Goal: Book appointment/travel/reservation

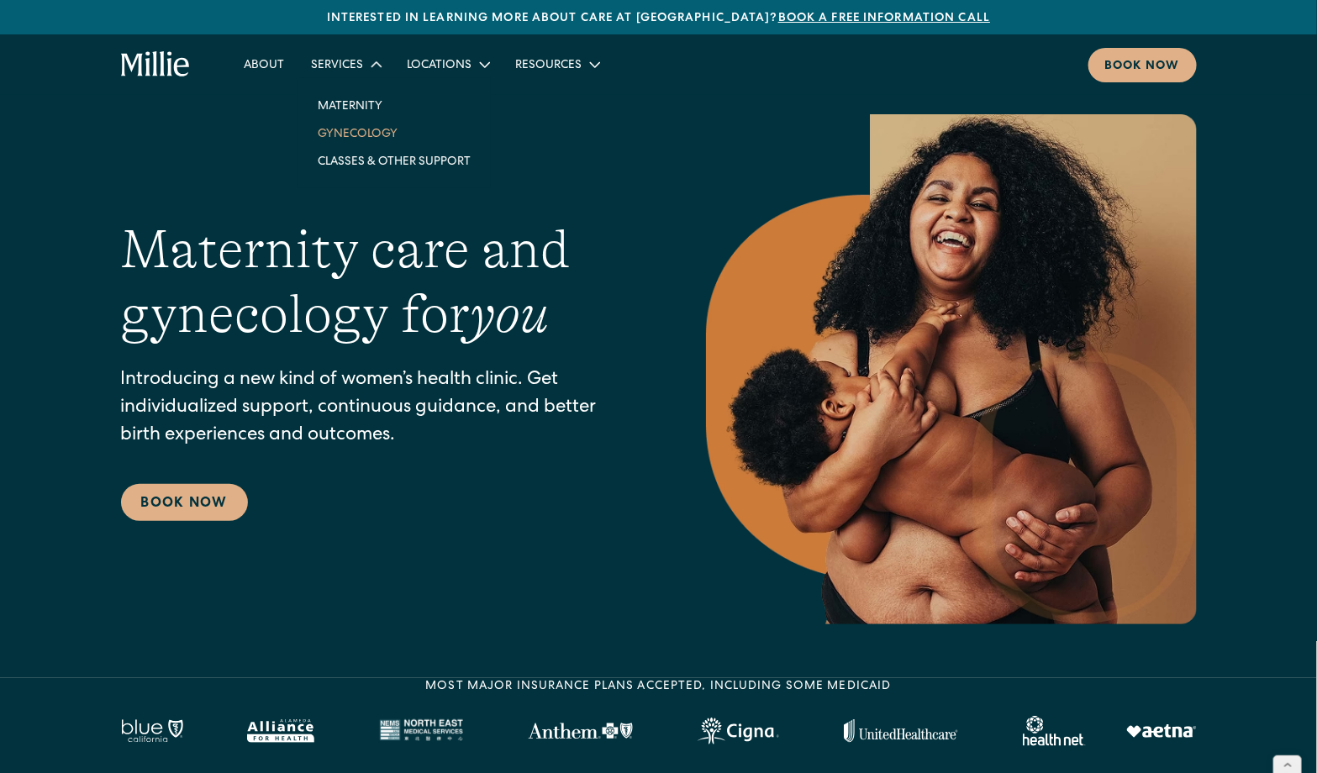
click at [360, 135] on link "Gynecology" at bounding box center [394, 133] width 180 height 28
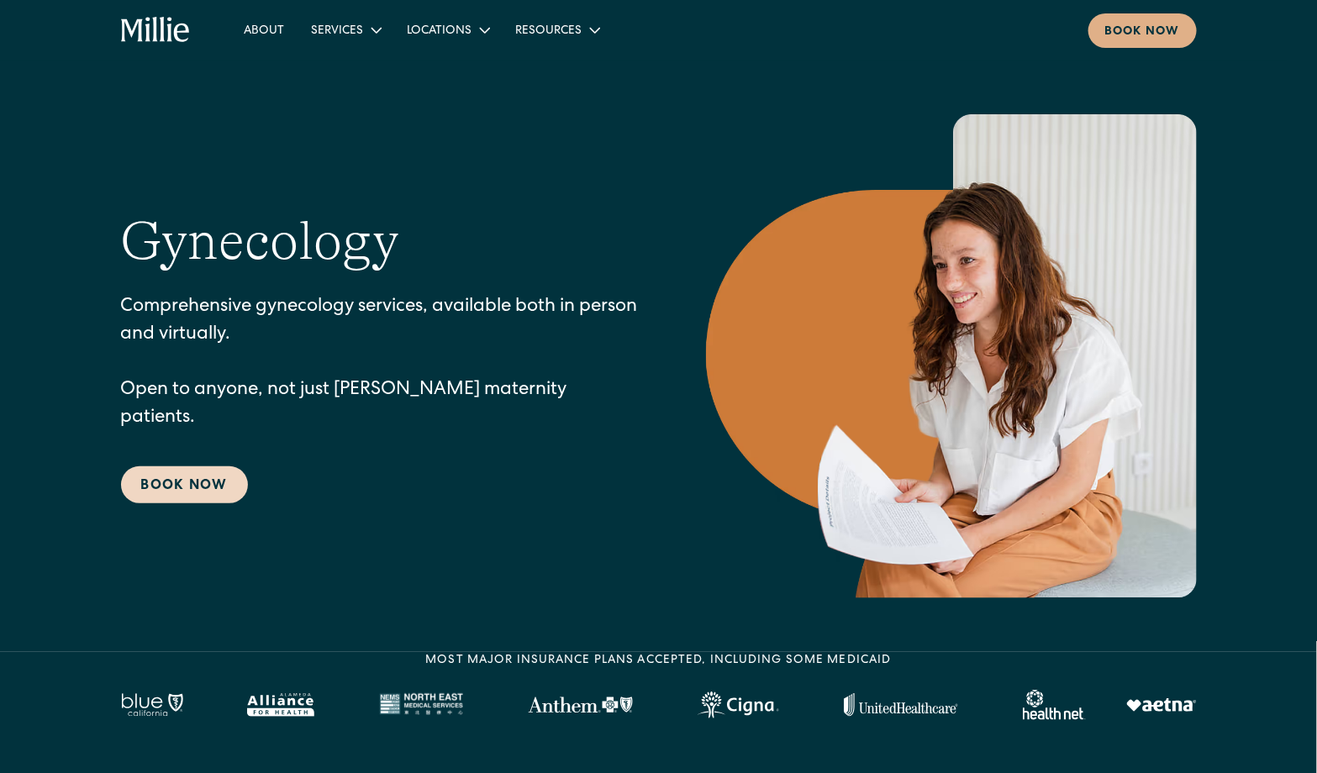
click at [188, 484] on link "Book Now" at bounding box center [184, 484] width 127 height 37
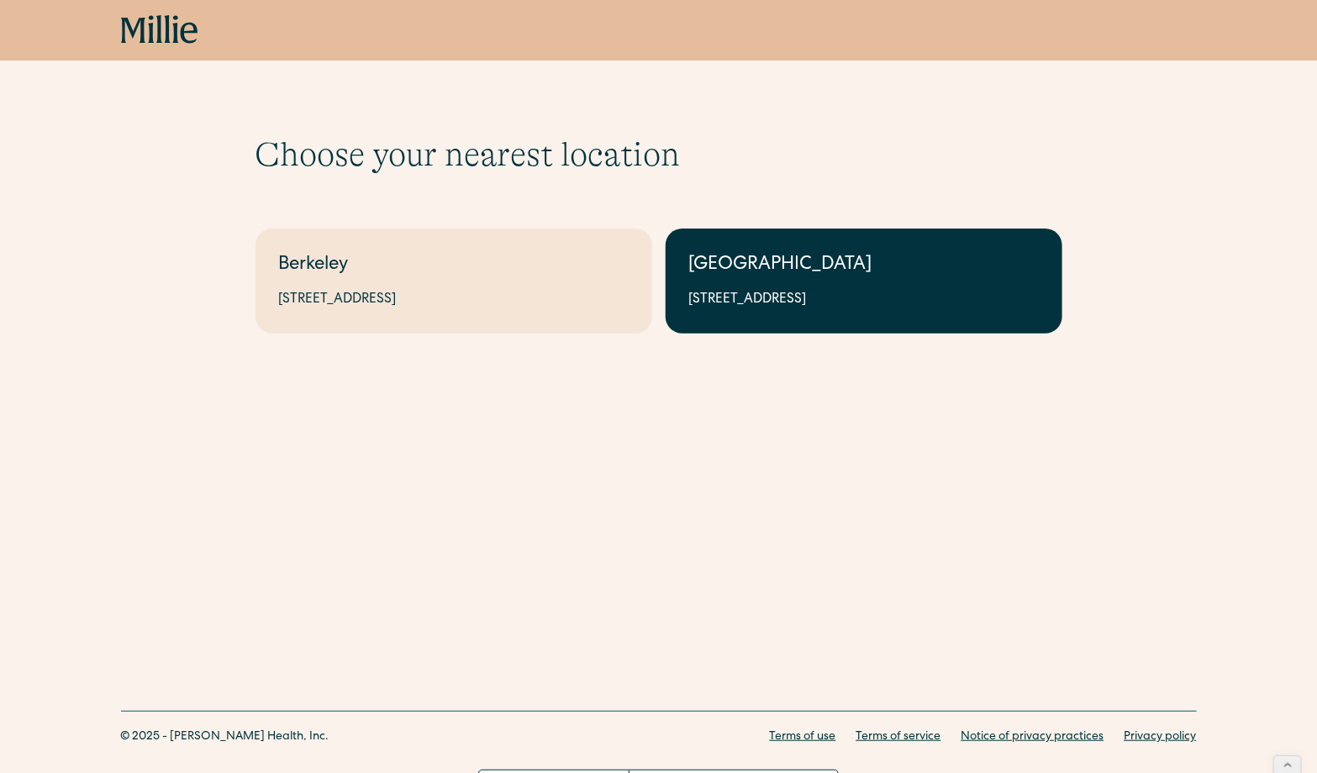
click at [733, 299] on div "1471 Saratoga Ave, Suite 101, San Jose, CA 95129" at bounding box center [864, 300] width 350 height 20
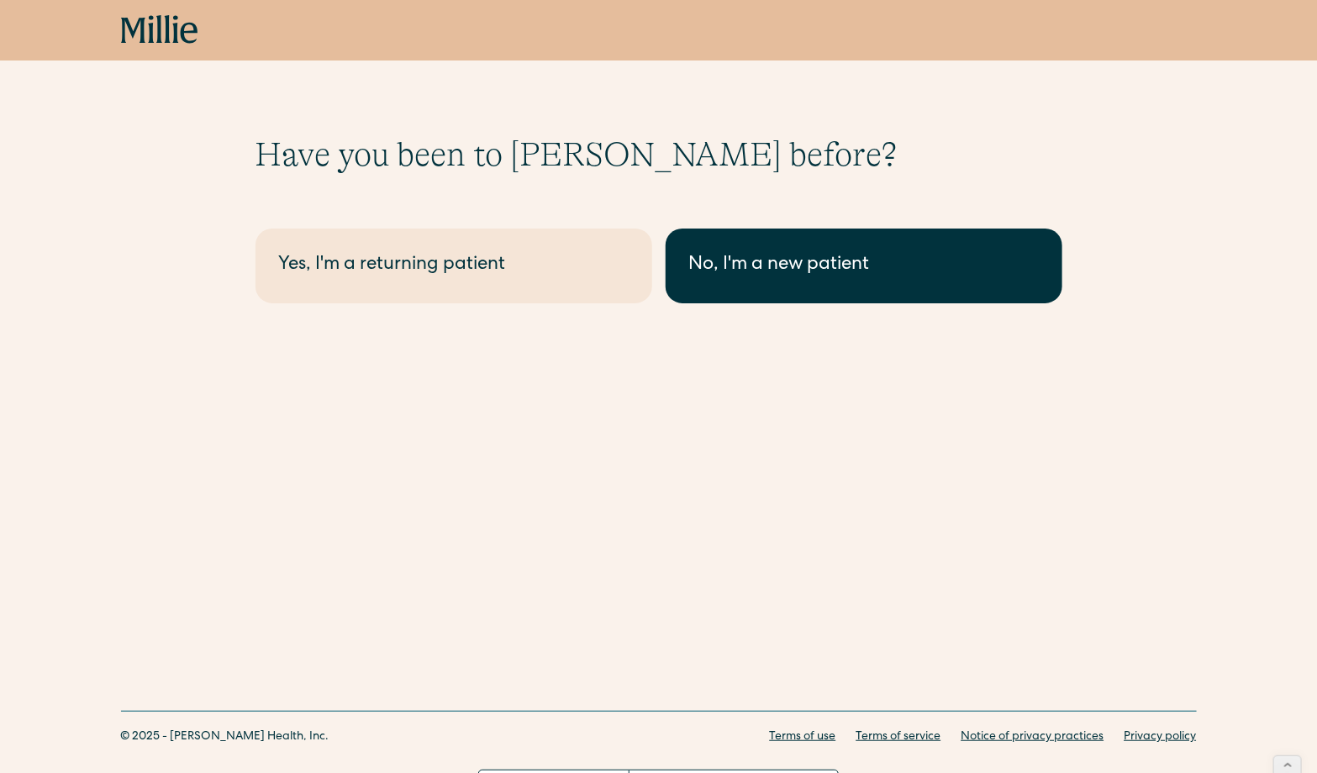
click at [765, 264] on div "No, I'm a new patient" at bounding box center [864, 266] width 350 height 28
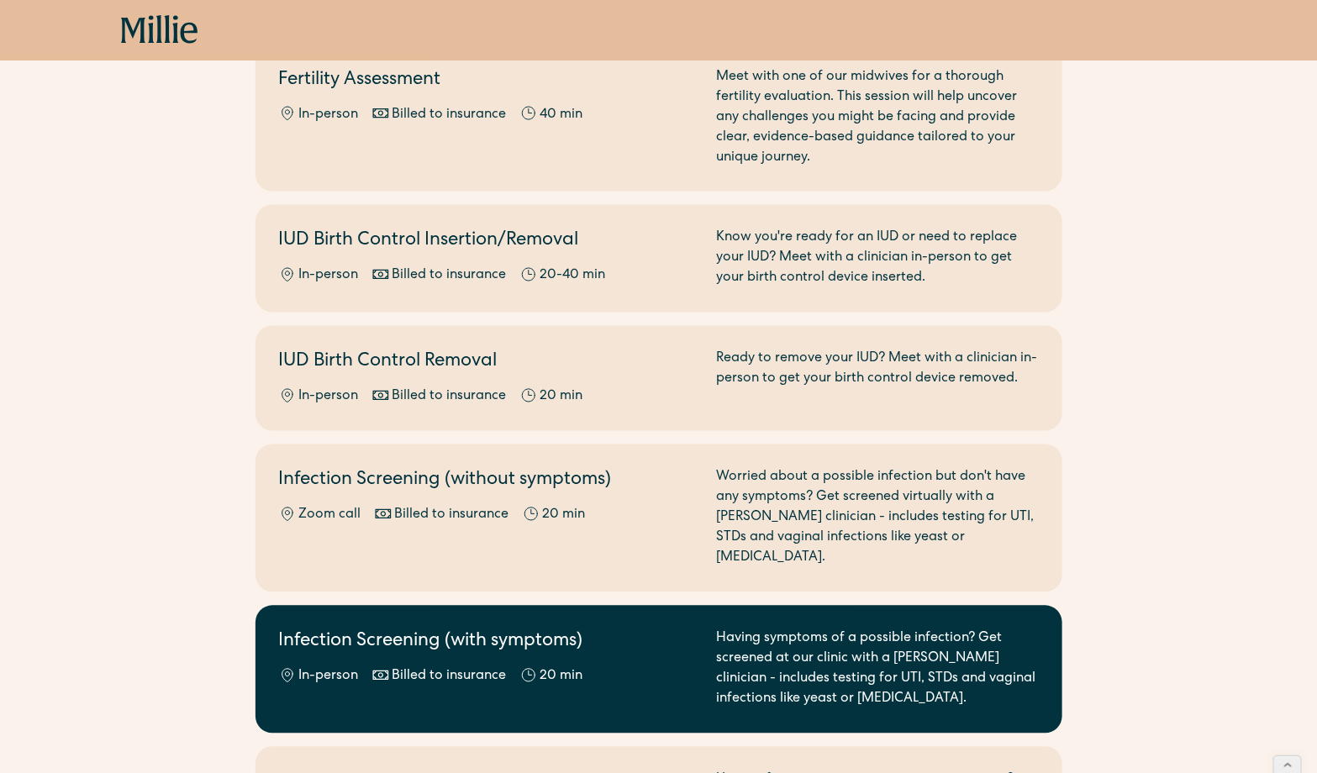
scroll to position [1116, 0]
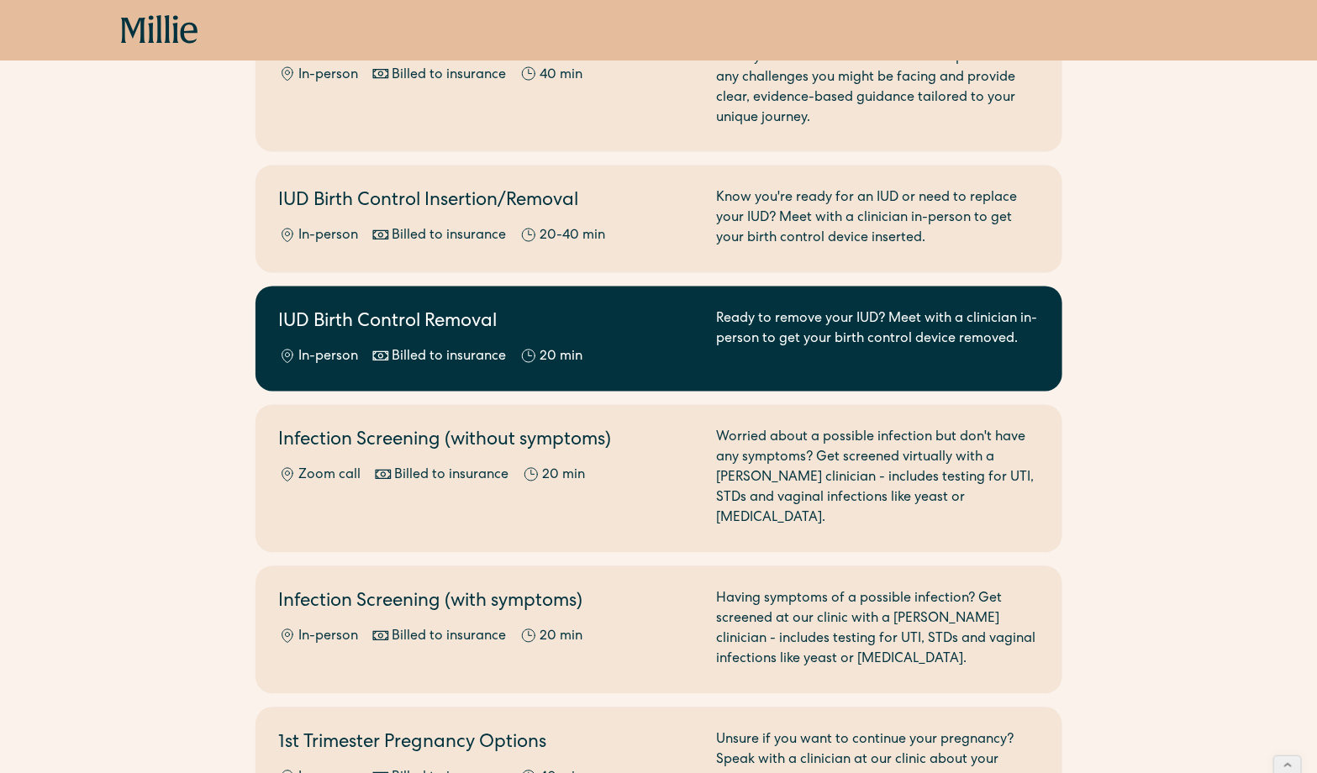
click at [613, 317] on div "IUD Birth Control Removal In-person Billed to insurance 20 min" at bounding box center [488, 339] width 418 height 58
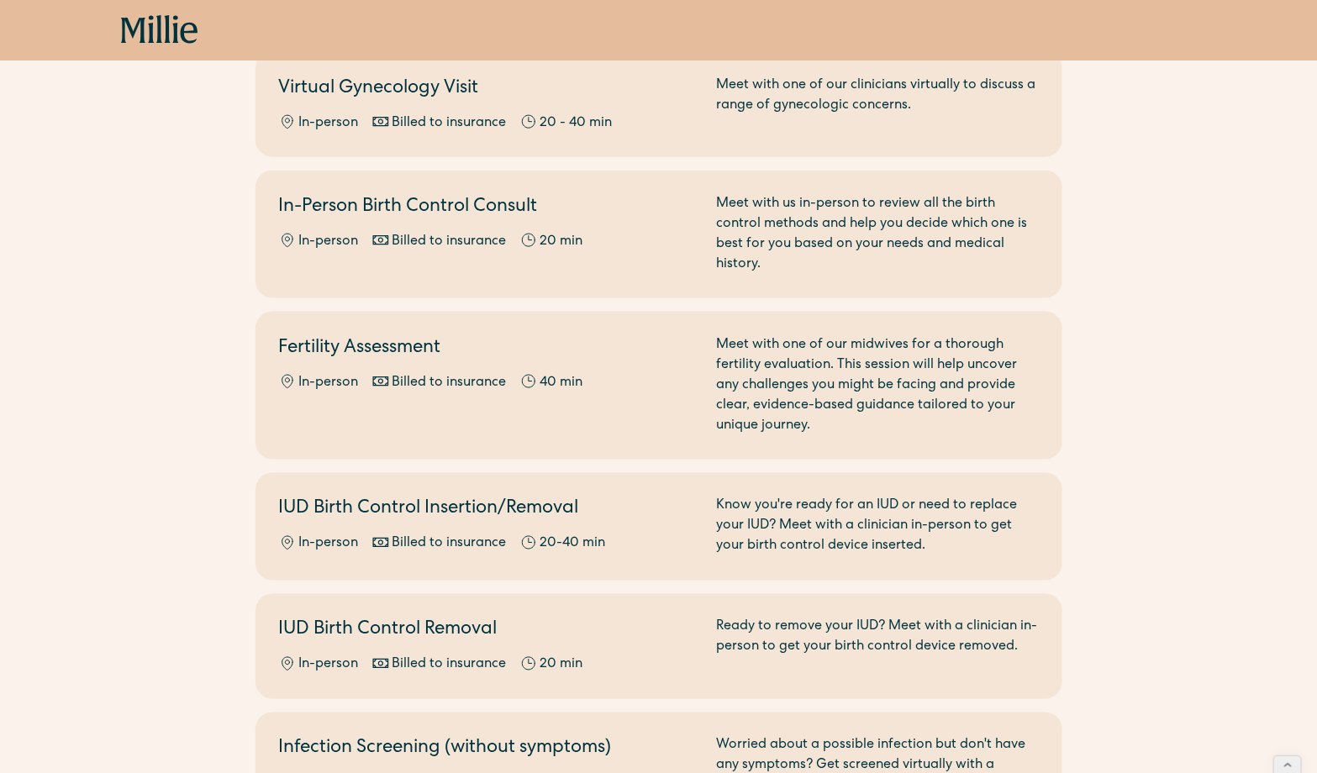
scroll to position [812, 0]
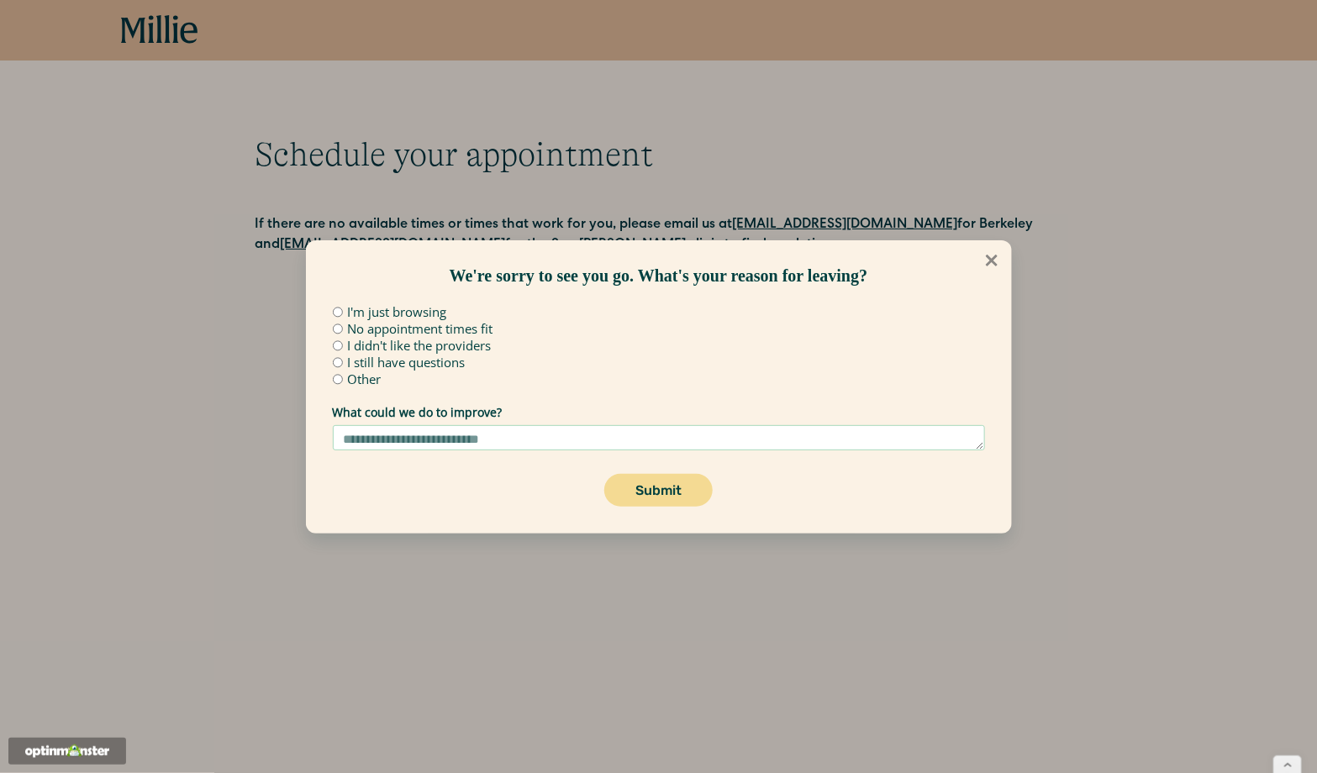
click at [991, 263] on icon at bounding box center [991, 260] width 18 height 18
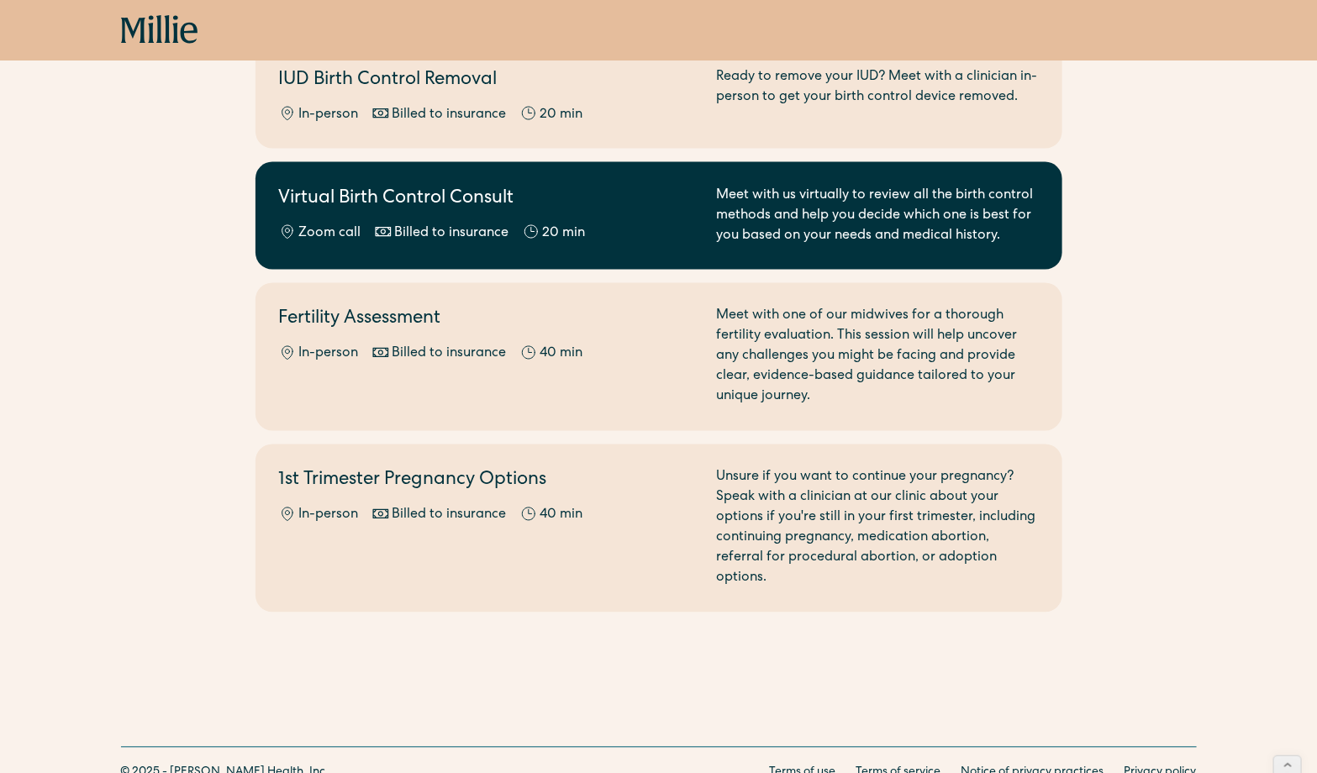
scroll to position [1086, 0]
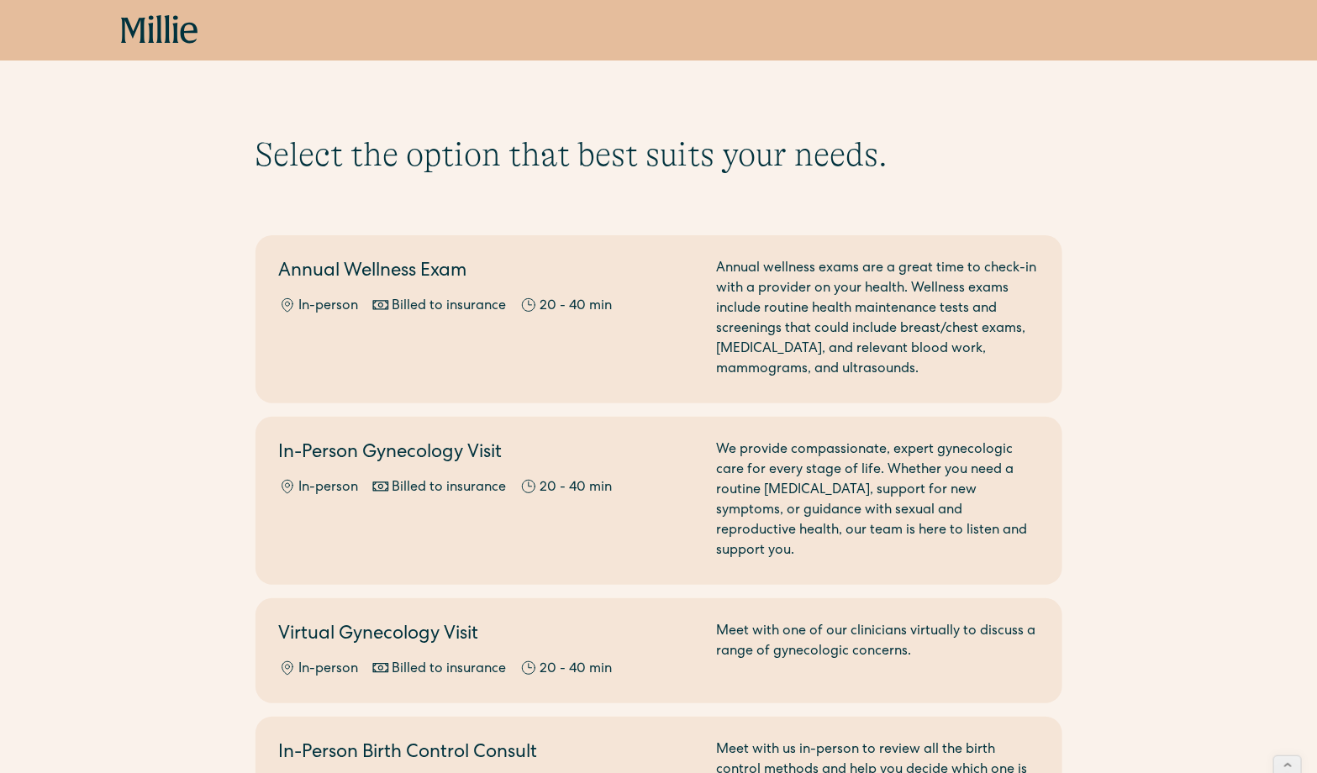
click at [148, 32] on icon at bounding box center [159, 30] width 77 height 30
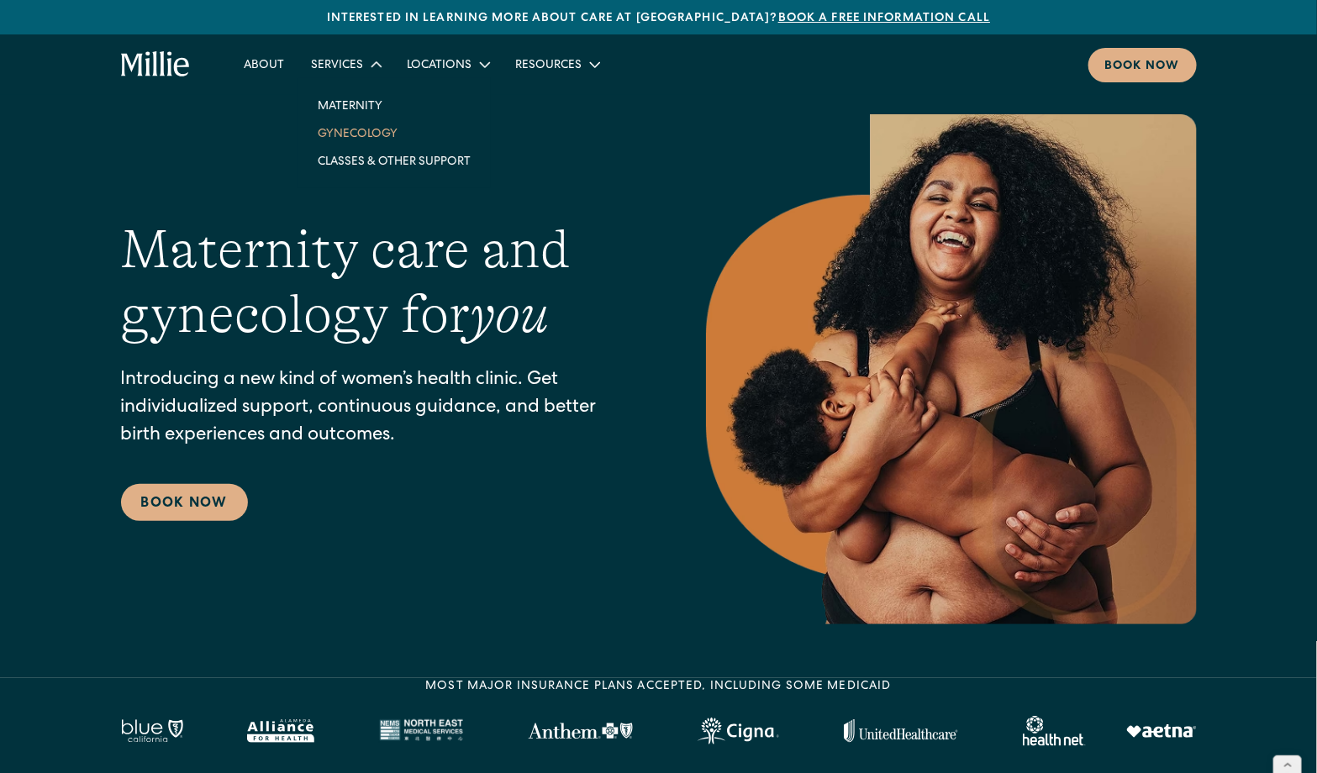
click at [362, 134] on link "Gynecology" at bounding box center [394, 133] width 180 height 28
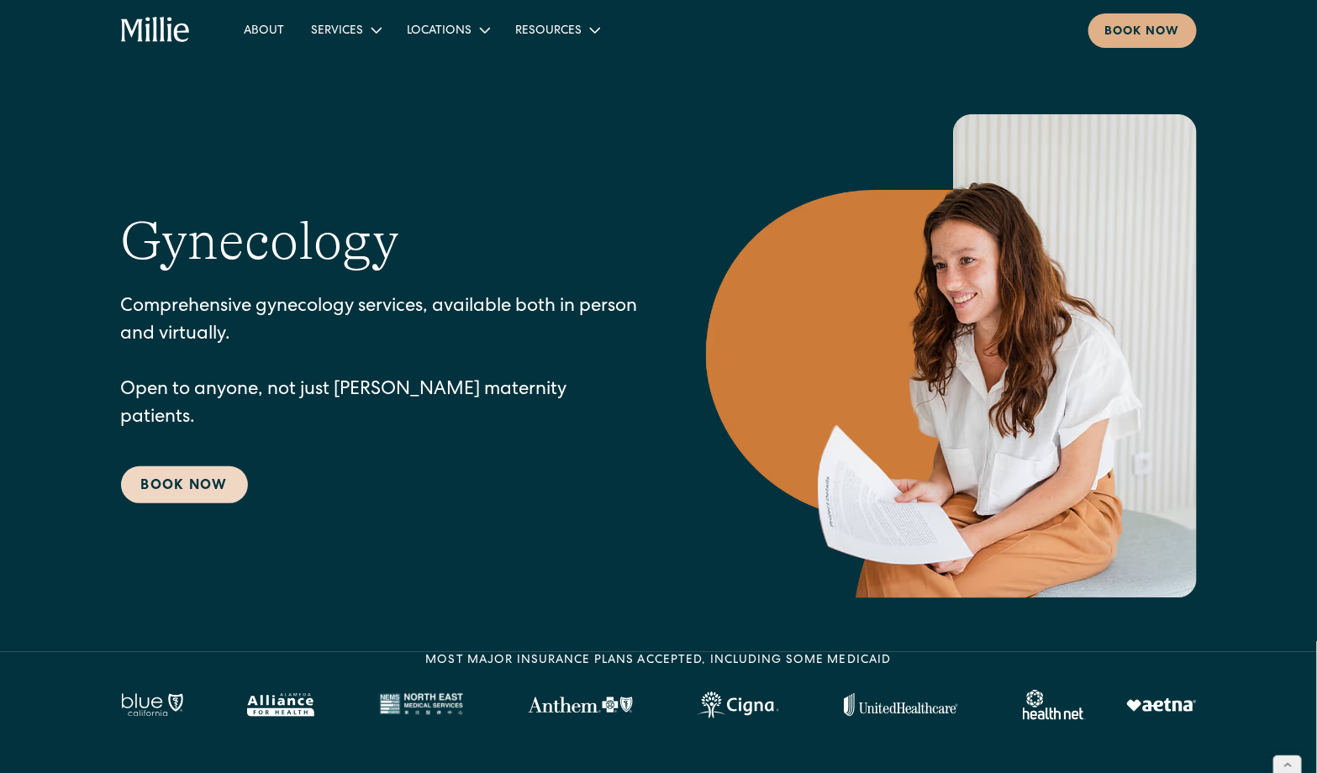
click at [193, 468] on link "Book Now" at bounding box center [184, 484] width 127 height 37
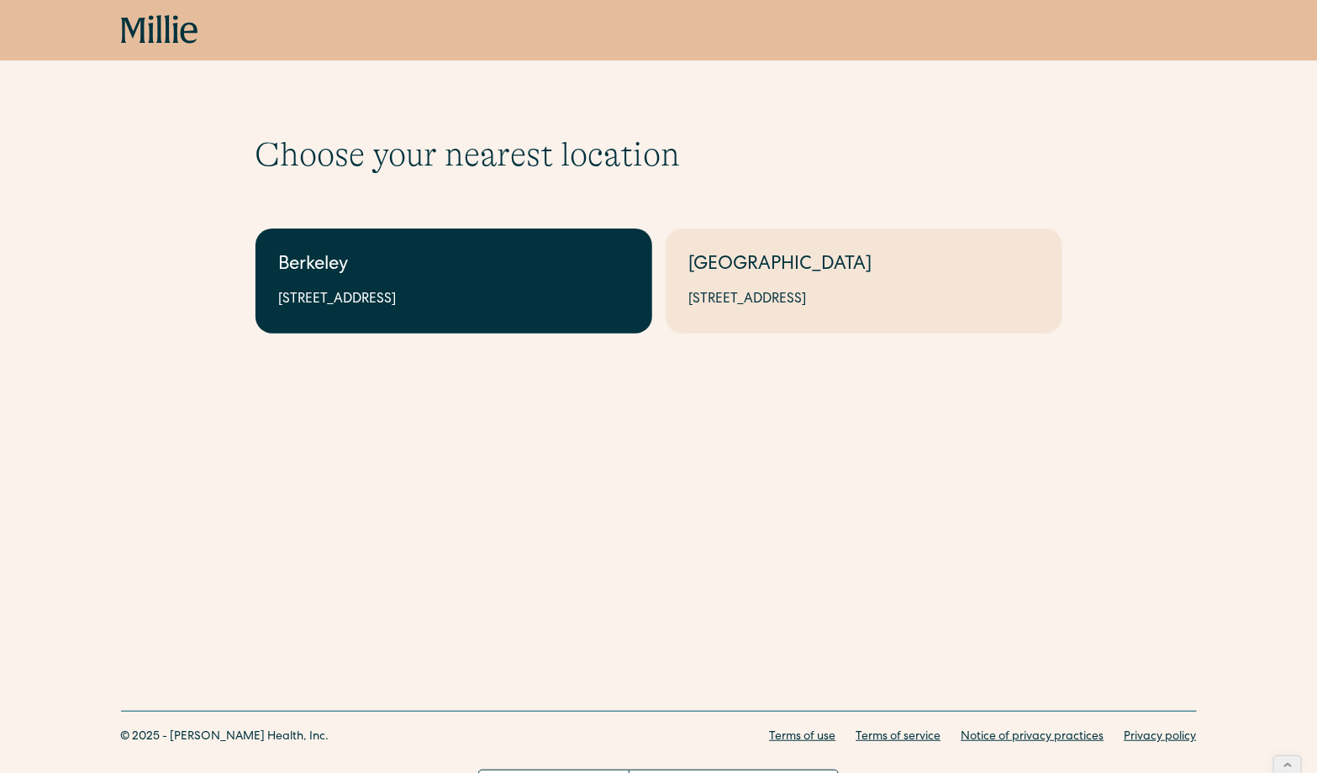
click at [471, 289] on link "Berkeley 2999 Regent St, Suite 524, Berkeley, CA 94705" at bounding box center [453, 281] width 397 height 105
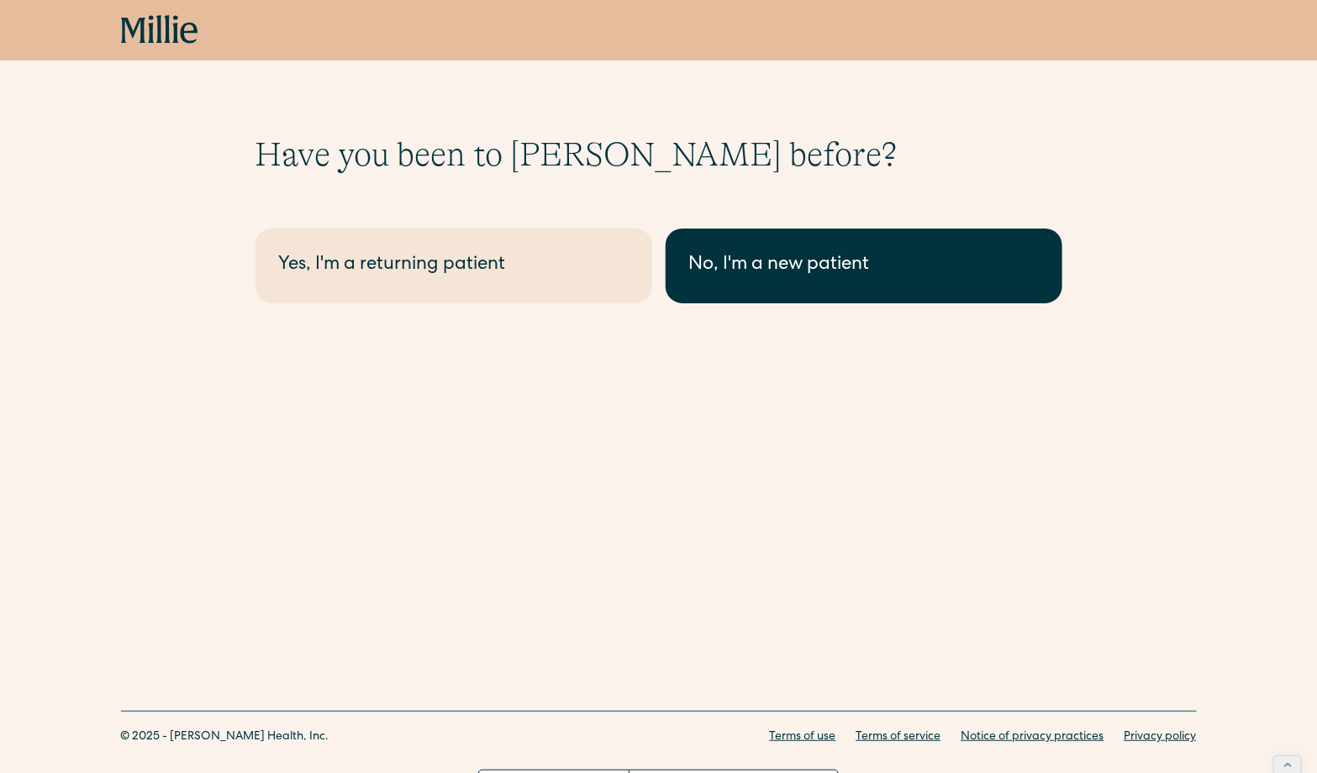
click at [753, 264] on div "No, I'm a new patient" at bounding box center [864, 266] width 350 height 28
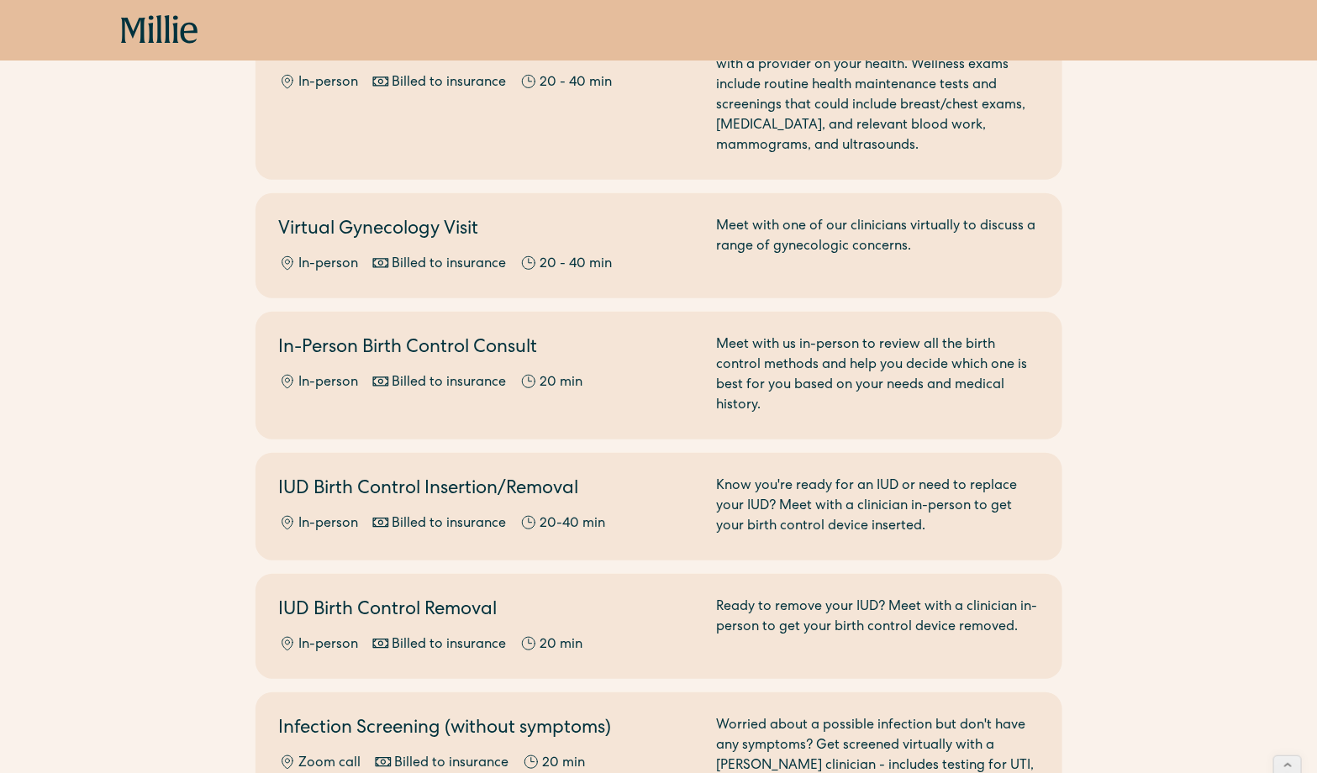
scroll to position [198, 0]
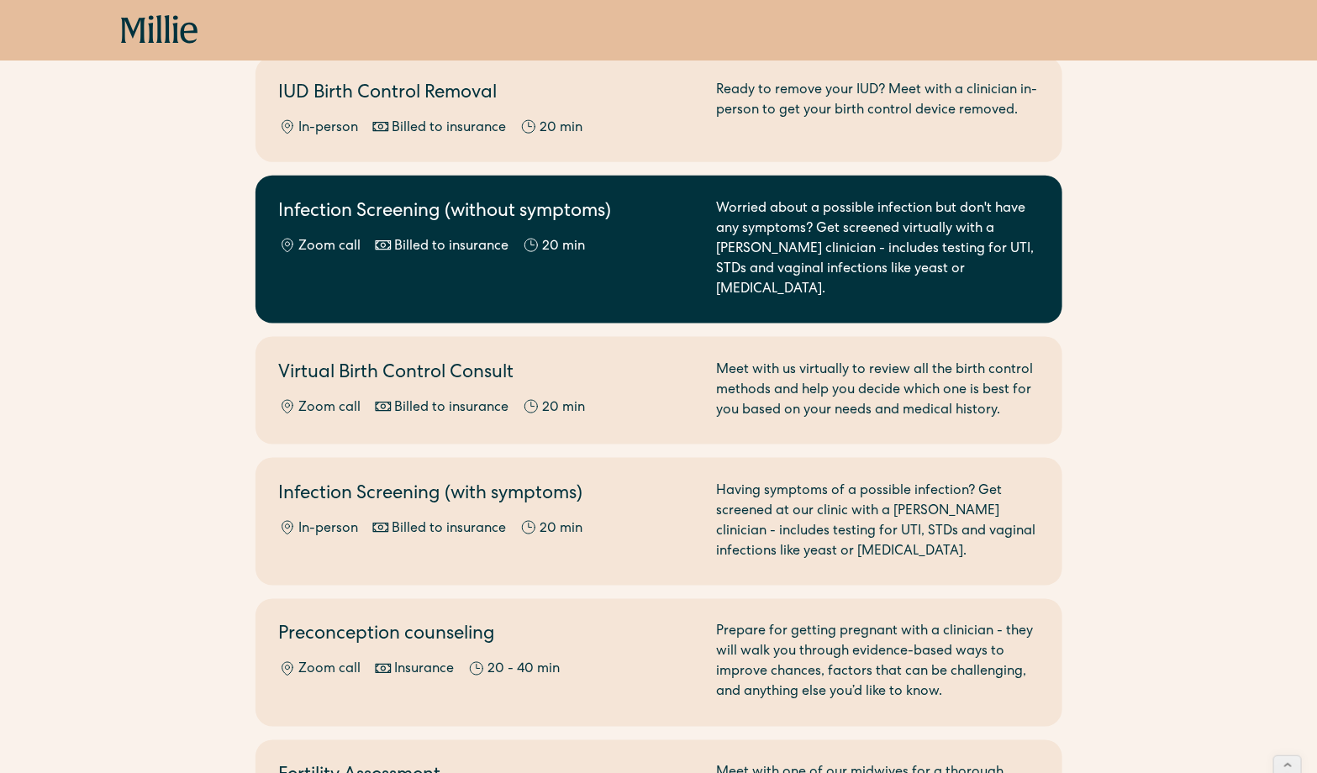
scroll to position [741, 0]
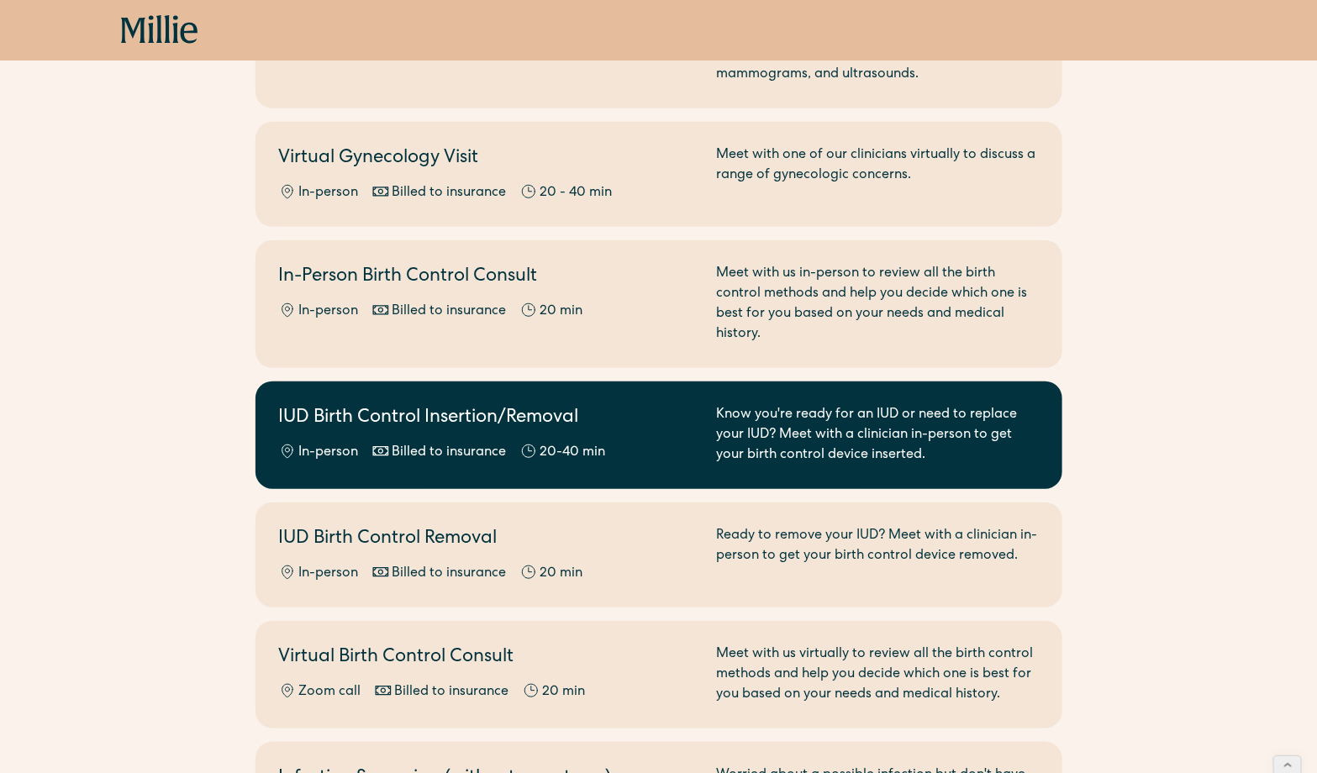
scroll to position [317, 0]
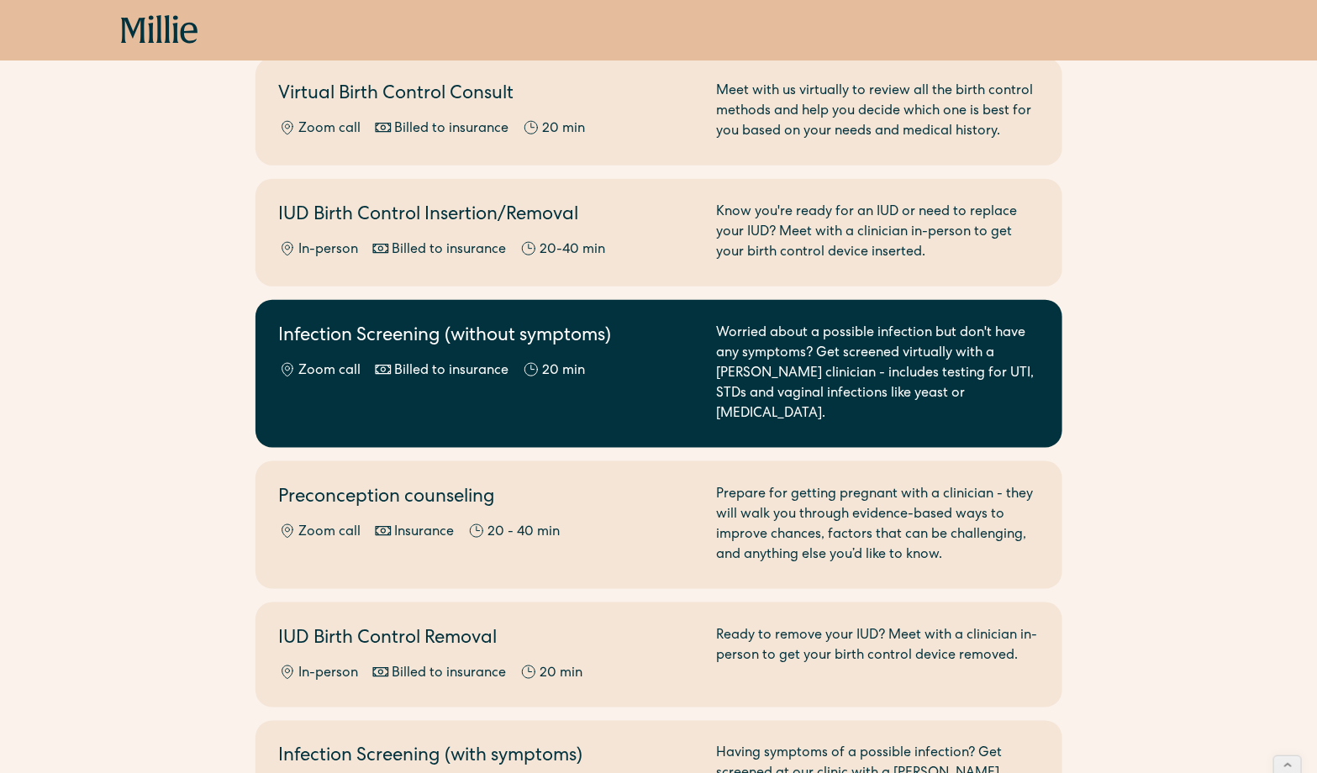
scroll to position [628, 0]
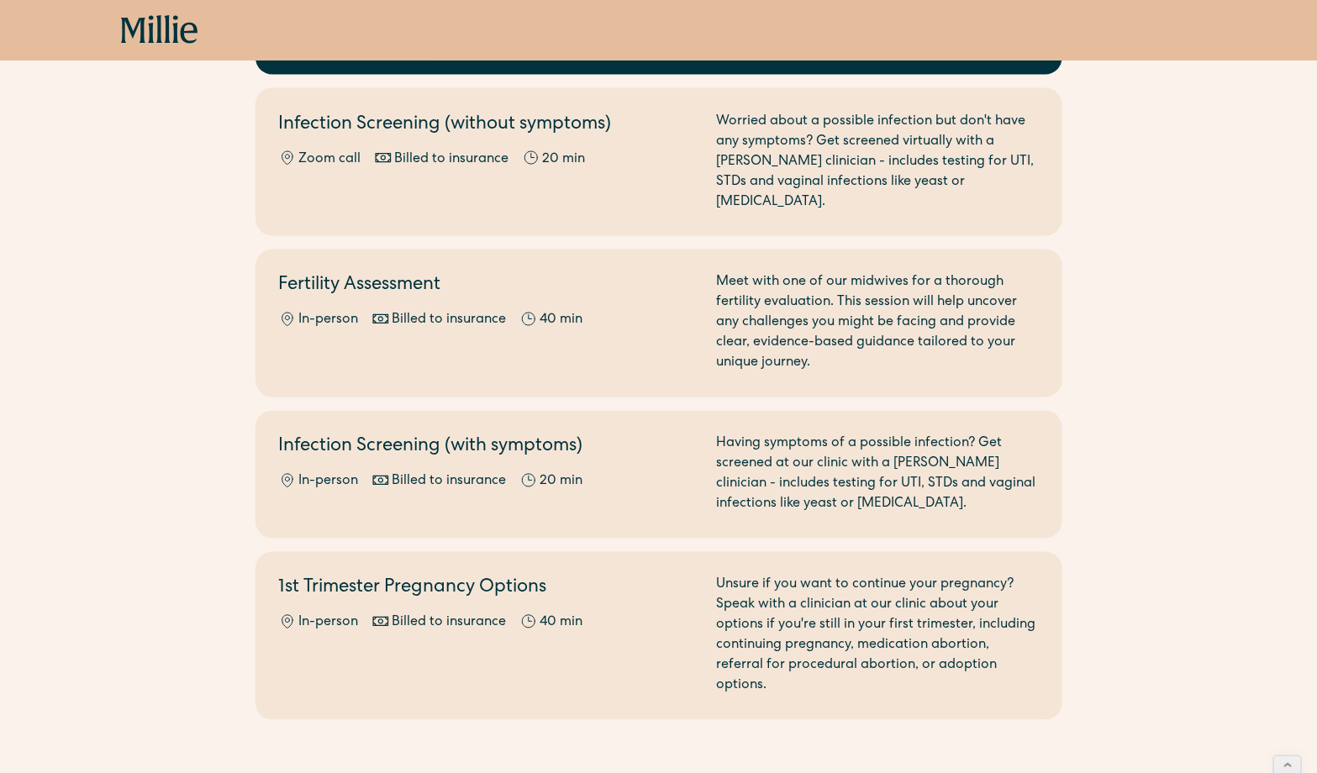
scroll to position [1091, 0]
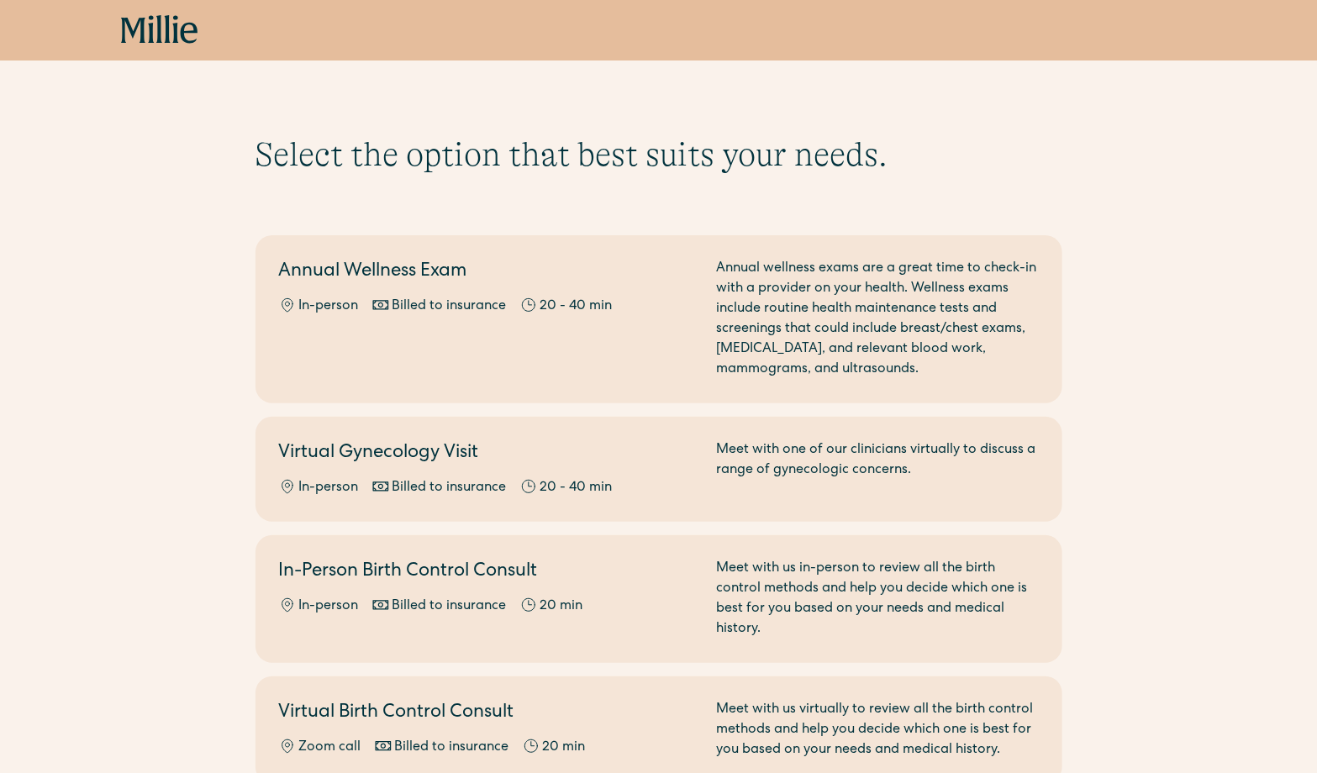
scroll to position [1225, 0]
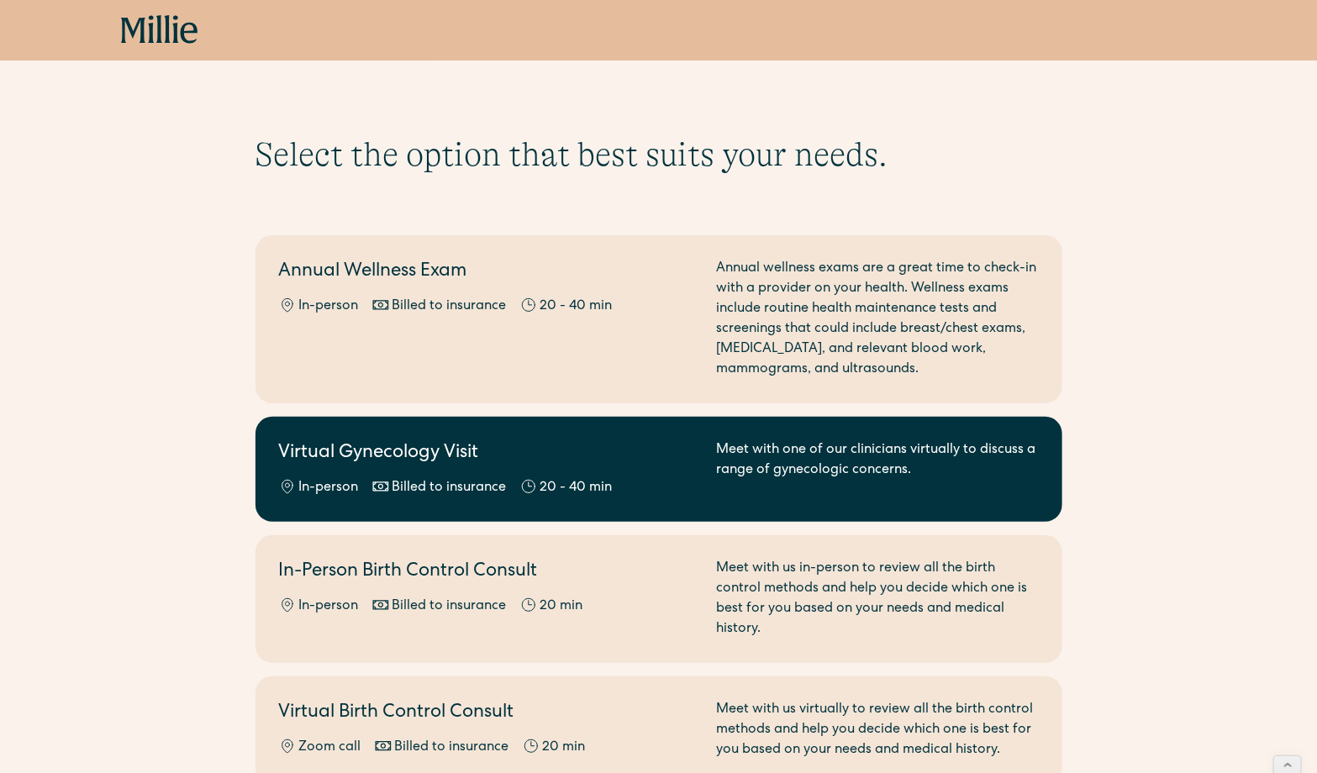
click at [499, 467] on div "Virtual Gynecology Visit In-person Billed to insurance 20 - 40 min" at bounding box center [488, 469] width 418 height 58
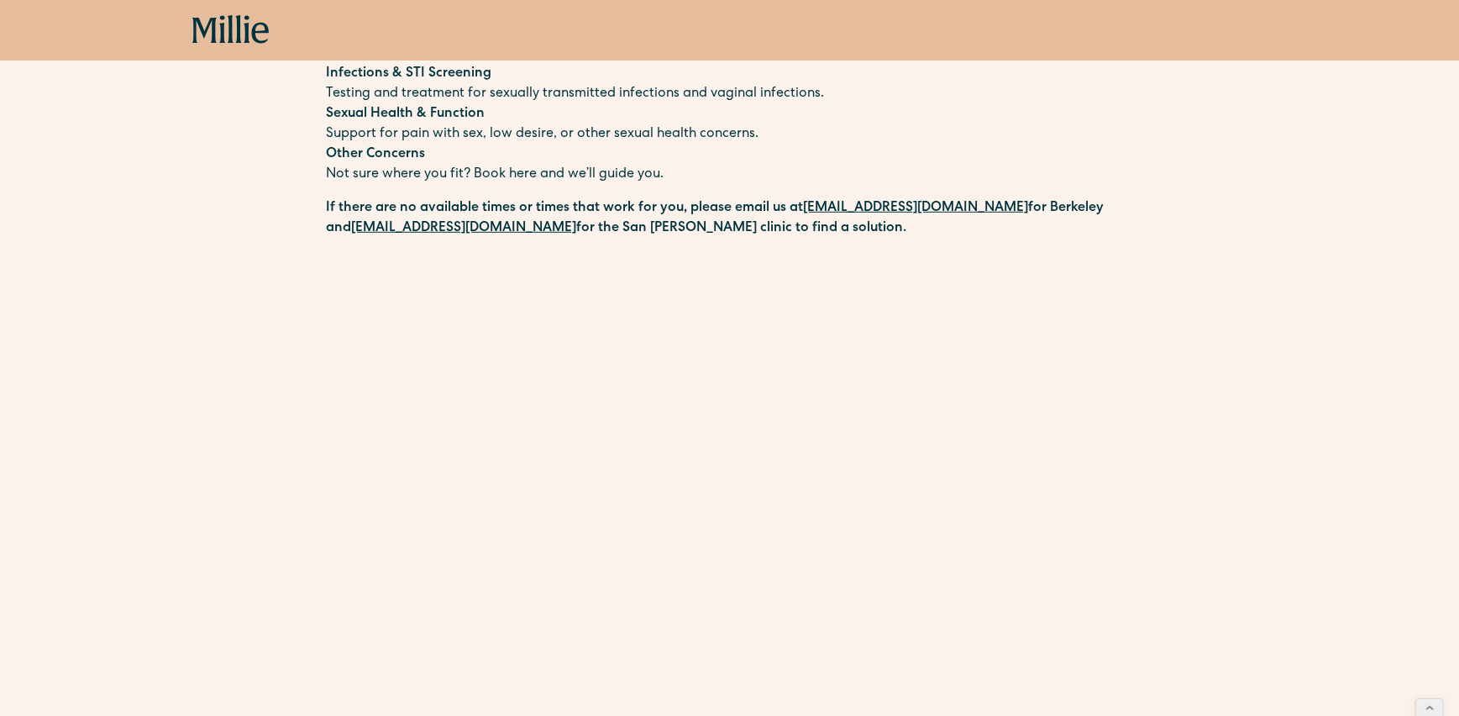
scroll to position [69, 0]
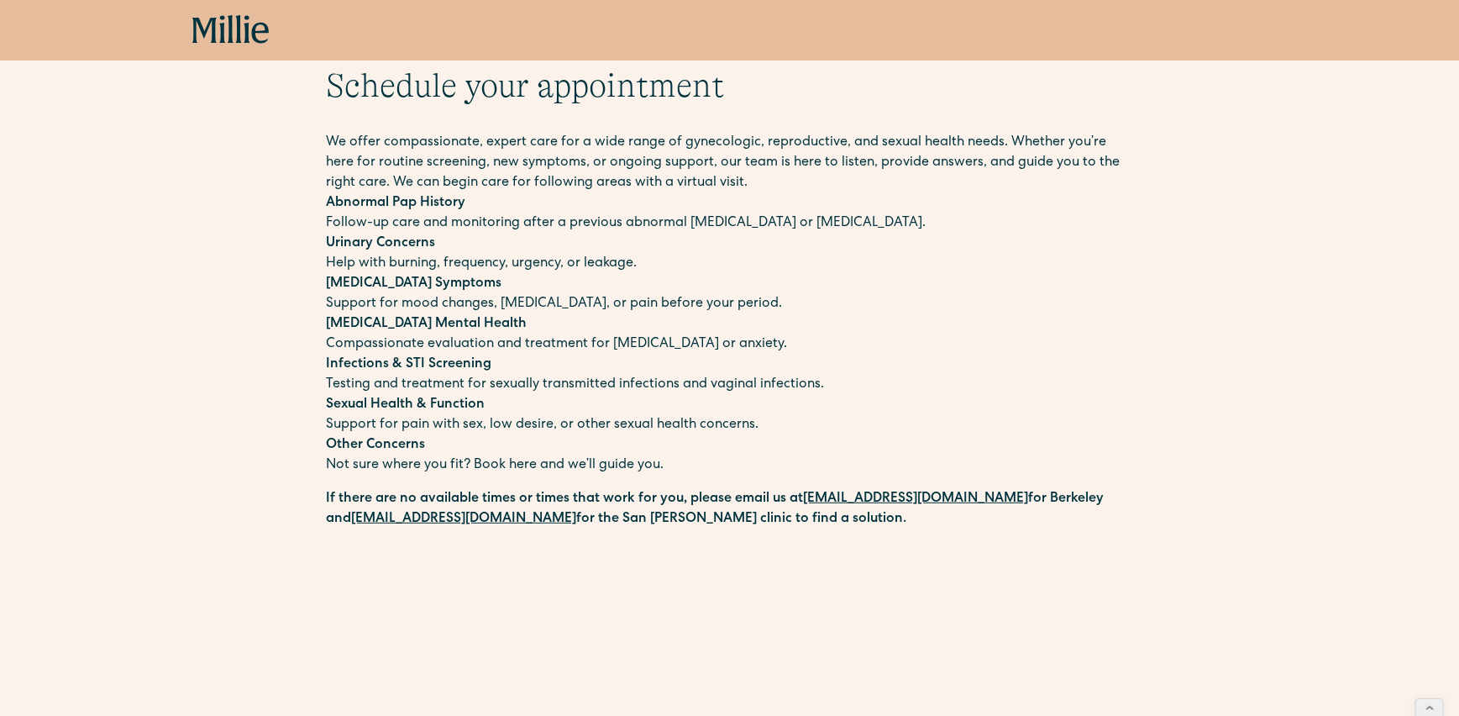
click at [229, 53] on div "Book now" at bounding box center [729, 30] width 1459 height 60
click at [234, 28] on icon at bounding box center [230, 30] width 77 height 30
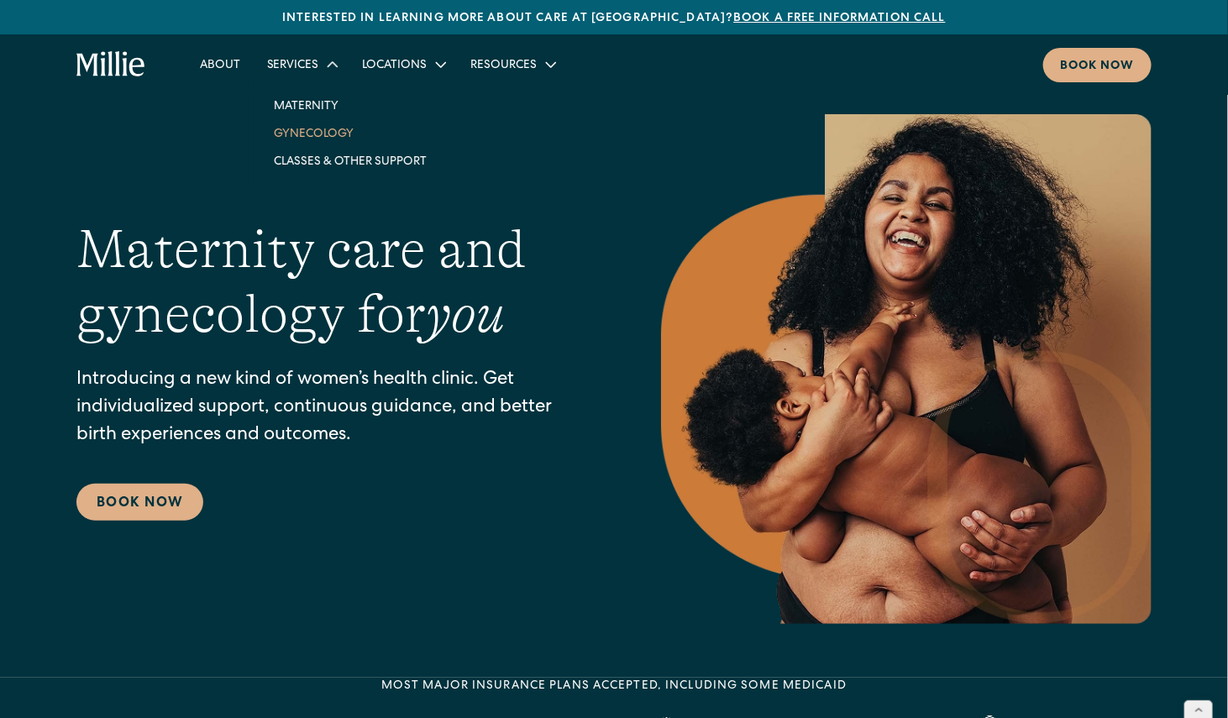
click at [308, 131] on link "Gynecology" at bounding box center [350, 133] width 180 height 28
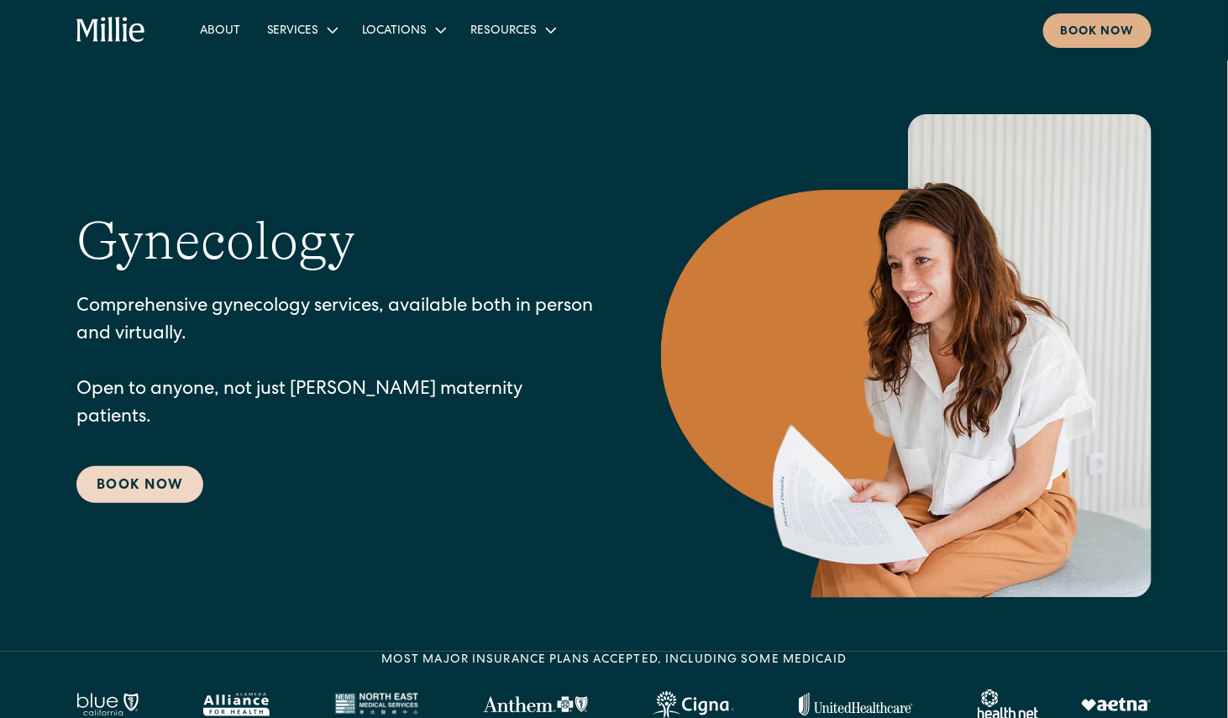
click at [162, 466] on link "Book Now" at bounding box center [139, 484] width 127 height 37
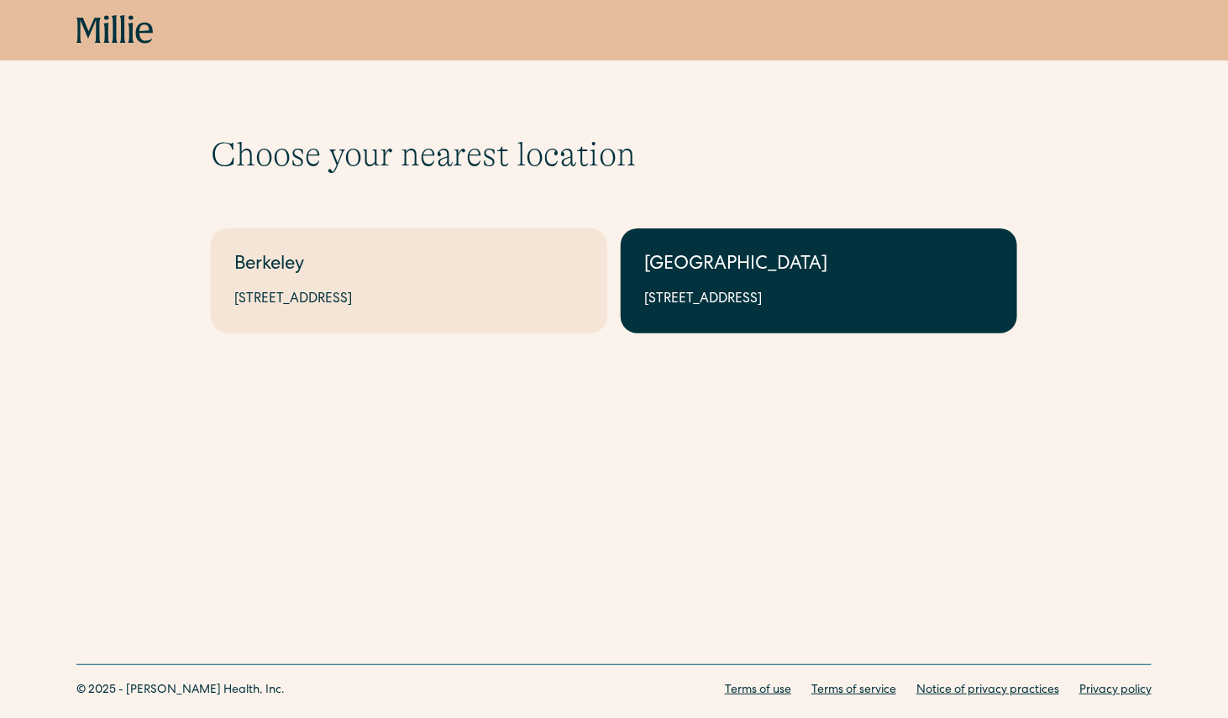
click at [742, 283] on link "[GEOGRAPHIC_DATA] [STREET_ADDRESS]" at bounding box center [819, 281] width 397 height 105
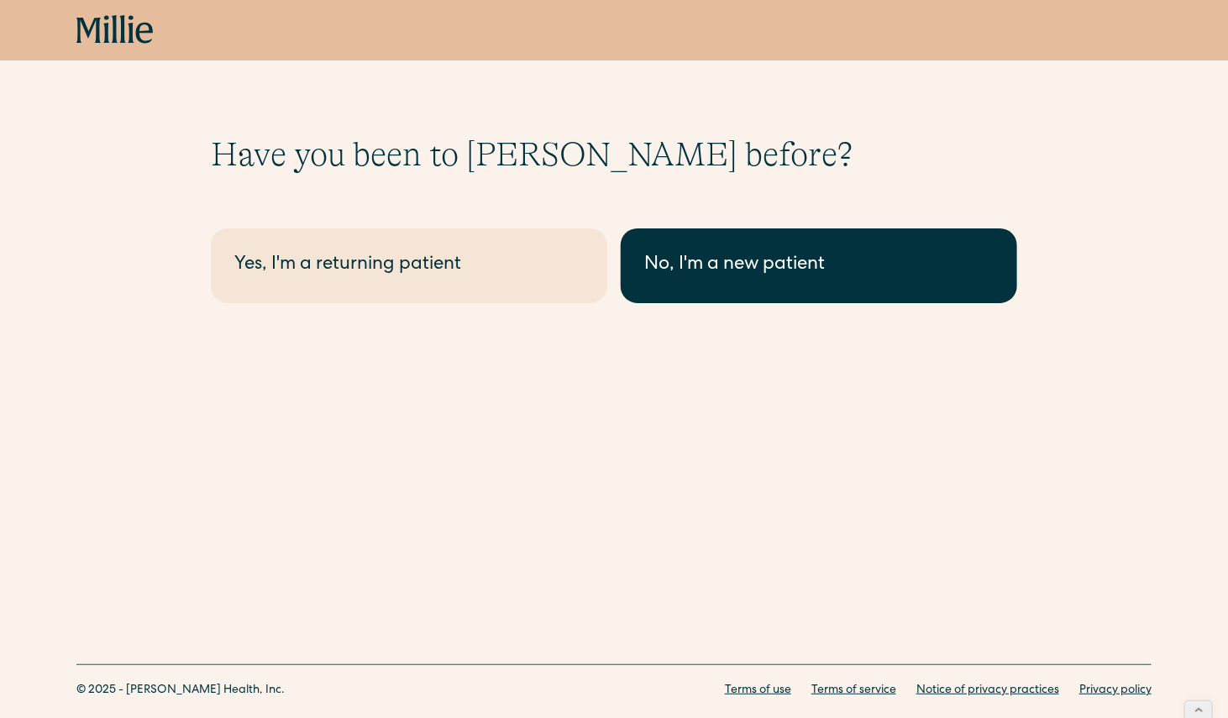
click at [696, 277] on div "No, I'm a new patient" at bounding box center [819, 266] width 350 height 28
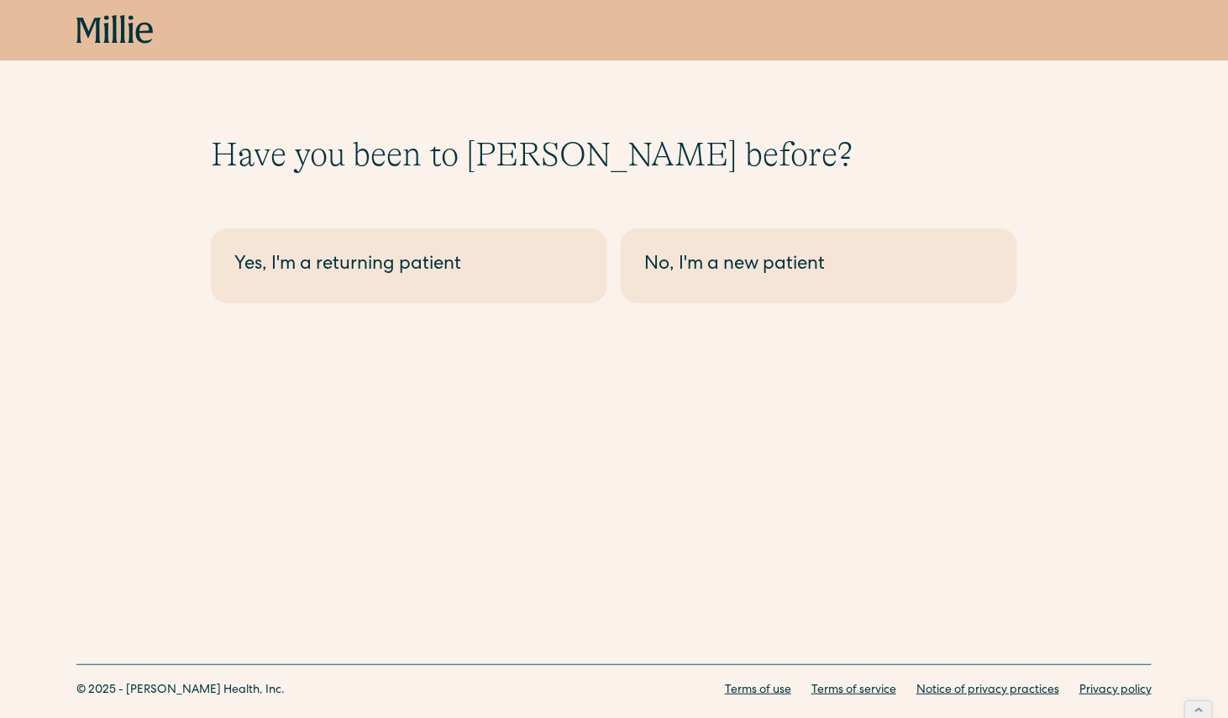
click at [108, 39] on icon at bounding box center [106, 29] width 6 height 28
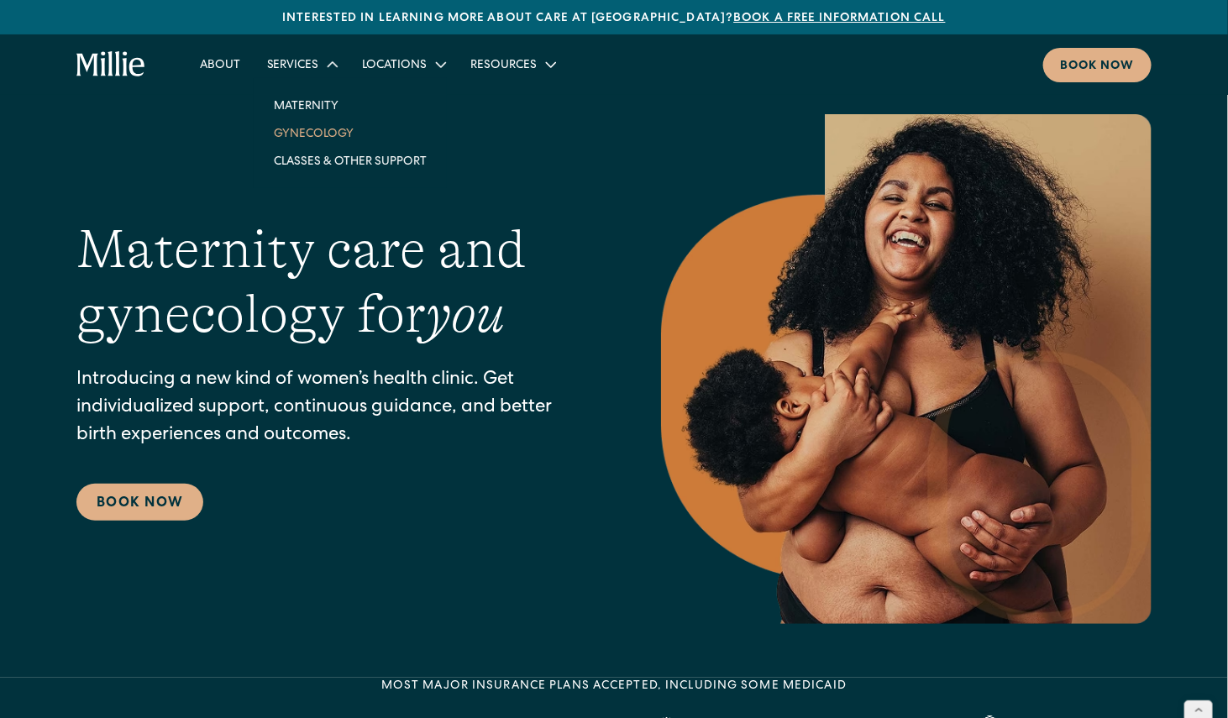
click at [311, 135] on link "Gynecology" at bounding box center [350, 133] width 180 height 28
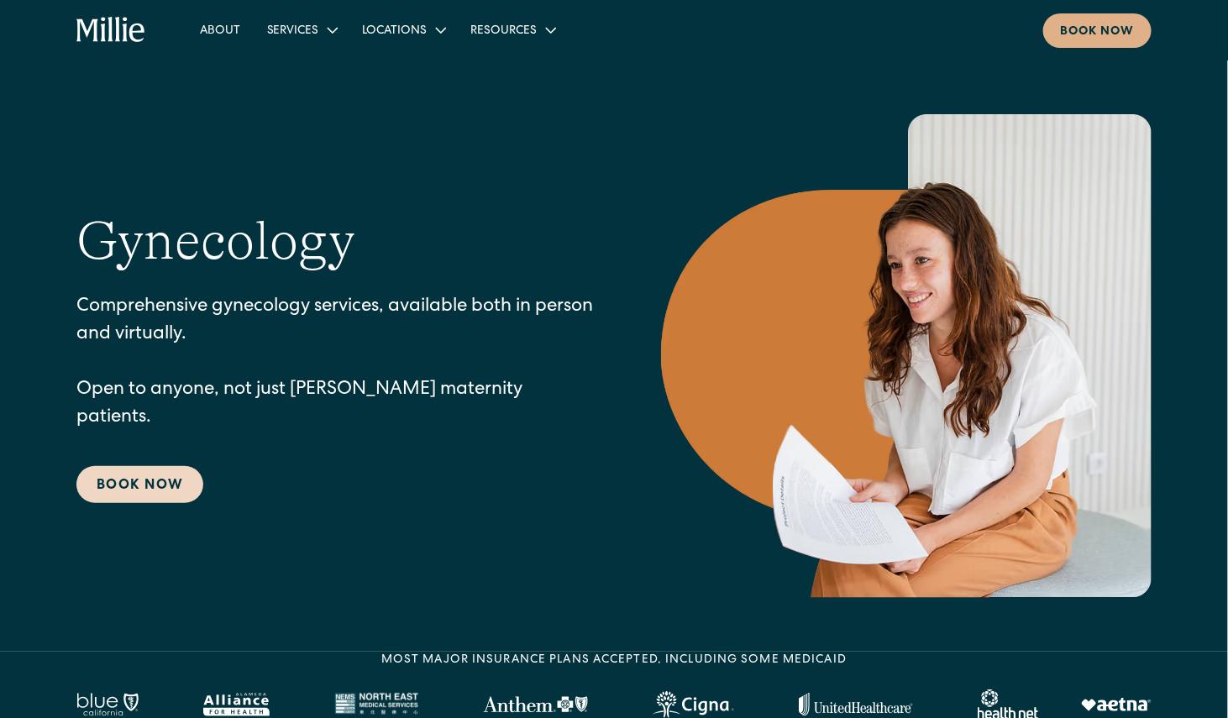
click at [150, 467] on link "Book Now" at bounding box center [139, 484] width 127 height 37
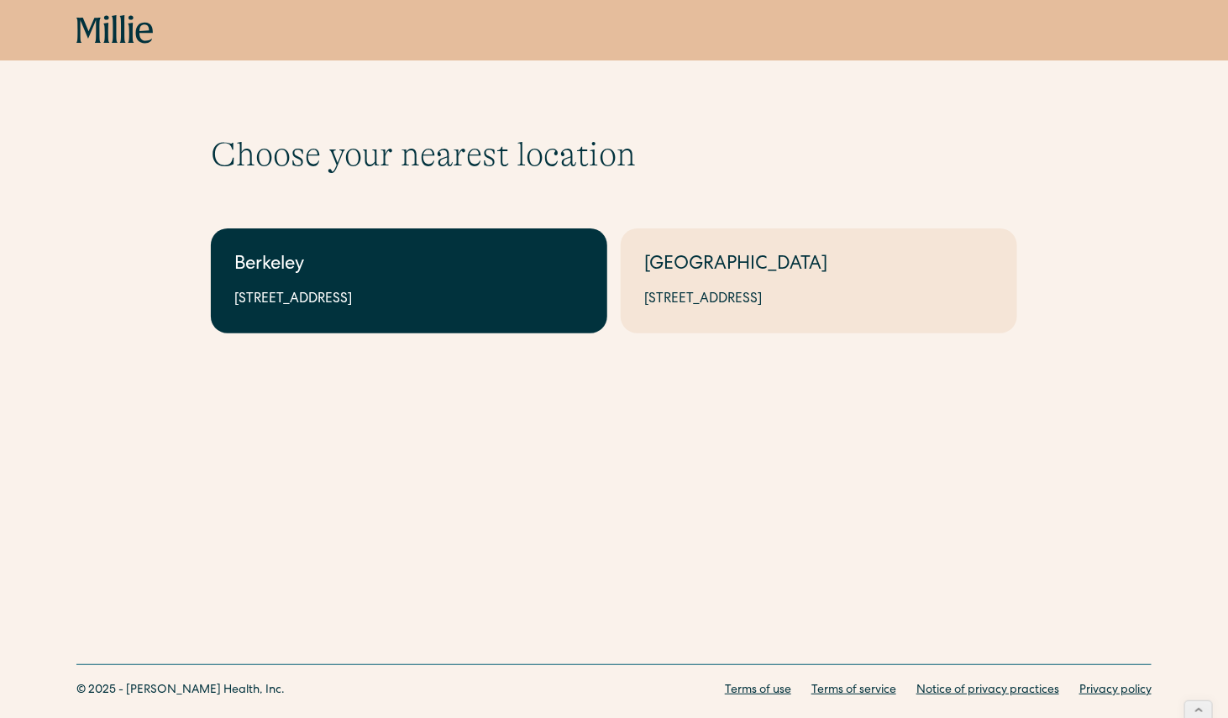
click at [374, 292] on div "[STREET_ADDRESS]" at bounding box center [409, 300] width 350 height 20
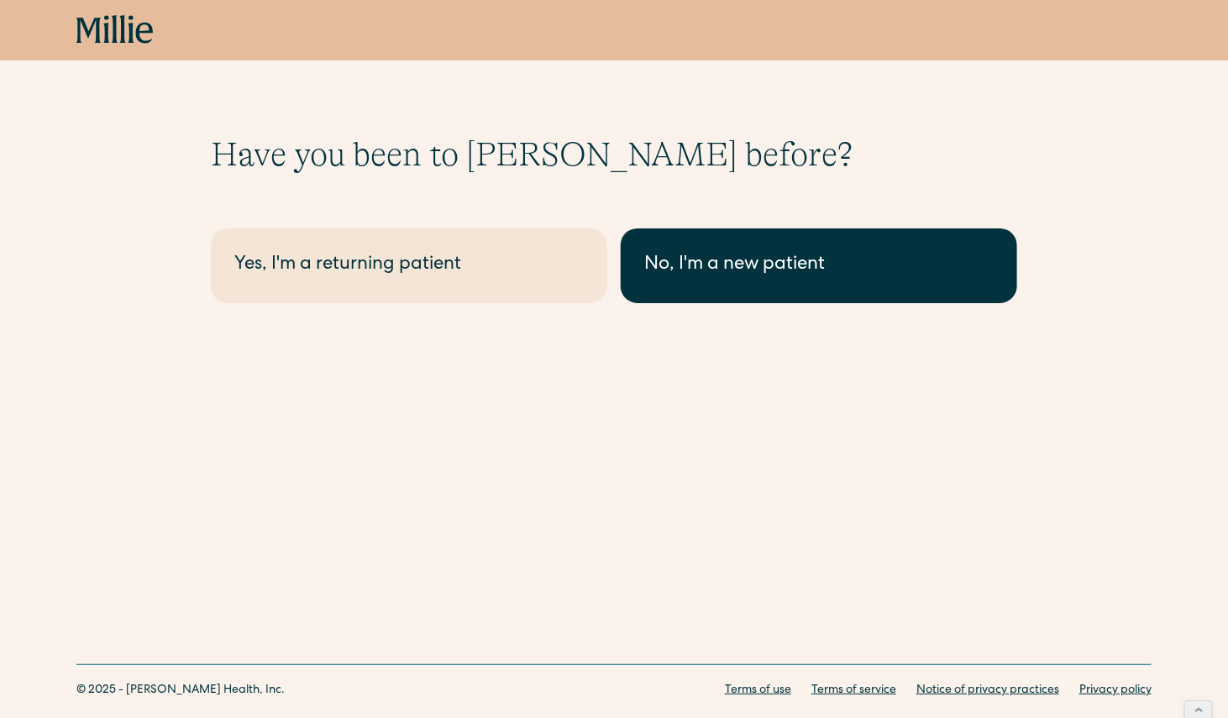
click at [786, 247] on link "No, I'm a new patient" at bounding box center [819, 266] width 397 height 75
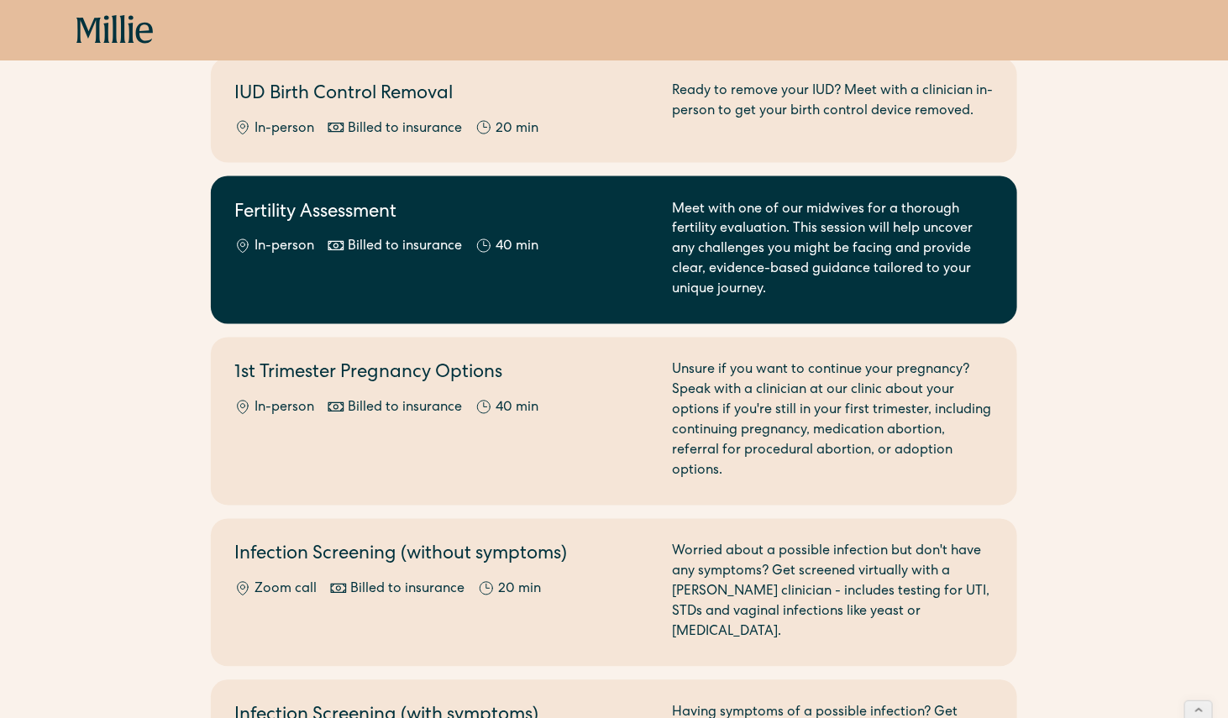
scroll to position [1006, 0]
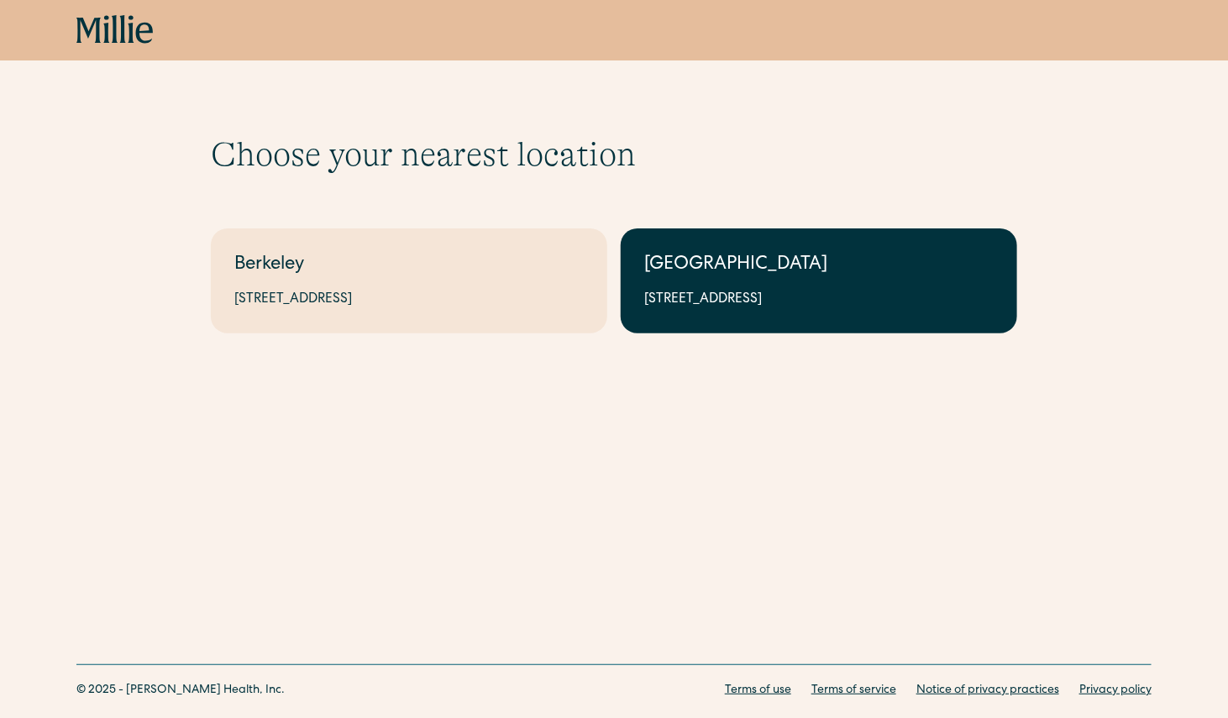
click at [745, 290] on div "[STREET_ADDRESS]" at bounding box center [819, 300] width 350 height 20
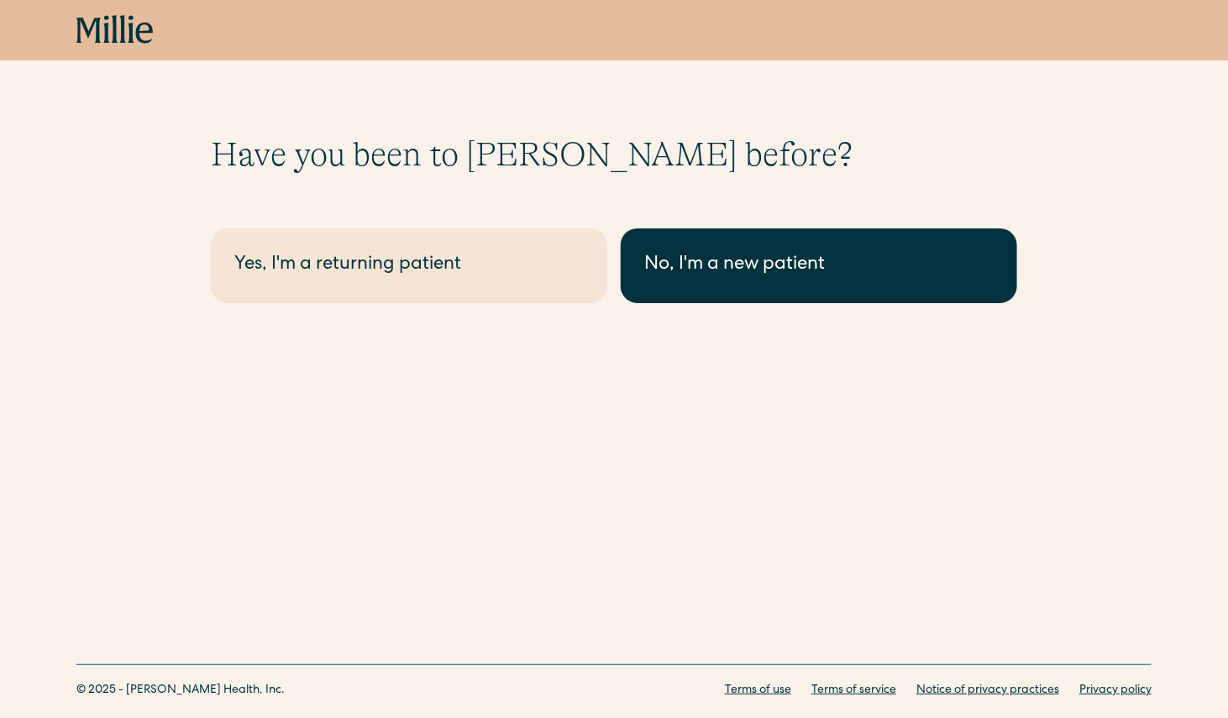
click at [664, 276] on div "No, I'm a new patient" at bounding box center [819, 266] width 350 height 28
click at [701, 284] on link "No, I'm a new patient" at bounding box center [819, 266] width 397 height 75
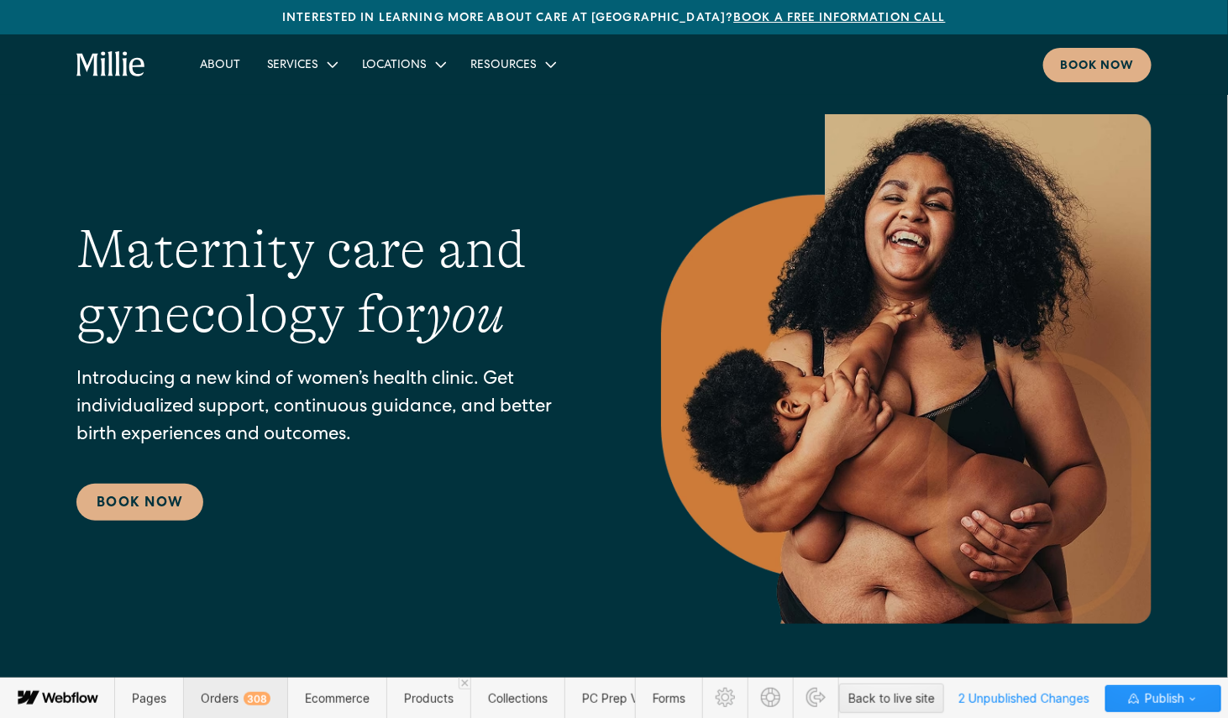
click at [250, 701] on span "Orders 308" at bounding box center [236, 698] width 70 height 14
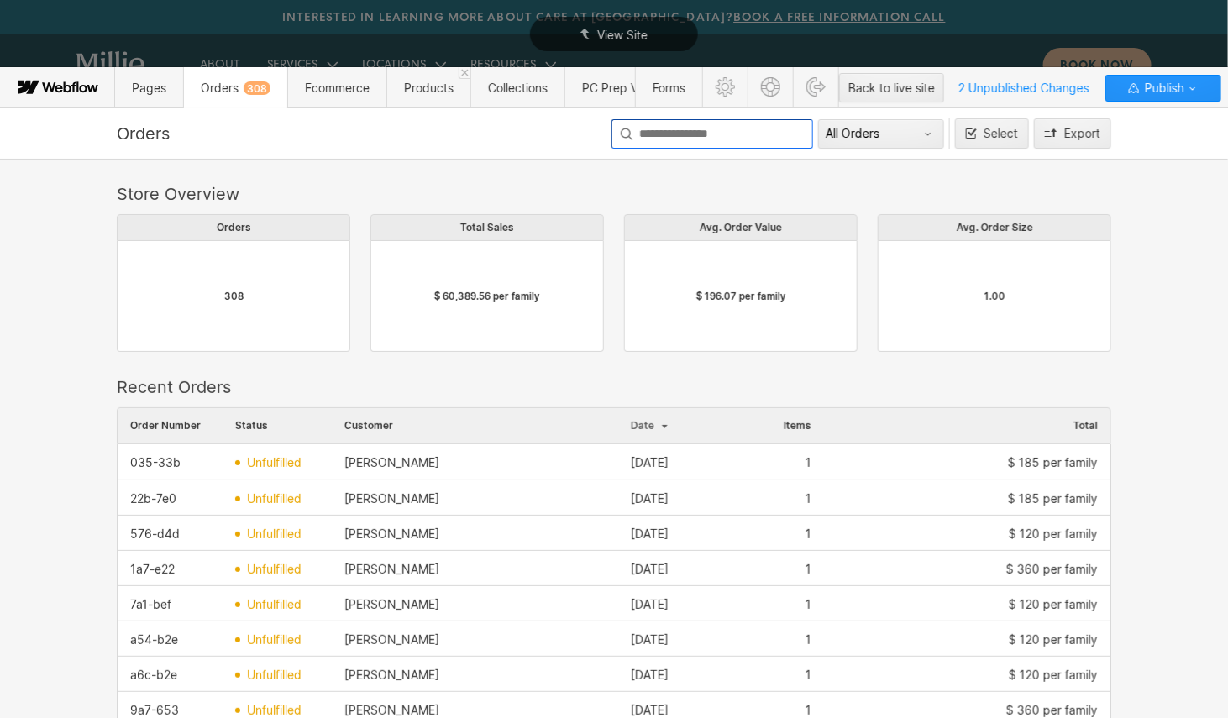
scroll to position [919, 995]
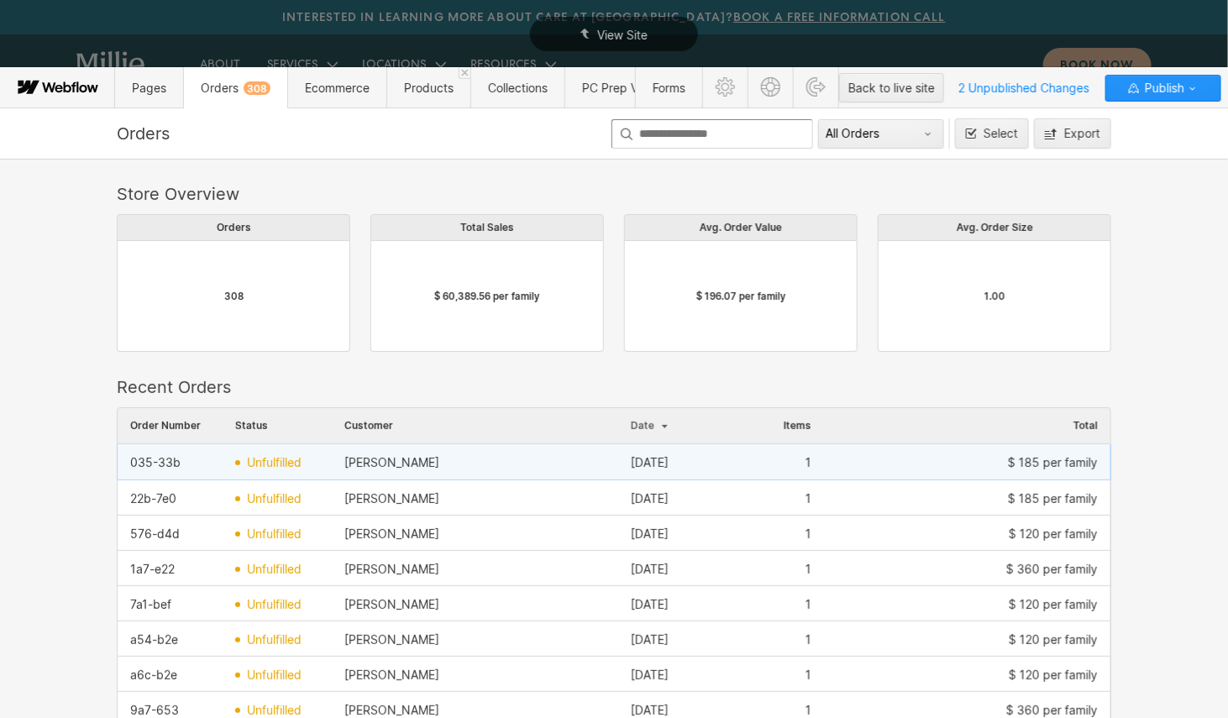
click at [443, 470] on div "Claire Swarthout" at bounding box center [475, 462] width 287 height 27
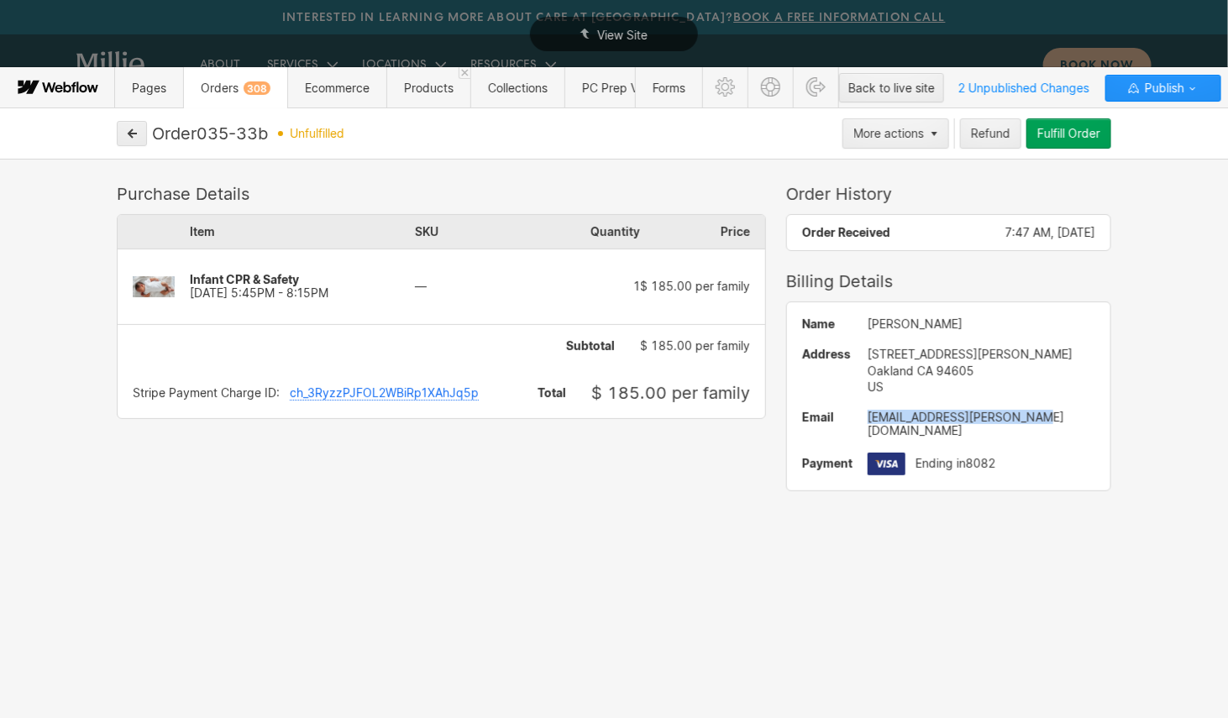
drag, startPoint x: 1041, startPoint y: 418, endPoint x: 870, endPoint y: 418, distance: 170.6
click at [870, 418] on div "claire.swarthout@gmail.com" at bounding box center [982, 424] width 228 height 27
copy div "claire.swarthout@gmail.com"
click at [129, 134] on icon "button" at bounding box center [132, 134] width 12 height 12
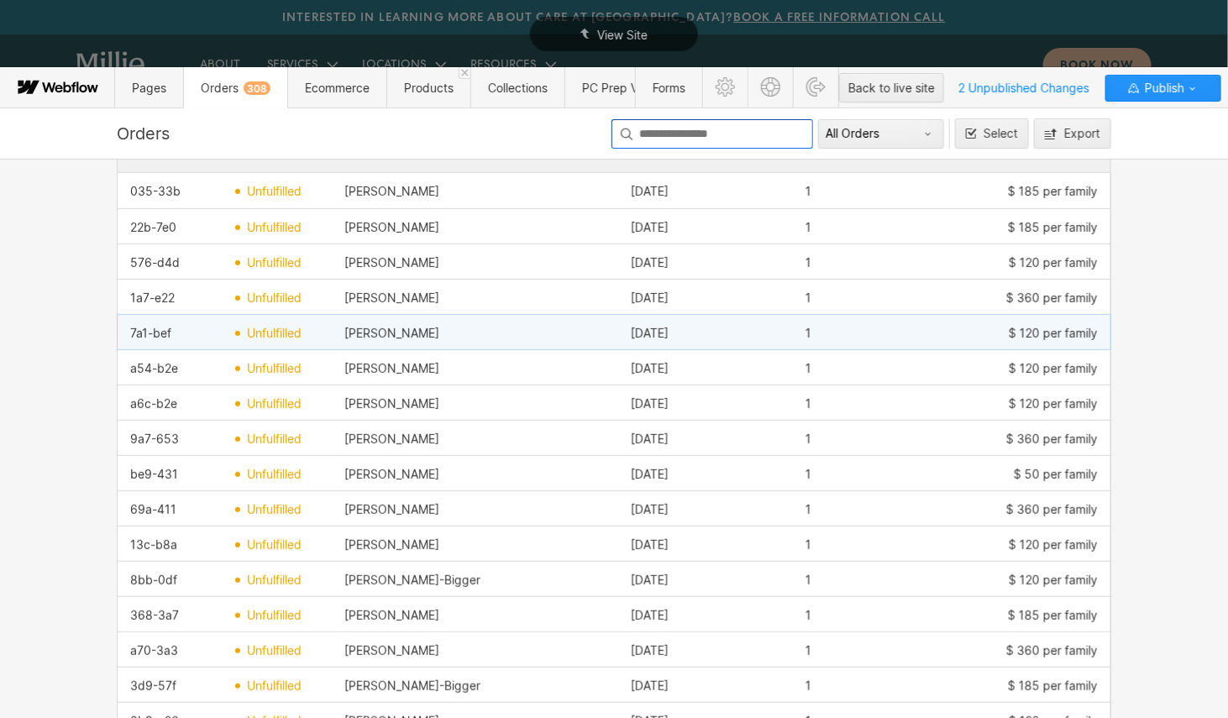
scroll to position [273, 0]
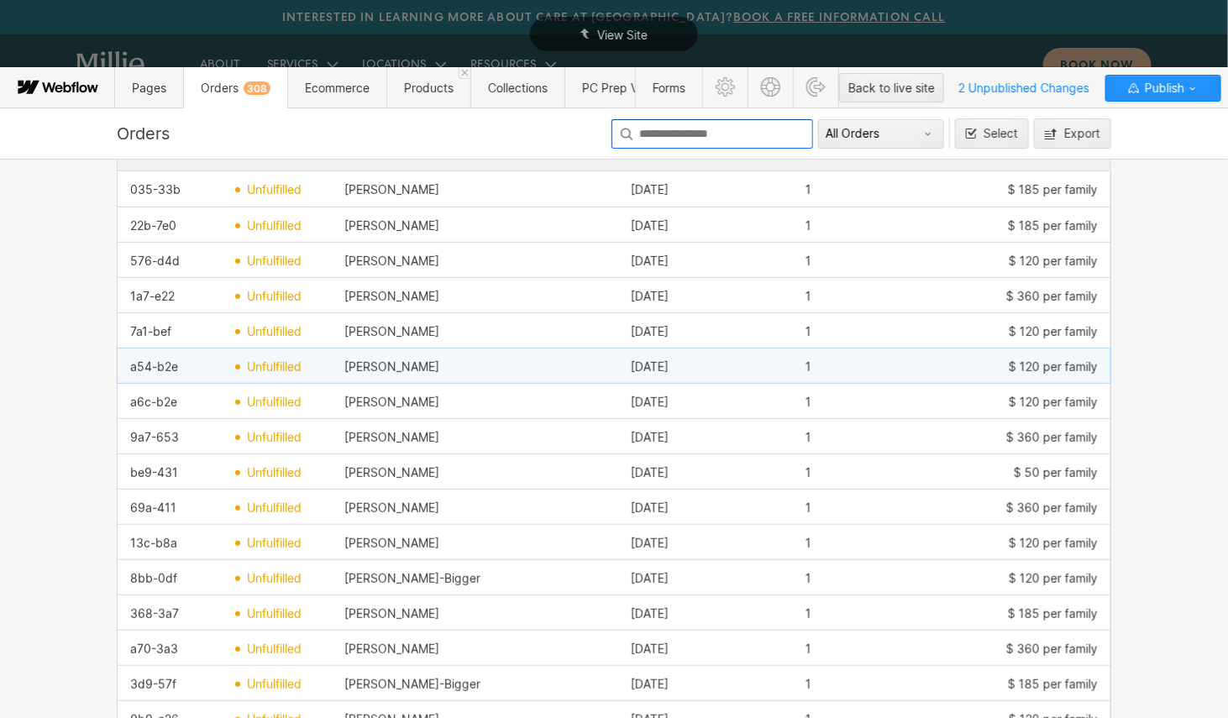
click at [407, 371] on div "Kyle Havens" at bounding box center [391, 366] width 95 height 13
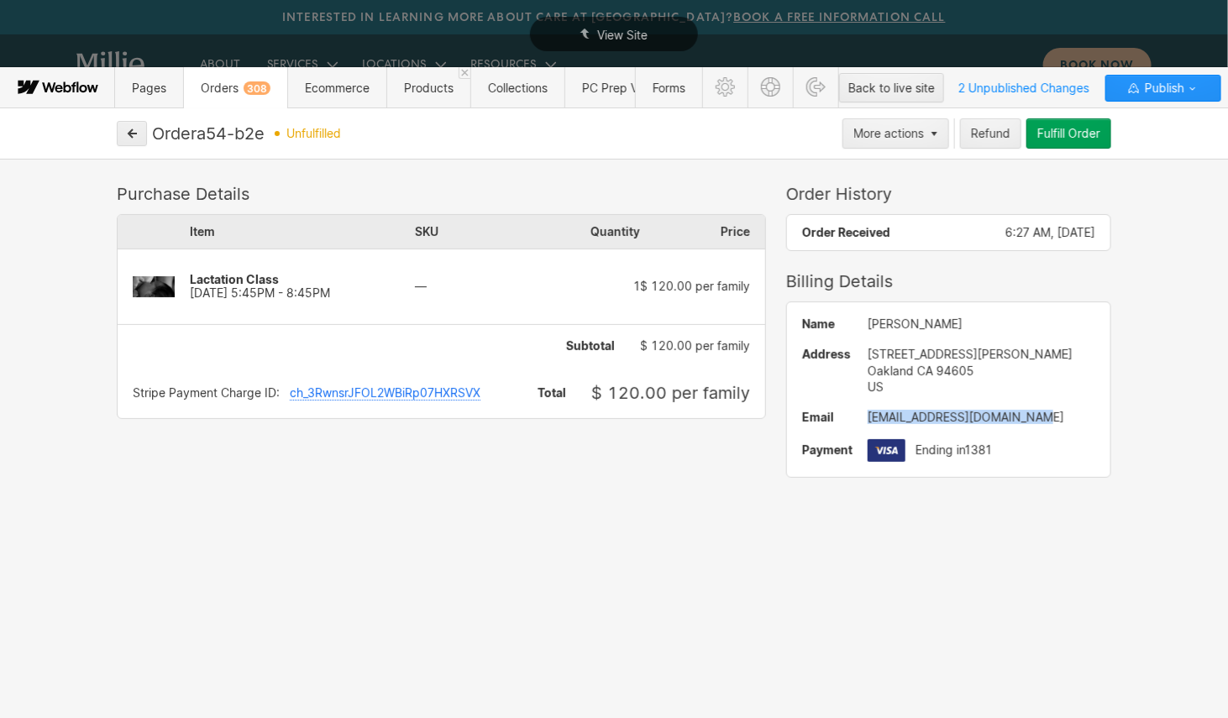
drag, startPoint x: 965, startPoint y: 422, endPoint x: 847, endPoint y: 422, distance: 118.5
click at [847, 422] on div "Name Kyle Havens Address 9514 Alcala Ave Oakland CA 94605 US Email kendalllayne…" at bounding box center [948, 389] width 323 height 175
copy div "kendalllaynebeck@gmail.com"
click at [132, 134] on icon "button" at bounding box center [133, 133] width 8 height 8
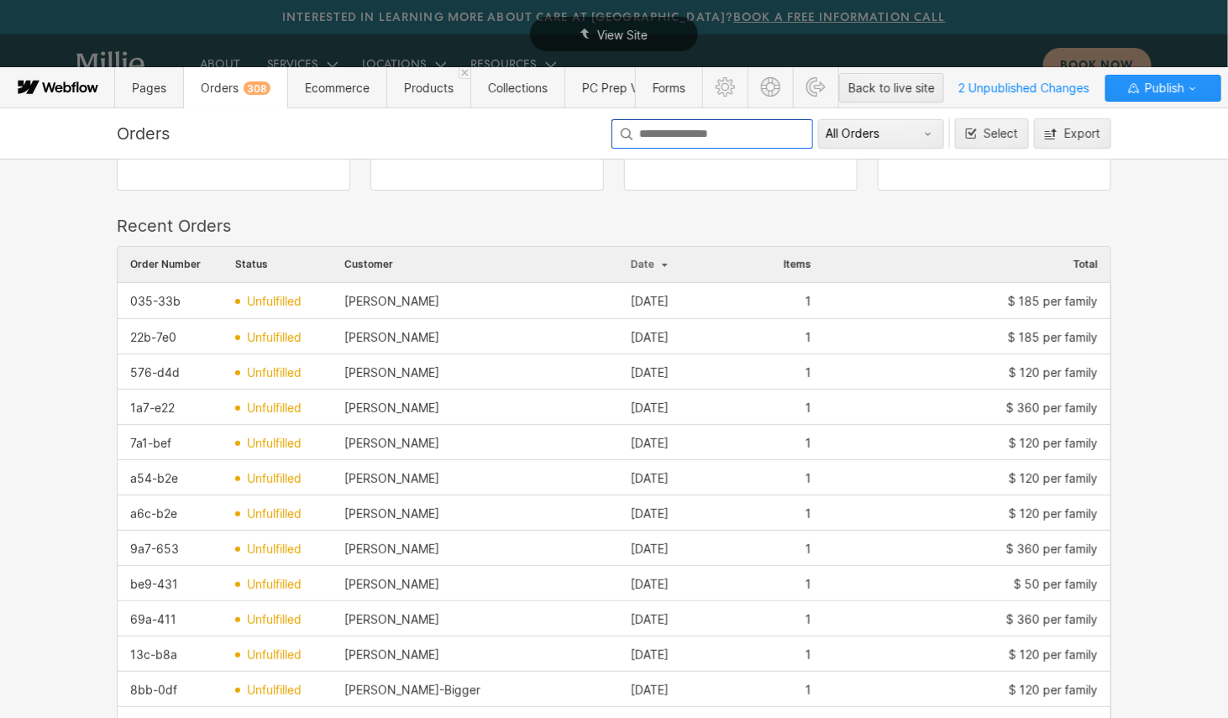
scroll to position [649, 0]
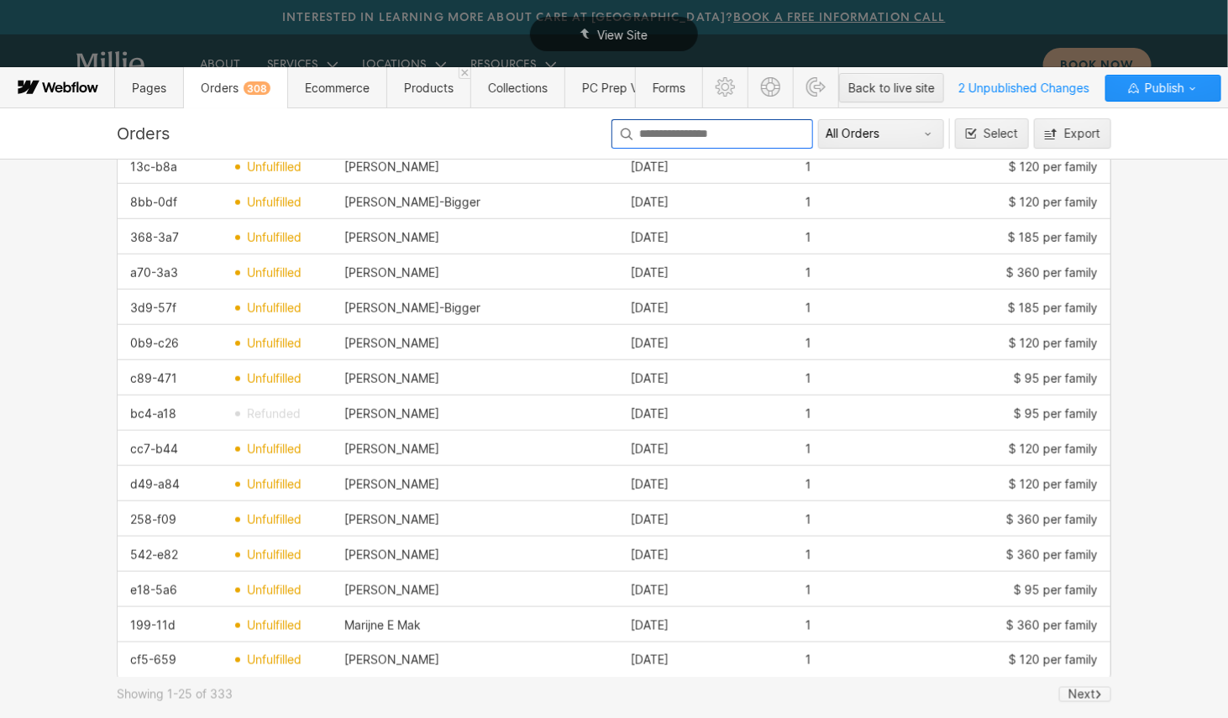
click at [1085, 696] on div "Next" at bounding box center [1082, 694] width 27 height 13
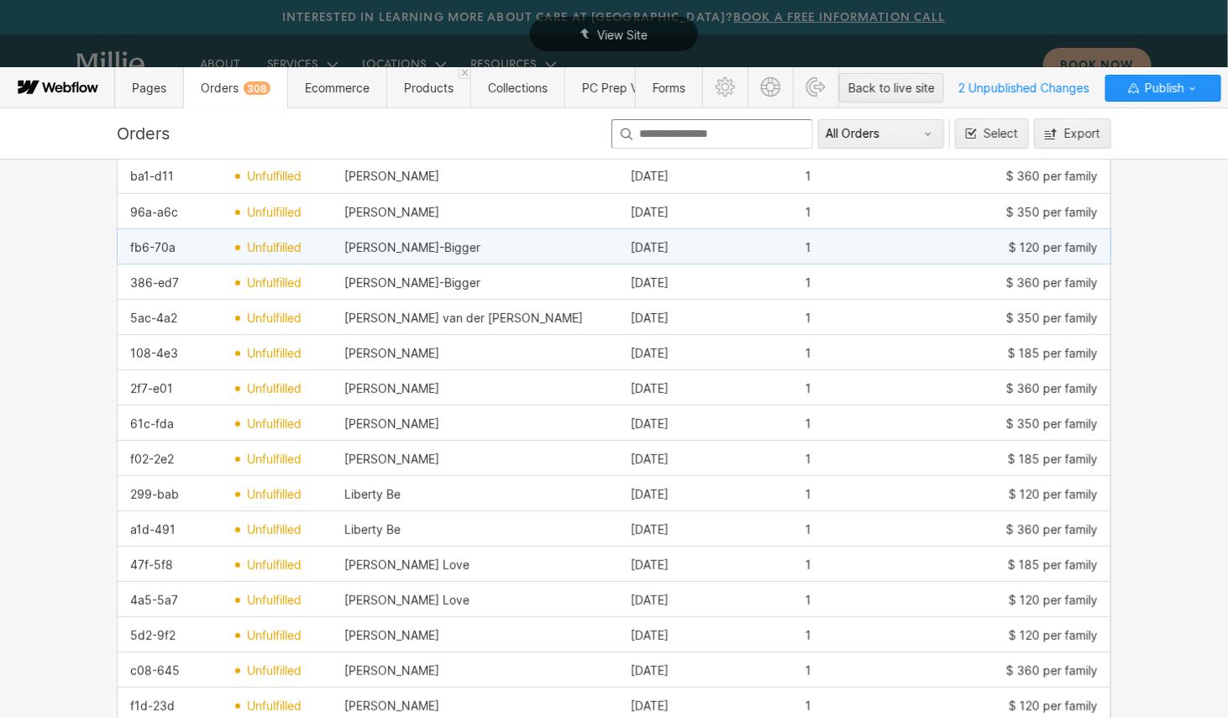
scroll to position [0, 0]
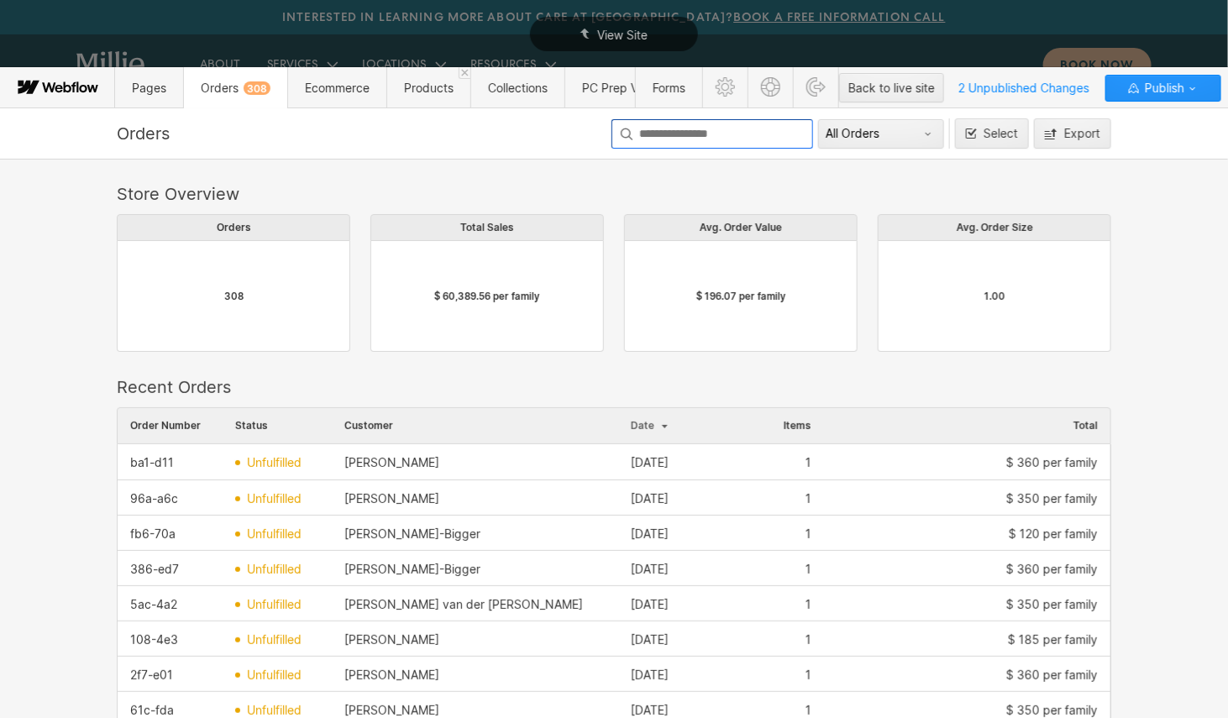
click at [676, 134] on input at bounding box center [713, 133] width 202 height 29
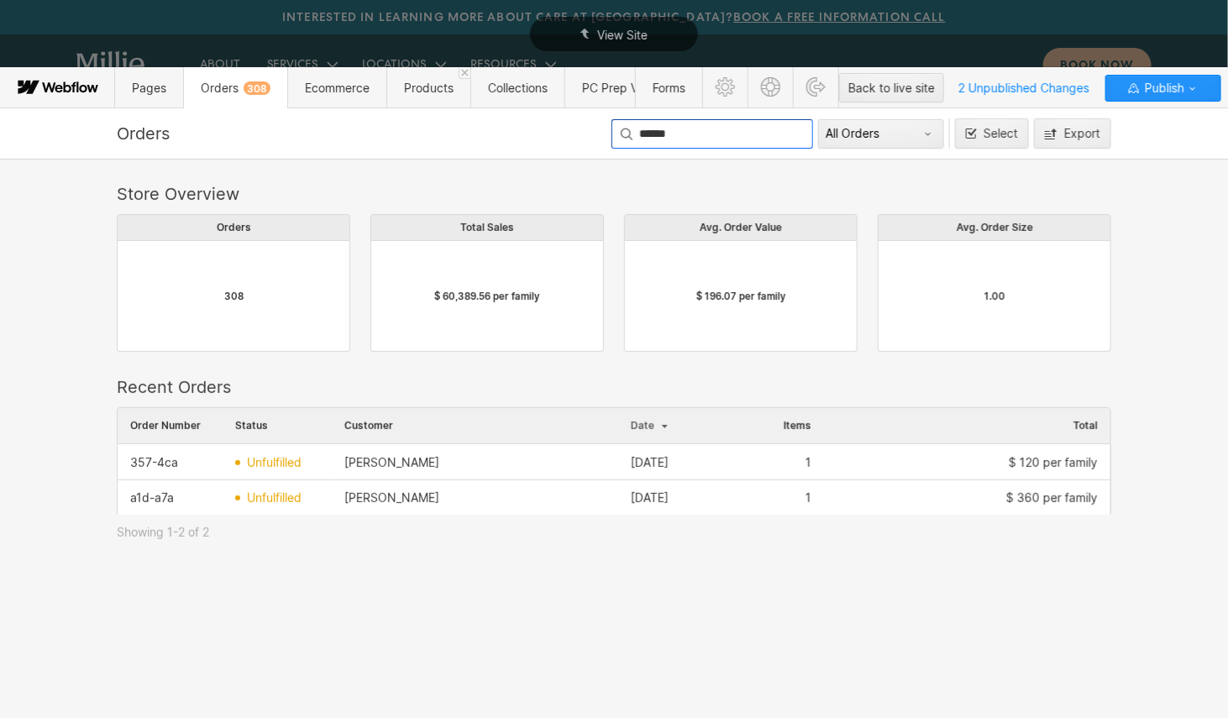
scroll to position [0, 1]
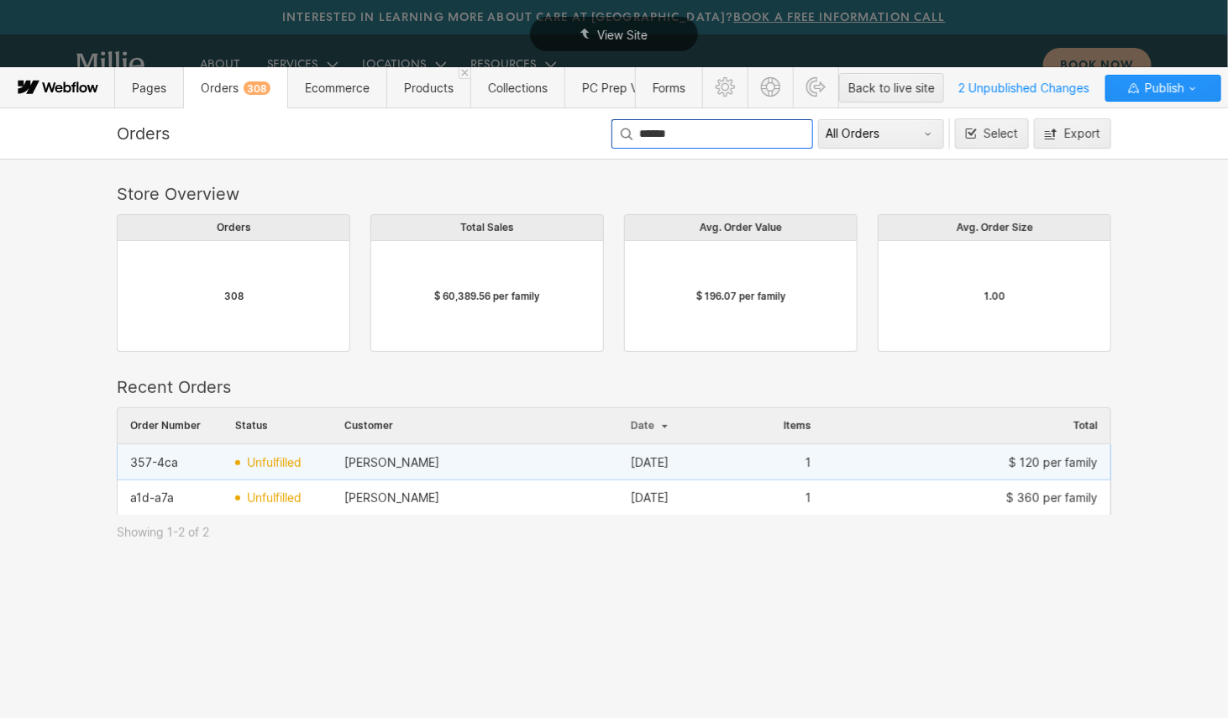
type input "******"
click at [406, 466] on div "[PERSON_NAME]" at bounding box center [391, 462] width 95 height 13
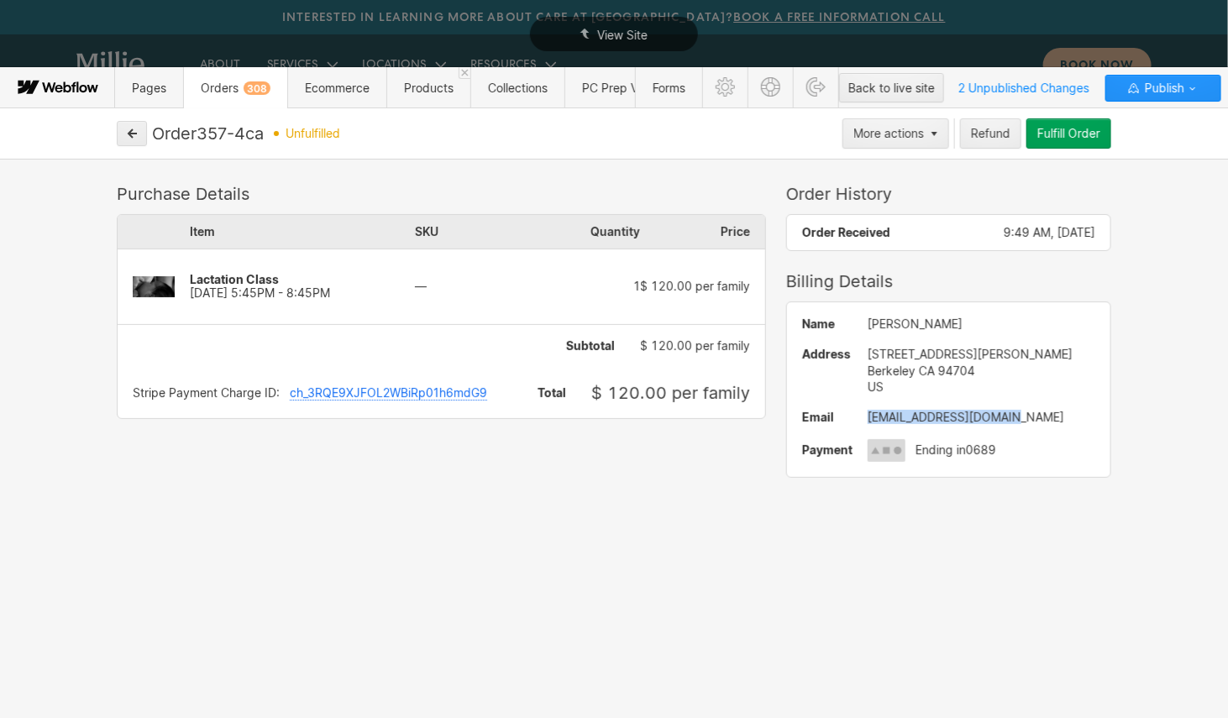
drag, startPoint x: 1021, startPoint y: 419, endPoint x: 862, endPoint y: 416, distance: 158.8
click at [862, 417] on div "Name Shanan Powell Address 1924 Parker Street Berkeley CA 94704 US Email shanan…" at bounding box center [948, 389] width 323 height 175
copy div "shananpowell@gmail.com"
click at [128, 139] on button "button" at bounding box center [132, 133] width 30 height 25
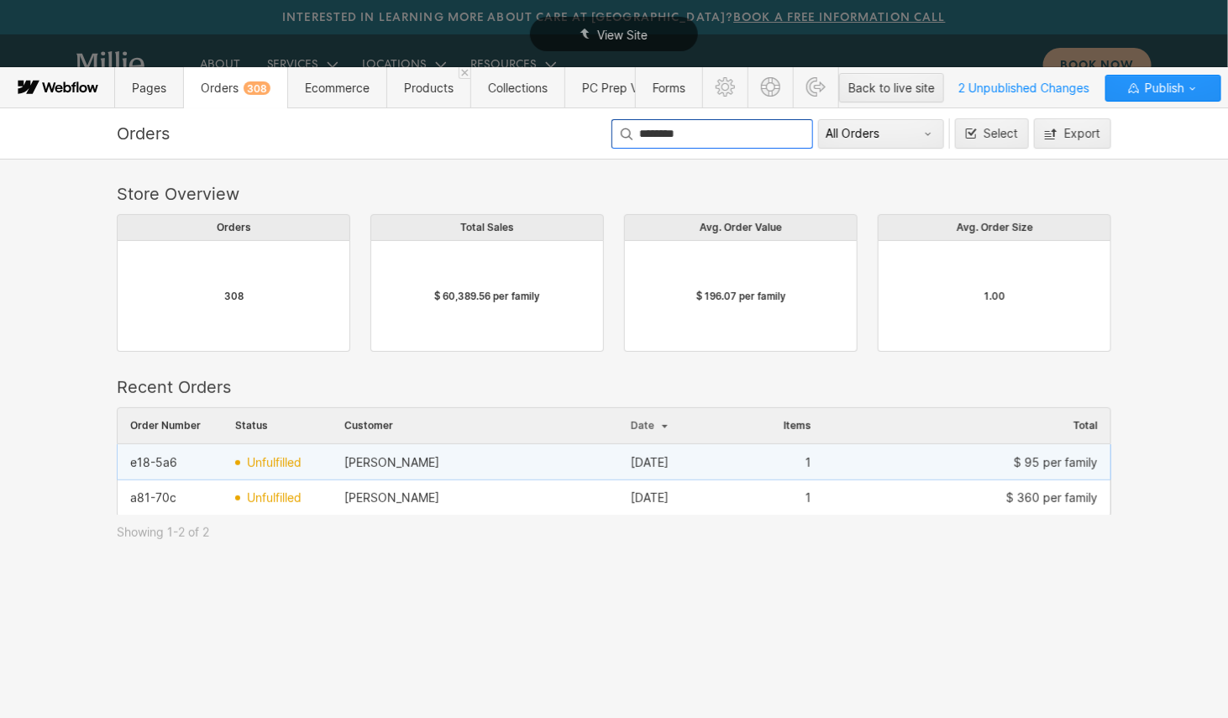
scroll to position [108, 995]
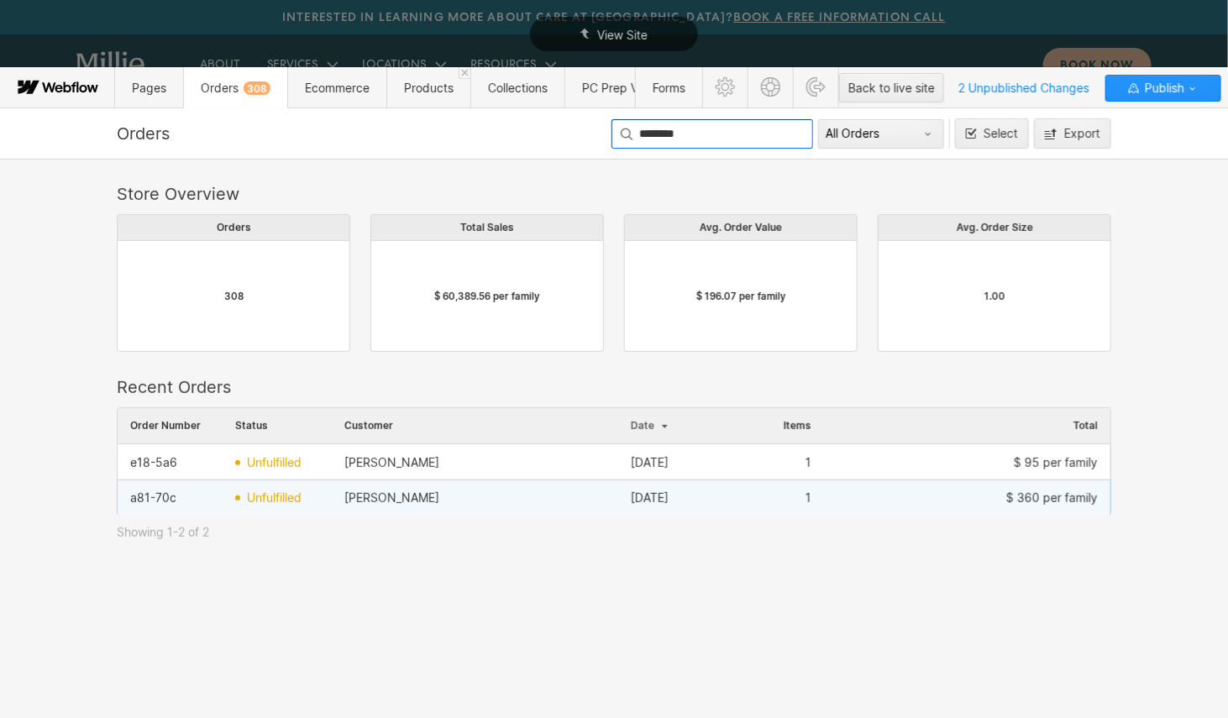
type input "********"
click at [511, 497] on div "Mary Brownell" at bounding box center [475, 498] width 287 height 27
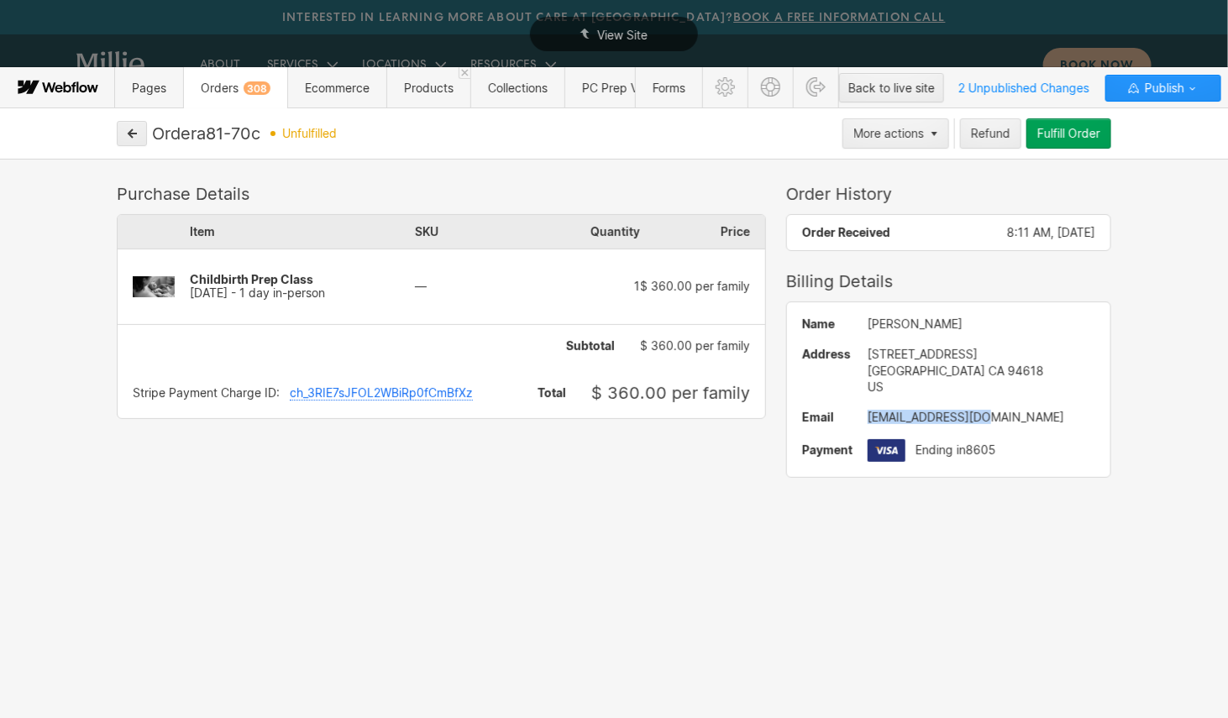
drag, startPoint x: 1008, startPoint y: 415, endPoint x: 870, endPoint y: 418, distance: 137.8
click at [870, 418] on div "mjmalo23@gmail.com" at bounding box center [982, 417] width 228 height 13
copy div "mjmalo23@gmail.com"
click at [135, 134] on icon "button" at bounding box center [132, 134] width 12 height 12
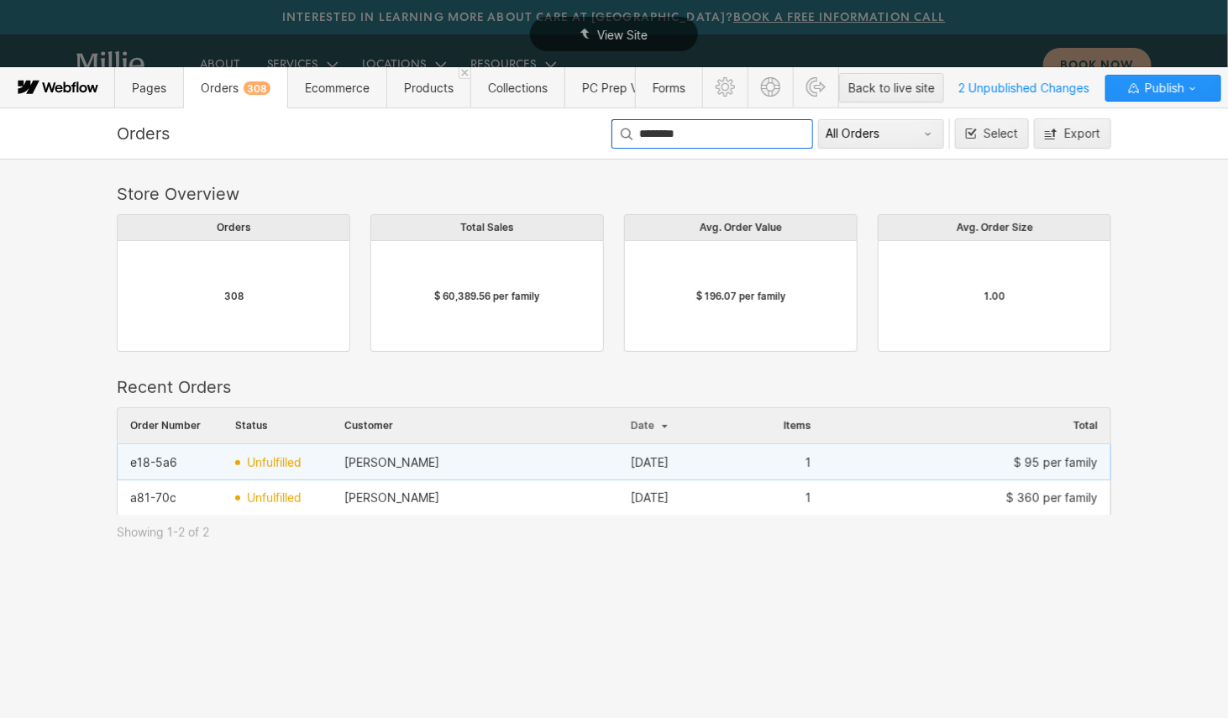
click at [456, 471] on div "Ethan Brownell" at bounding box center [475, 462] width 287 height 27
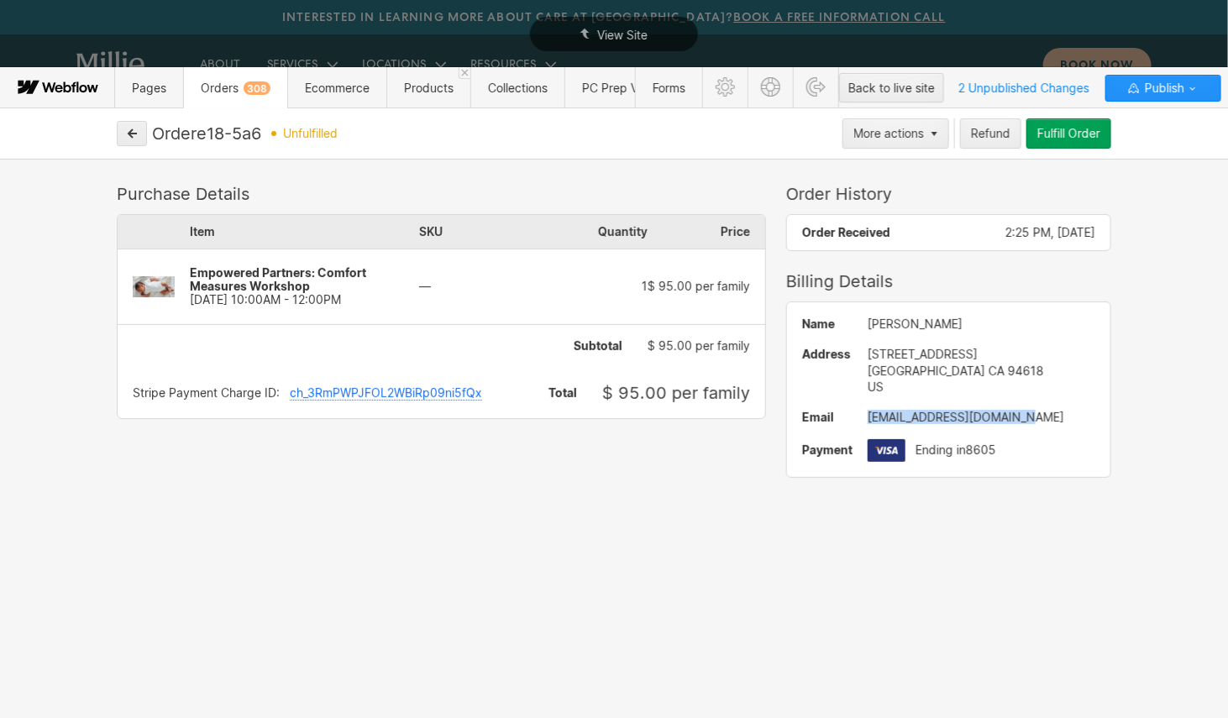
drag, startPoint x: 1043, startPoint y: 417, endPoint x: 849, endPoint y: 411, distance: 193.3
click at [849, 411] on div "Name Ethan Brownell Address 5920 Broadway Oakland CA 94618 US Email ethanhbrown…" at bounding box center [948, 389] width 323 height 175
copy div "ethanhbrownell@gmail.com"
click at [131, 132] on icon "button" at bounding box center [133, 133] width 8 height 8
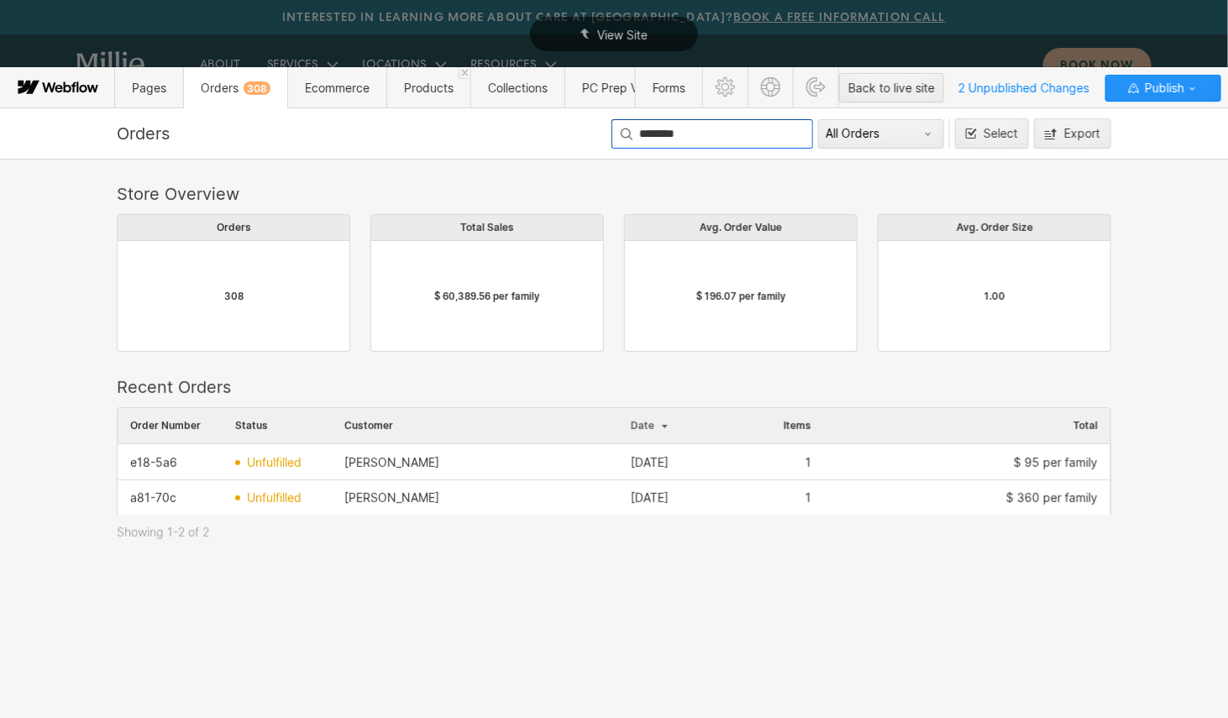
click at [699, 131] on input "********" at bounding box center [713, 133] width 202 height 29
drag, startPoint x: 717, startPoint y: 131, endPoint x: 575, endPoint y: 132, distance: 142.0
click at [575, 132] on div "Orders ******** All Orders Select Export" at bounding box center [614, 133] width 1008 height 30
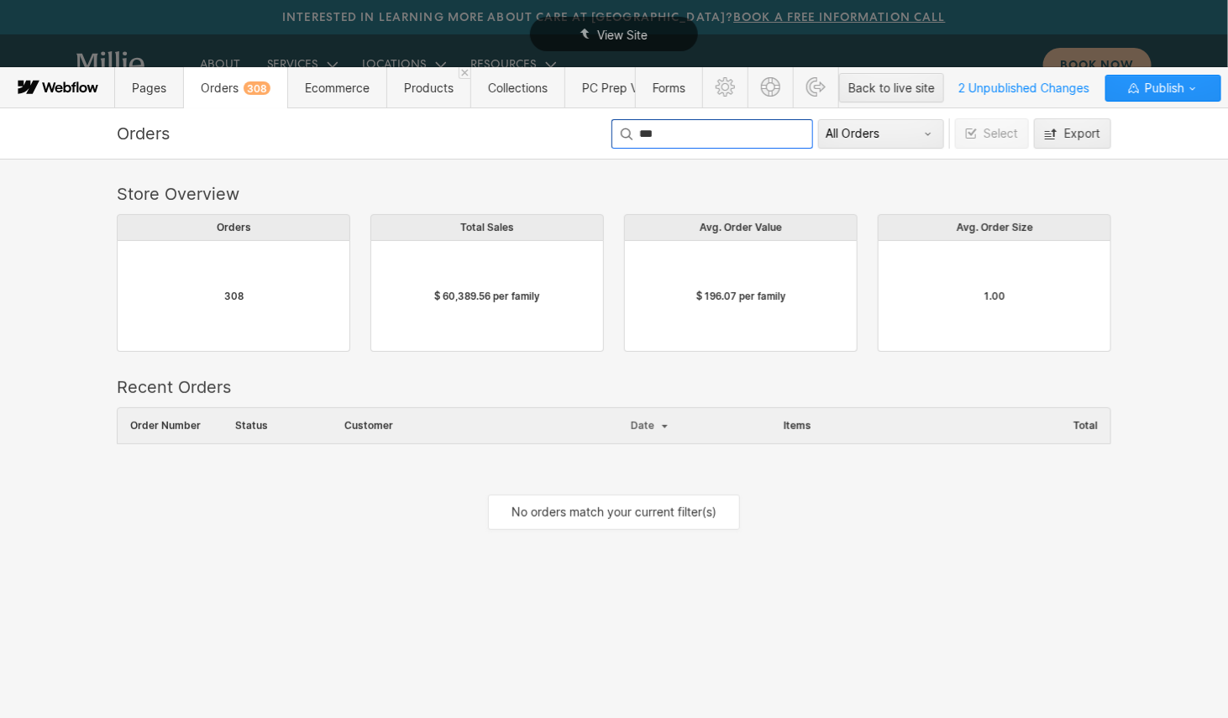
scroll to position [143, 995]
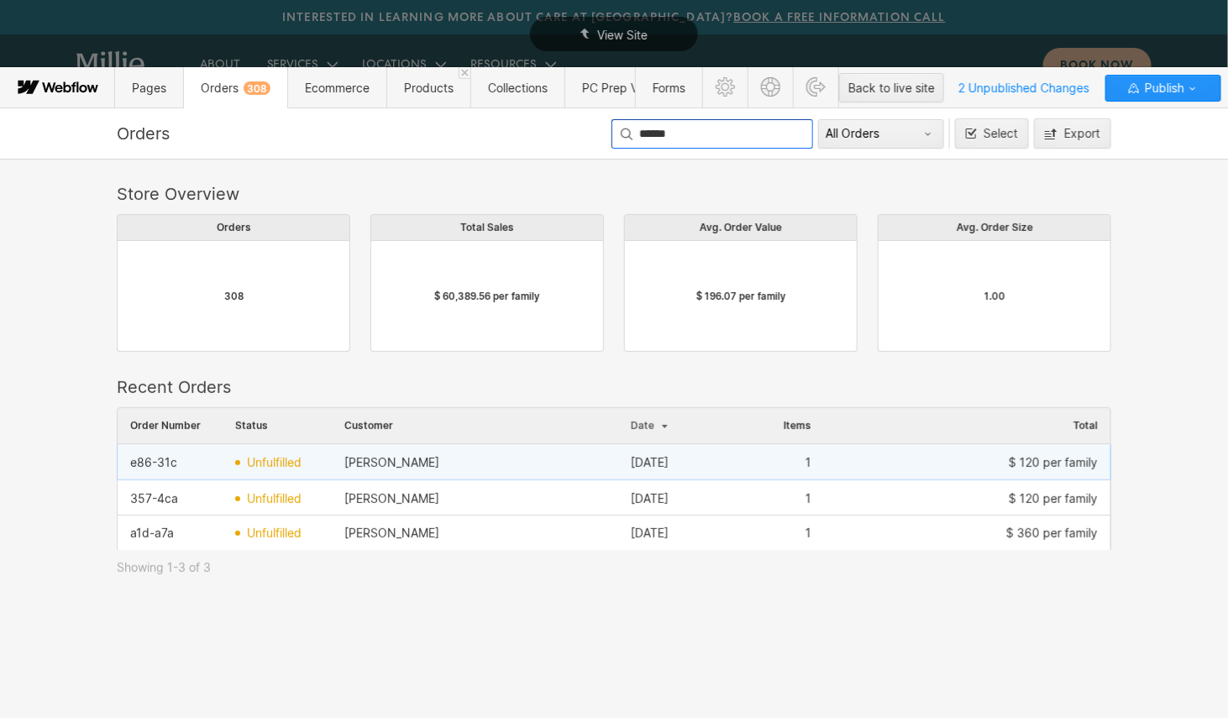
type input "******"
click at [460, 455] on div "Evan Powell" at bounding box center [475, 462] width 287 height 27
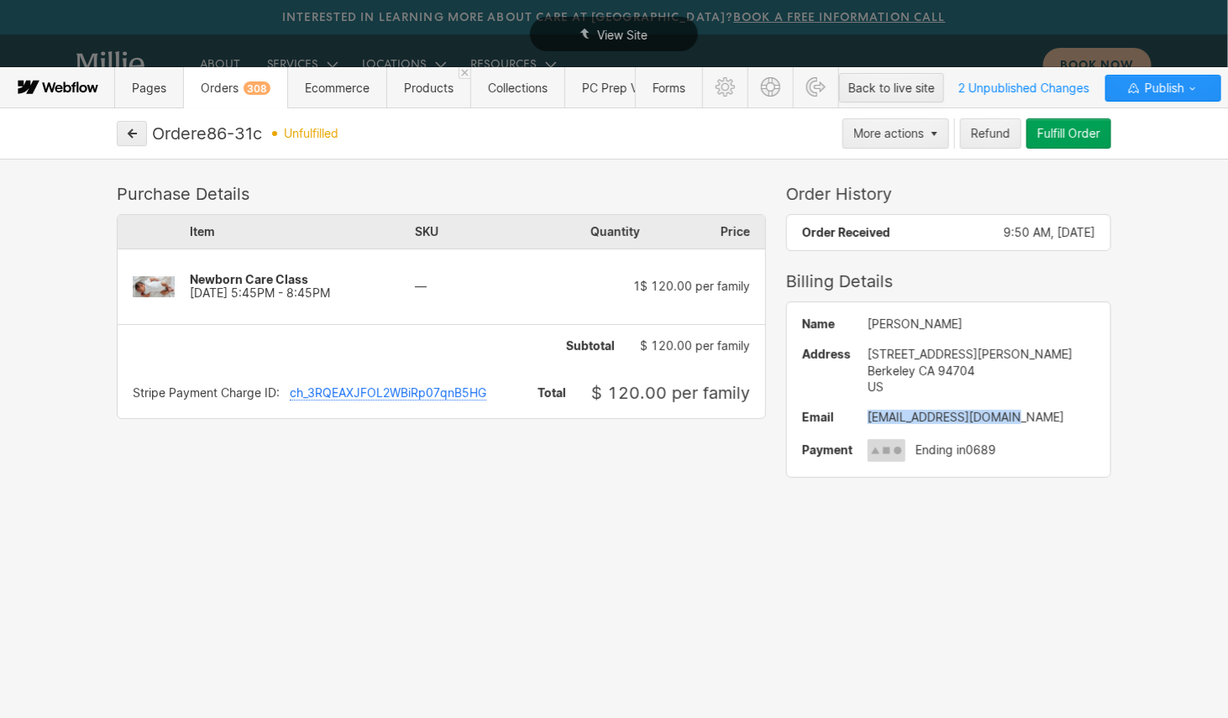
drag, startPoint x: 1008, startPoint y: 409, endPoint x: 868, endPoint y: 413, distance: 140.4
click at [868, 413] on div "shananpowell@gmail.com" at bounding box center [982, 417] width 228 height 13
copy div "shananpowell@gmail.com"
click at [126, 135] on icon "button" at bounding box center [132, 134] width 12 height 12
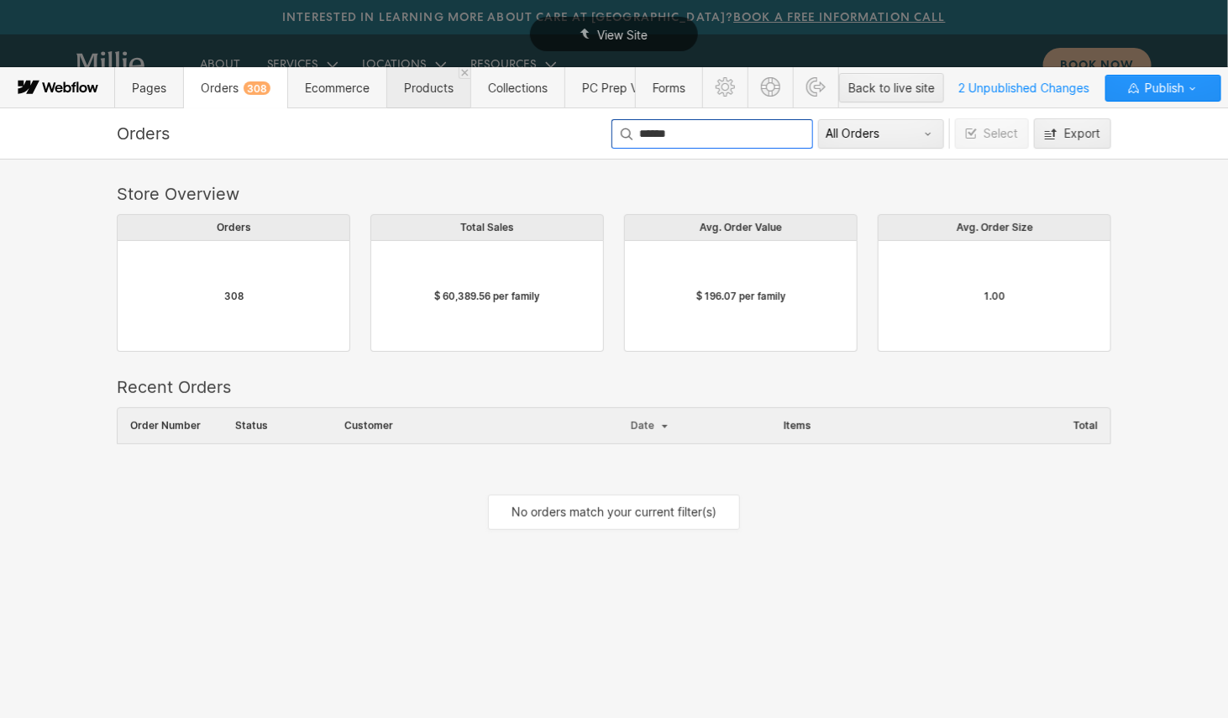
drag, startPoint x: 688, startPoint y: 137, endPoint x: 448, endPoint y: 81, distance: 246.6
click at [448, 81] on div "Pages Orders 308 Ecommerce Products Collections PC Prep Videos Forms Back to li…" at bounding box center [614, 392] width 1228 height 651
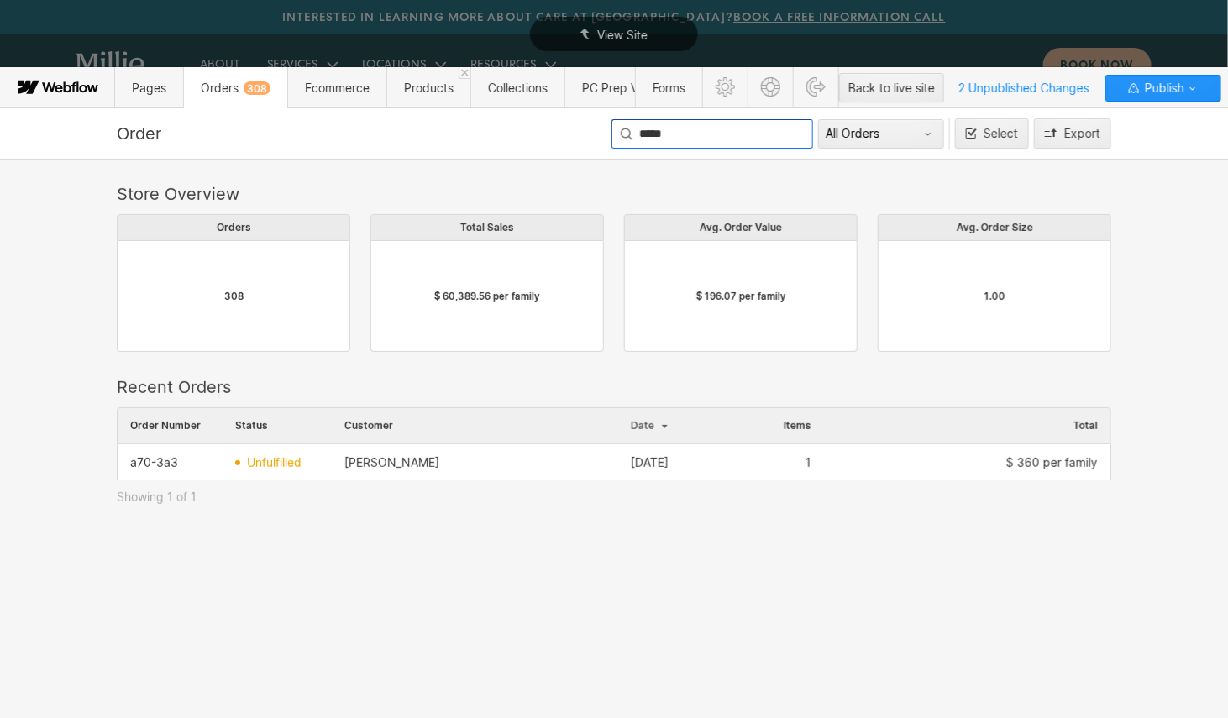
scroll to position [0, 1]
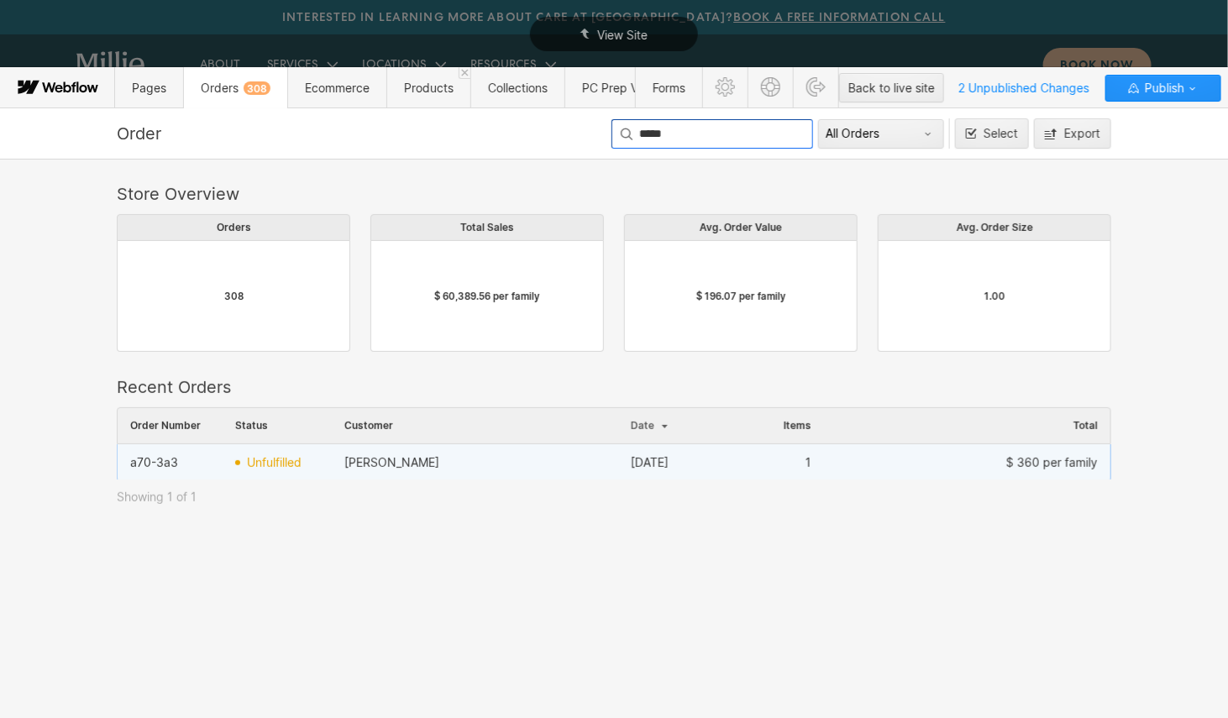
type input "*****"
click at [436, 463] on div "Neema Ehigiator" at bounding box center [475, 462] width 287 height 27
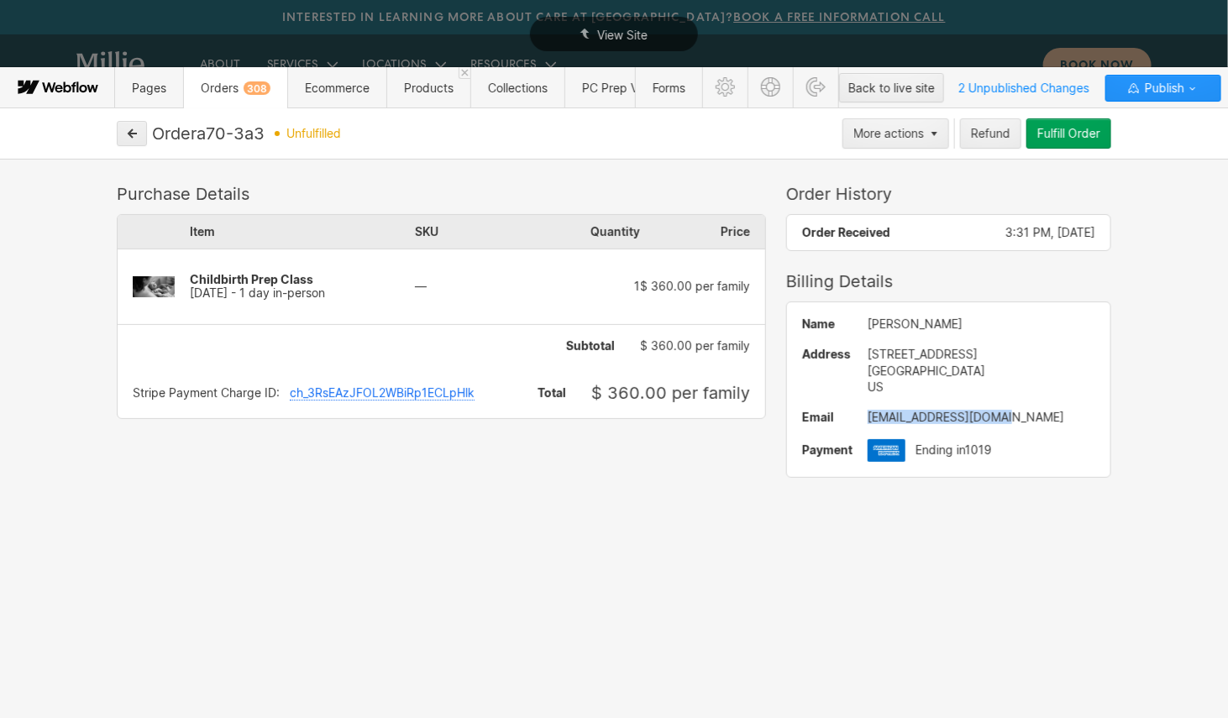
drag, startPoint x: 1013, startPoint y: 415, endPoint x: 832, endPoint y: 413, distance: 181.5
click at [832, 413] on div "Name Neema Ehigiator Address 929 Schenectady Ave Brooklyn NY 11203 US Email nee…" at bounding box center [948, 389] width 323 height 175
copy div "neemaleabal@gmail.com"
click at [134, 139] on icon "button" at bounding box center [132, 134] width 12 height 12
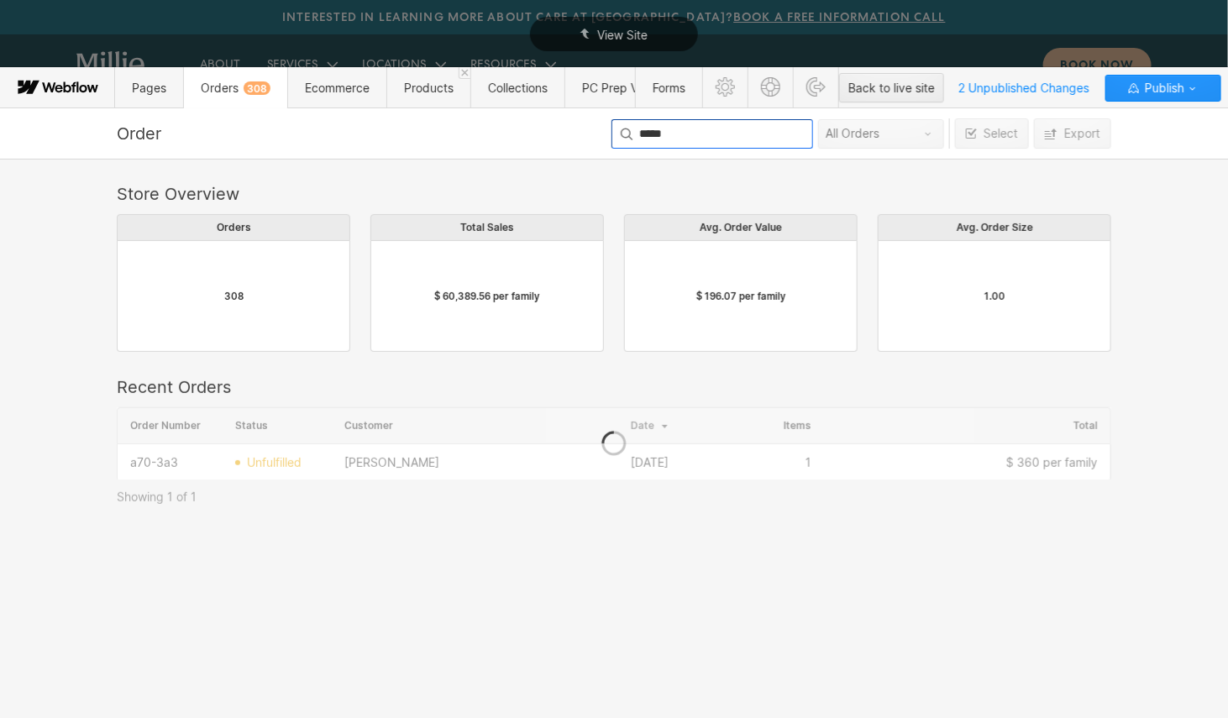
scroll to position [71, 995]
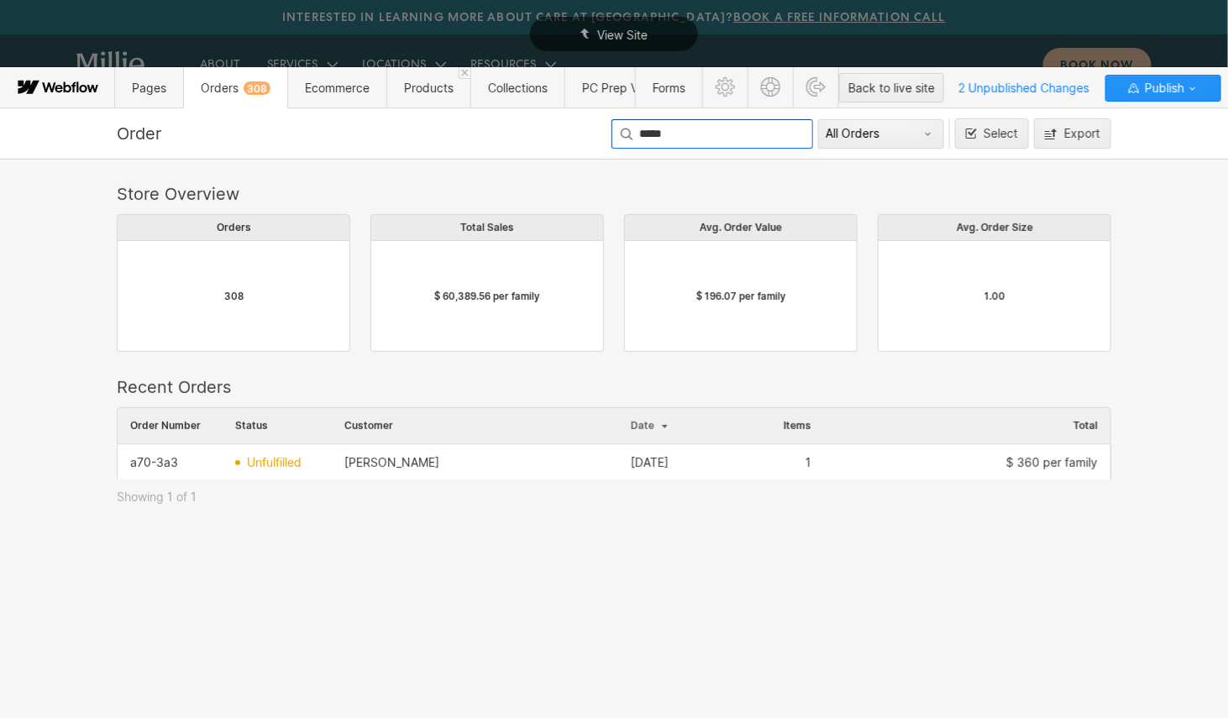
click at [691, 134] on input "*****" at bounding box center [713, 133] width 202 height 29
drag, startPoint x: 691, startPoint y: 134, endPoint x: 604, endPoint y: 129, distance: 87.5
click at [604, 129] on div "Order ***** All Orders Select Export" at bounding box center [614, 133] width 1008 height 30
type input "******"
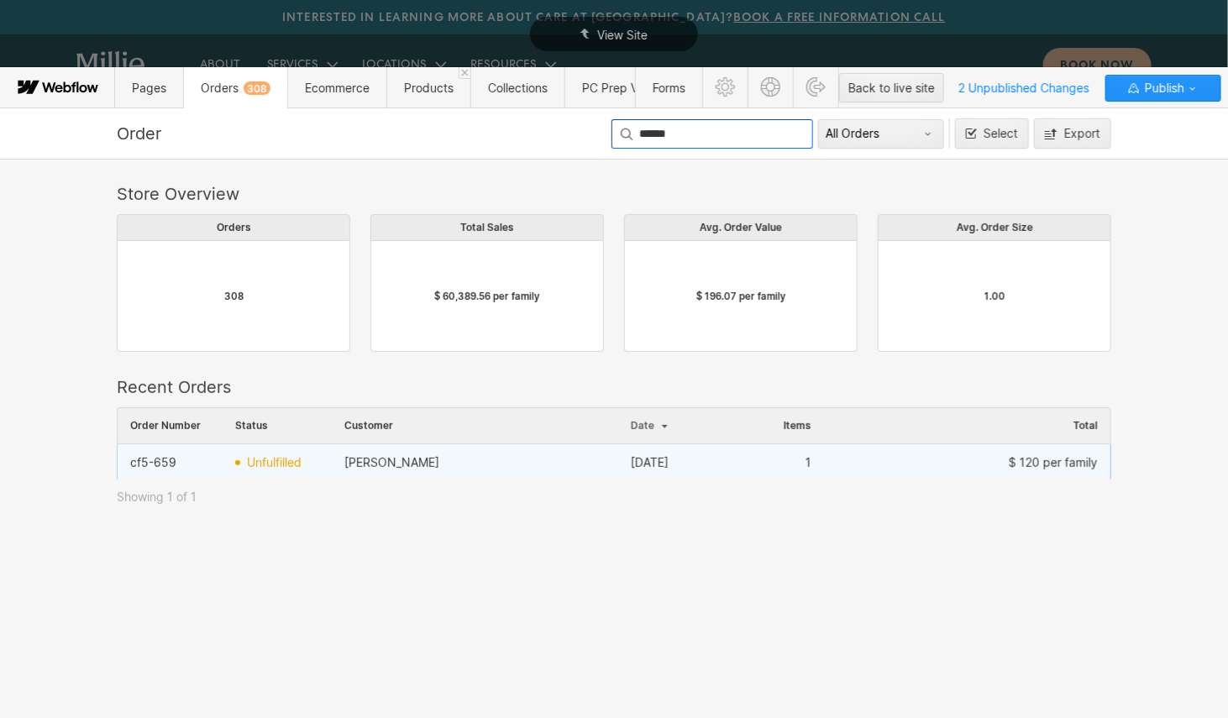
click at [487, 465] on div "Mariah Girouard" at bounding box center [475, 462] width 287 height 27
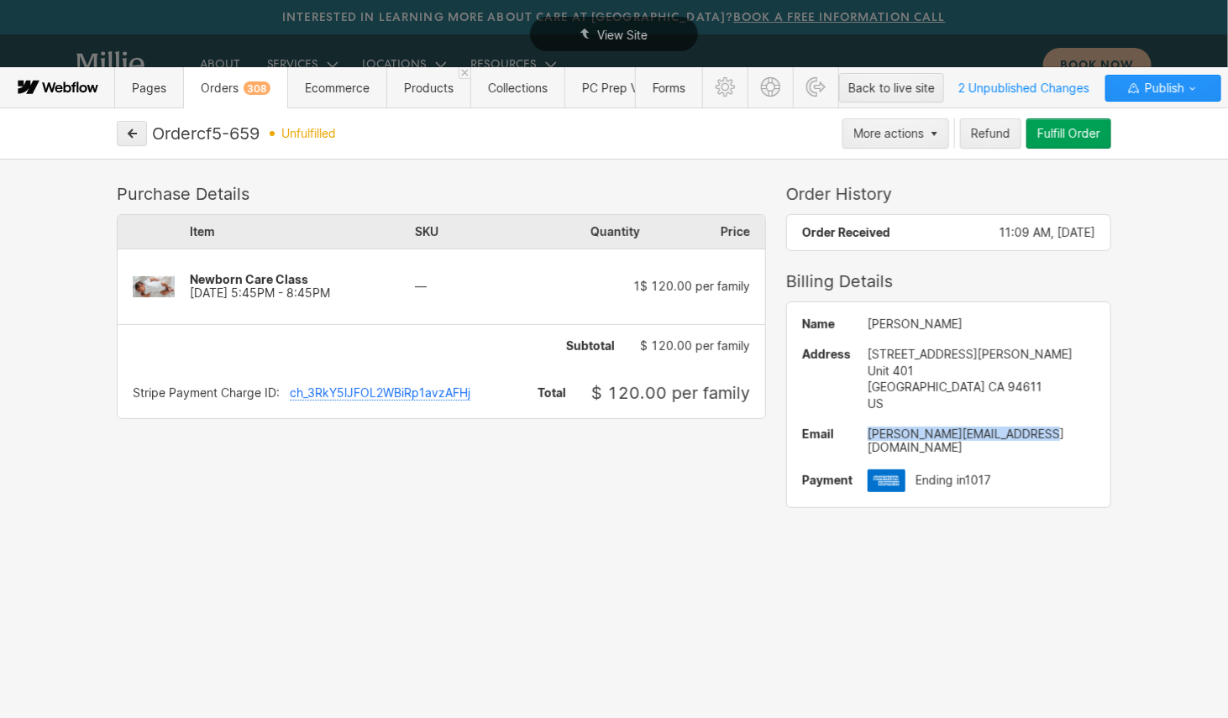
drag, startPoint x: 1044, startPoint y: 431, endPoint x: 871, endPoint y: 430, distance: 173.1
click at [871, 430] on div "Mariah.e.girouard@gmail.com" at bounding box center [982, 441] width 228 height 27
copy div "Mariah.e.girouard@gmail.com"
click at [135, 134] on icon "button" at bounding box center [132, 134] width 12 height 12
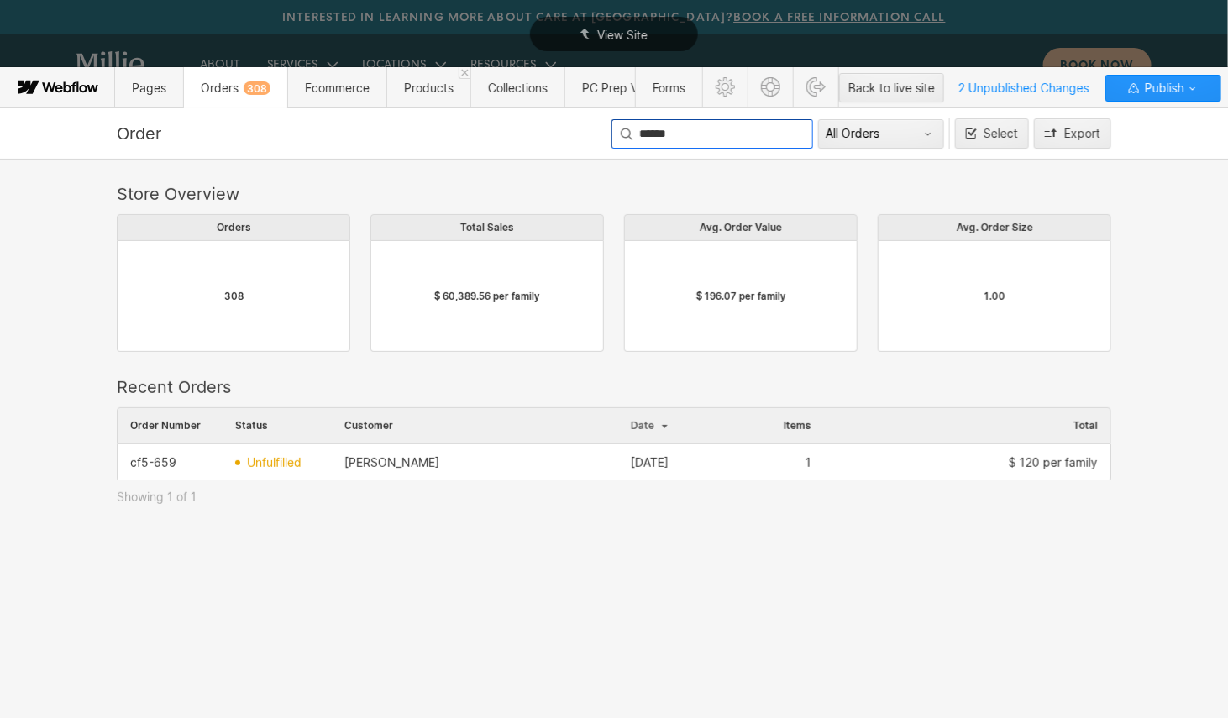
click at [686, 132] on input "******" at bounding box center [713, 133] width 202 height 29
drag, startPoint x: 716, startPoint y: 132, endPoint x: 562, endPoint y: 132, distance: 153.8
click at [562, 132] on div "Order ****** All Orders Select Export" at bounding box center [614, 133] width 1008 height 30
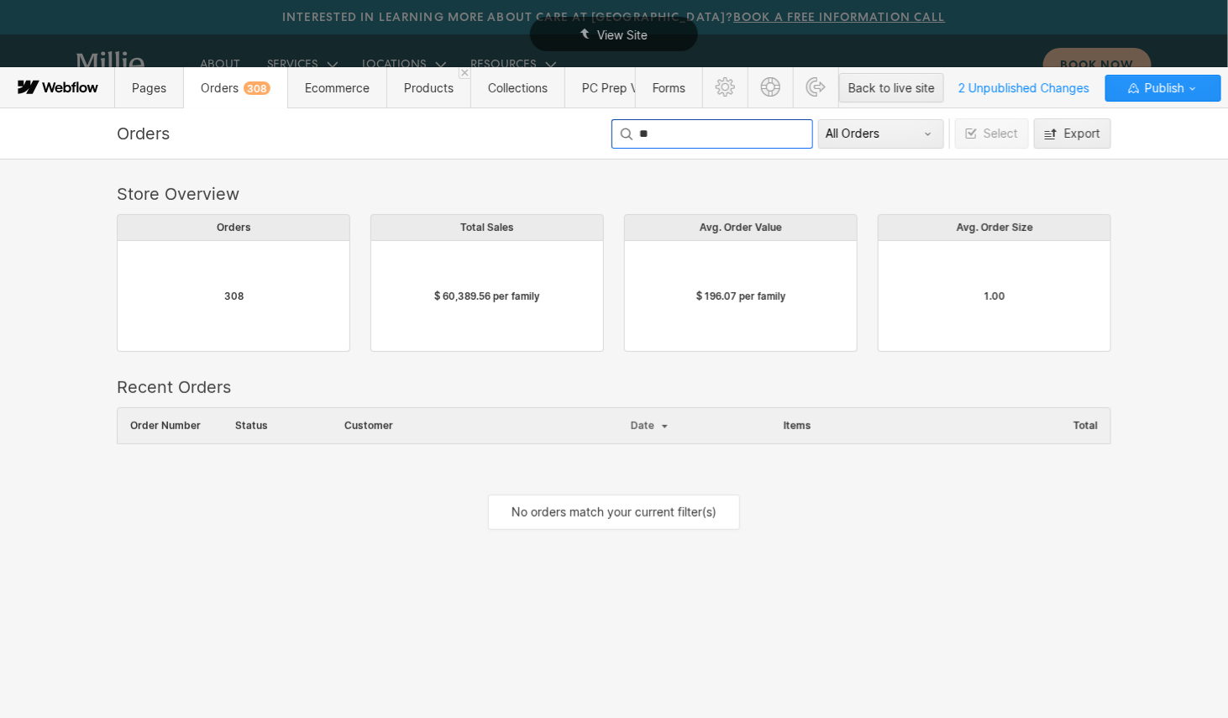
scroll to position [1, 1]
type input "*****"
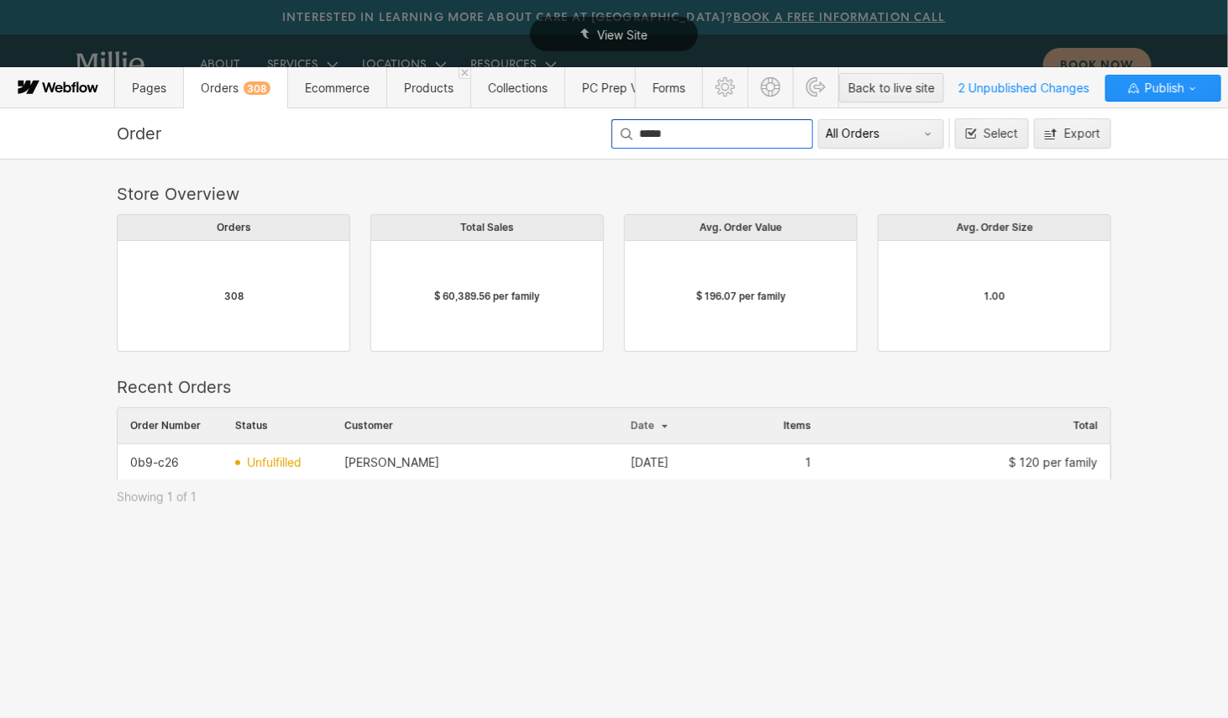
scroll to position [0, 1]
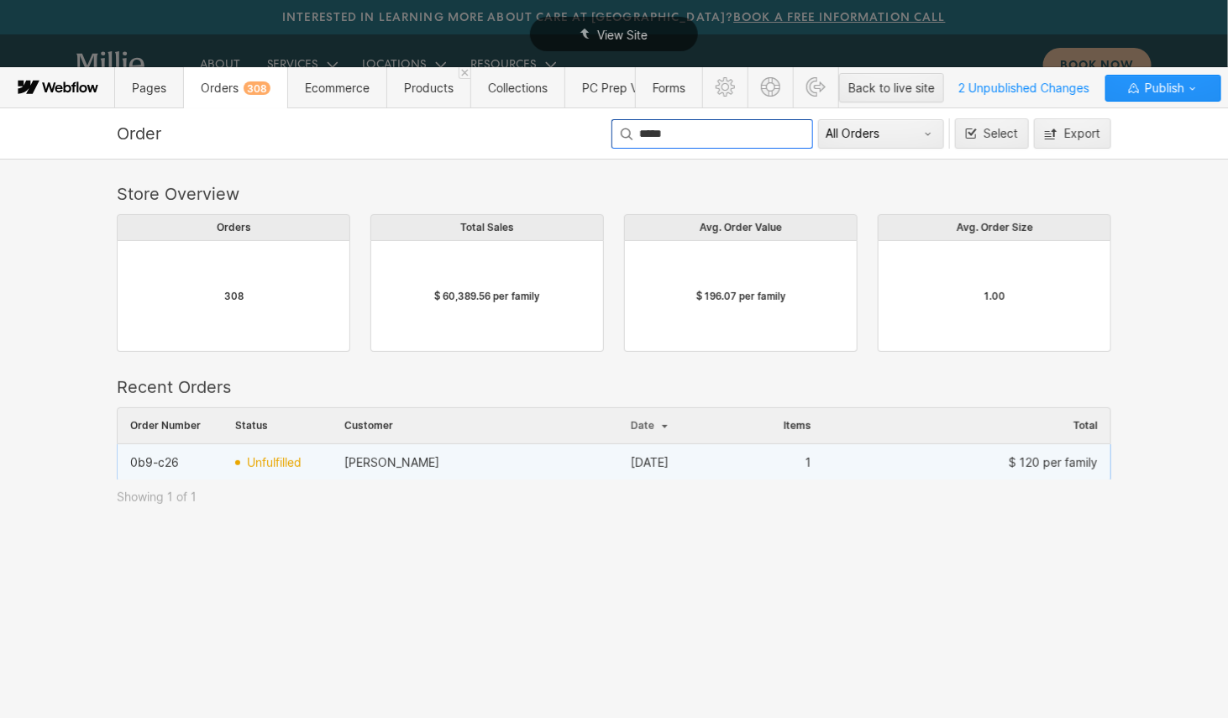
click at [555, 460] on div "Chris Grier" at bounding box center [475, 462] width 287 height 27
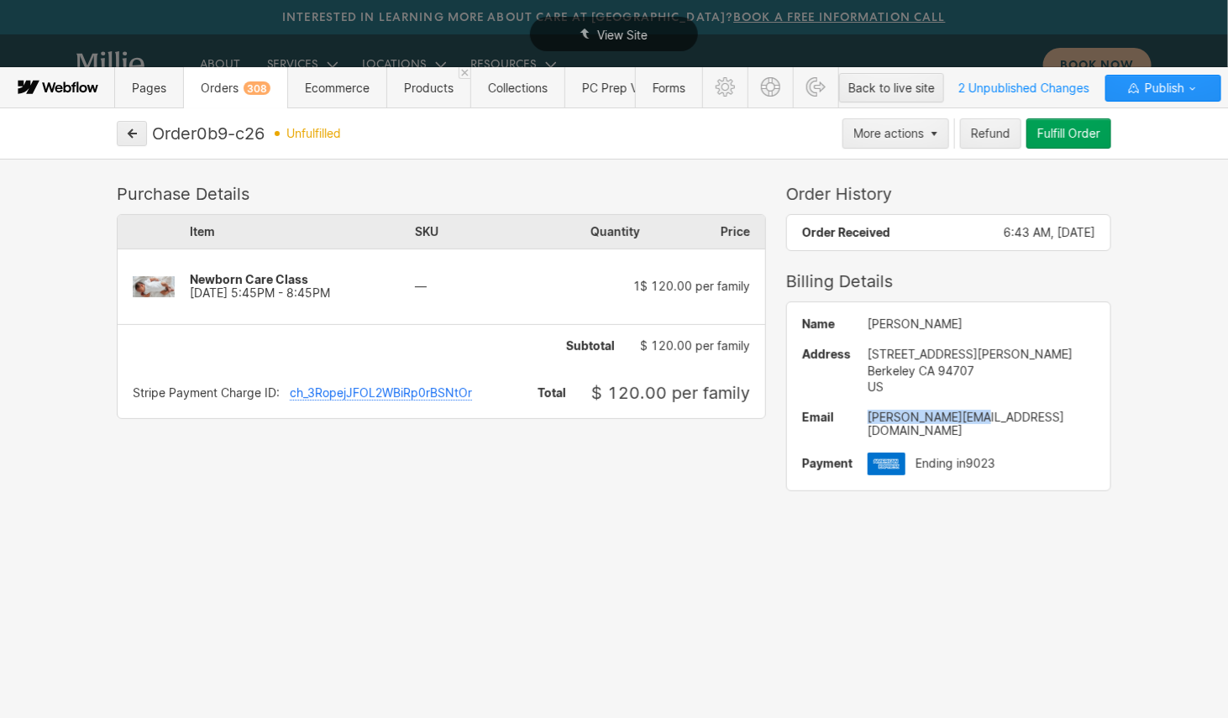
drag, startPoint x: 980, startPoint y: 419, endPoint x: 867, endPoint y: 419, distance: 113.4
click at [867, 419] on div "Name Chris Grier Address 1187 Shattuck Avenue Berkeley CA 94707 US Email grier@…" at bounding box center [948, 396] width 323 height 188
copy div "grier@imchris.org"
click at [139, 134] on button "button" at bounding box center [132, 133] width 30 height 25
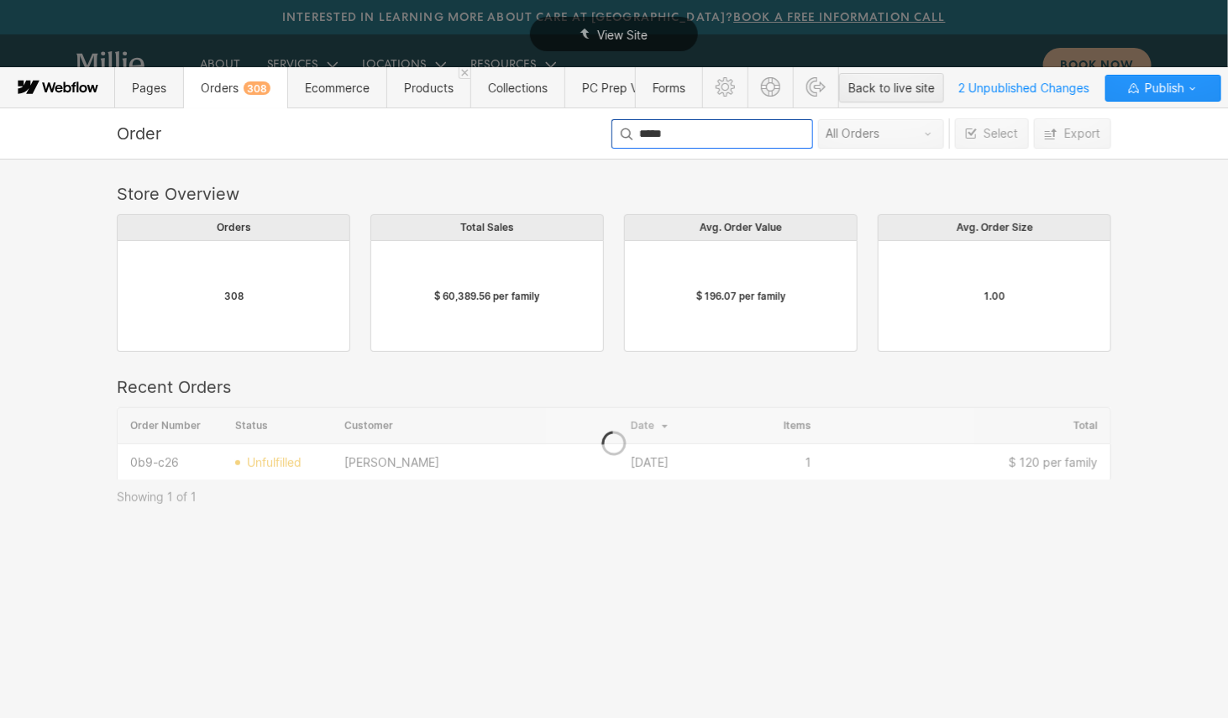
scroll to position [71, 995]
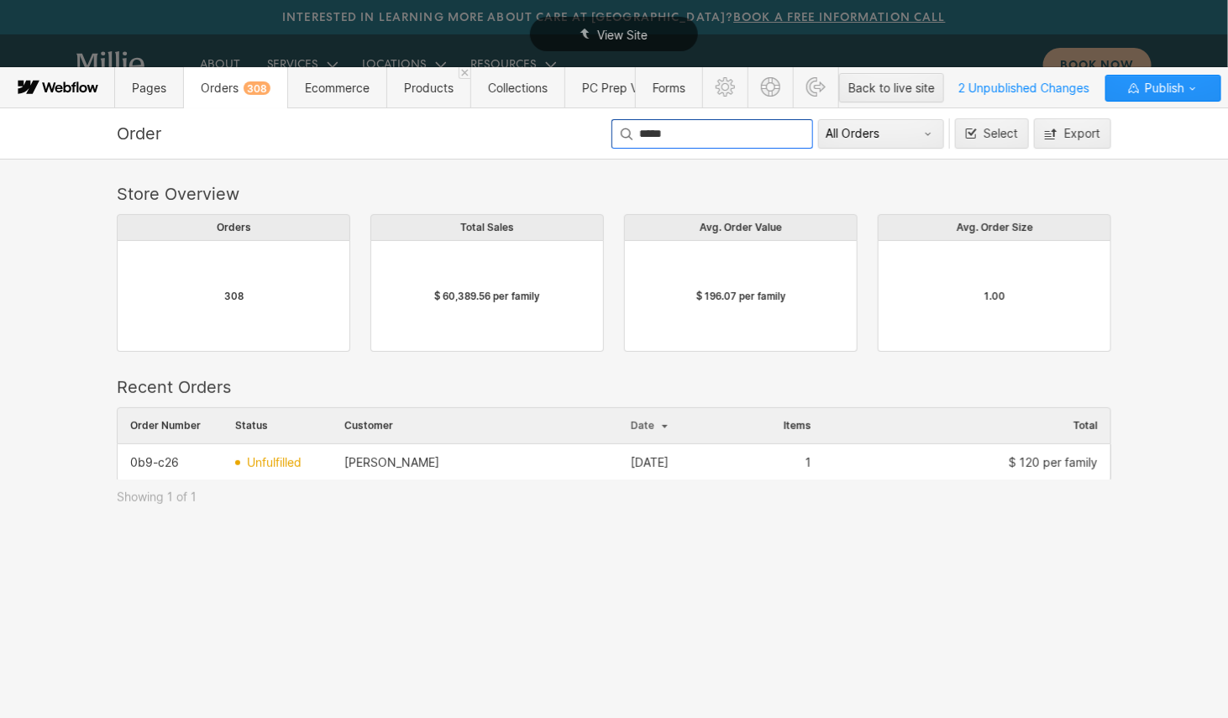
click at [697, 134] on input "*****" at bounding box center [713, 133] width 202 height 29
drag, startPoint x: 701, startPoint y: 133, endPoint x: 522, endPoint y: 124, distance: 179.2
click at [522, 124] on div "Order ***** All Orders Select Export" at bounding box center [614, 133] width 1008 height 30
type input "*********"
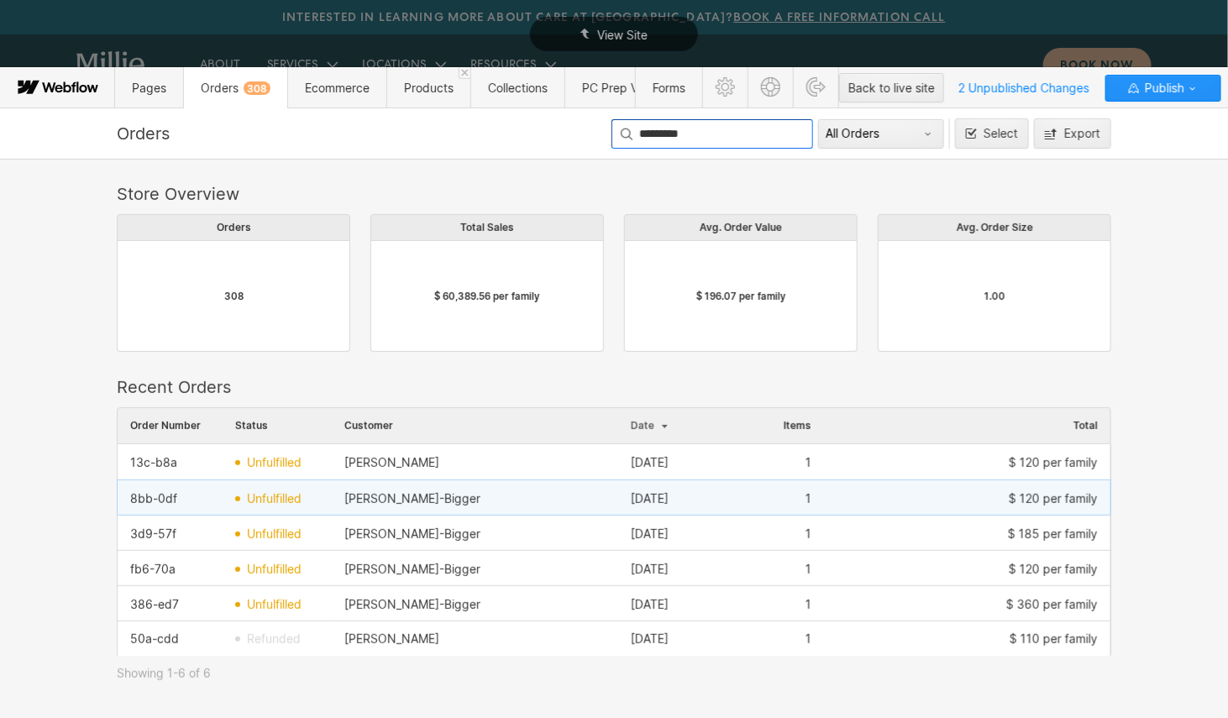
scroll to position [248, 995]
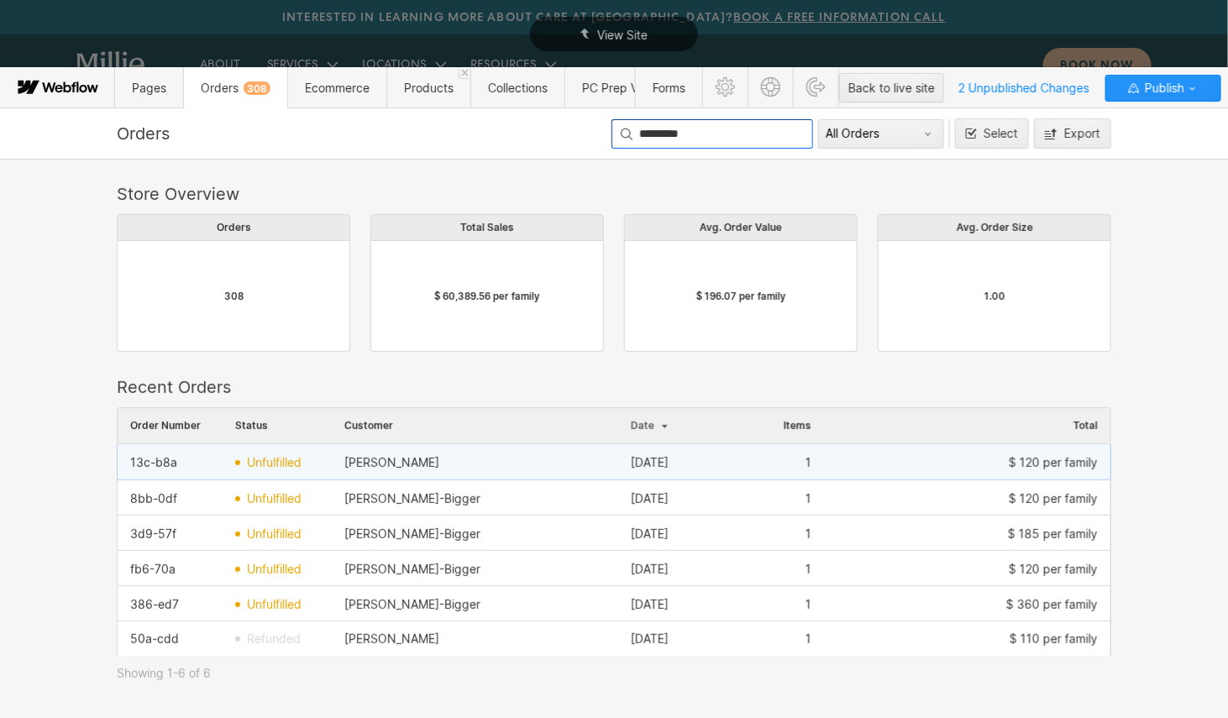
click at [481, 469] on div "Katherine Scavo" at bounding box center [475, 462] width 287 height 27
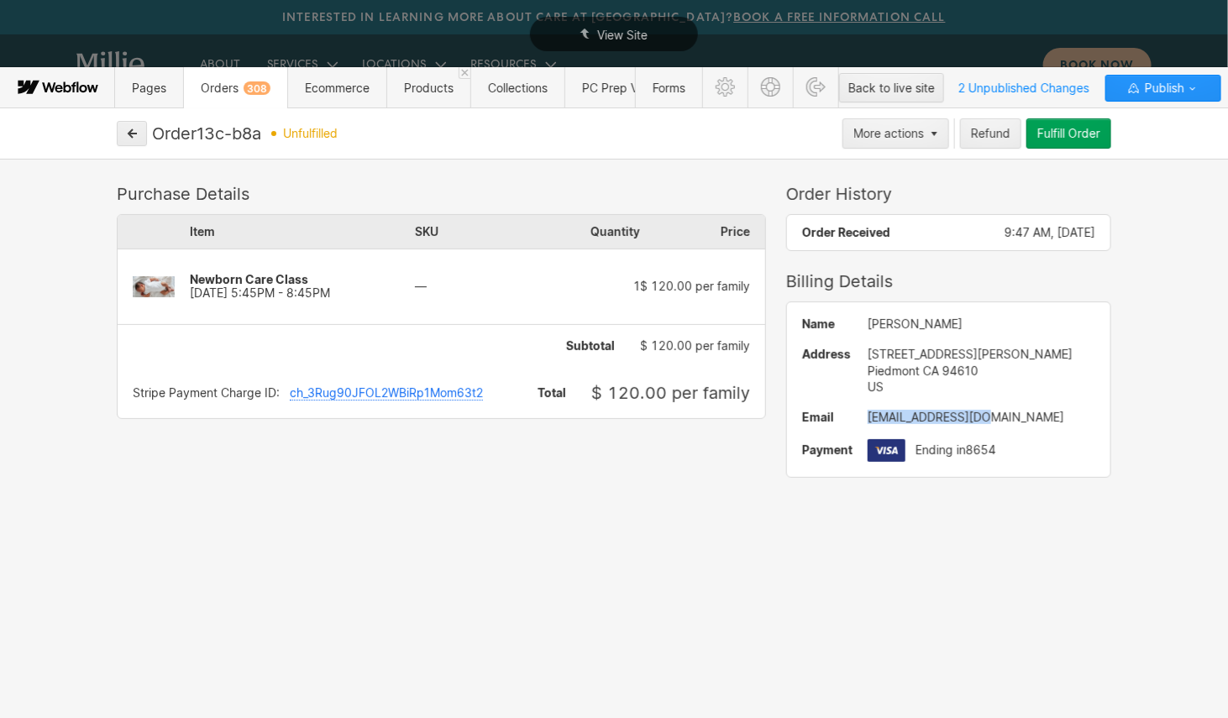
drag, startPoint x: 1006, startPoint y: 417, endPoint x: 870, endPoint y: 416, distance: 136.1
click at [870, 416] on div "kscavo14@gmail.com" at bounding box center [982, 417] width 228 height 13
copy div "kscavo14@gmail.com"
click at [129, 134] on icon "button" at bounding box center [132, 134] width 12 height 12
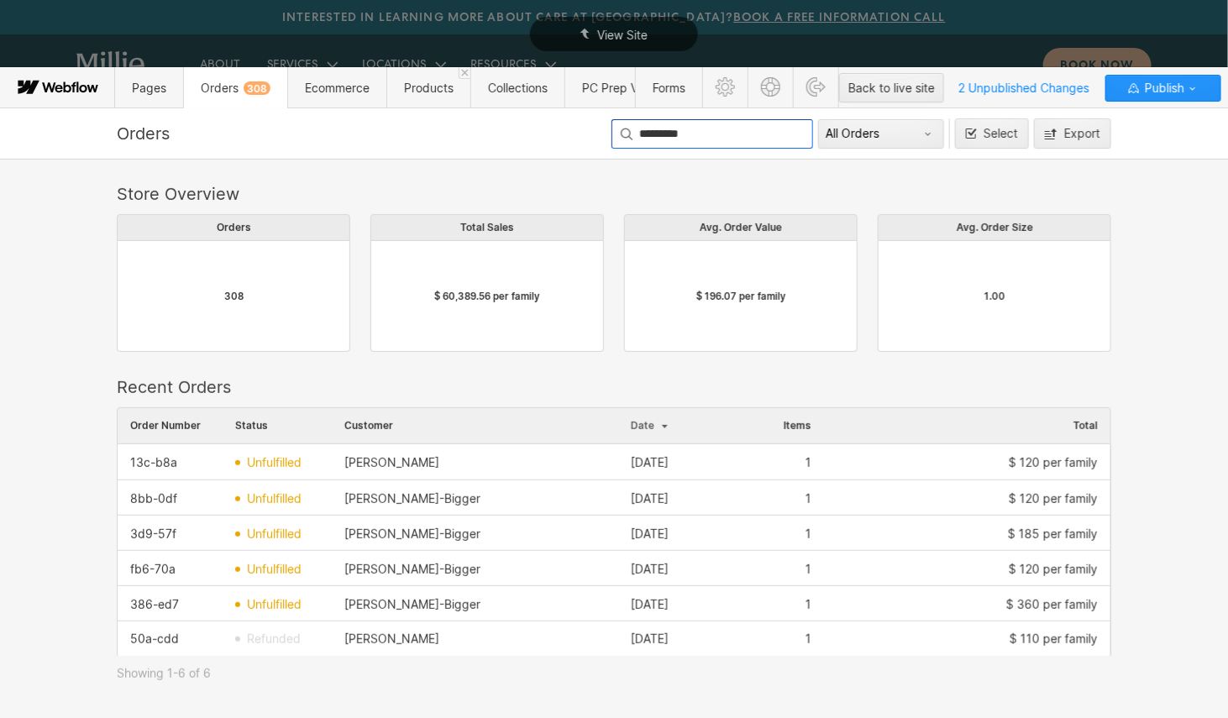
click at [702, 127] on input "*********" at bounding box center [713, 133] width 202 height 29
drag, startPoint x: 630, startPoint y: 132, endPoint x: 578, endPoint y: 109, distance: 56.8
click at [578, 109] on div "Orders ********* All Orders Select Export Store Overview Orders 308 Total Sales…" at bounding box center [614, 413] width 1228 height 611
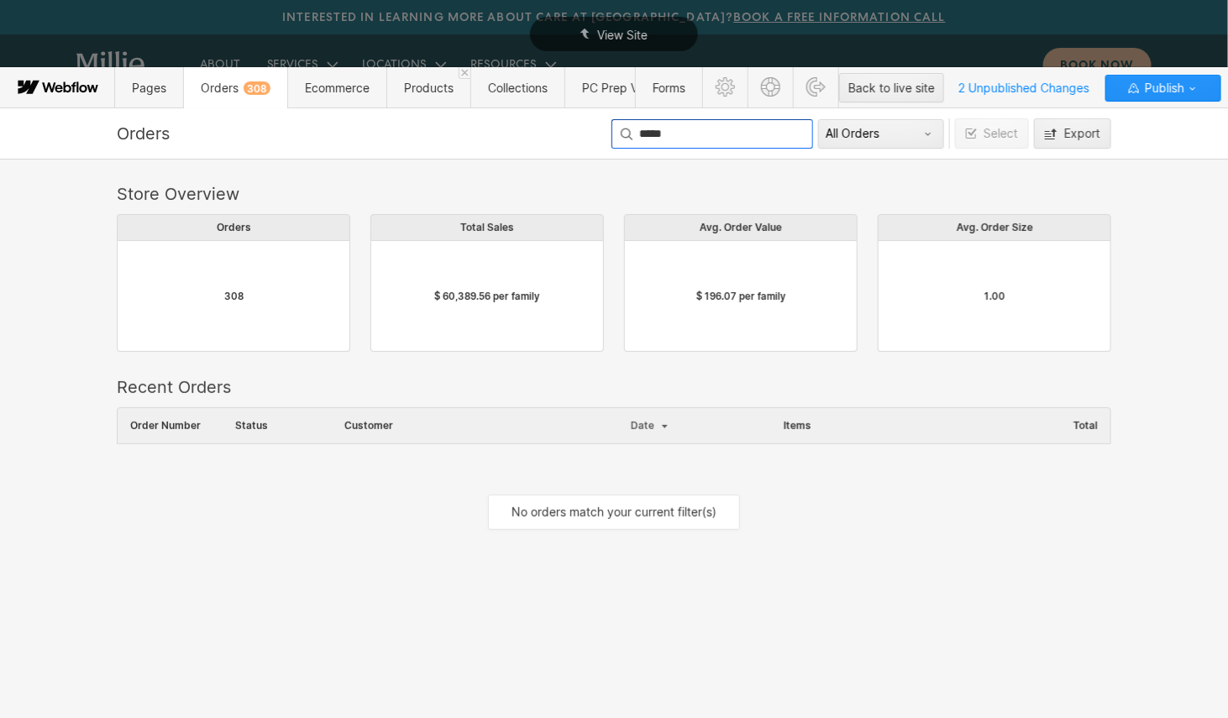
scroll to position [1, 1]
type input "*****"
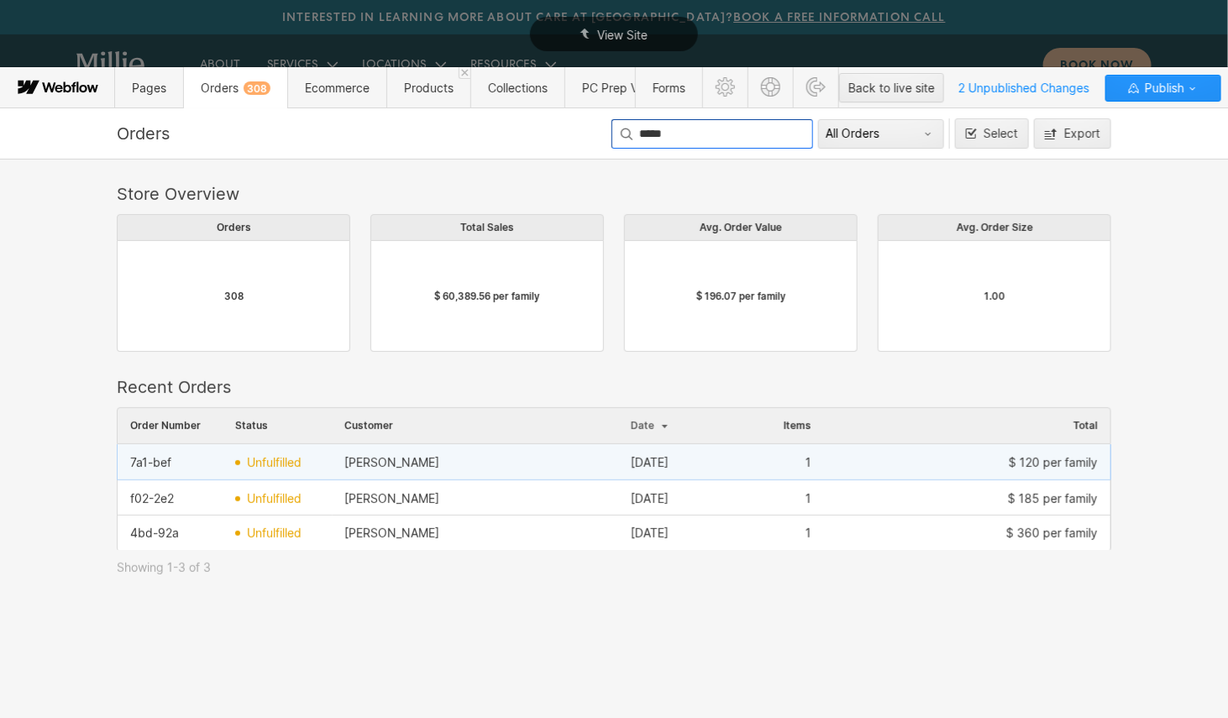
click at [472, 471] on div "Julie Pollock" at bounding box center [475, 462] width 287 height 27
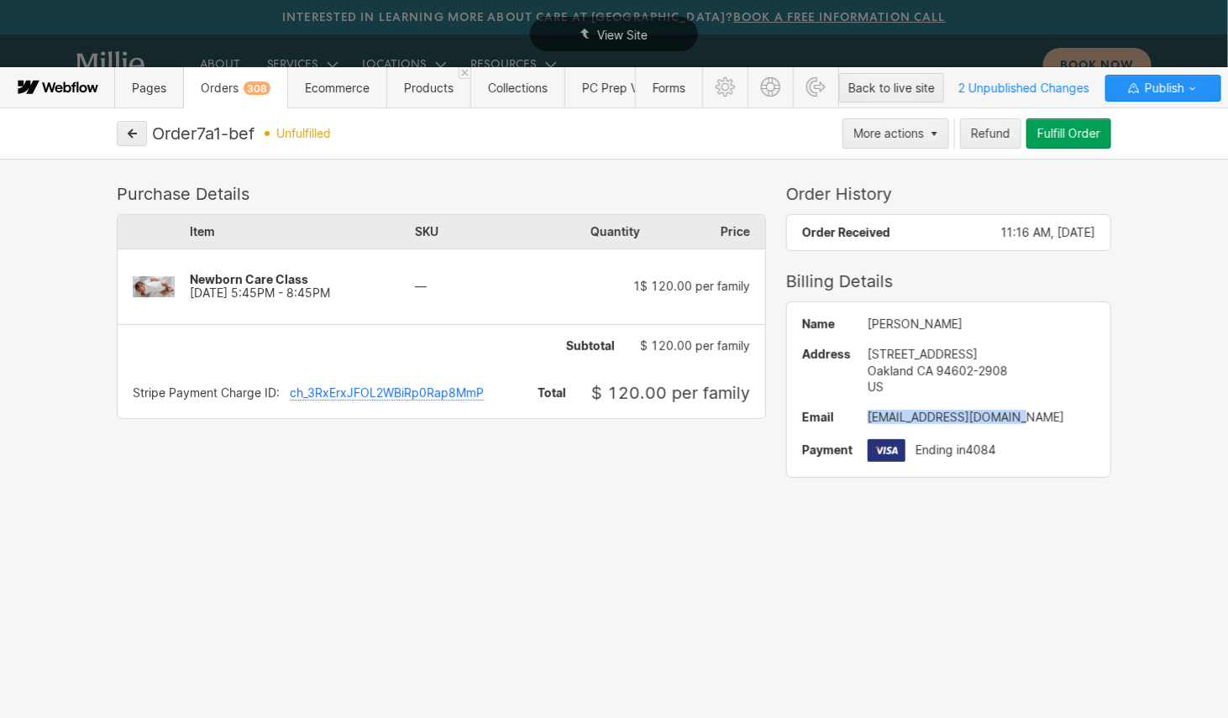
drag, startPoint x: 1007, startPoint y: 421, endPoint x: 867, endPoint y: 418, distance: 139.5
click at [868, 418] on div "julieapollock@gmail.com" at bounding box center [982, 417] width 228 height 13
click at [144, 139] on button "button" at bounding box center [132, 133] width 30 height 25
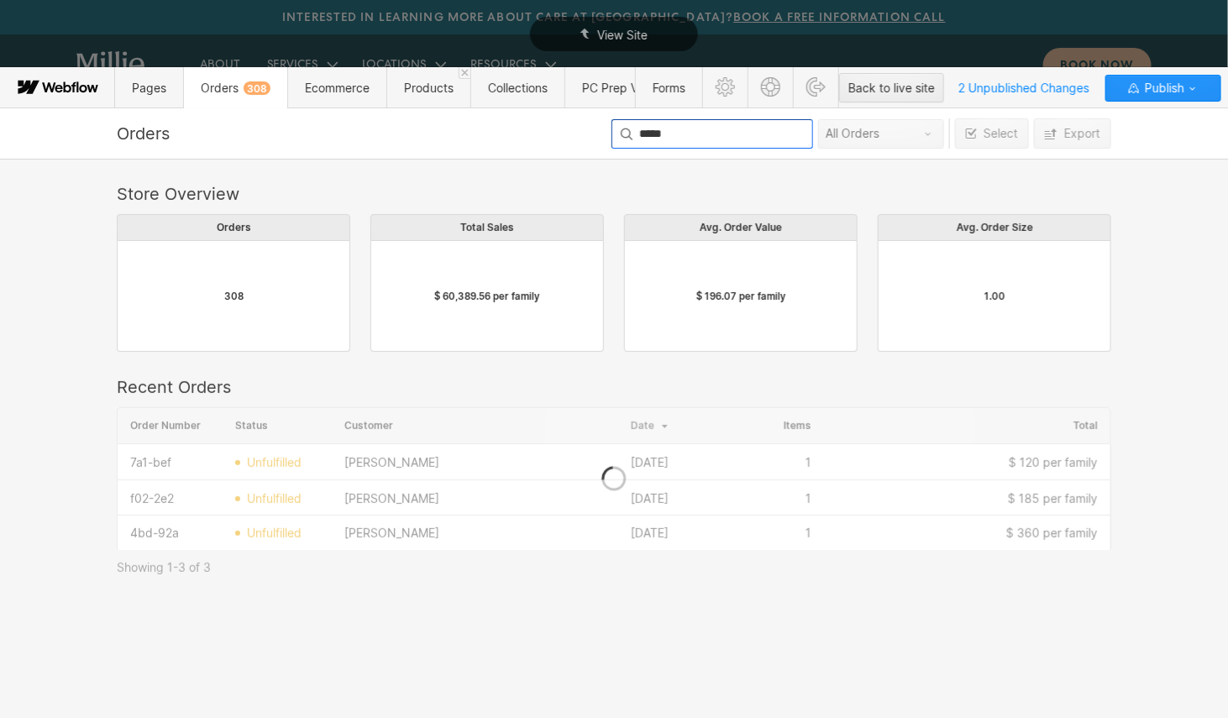
scroll to position [143, 995]
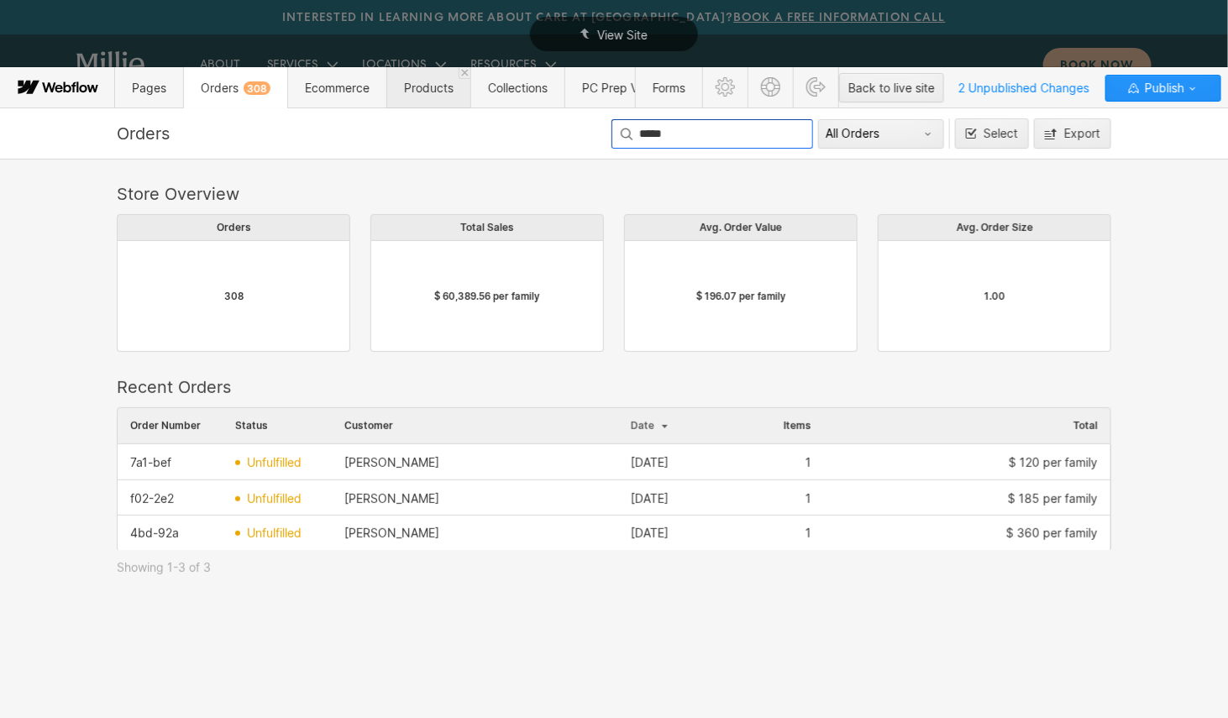
click at [417, 98] on span "Products" at bounding box center [428, 87] width 84 height 41
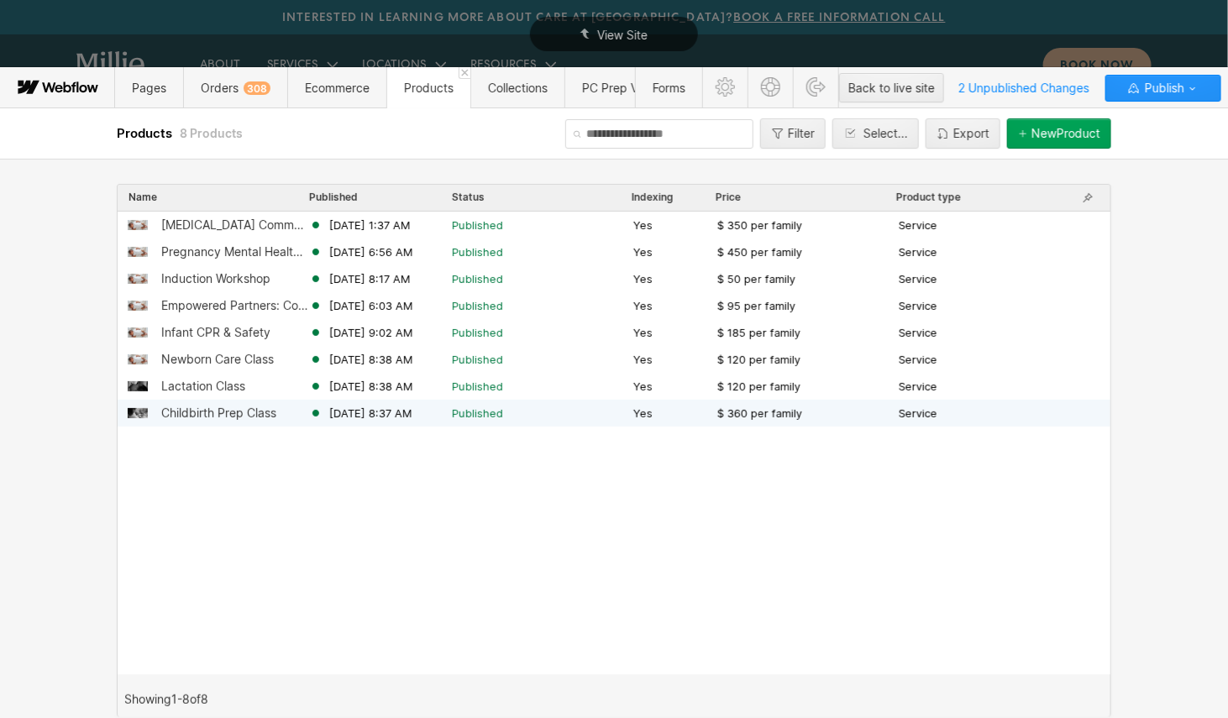
click at [233, 415] on div "Childbirth Prep Class" at bounding box center [218, 413] width 115 height 13
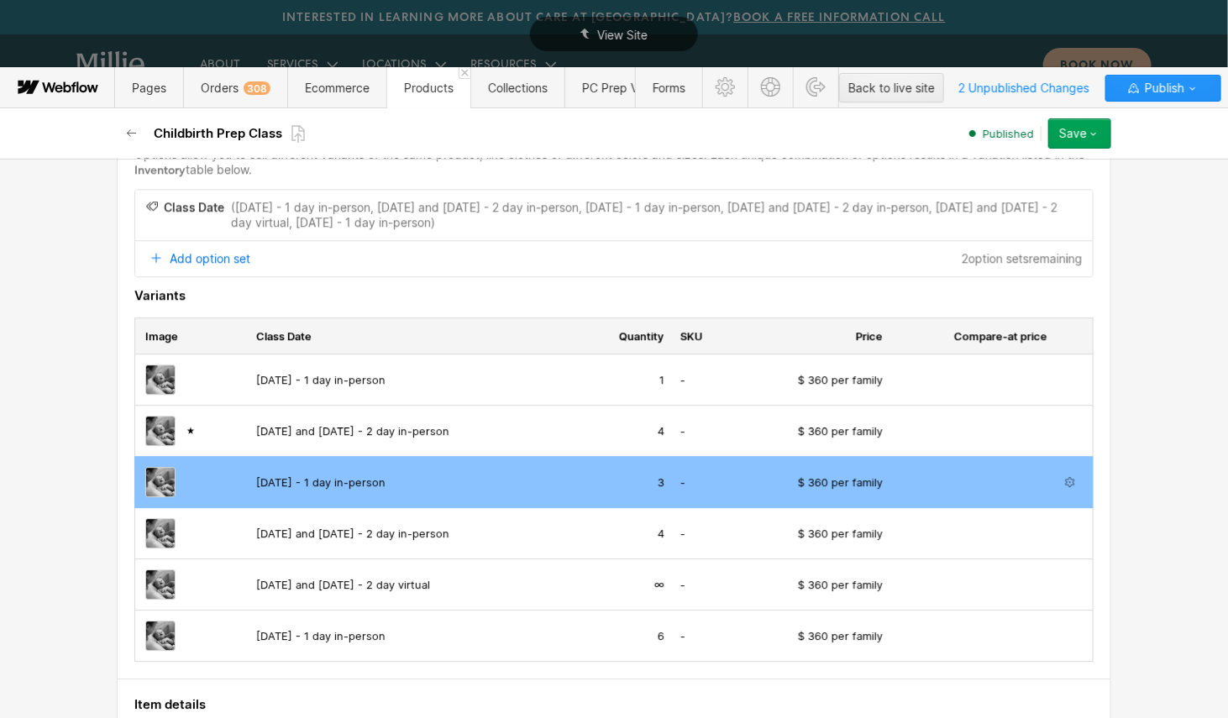
scroll to position [1662, 0]
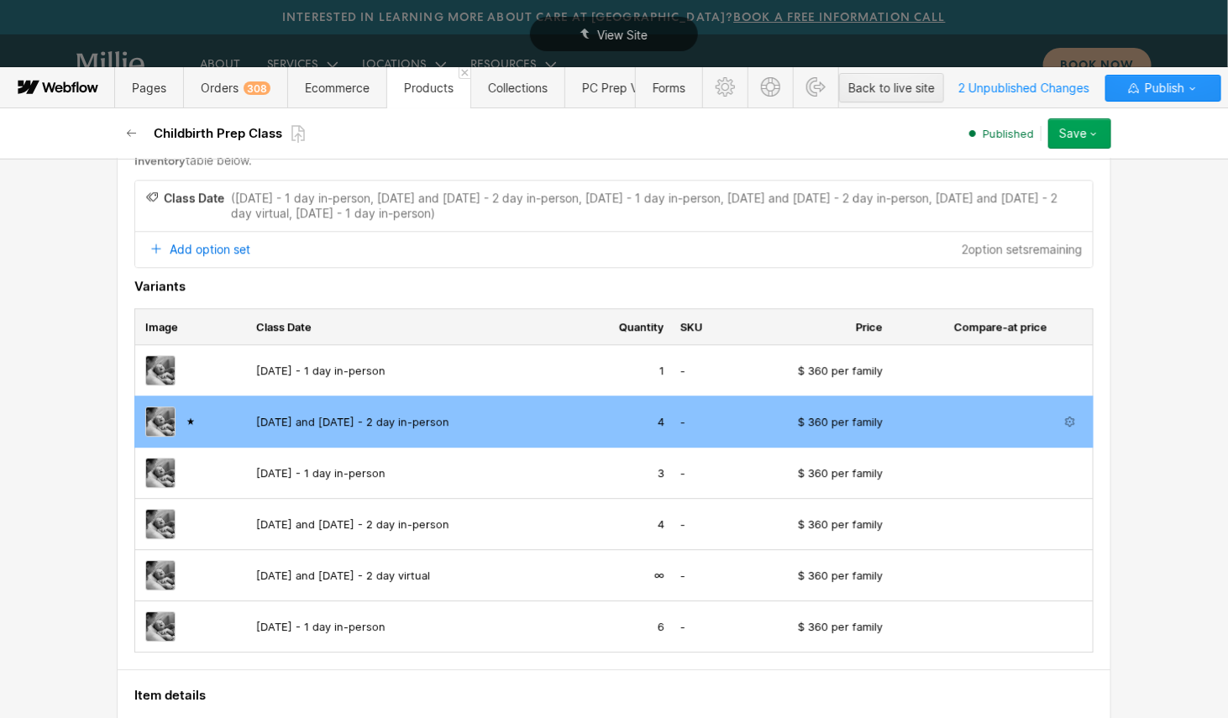
click at [514, 428] on td "August 11 and 15, 2025 - 2 day in-person" at bounding box center [413, 422] width 334 height 51
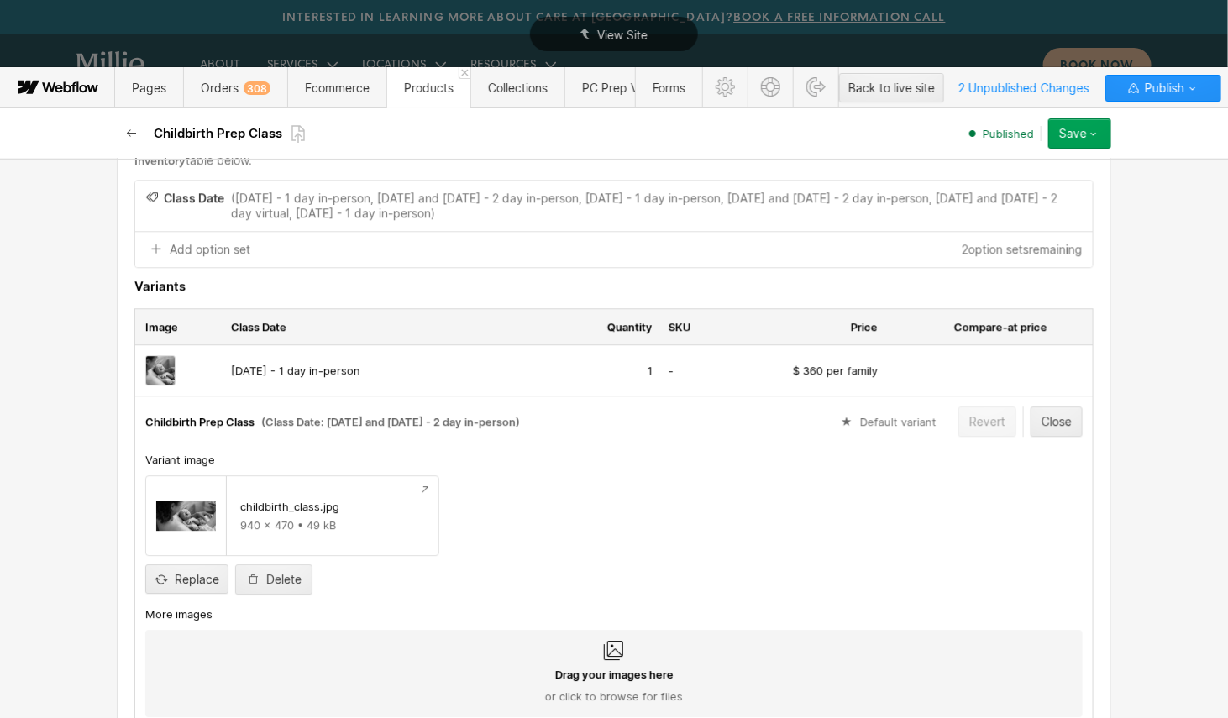
click at [125, 130] on icon "button" at bounding box center [131, 133] width 13 height 13
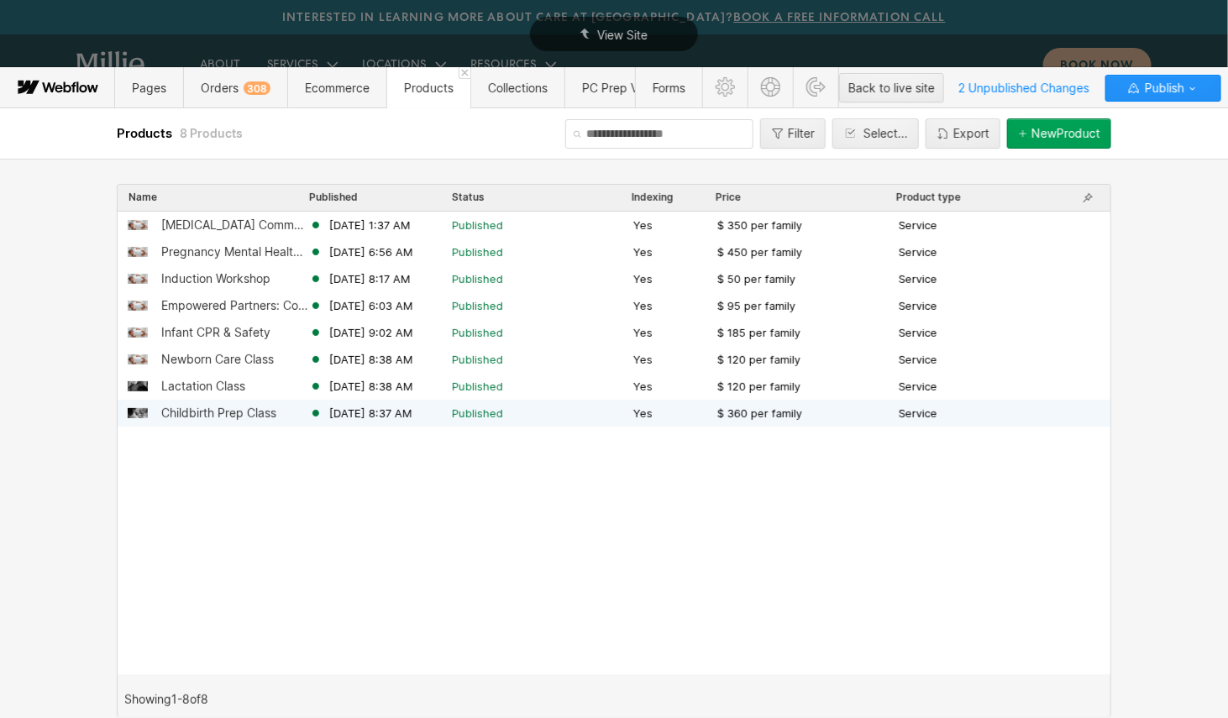
click at [225, 415] on div "Childbirth Prep Class" at bounding box center [218, 413] width 115 height 13
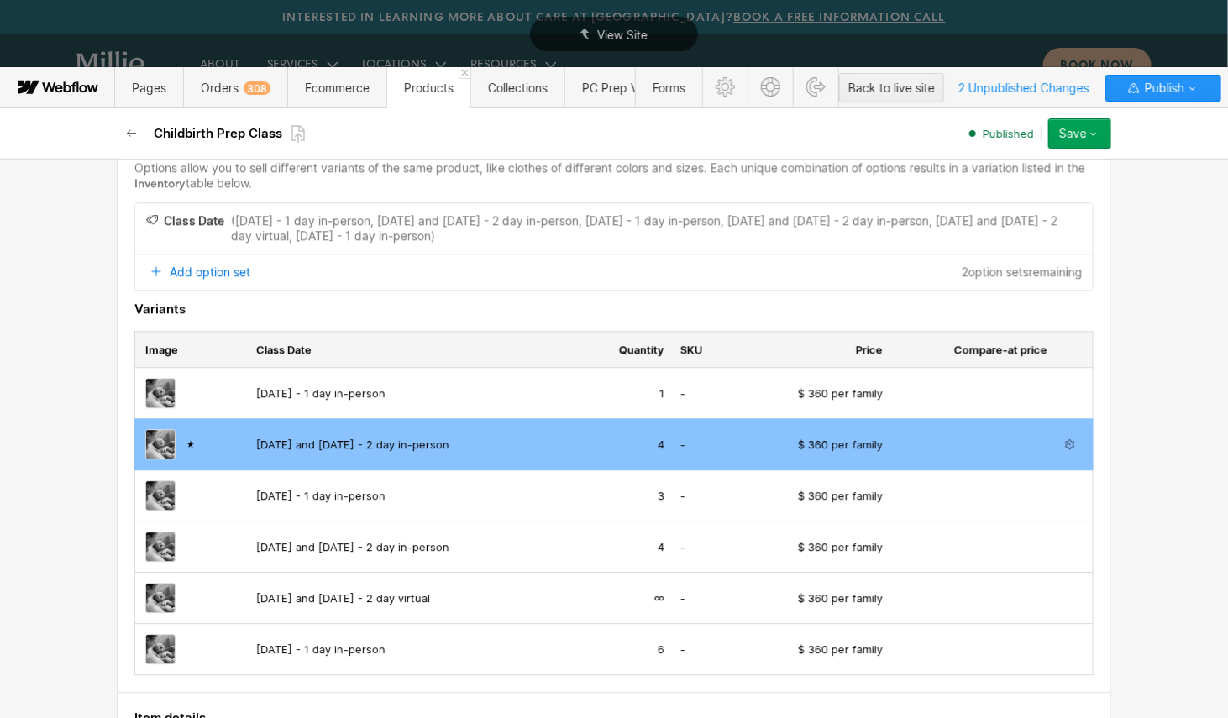
scroll to position [1644, 0]
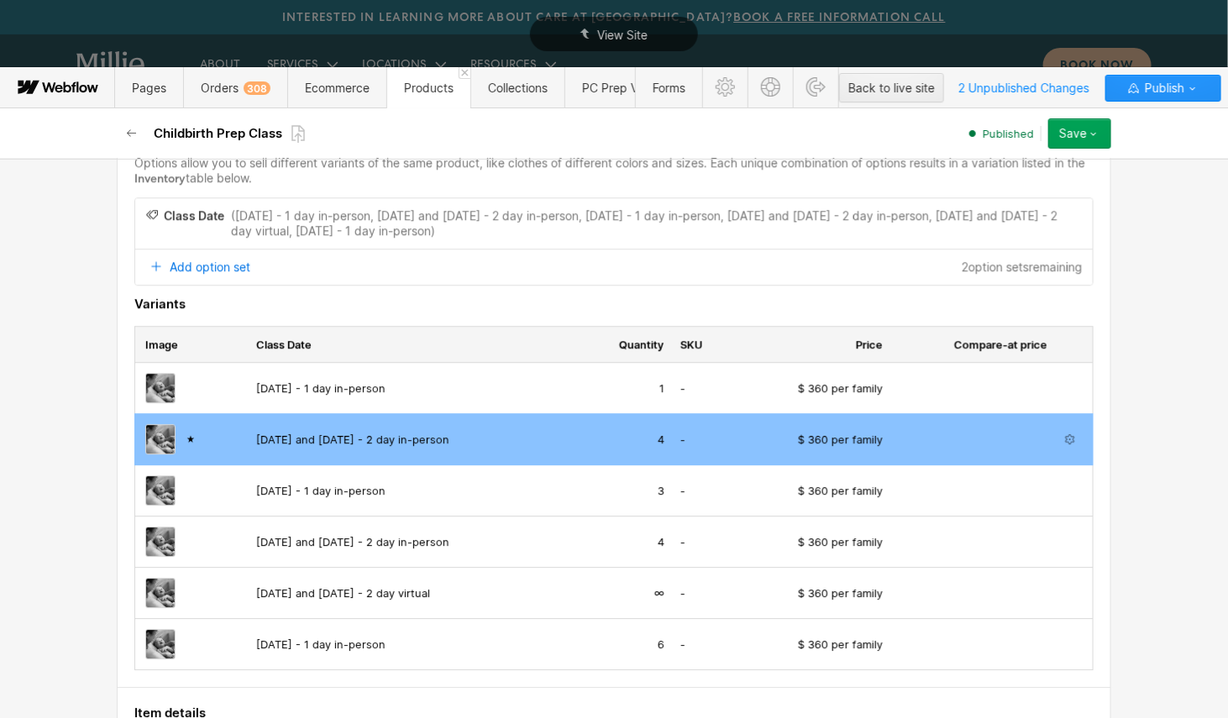
click at [497, 428] on td "August 11 and 15, 2025 - 2 day in-person" at bounding box center [413, 439] width 334 height 51
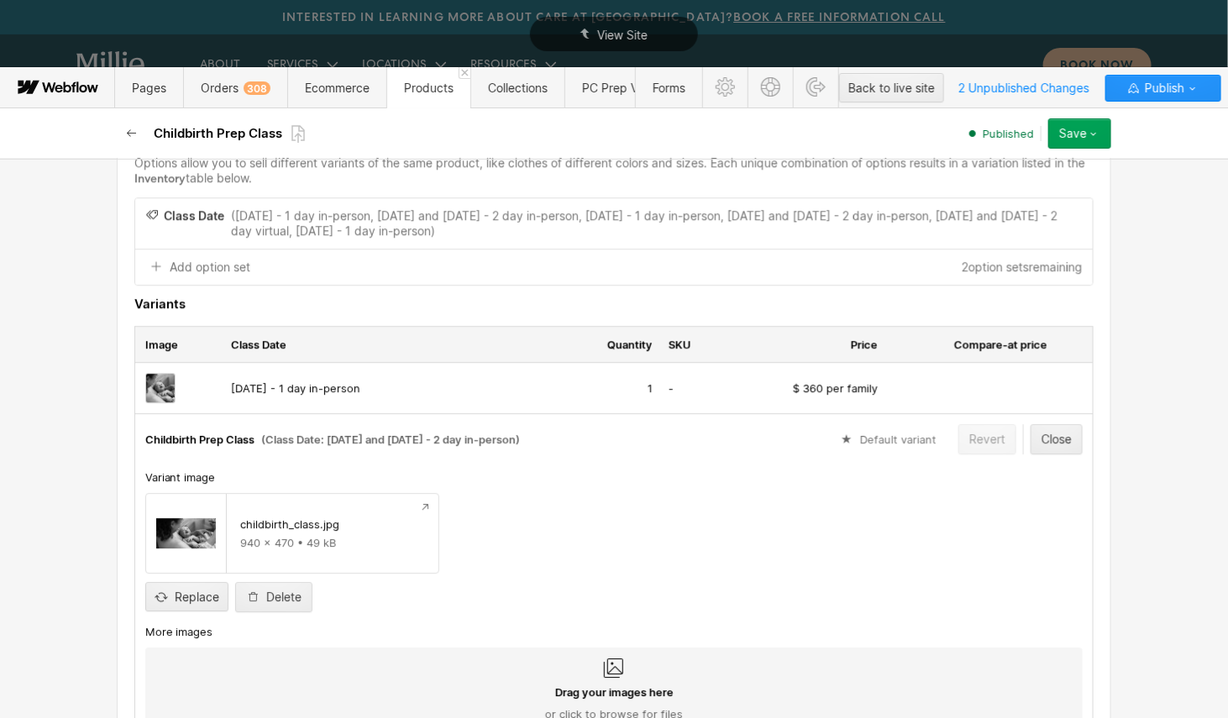
click at [132, 134] on icon "button" at bounding box center [131, 133] width 13 height 13
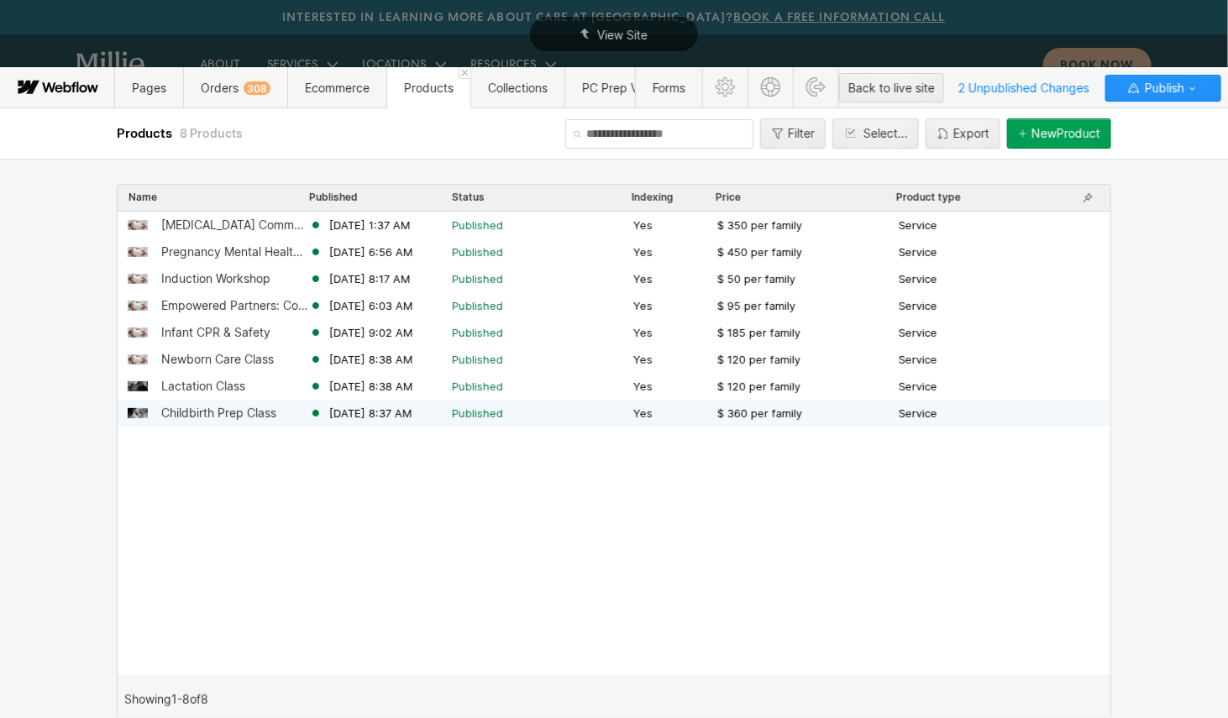
click at [236, 416] on div "Childbirth Prep Class" at bounding box center [218, 413] width 115 height 13
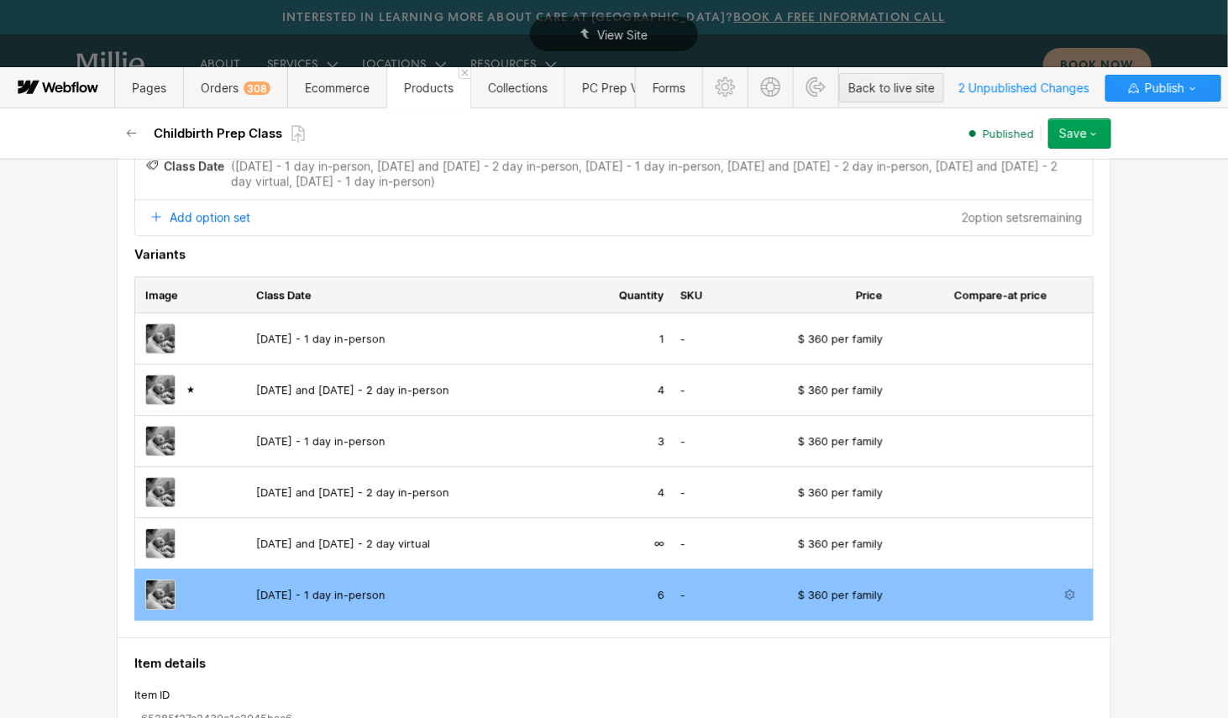
scroll to position [1695, 0]
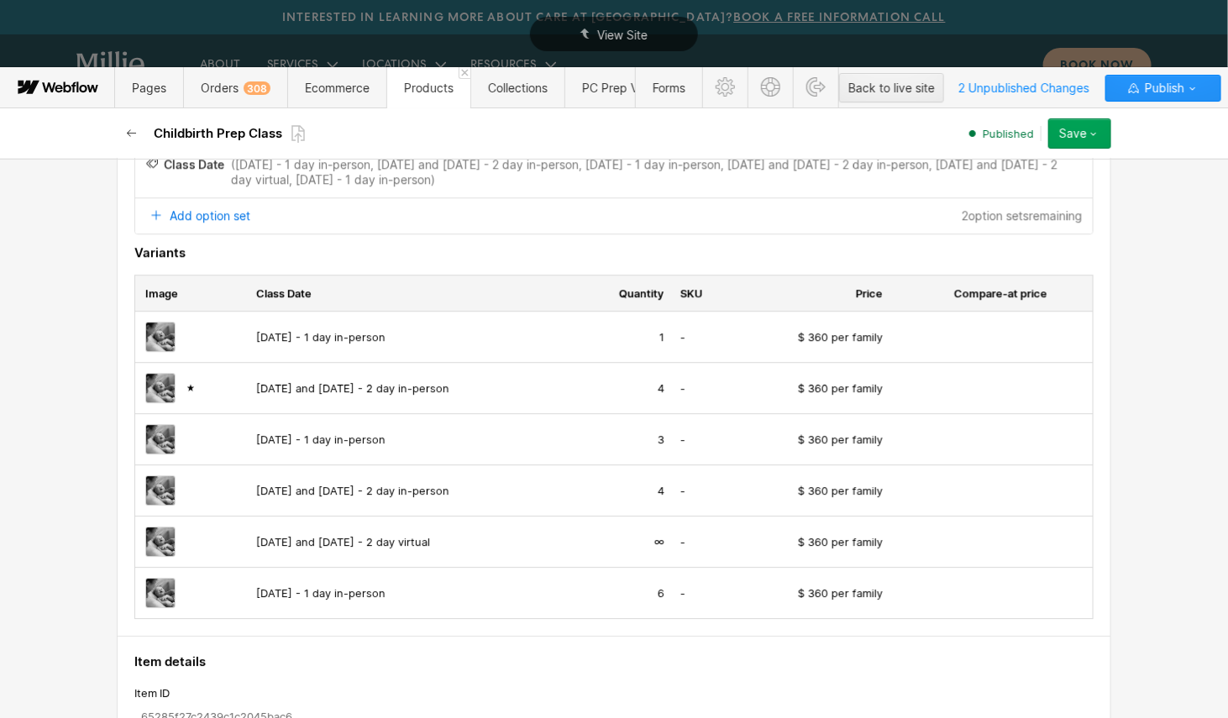
click at [134, 136] on icon "button" at bounding box center [131, 133] width 13 height 13
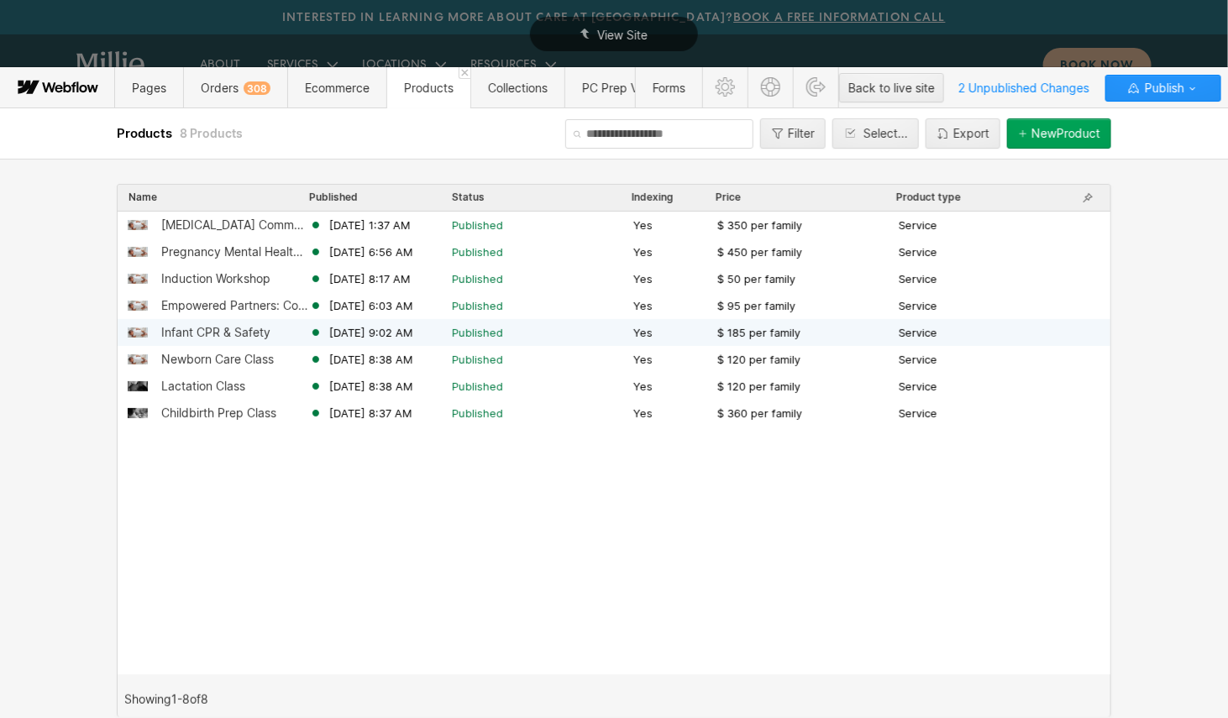
click at [234, 335] on div "Infant CPR & Safety" at bounding box center [215, 332] width 109 height 13
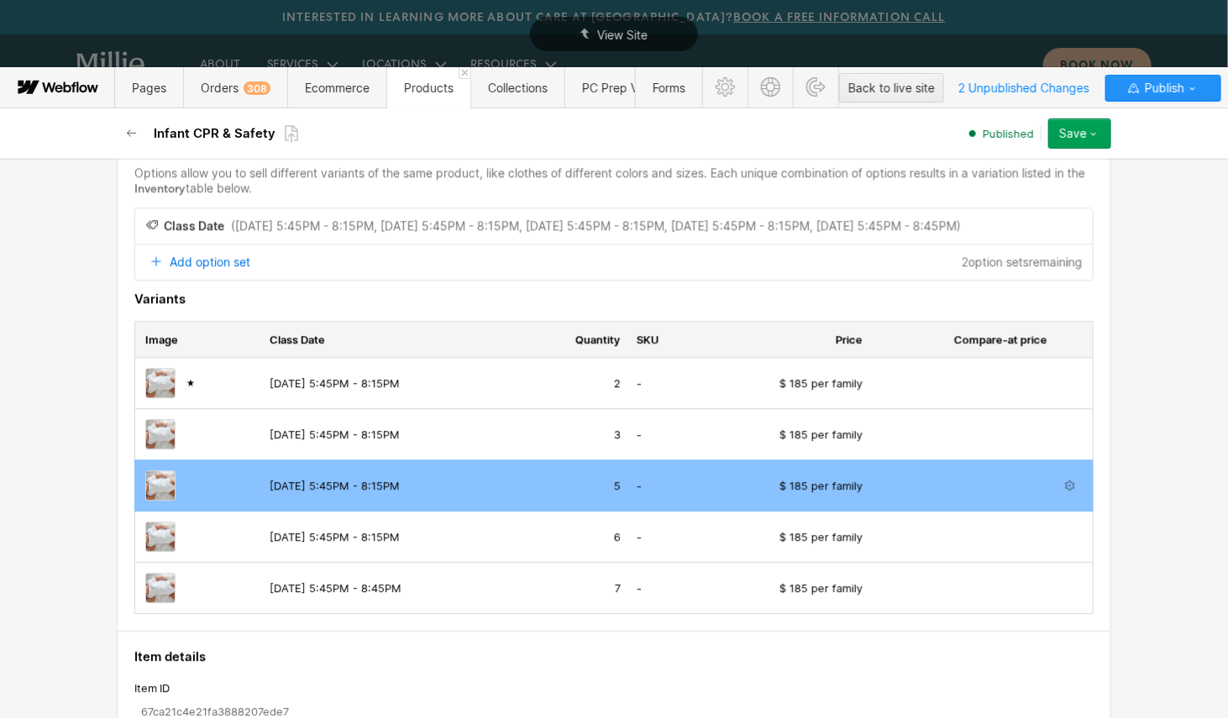
scroll to position [1449, 0]
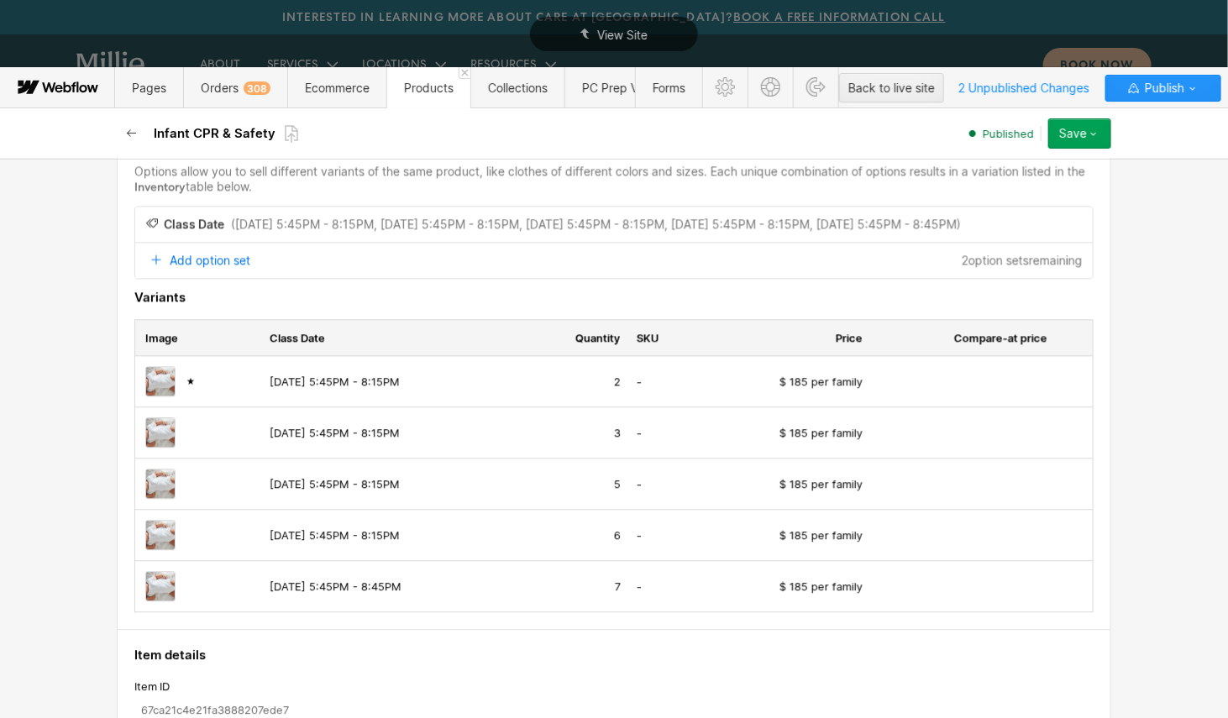
click at [127, 135] on icon "button" at bounding box center [131, 133] width 13 height 13
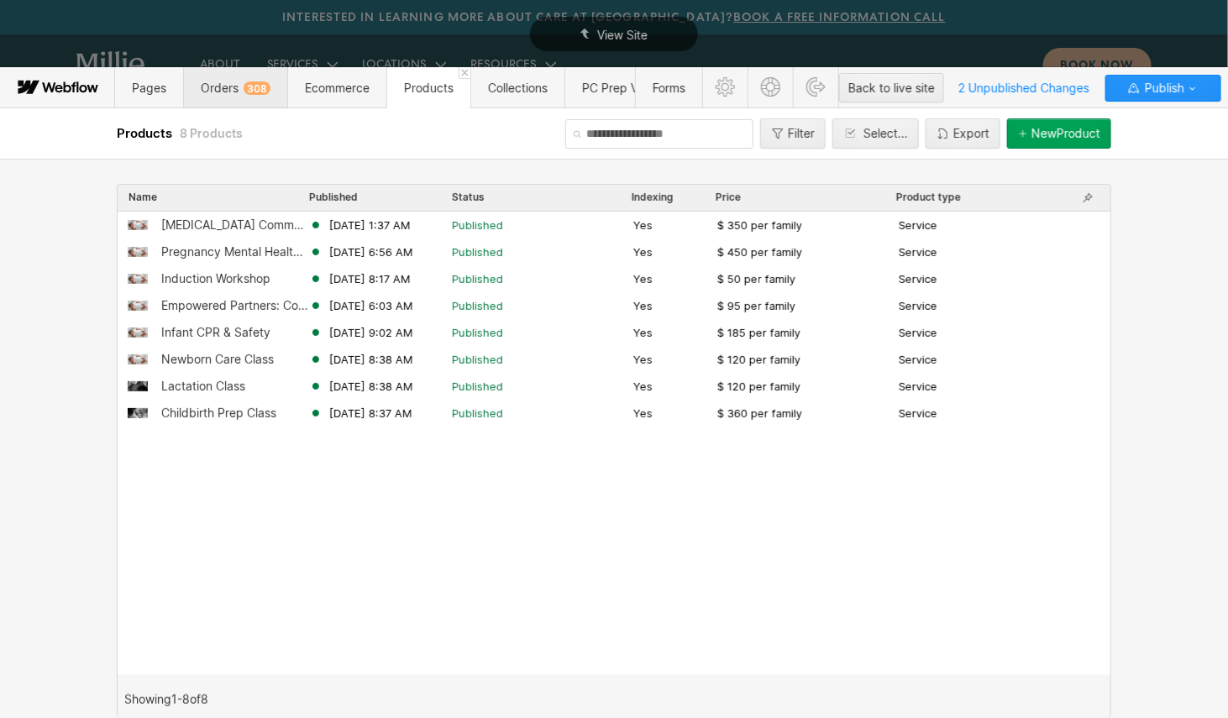
click at [208, 96] on span "Orders 308" at bounding box center [235, 87] width 104 height 41
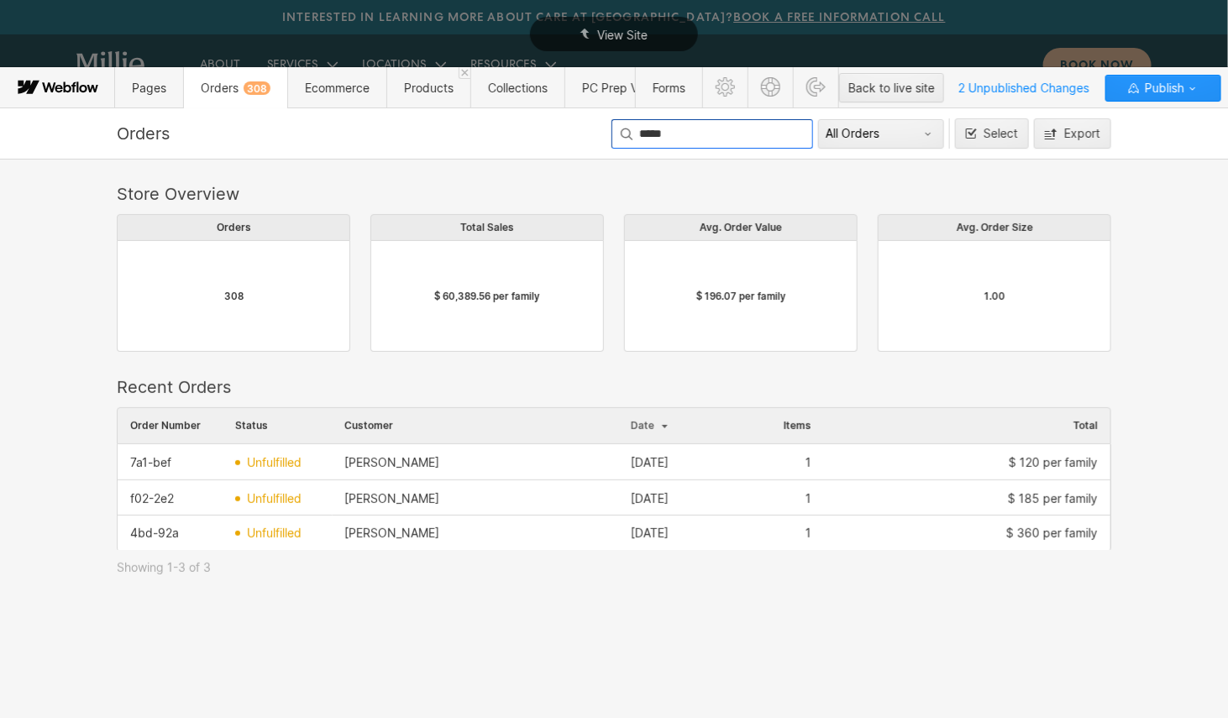
scroll to position [143, 995]
type input "*****"
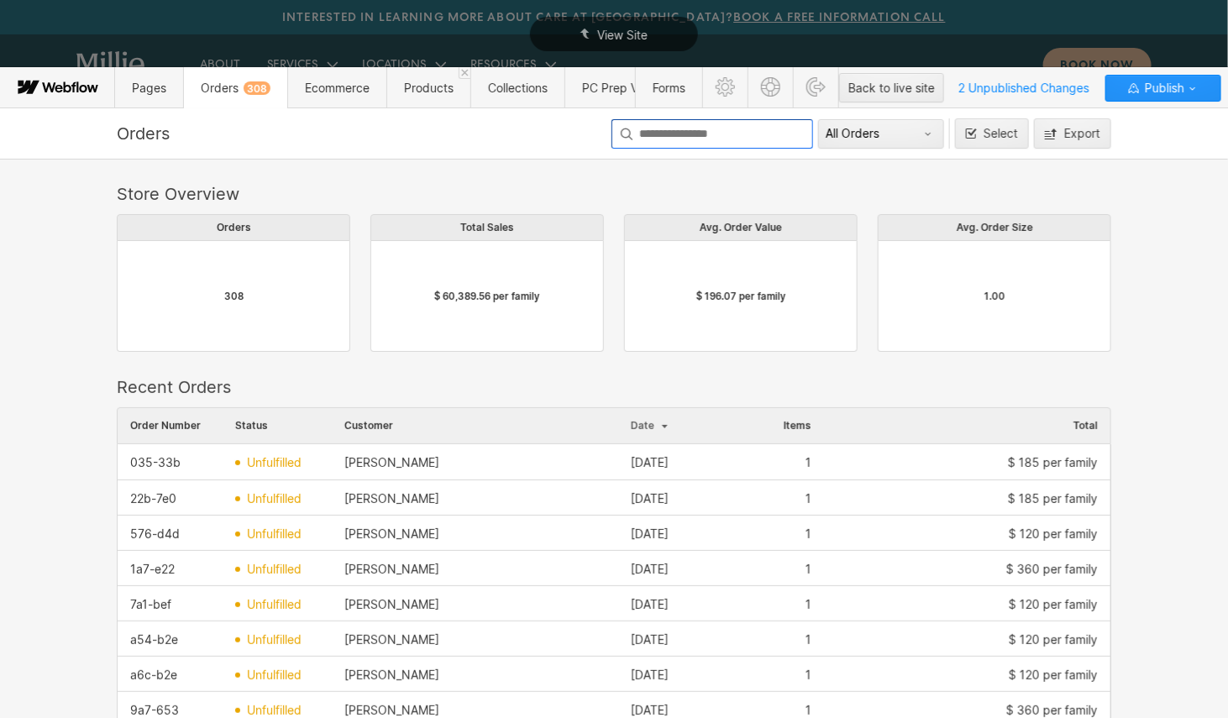
scroll to position [919, 995]
click at [564, 180] on div "Store Overview Orders 308 Total Sales $ 60,389.56 per family Avg. Order Value $…" at bounding box center [614, 439] width 1228 height 560
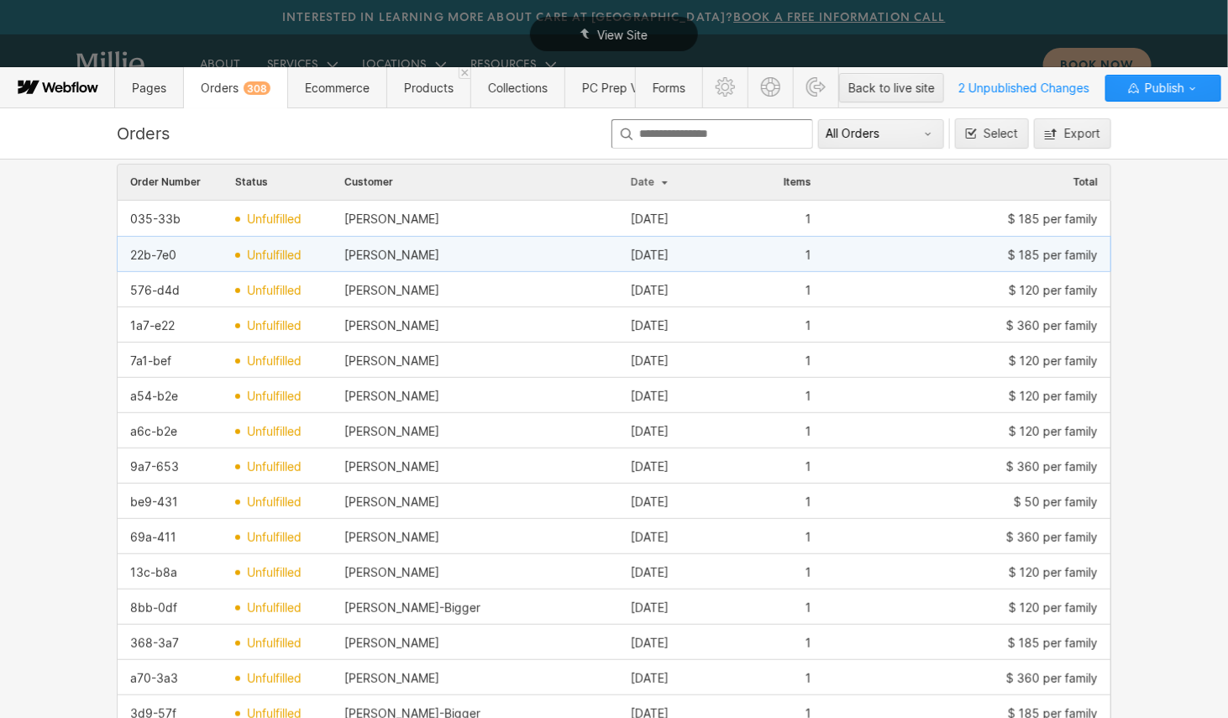
scroll to position [254, 0]
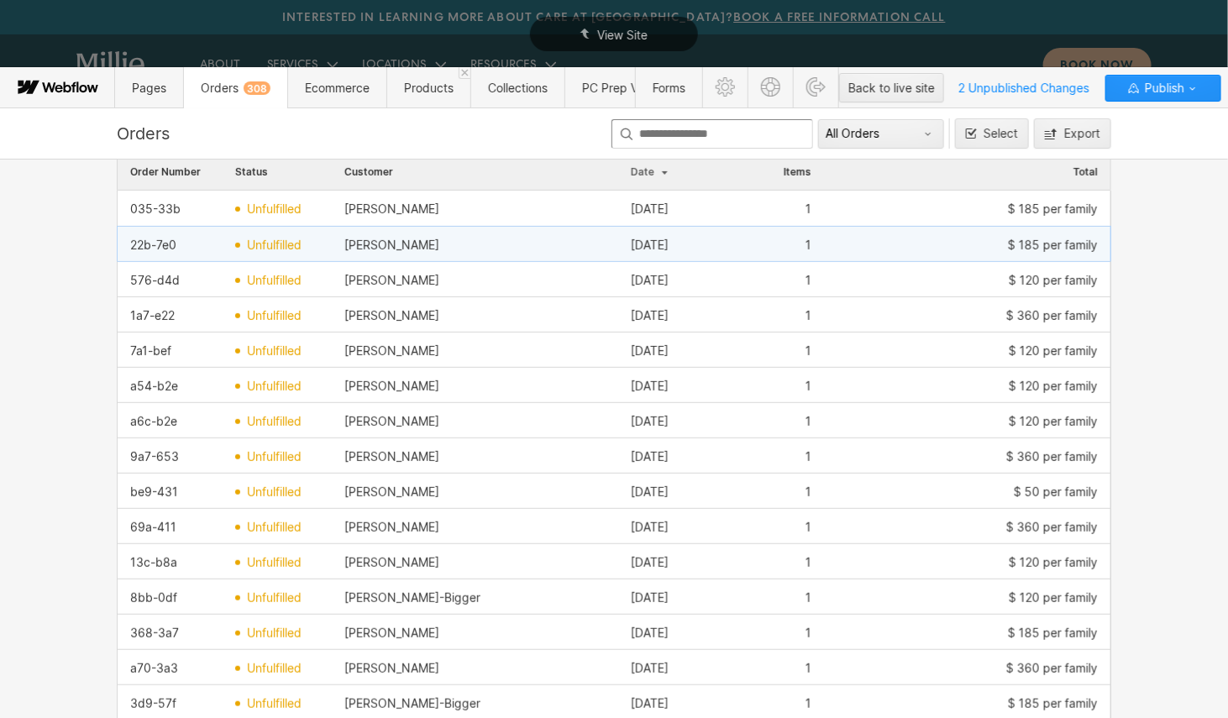
click at [462, 241] on div "Emily Huang" at bounding box center [475, 245] width 287 height 27
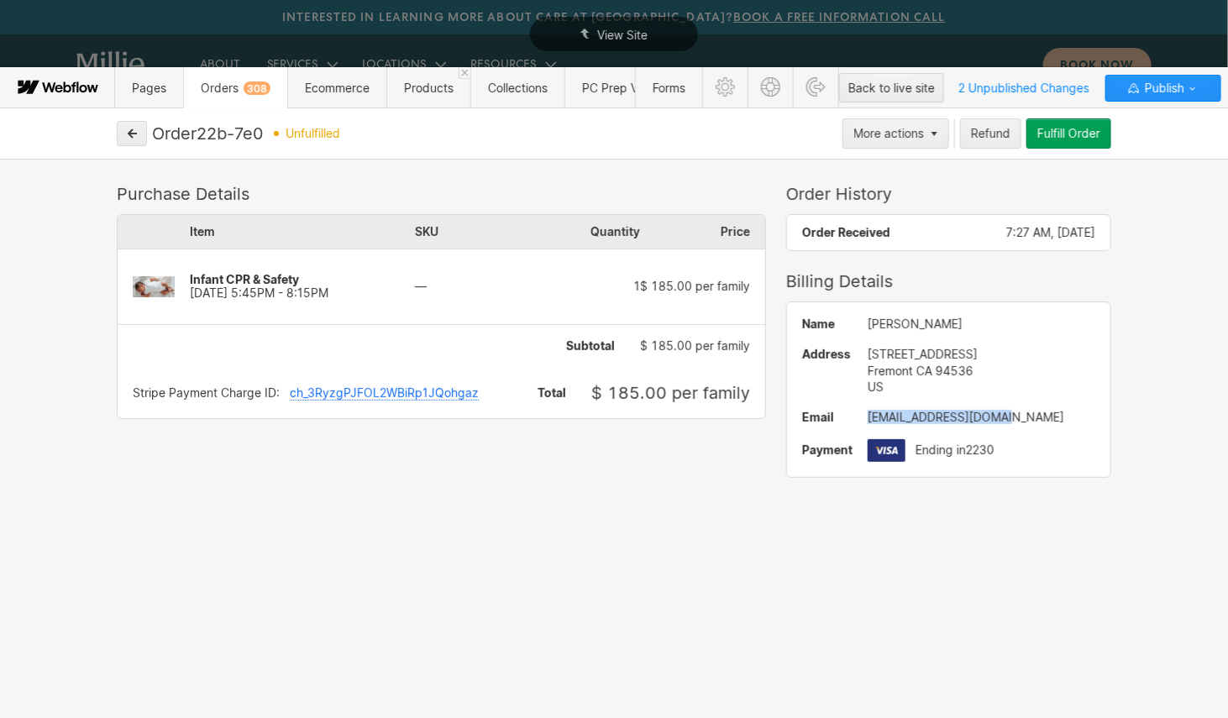
drag, startPoint x: 1008, startPoint y: 416, endPoint x: 858, endPoint y: 414, distance: 150.4
click at [858, 414] on div "Name Emily Huang Address 4102 Alder Terrace Fremont CA 94536 US Email eihuang12…" at bounding box center [948, 389] width 323 height 175
drag, startPoint x: 949, startPoint y: 318, endPoint x: 870, endPoint y: 318, distance: 79.0
click at [870, 318] on div "Emily Huang" at bounding box center [982, 324] width 228 height 13
click at [136, 132] on icon "button" at bounding box center [133, 133] width 8 height 8
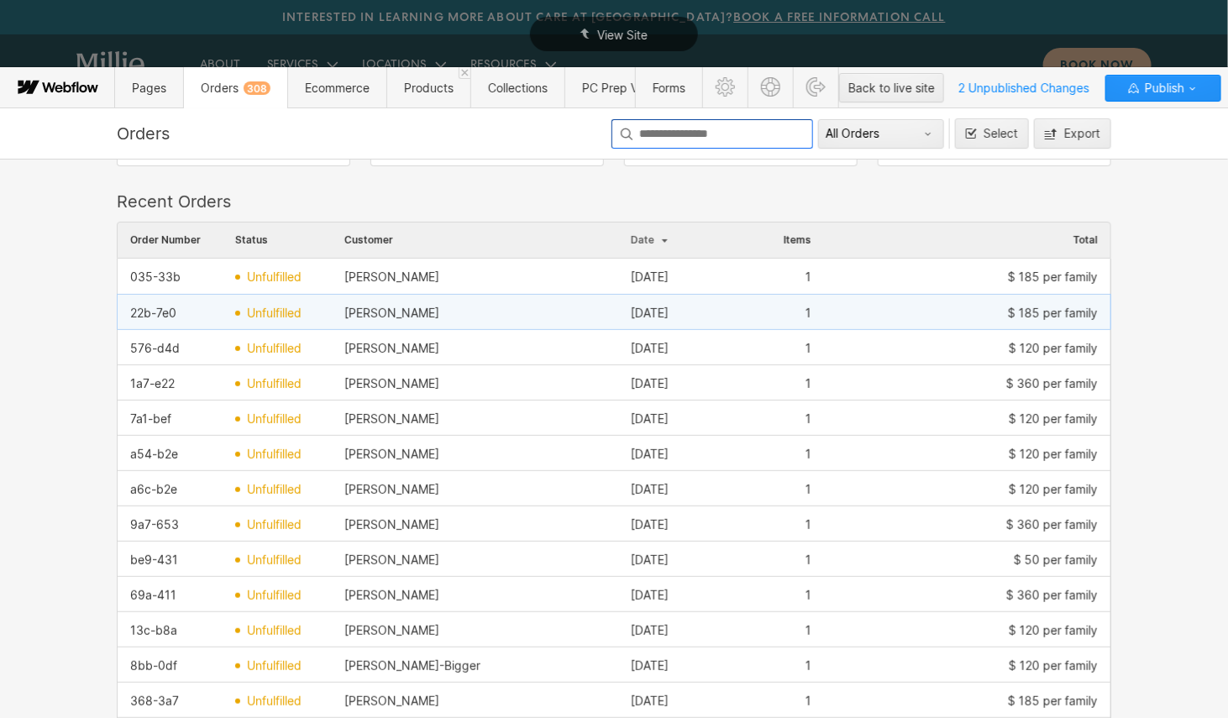
scroll to position [196, 0]
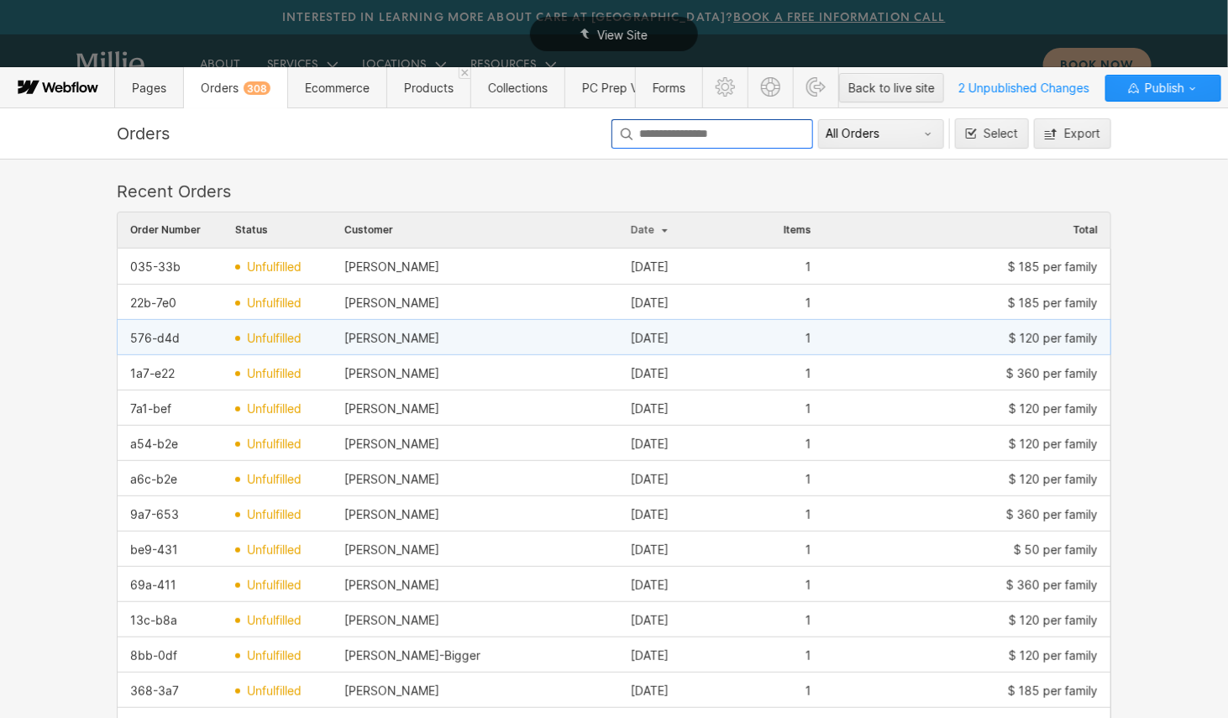
click at [489, 332] on div "Kevin Stephens" at bounding box center [475, 338] width 287 height 27
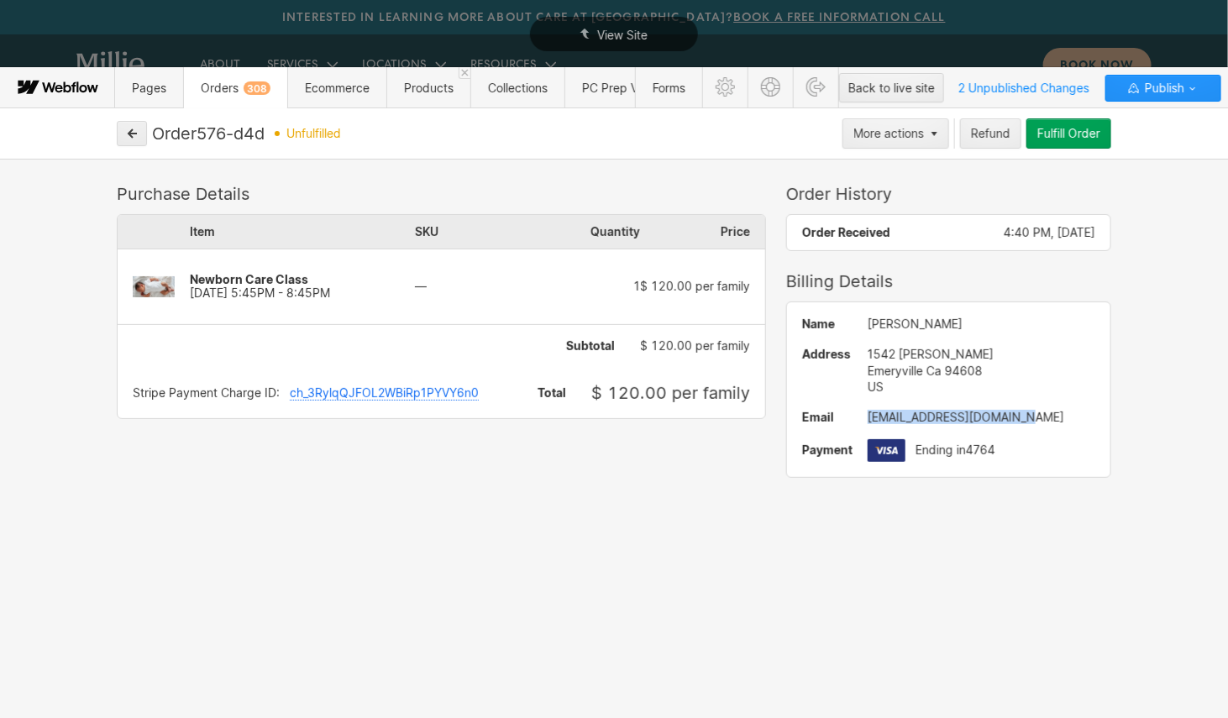
drag, startPoint x: 1030, startPoint y: 419, endPoint x: 870, endPoint y: 417, distance: 160.5
click at [870, 417] on div "stephensfam422@gmail.com" at bounding box center [982, 417] width 228 height 13
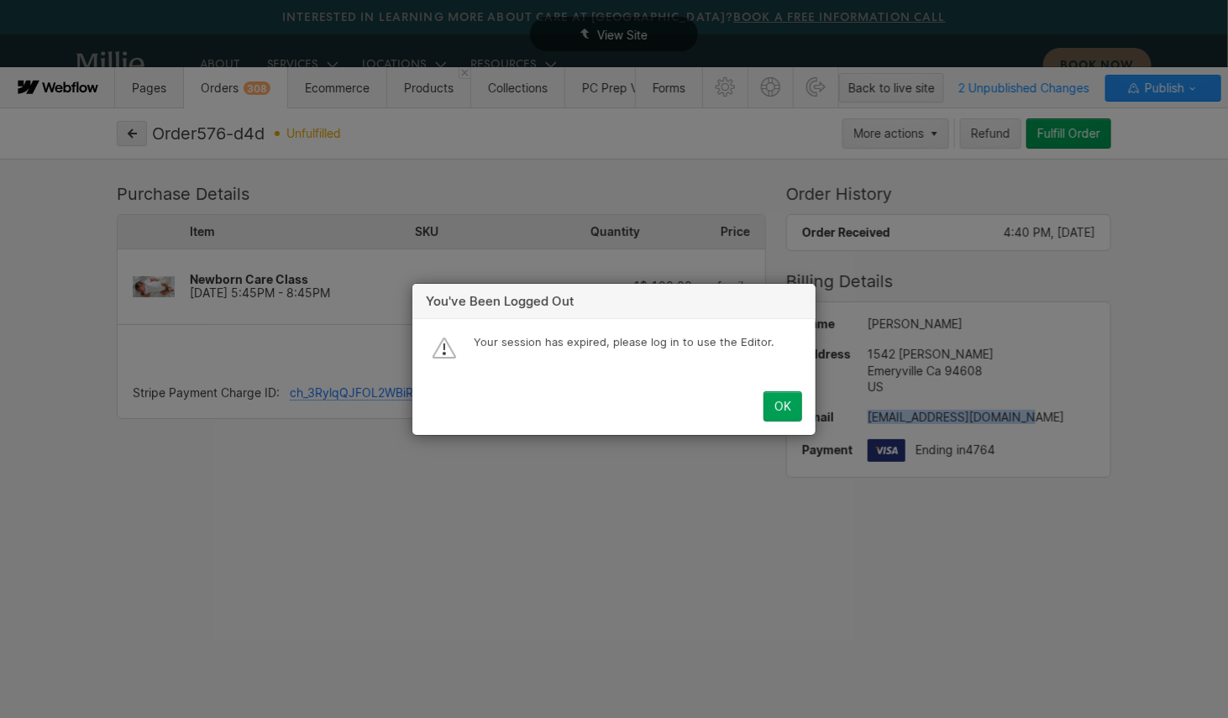
click at [777, 408] on div "OK" at bounding box center [783, 406] width 17 height 13
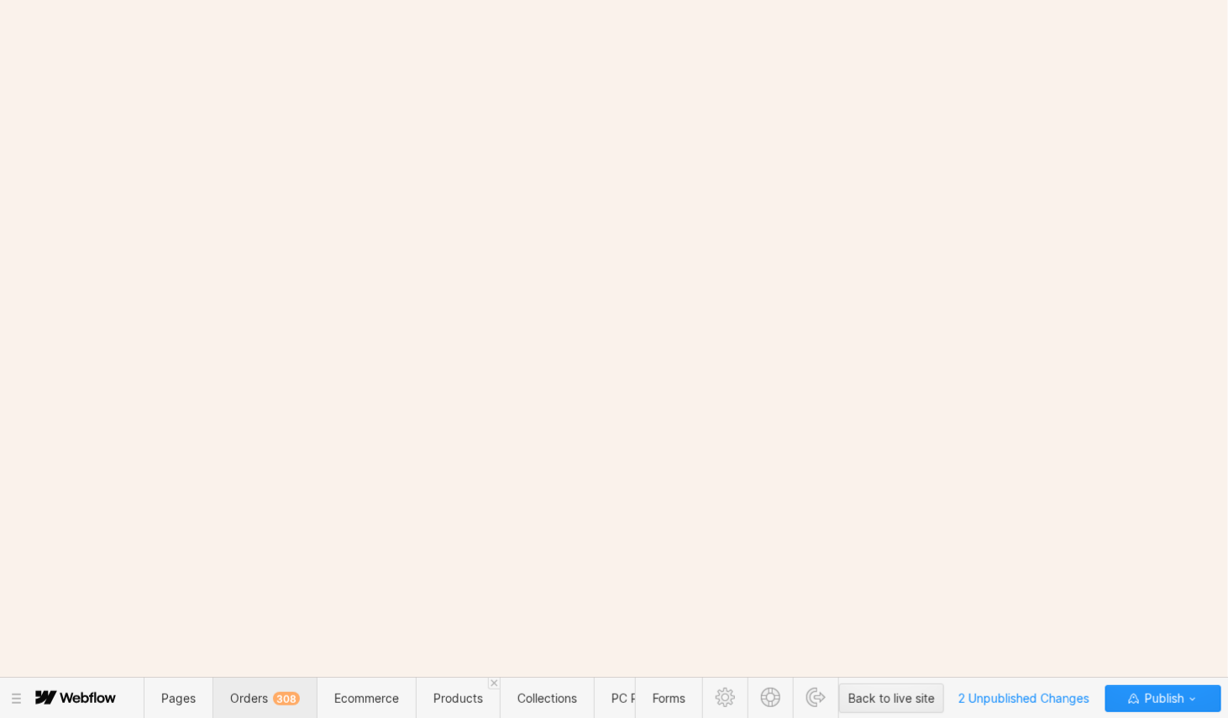
click at [276, 707] on span "Orders 308" at bounding box center [265, 698] width 104 height 41
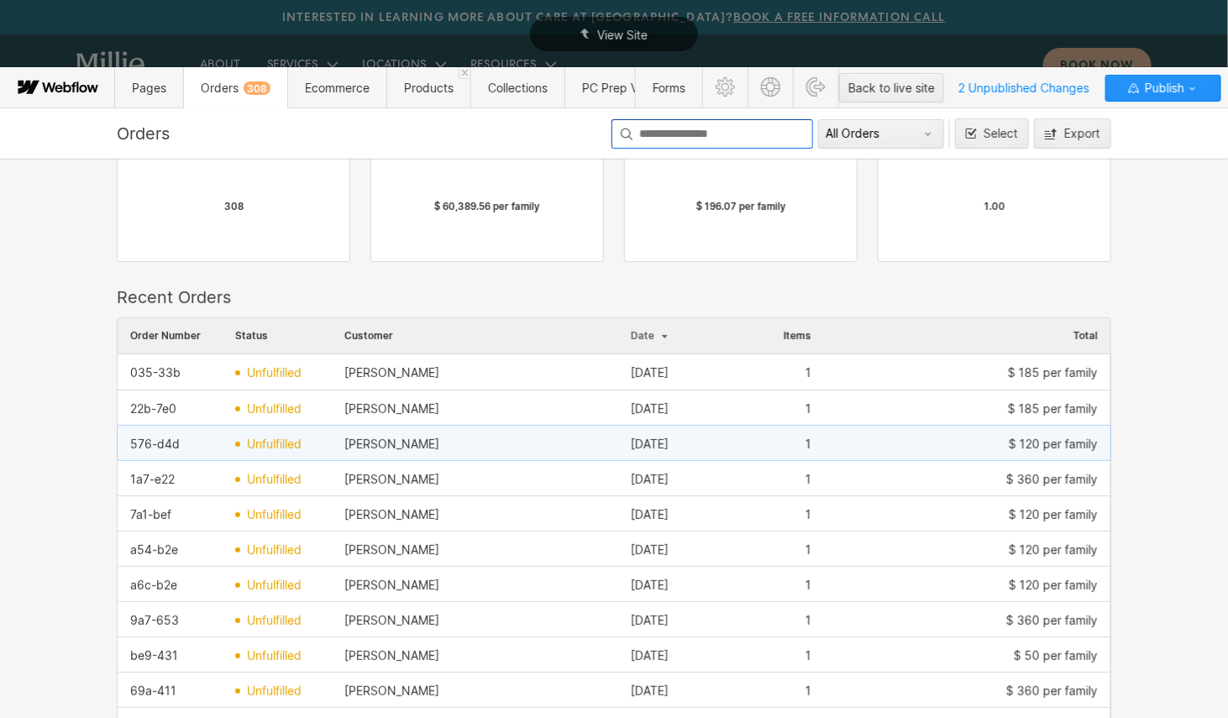
scroll to position [95, 0]
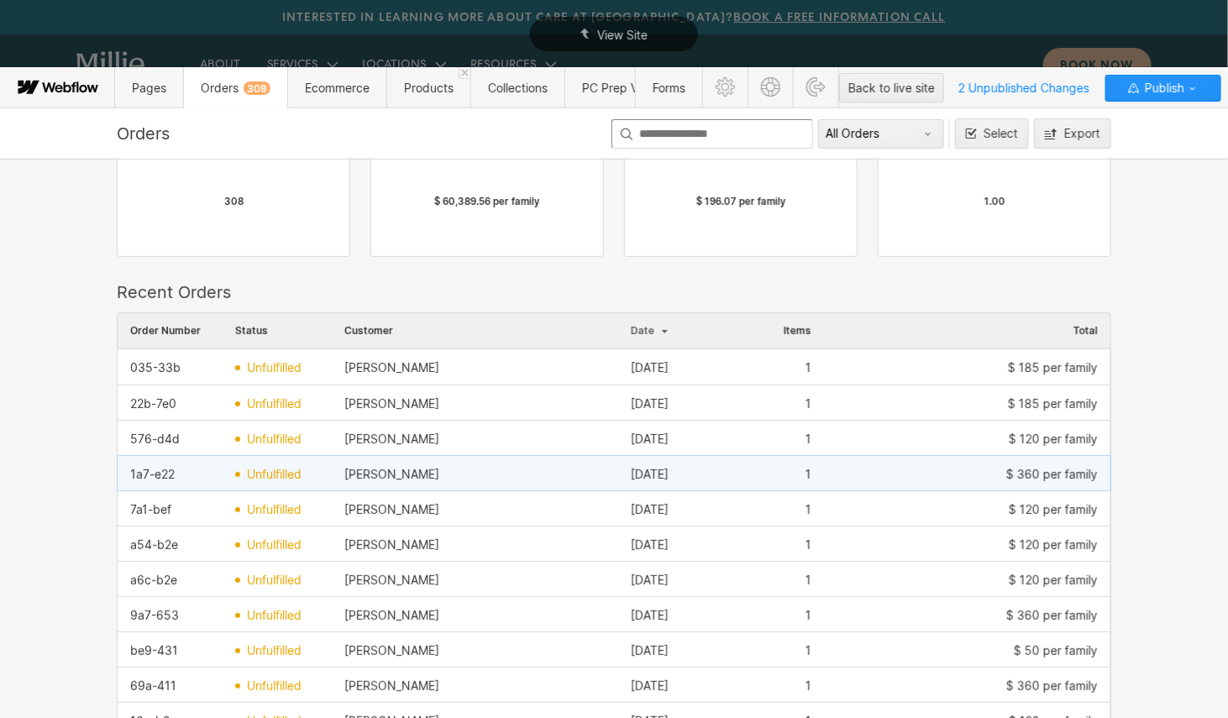
click at [584, 479] on div "Dylan Rosenberg" at bounding box center [475, 474] width 287 height 27
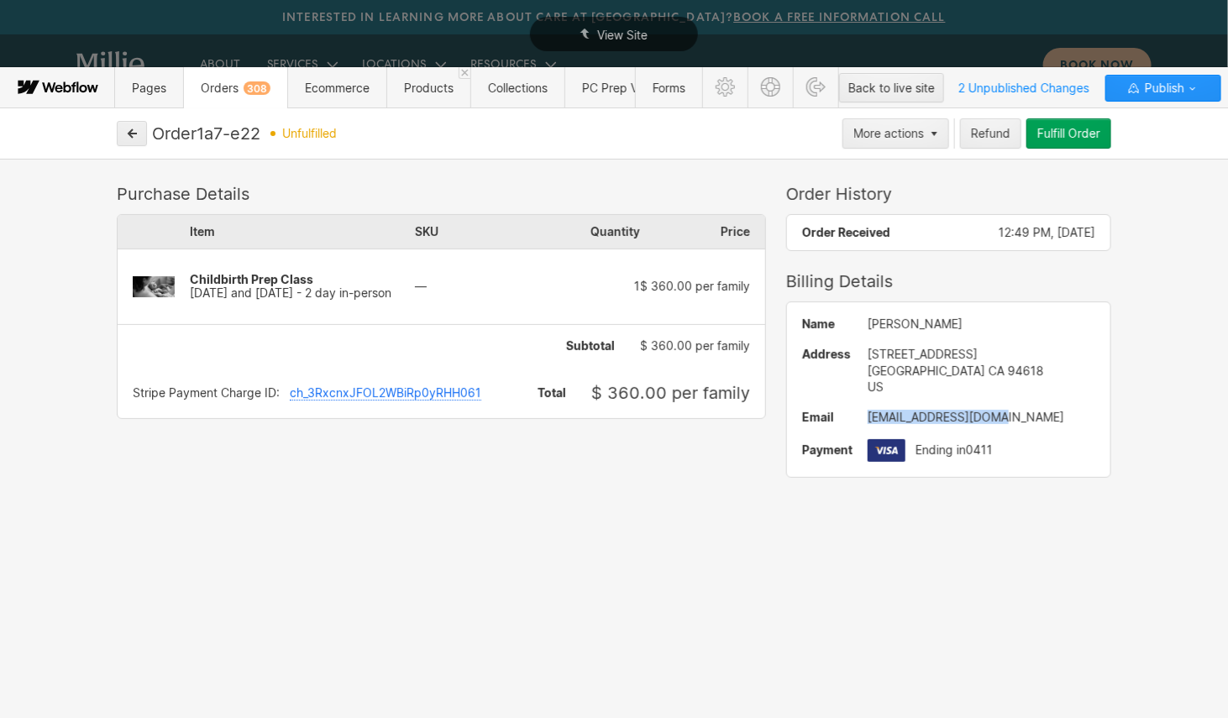
drag, startPoint x: 1002, startPoint y: 418, endPoint x: 868, endPoint y: 418, distance: 134.4
click at [868, 418] on div "gracehilty@gmail.com" at bounding box center [982, 417] width 228 height 13
copy div "gracehilty@gmail.com"
click at [135, 136] on icon "button" at bounding box center [132, 134] width 12 height 12
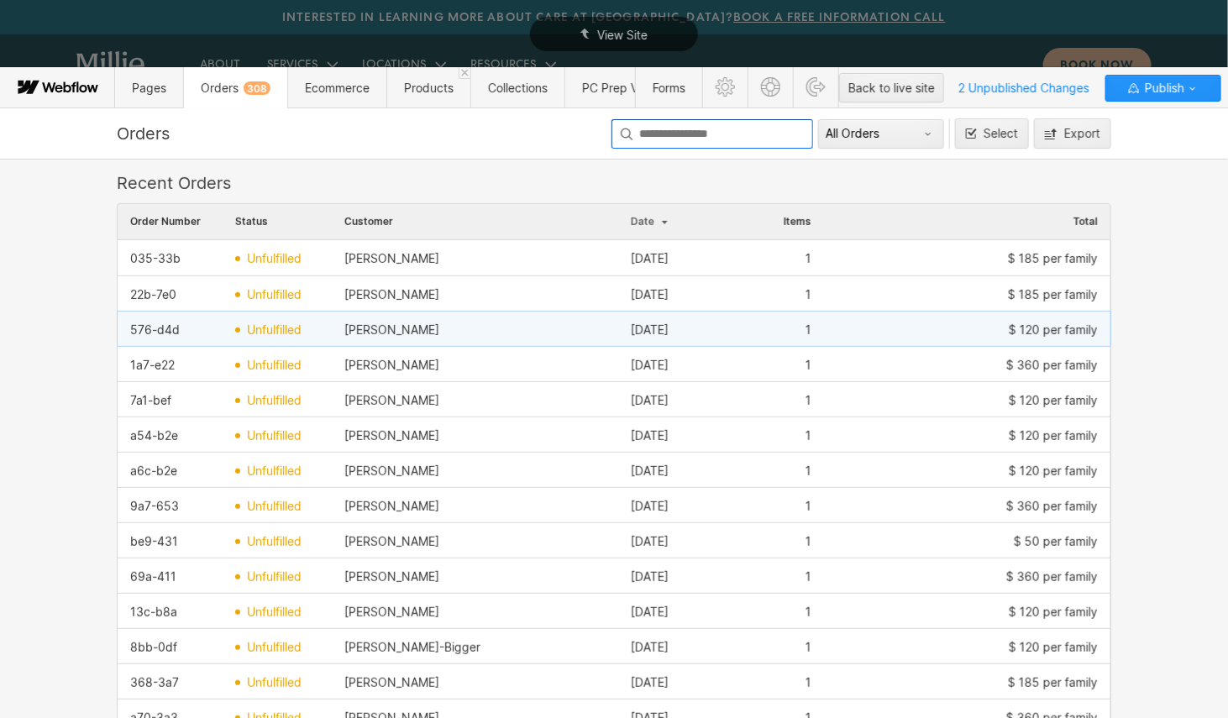
scroll to position [208, 0]
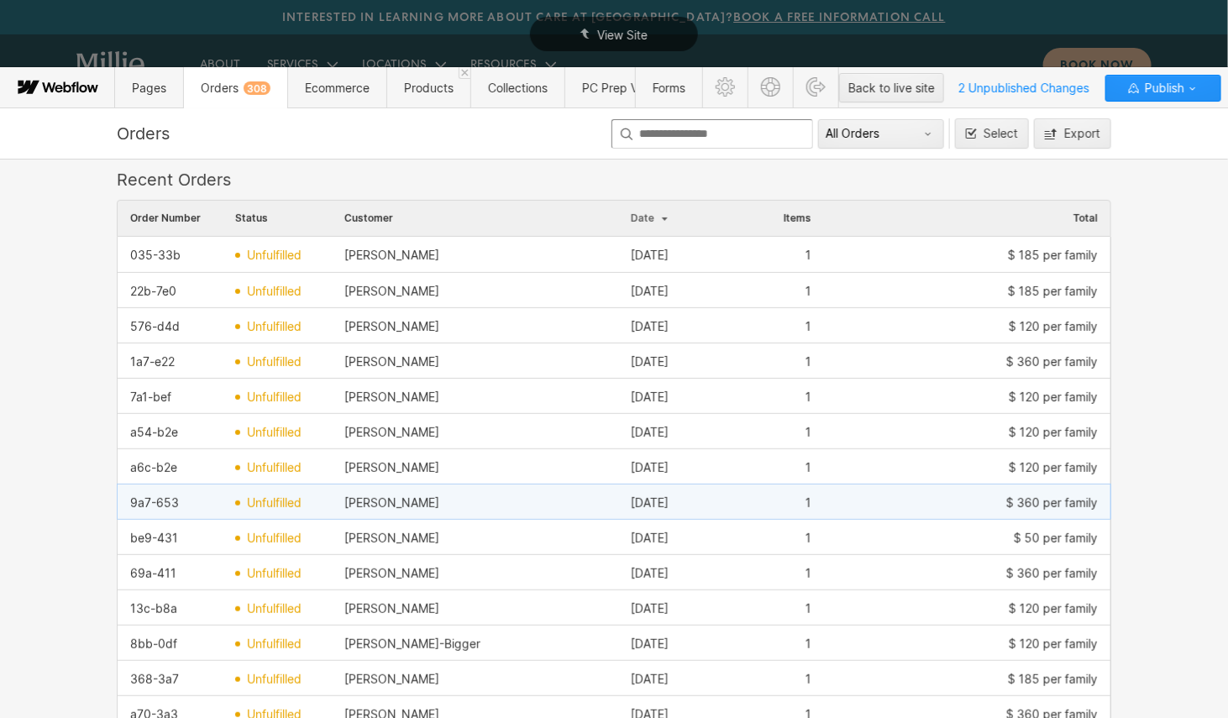
click at [496, 492] on div "Kyle Havens" at bounding box center [475, 503] width 287 height 27
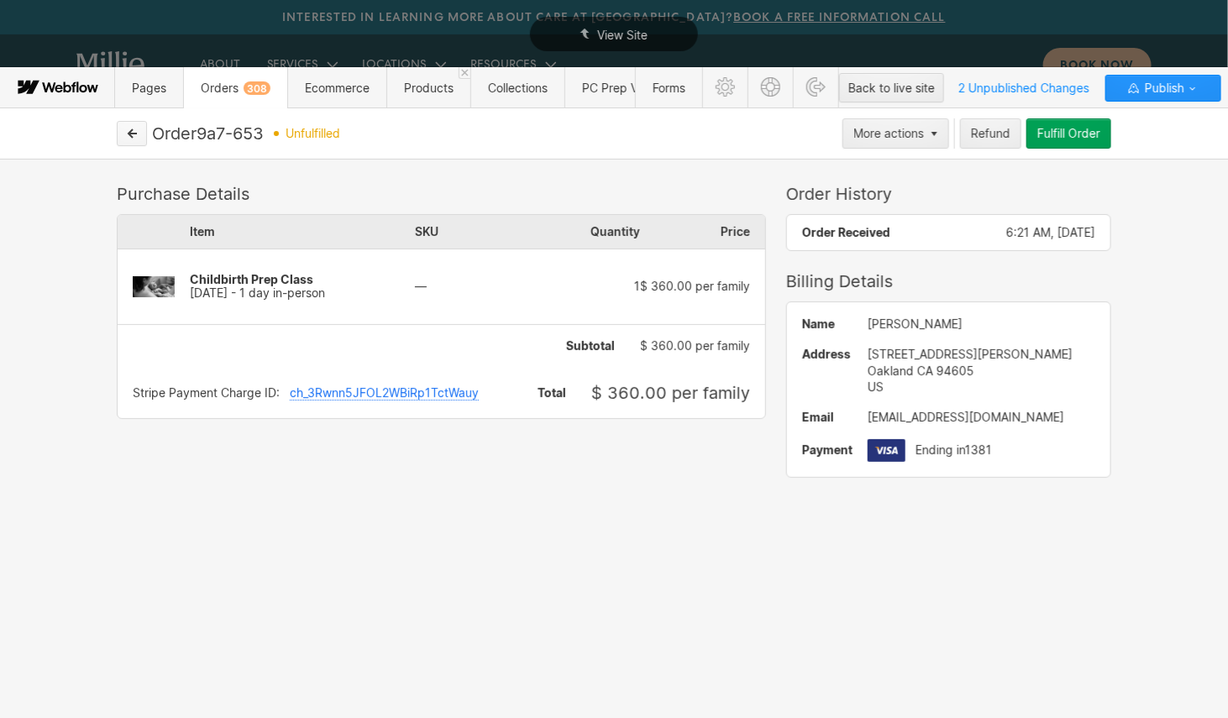
click at [130, 138] on icon "button" at bounding box center [132, 134] width 12 height 12
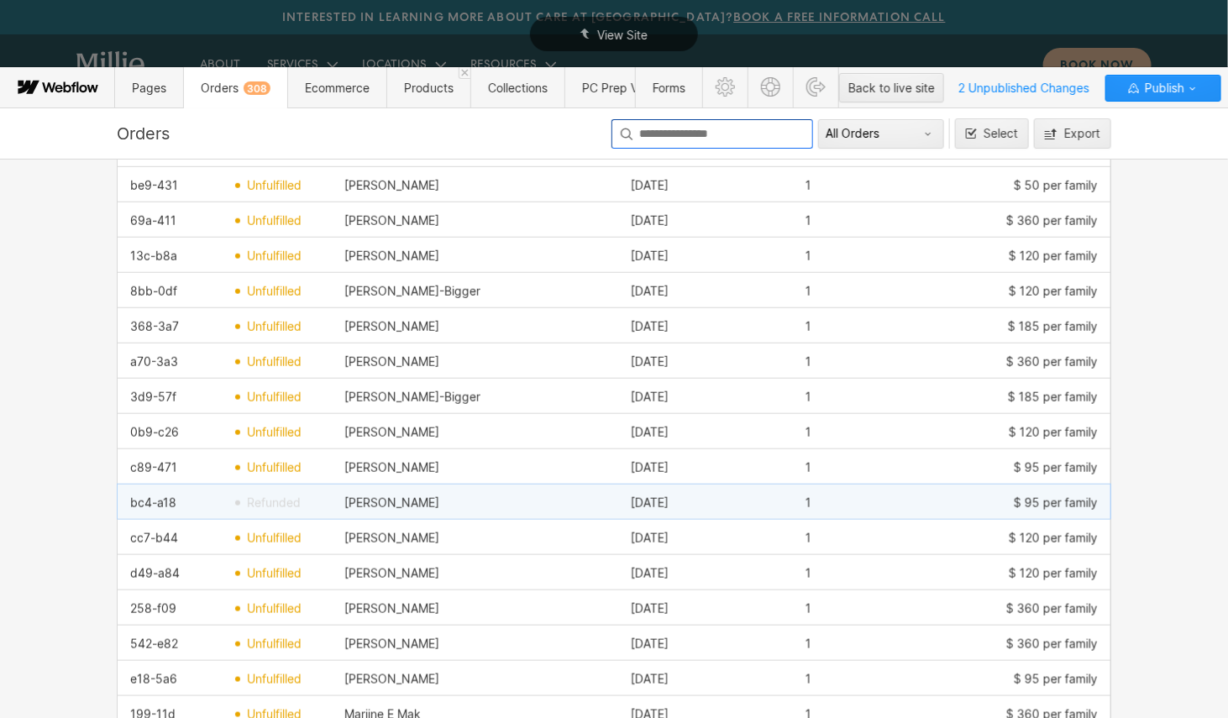
scroll to position [563, 0]
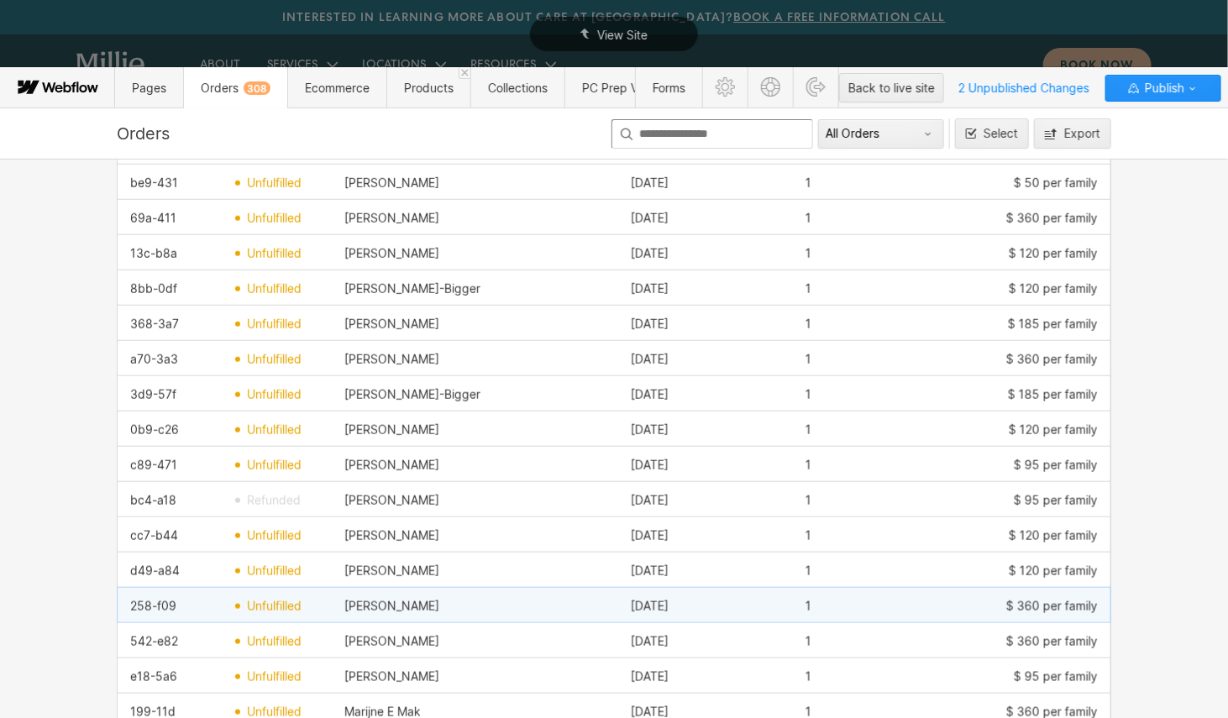
click at [539, 602] on div "Cynthia Cuevas" at bounding box center [475, 606] width 287 height 27
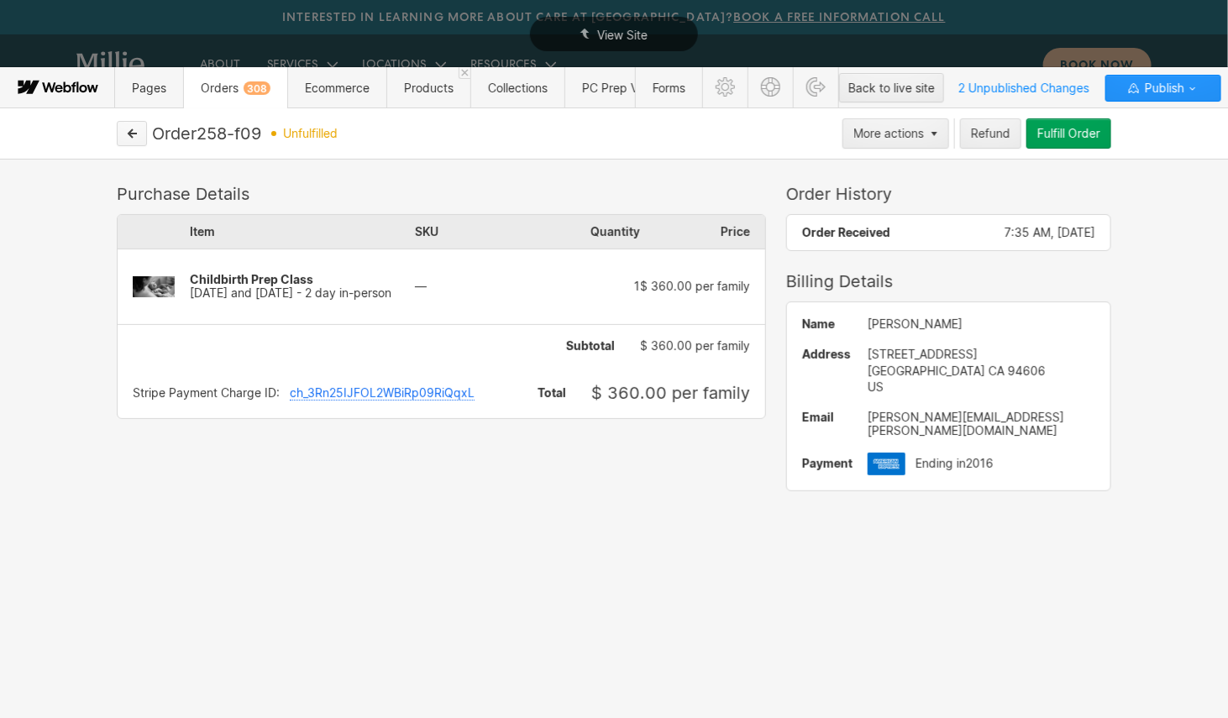
click at [129, 129] on icon "button" at bounding box center [132, 134] width 12 height 12
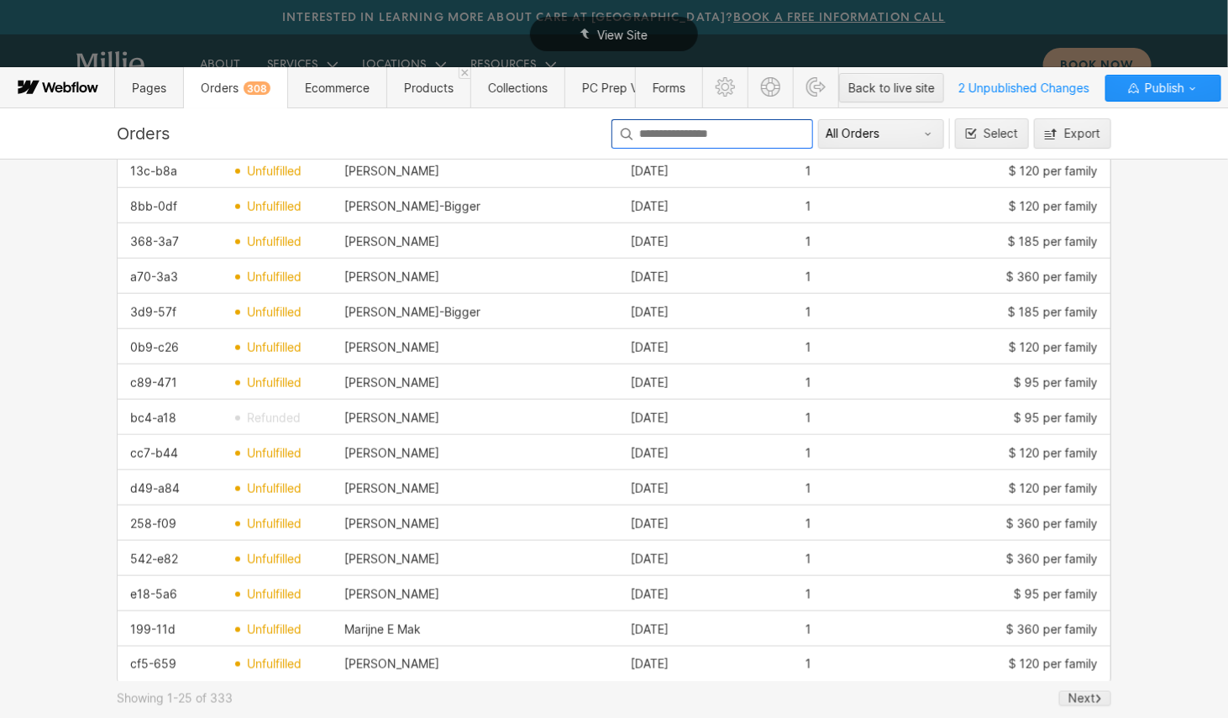
scroll to position [649, 0]
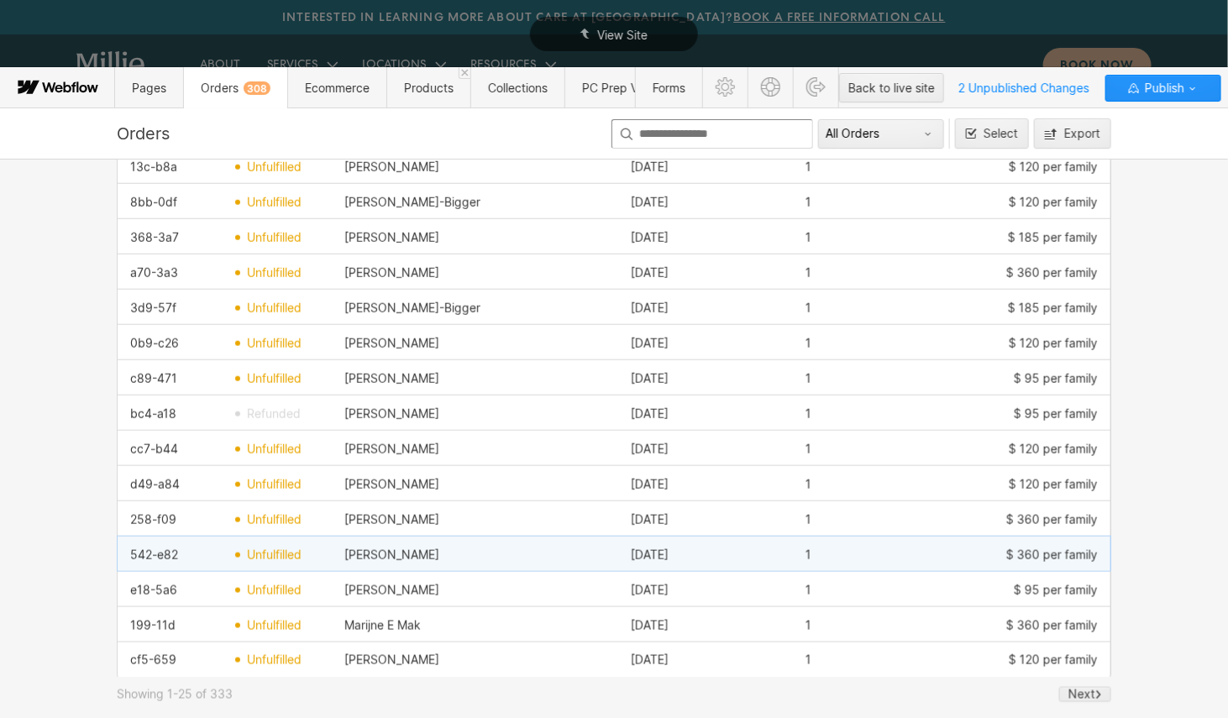
click at [459, 555] on div "Julia Pernick" at bounding box center [475, 555] width 287 height 27
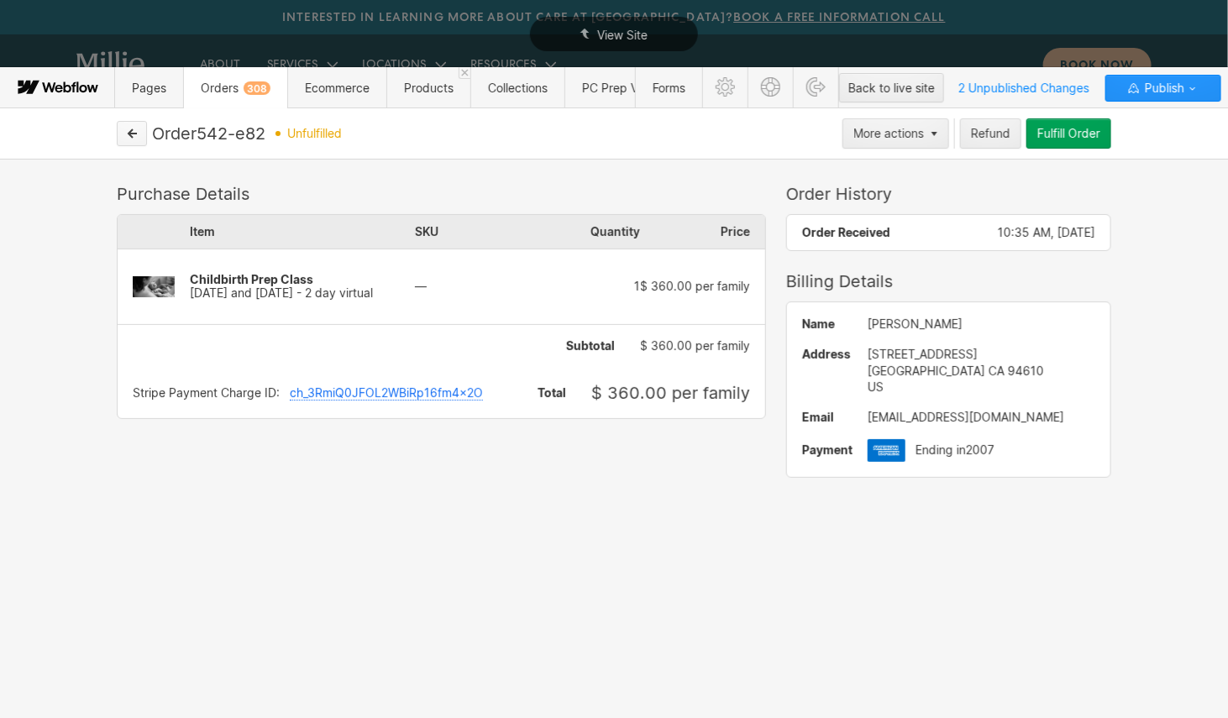
click at [130, 134] on icon "button" at bounding box center [133, 133] width 8 height 8
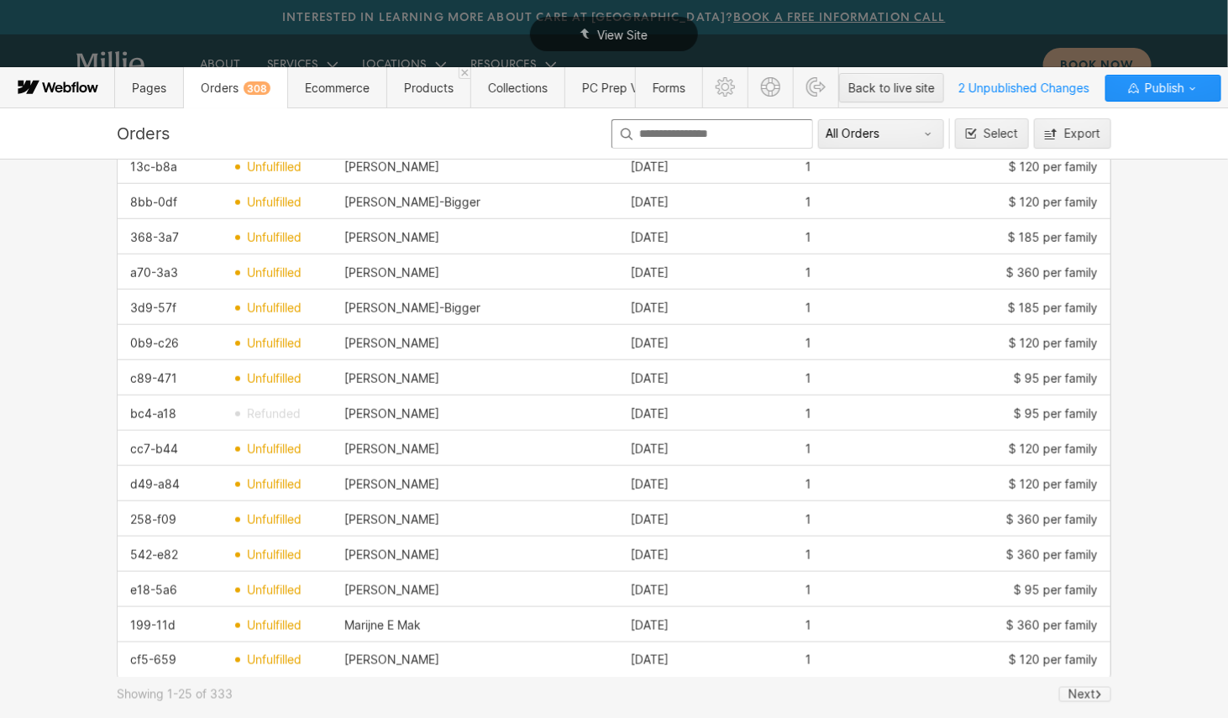
click at [1091, 697] on div "Next" at bounding box center [1082, 694] width 27 height 13
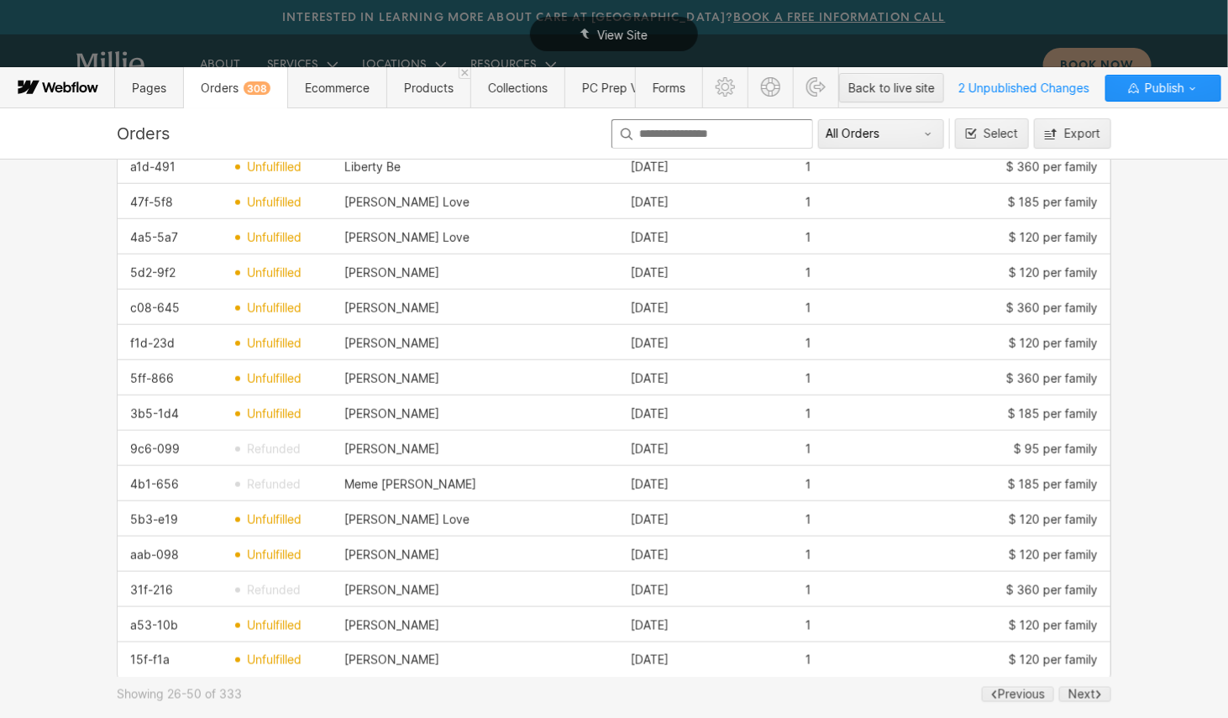
scroll to position [0, 0]
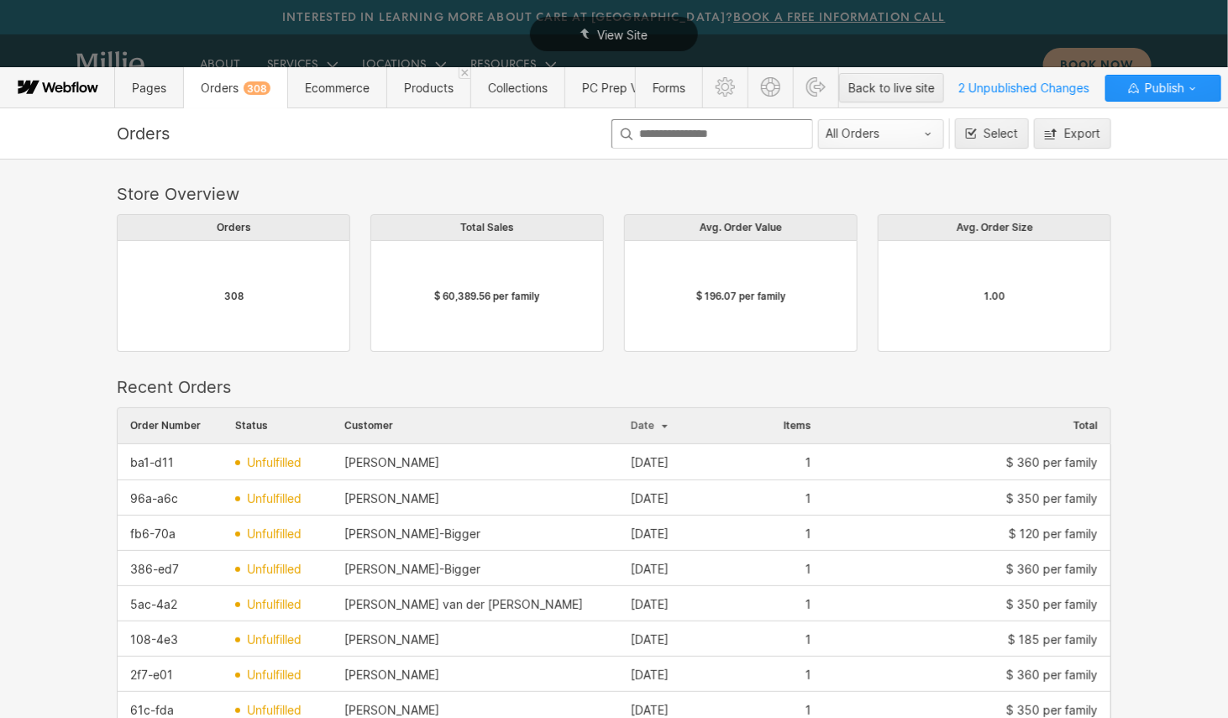
click at [874, 127] on div "All Orders" at bounding box center [874, 133] width 96 height 13
click at [1178, 266] on div at bounding box center [614, 359] width 1228 height 718
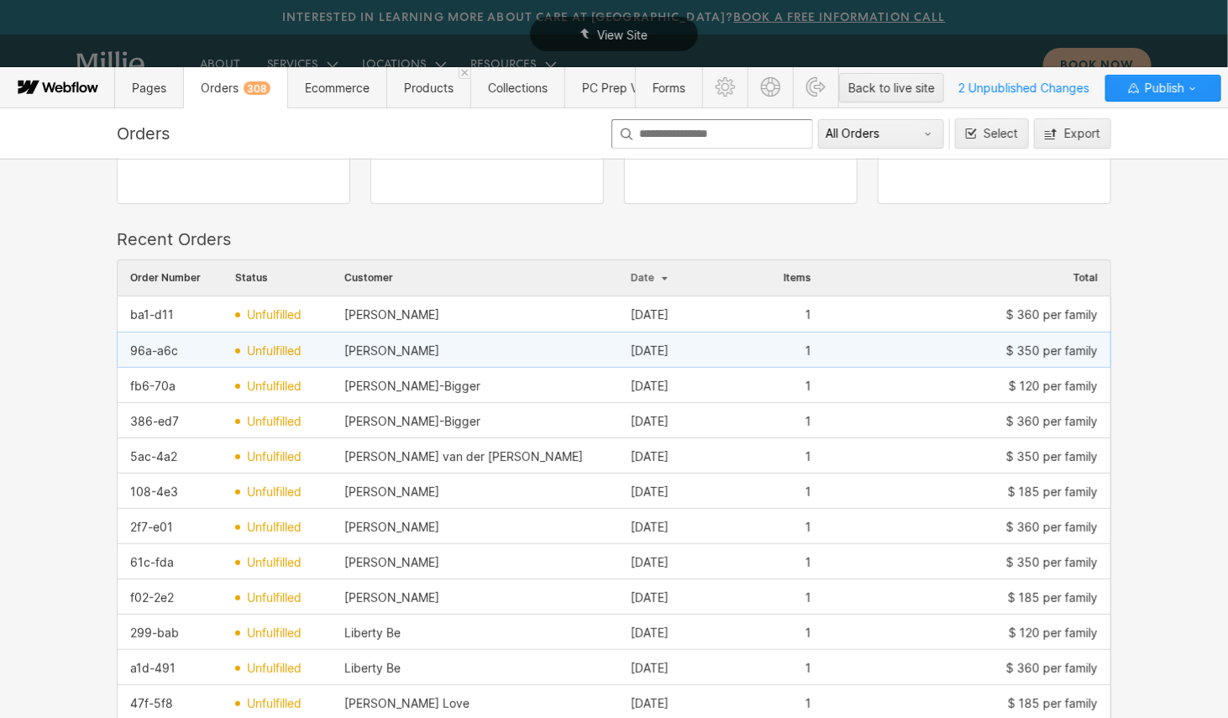
scroll to position [150, 0]
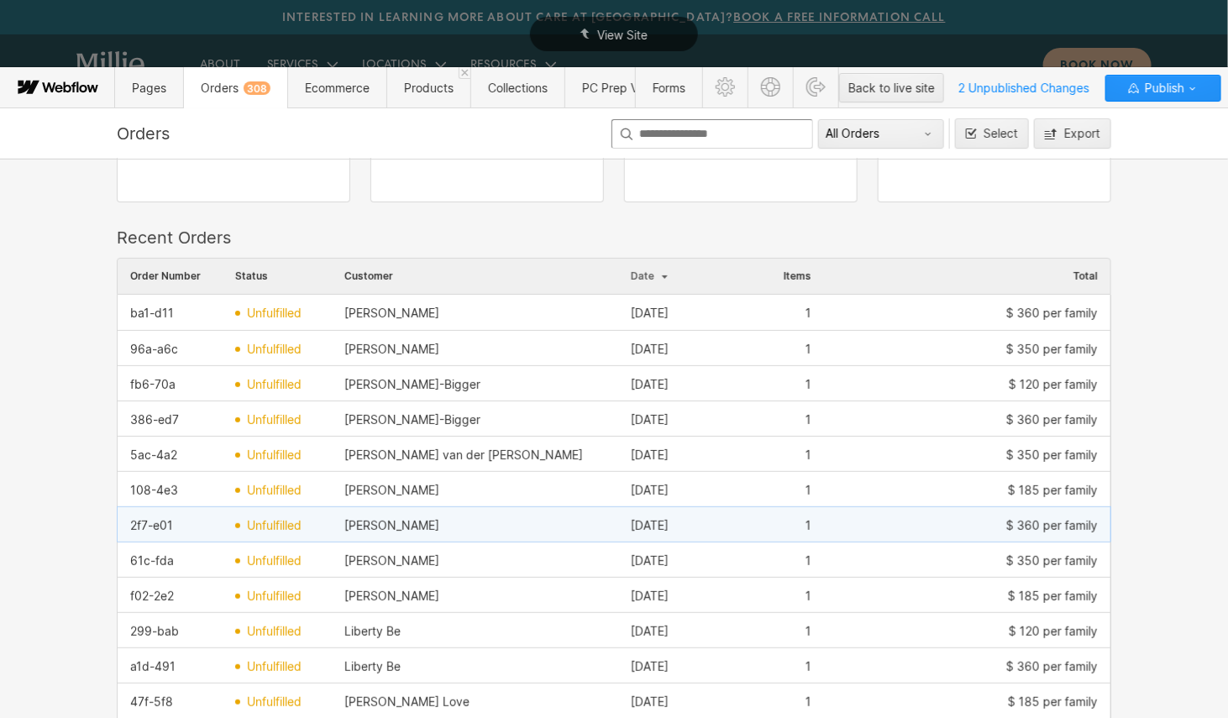
click at [839, 528] on div "$ 360 per family" at bounding box center [967, 526] width 287 height 27
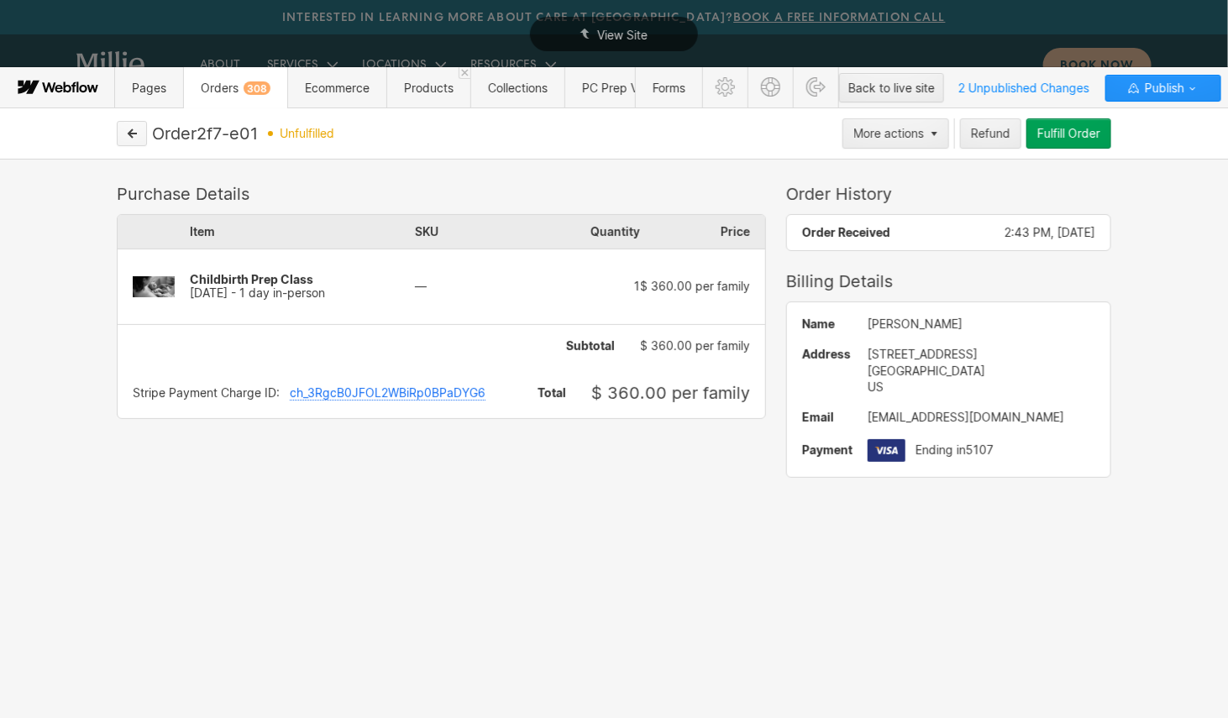
click at [132, 134] on icon "button" at bounding box center [133, 133] width 8 height 8
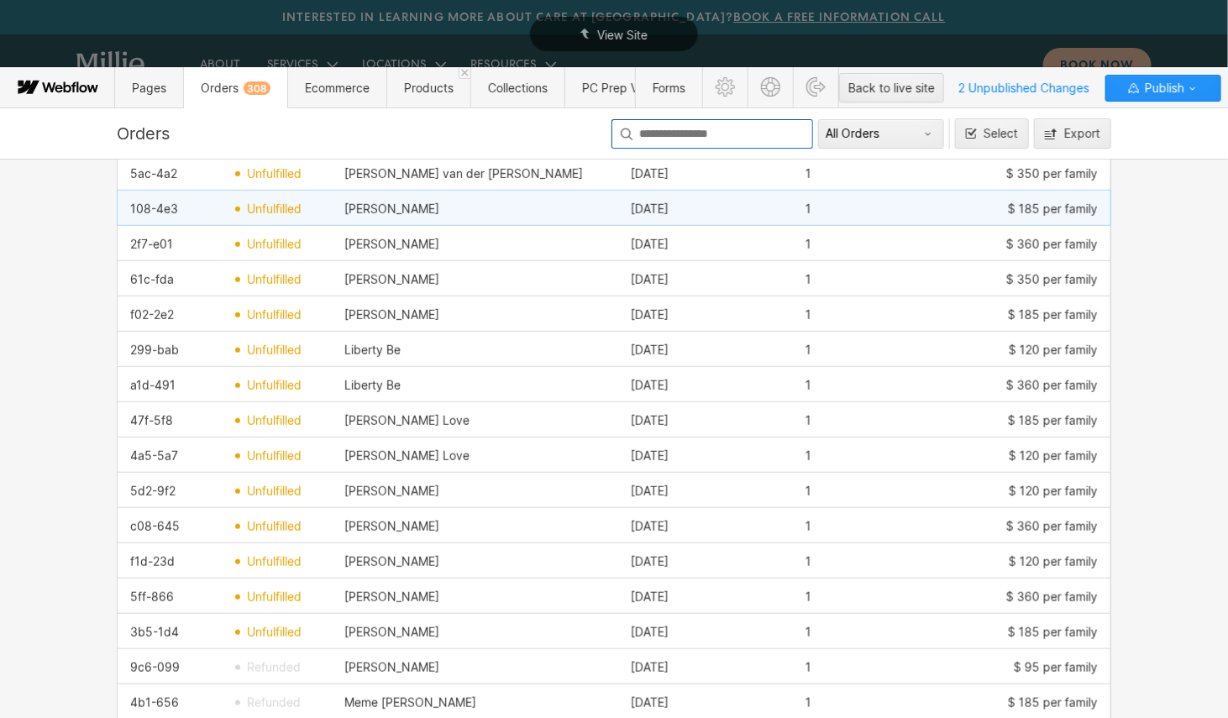
scroll to position [434, 0]
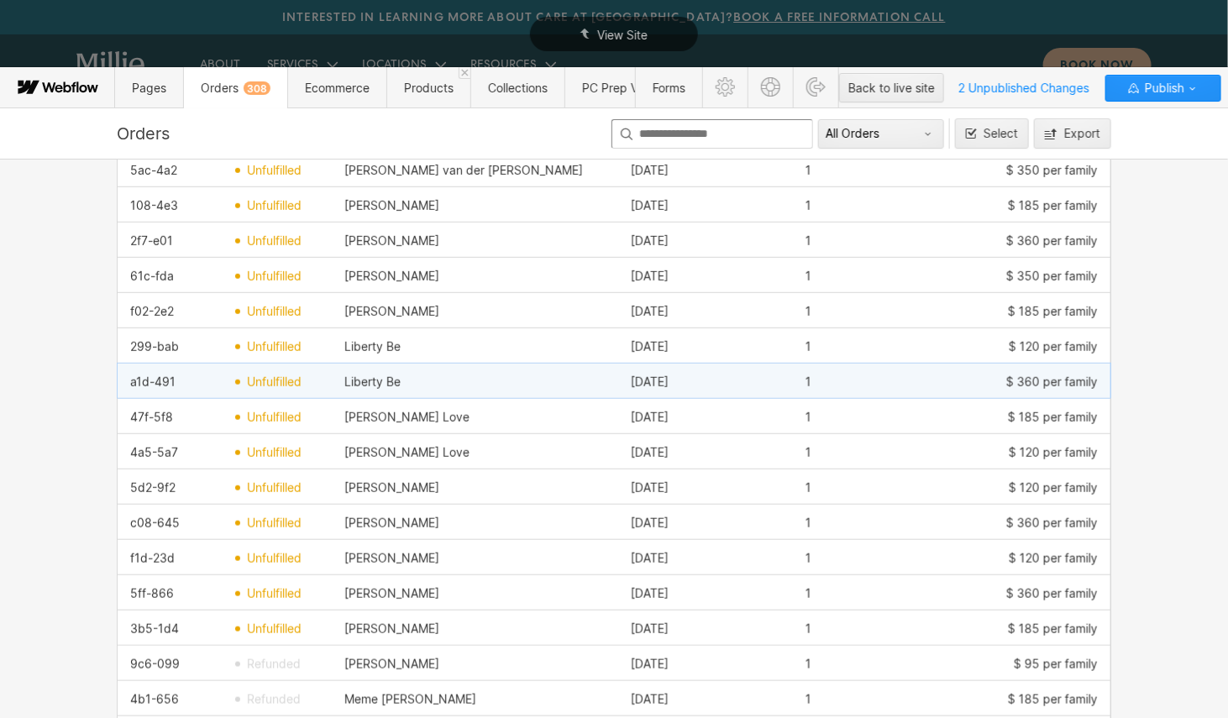
click at [559, 388] on div "Liberty Be" at bounding box center [475, 382] width 287 height 27
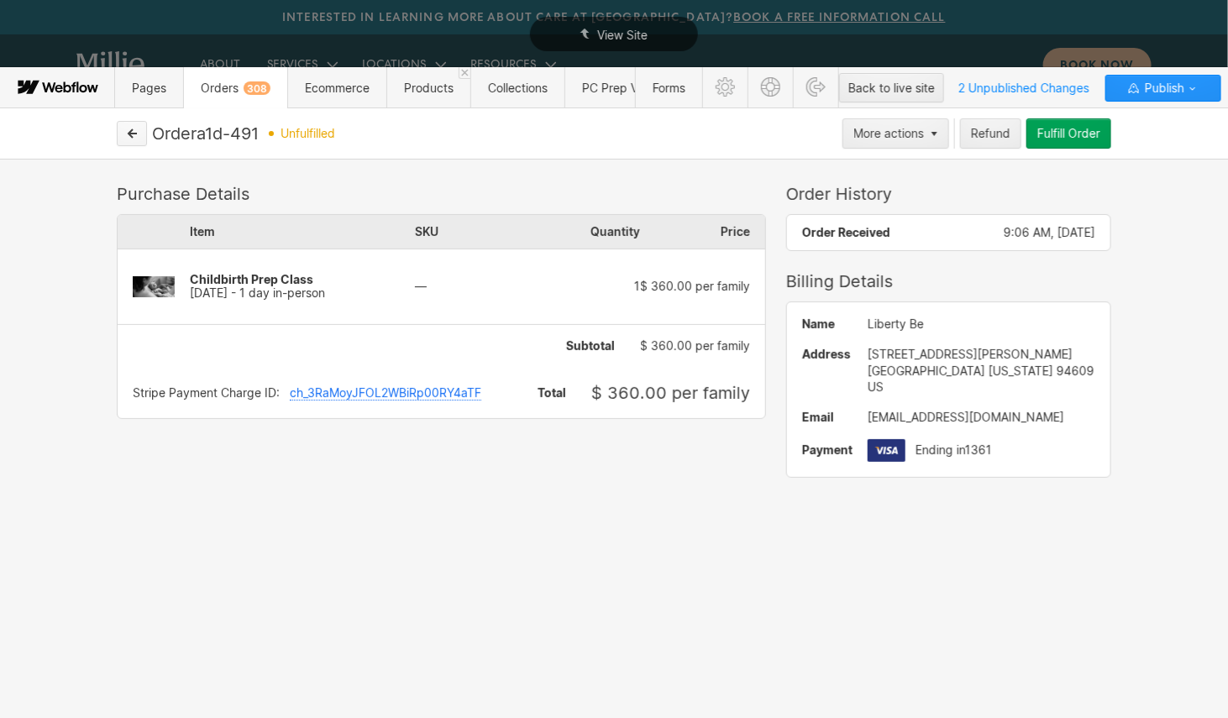
click at [130, 130] on icon "button" at bounding box center [133, 133] width 8 height 8
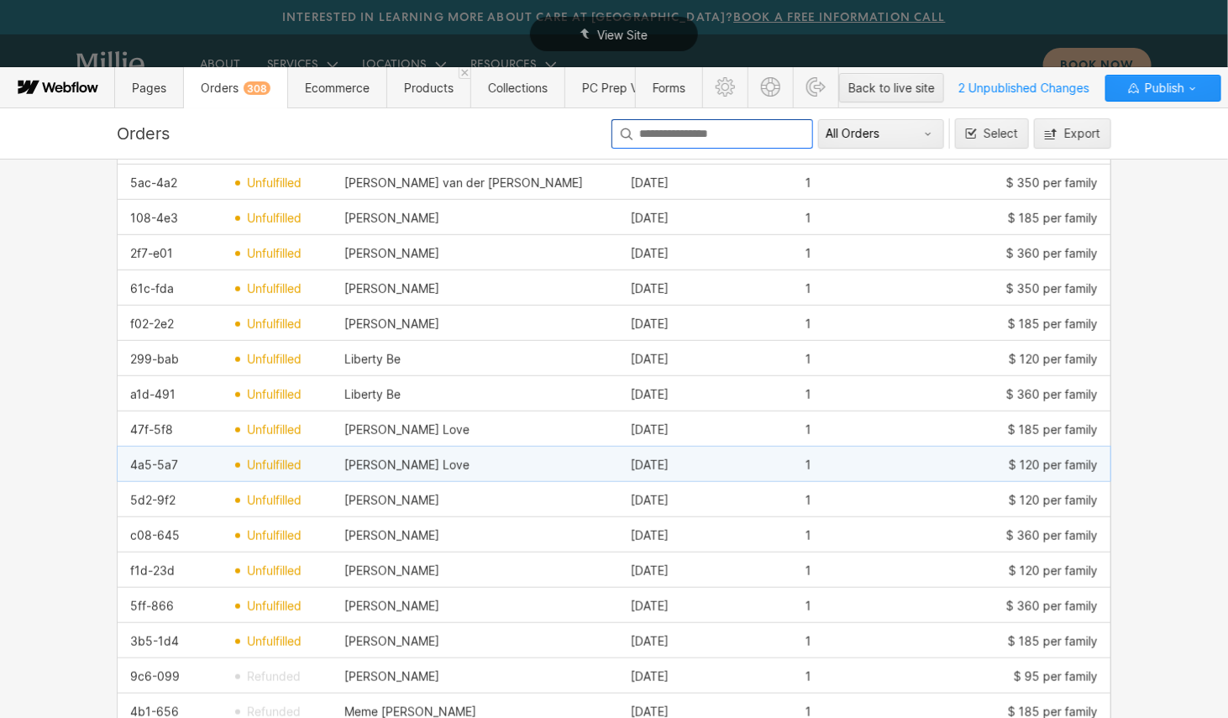
scroll to position [424, 0]
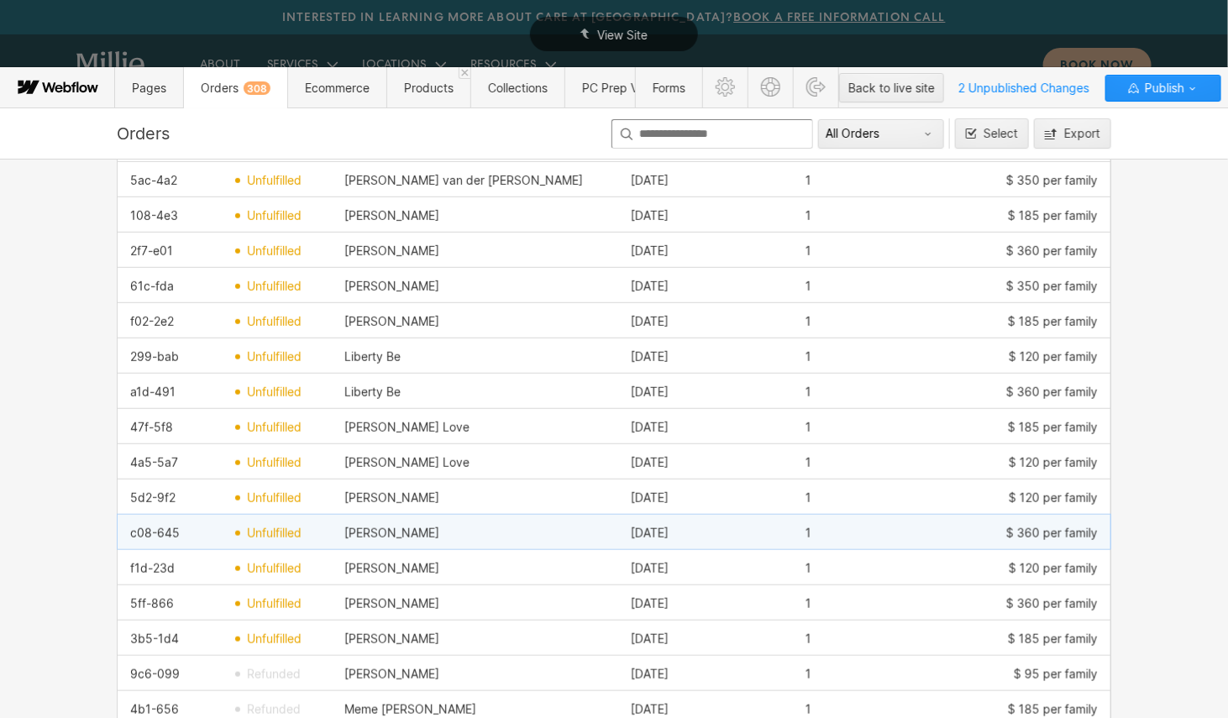
click at [510, 541] on div "Olivia Maki" at bounding box center [475, 533] width 287 height 27
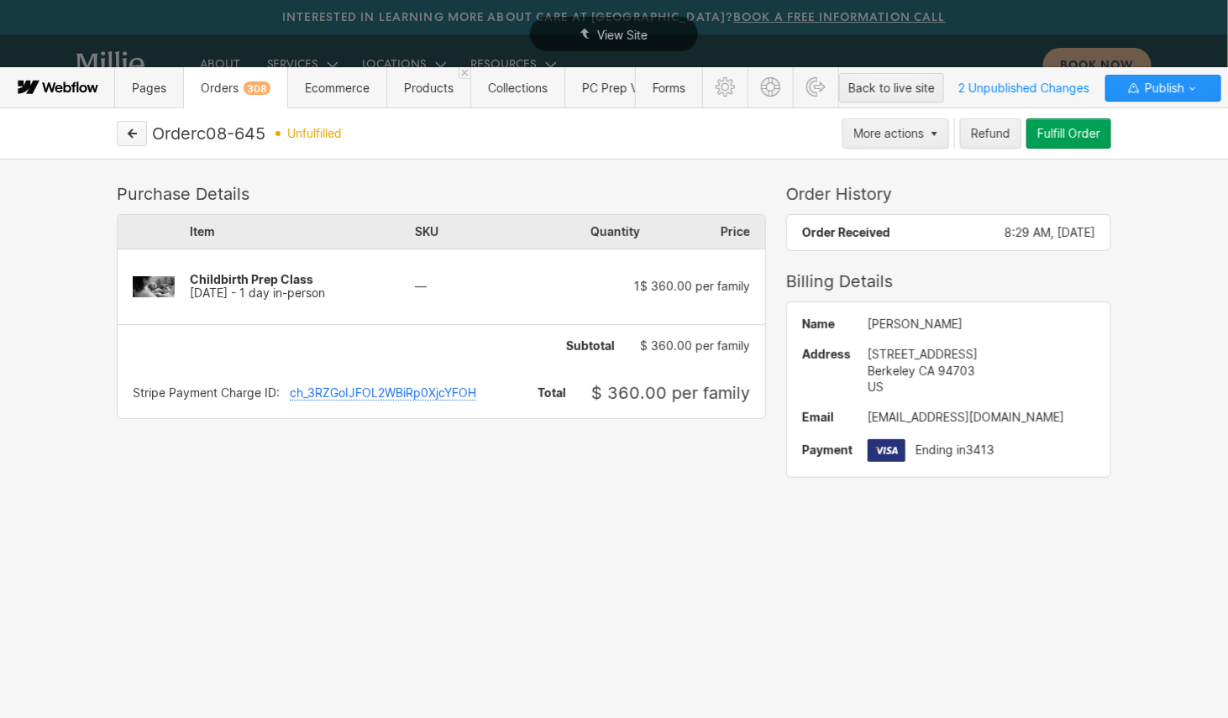
click at [131, 134] on icon "button" at bounding box center [132, 134] width 12 height 12
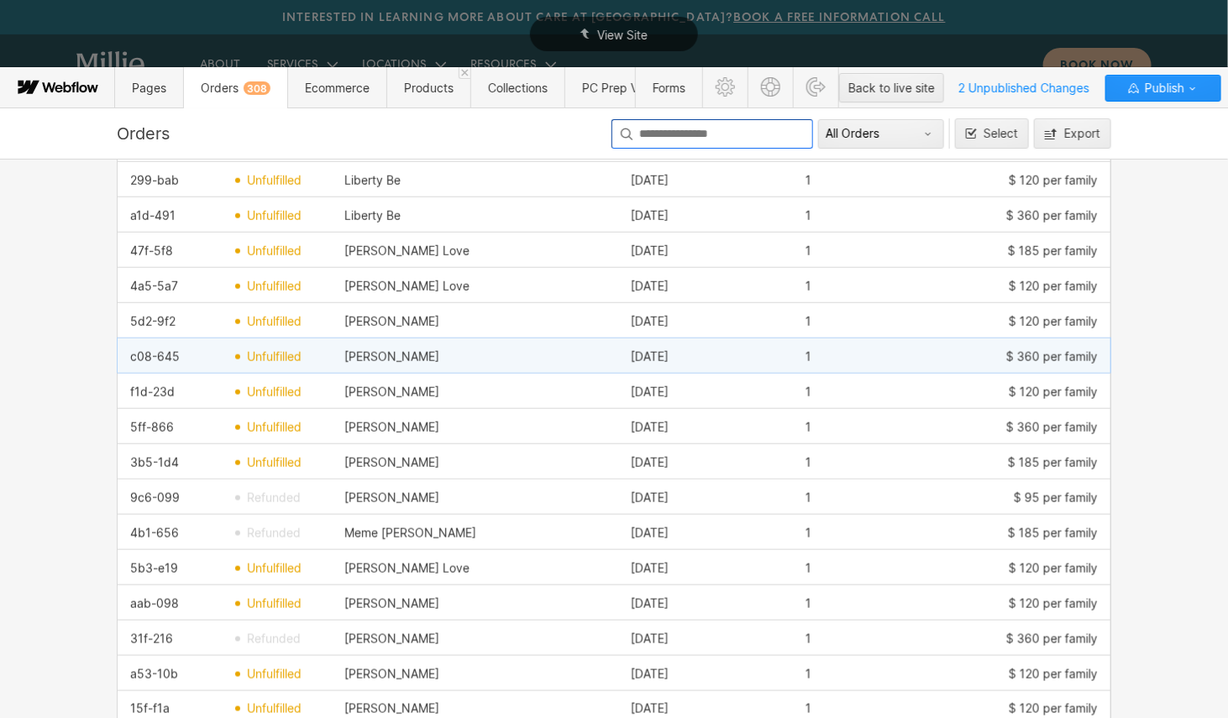
scroll to position [607, 0]
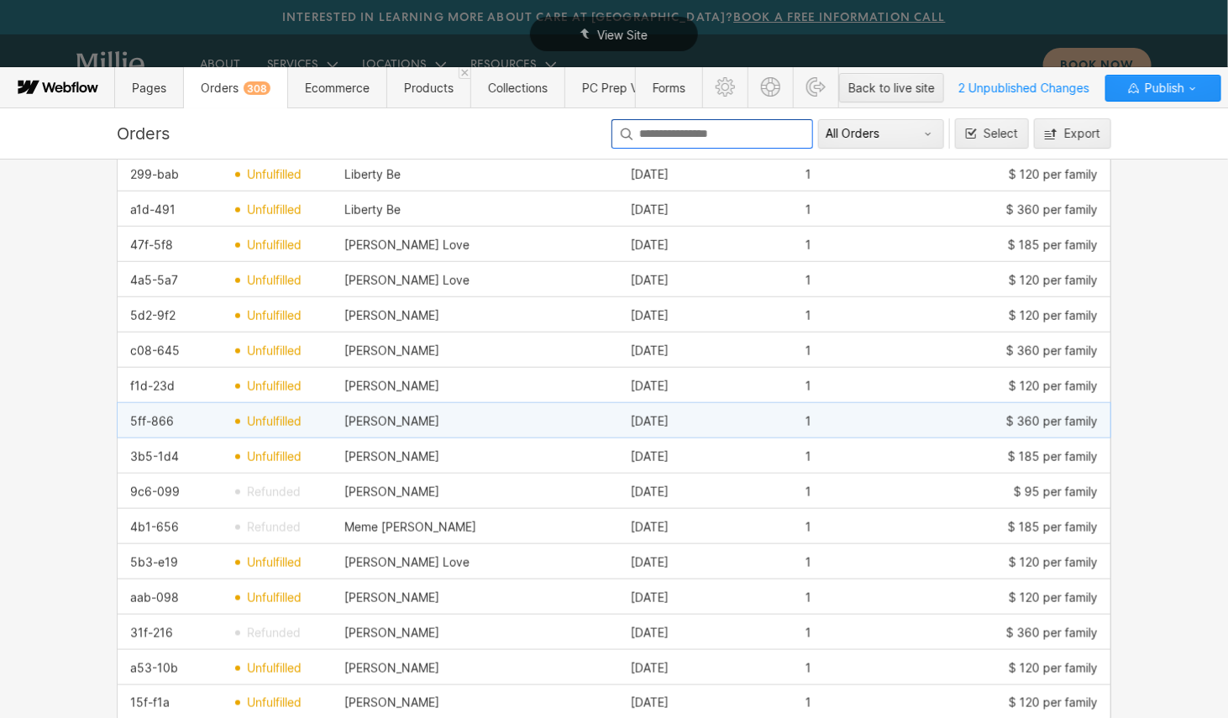
click at [564, 425] on div "Brittany Sweeting" at bounding box center [475, 421] width 287 height 27
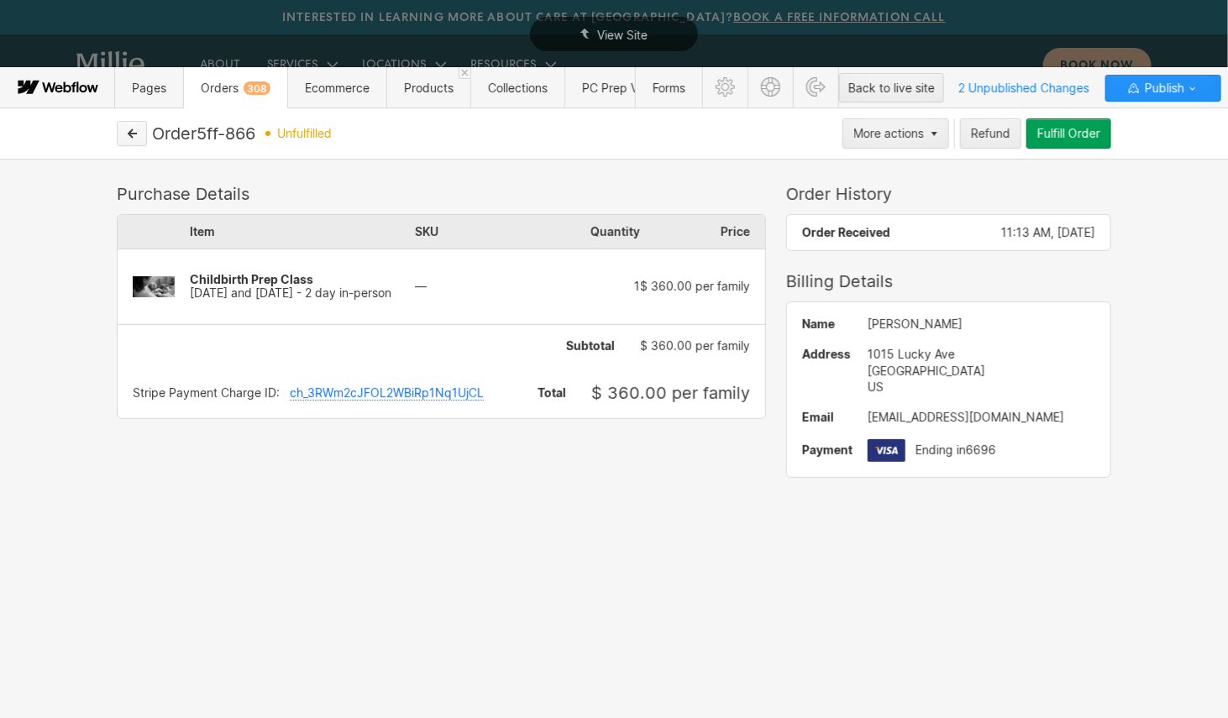
click at [133, 139] on icon "button" at bounding box center [132, 134] width 12 height 12
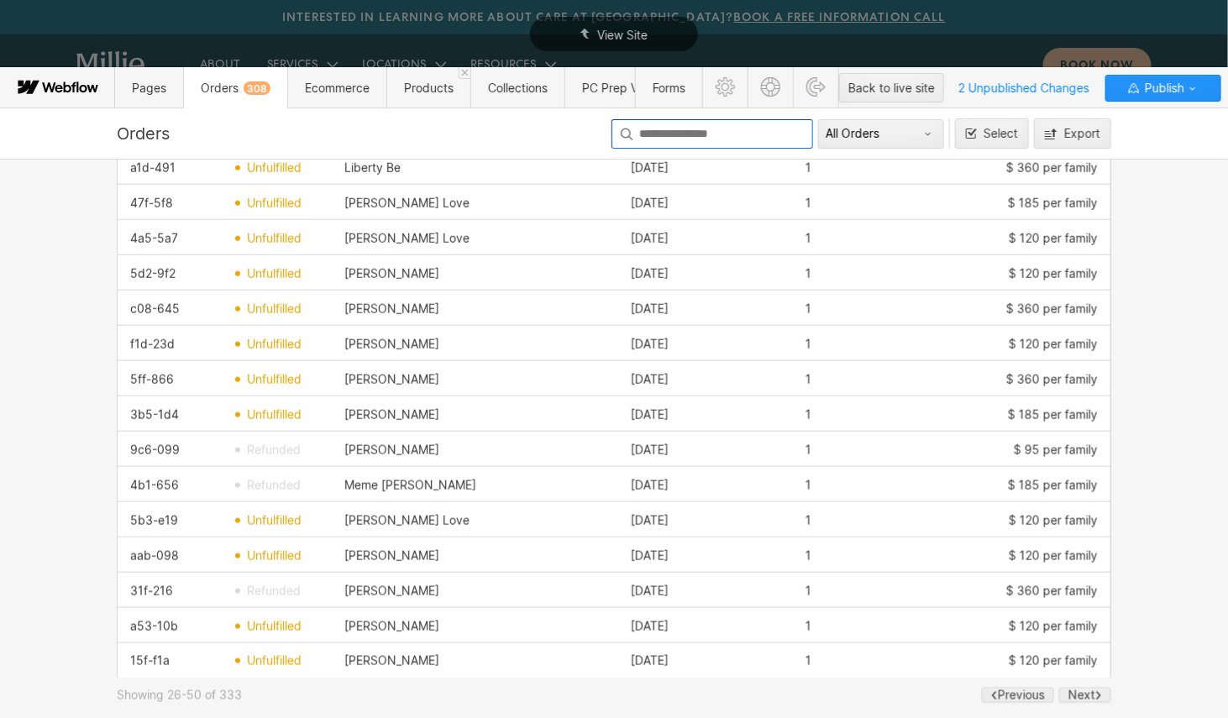
scroll to position [649, 0]
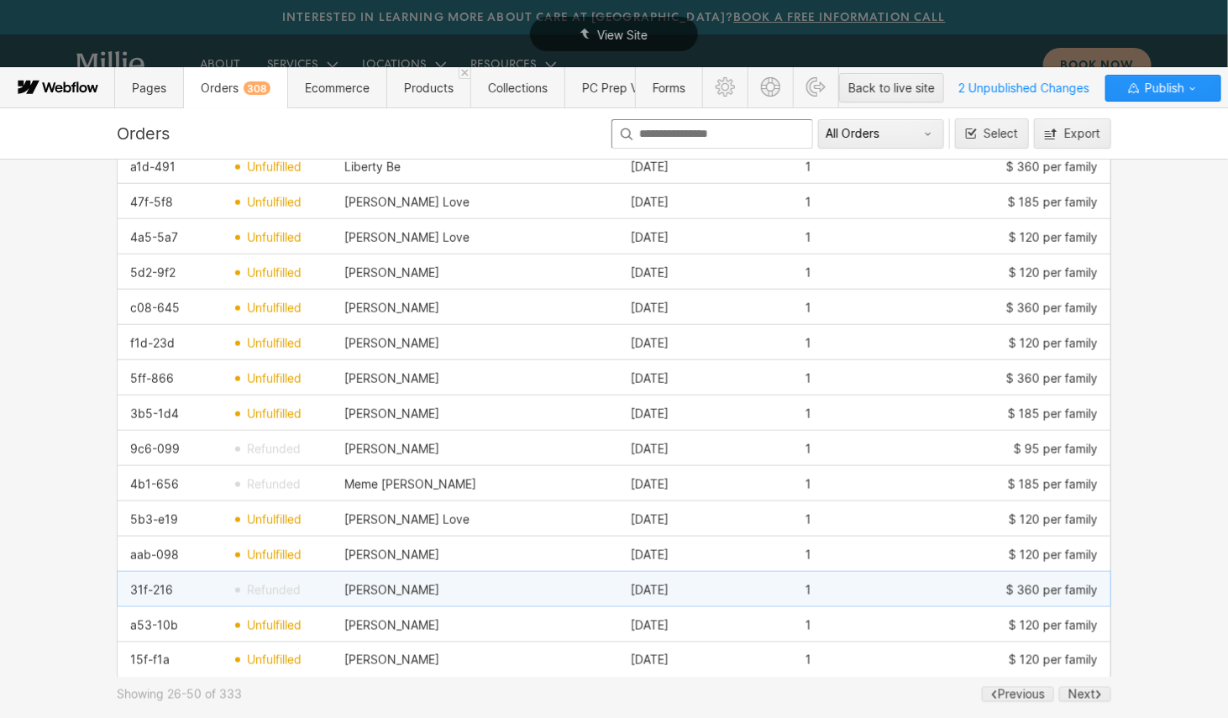
click at [572, 598] on div "Philip Aspinall" at bounding box center [475, 590] width 287 height 27
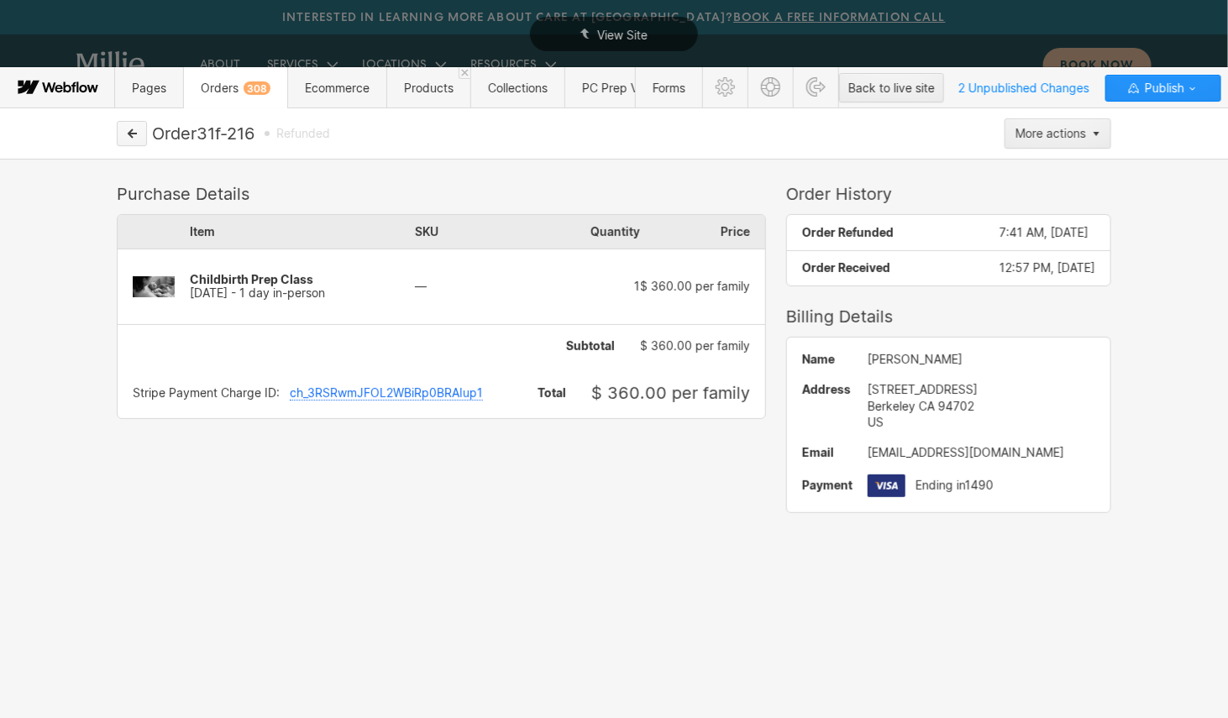
click at [129, 134] on icon "button" at bounding box center [133, 133] width 8 height 8
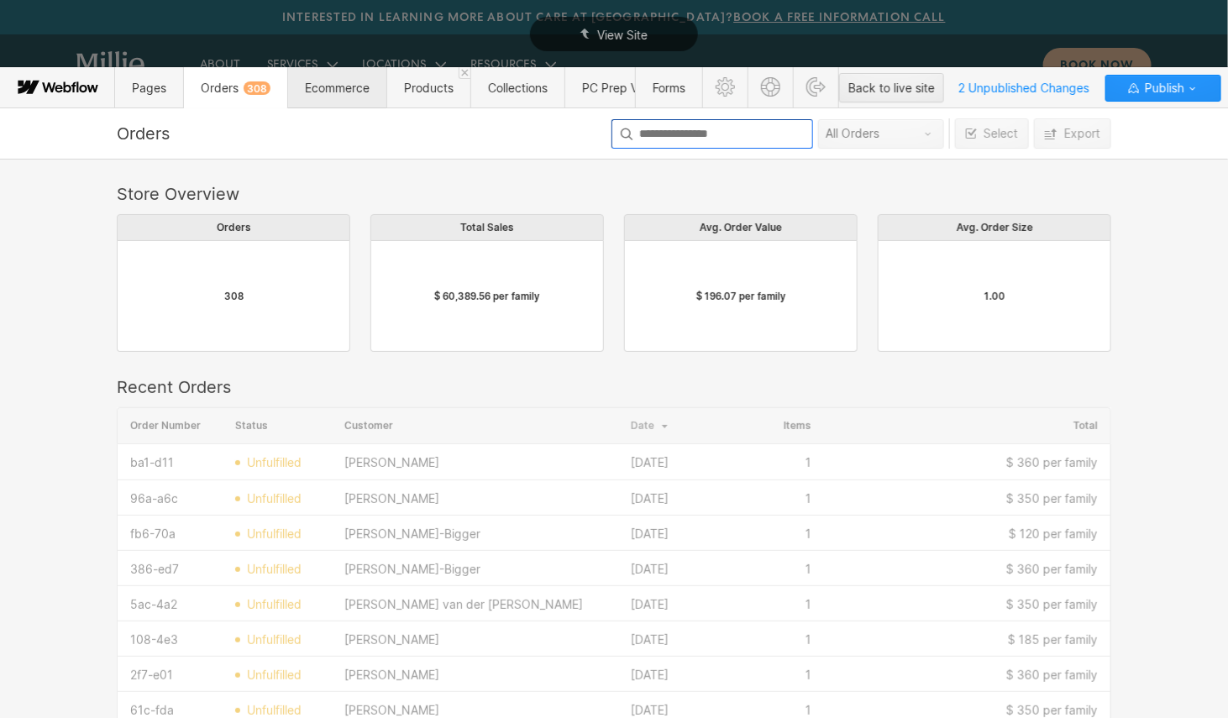
scroll to position [919, 995]
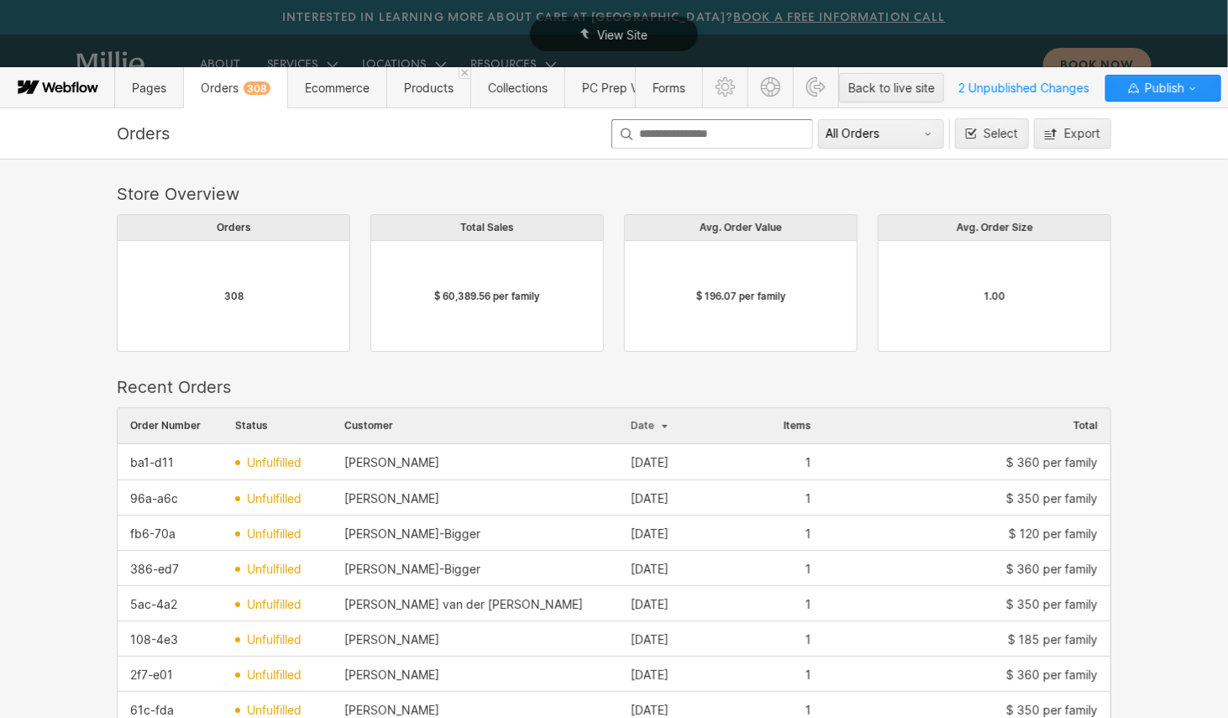
click at [225, 94] on span "Orders 308" at bounding box center [235, 87] width 104 height 41
click at [424, 87] on span "Products" at bounding box center [429, 88] width 50 height 14
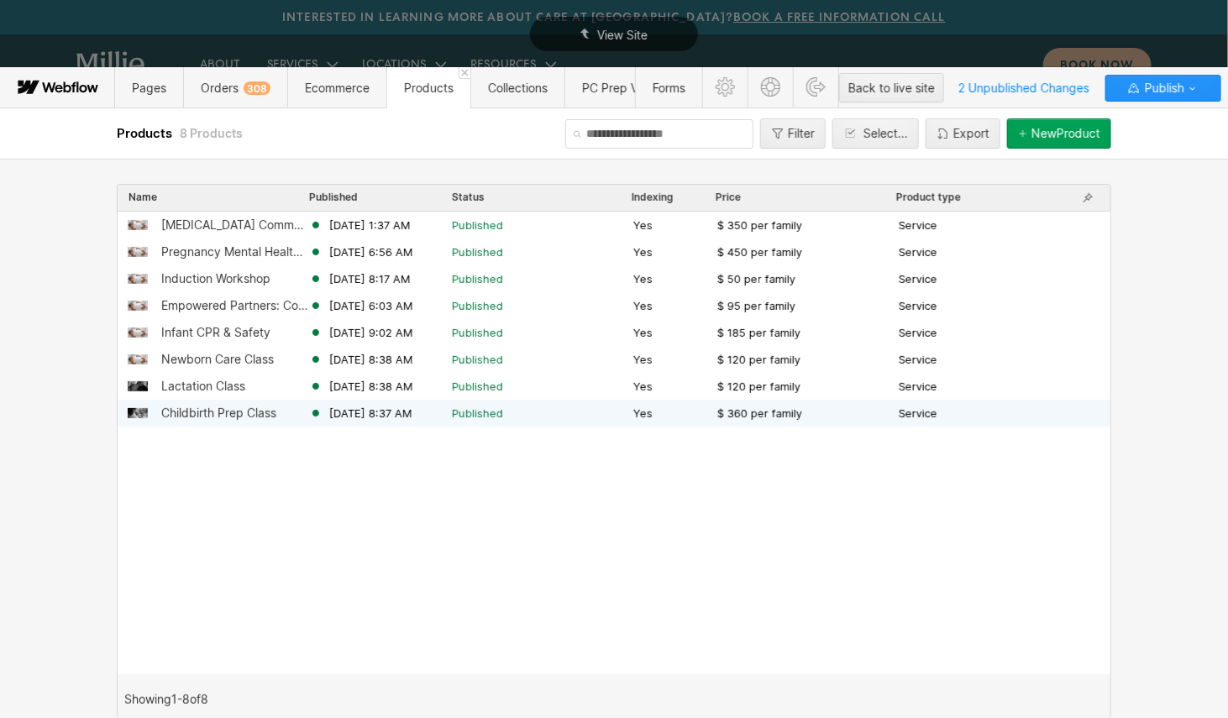
click at [201, 413] on div "Childbirth Prep Class" at bounding box center [218, 413] width 115 height 13
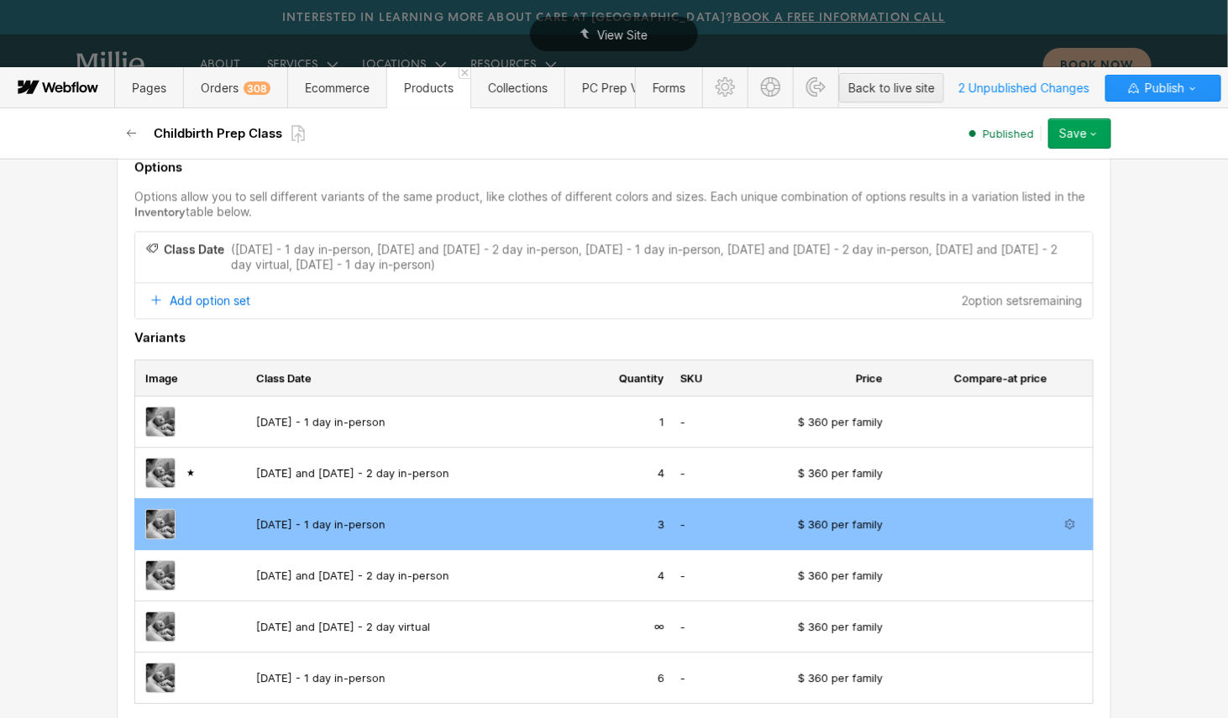
scroll to position [1611, 0]
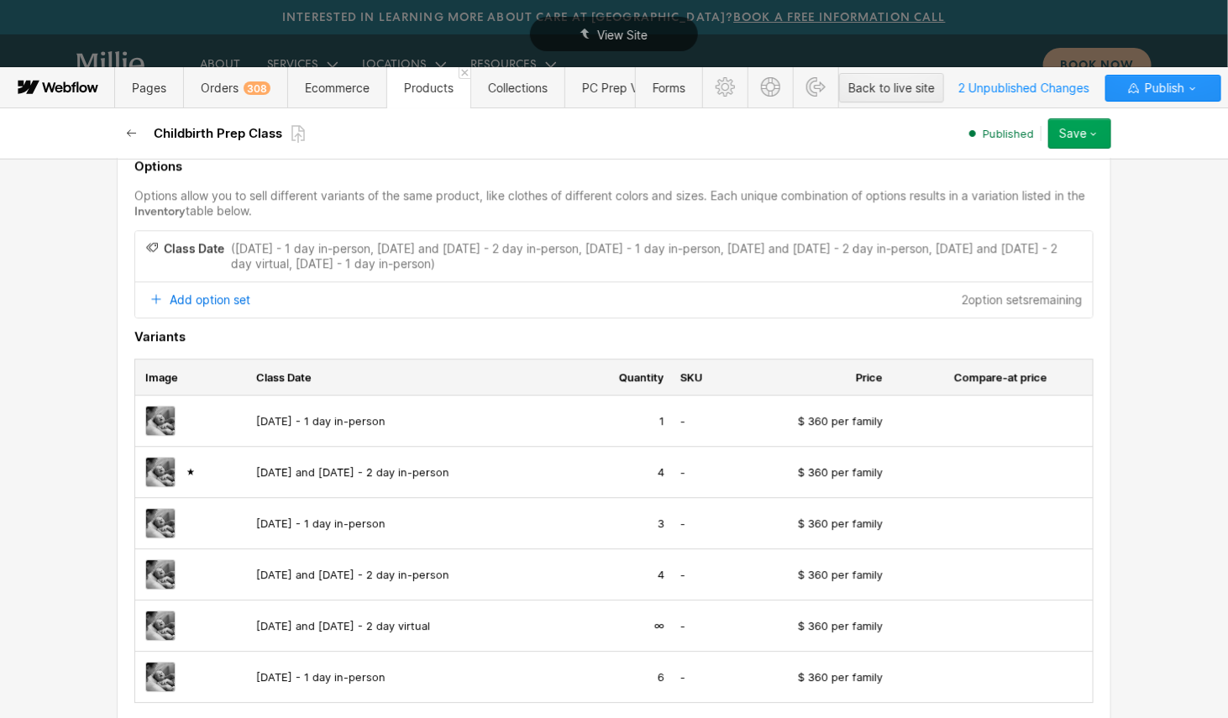
click at [125, 136] on icon "button" at bounding box center [131, 133] width 13 height 13
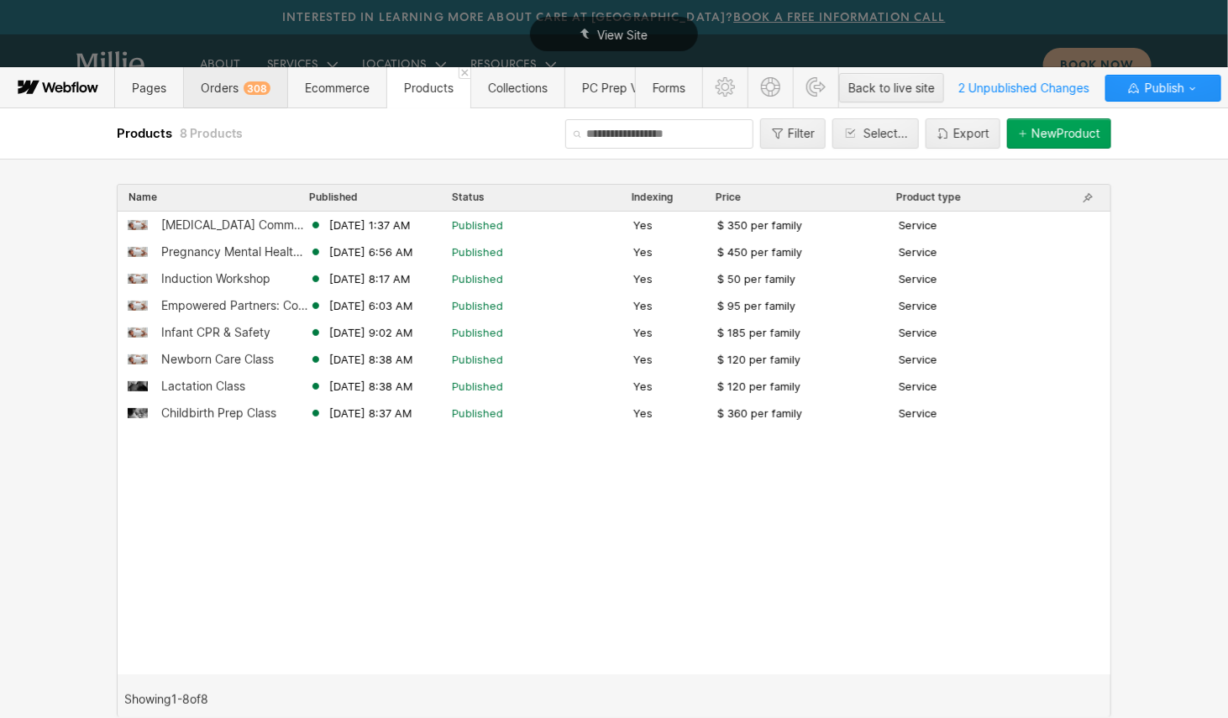
click at [231, 103] on span "Orders 308" at bounding box center [235, 87] width 104 height 41
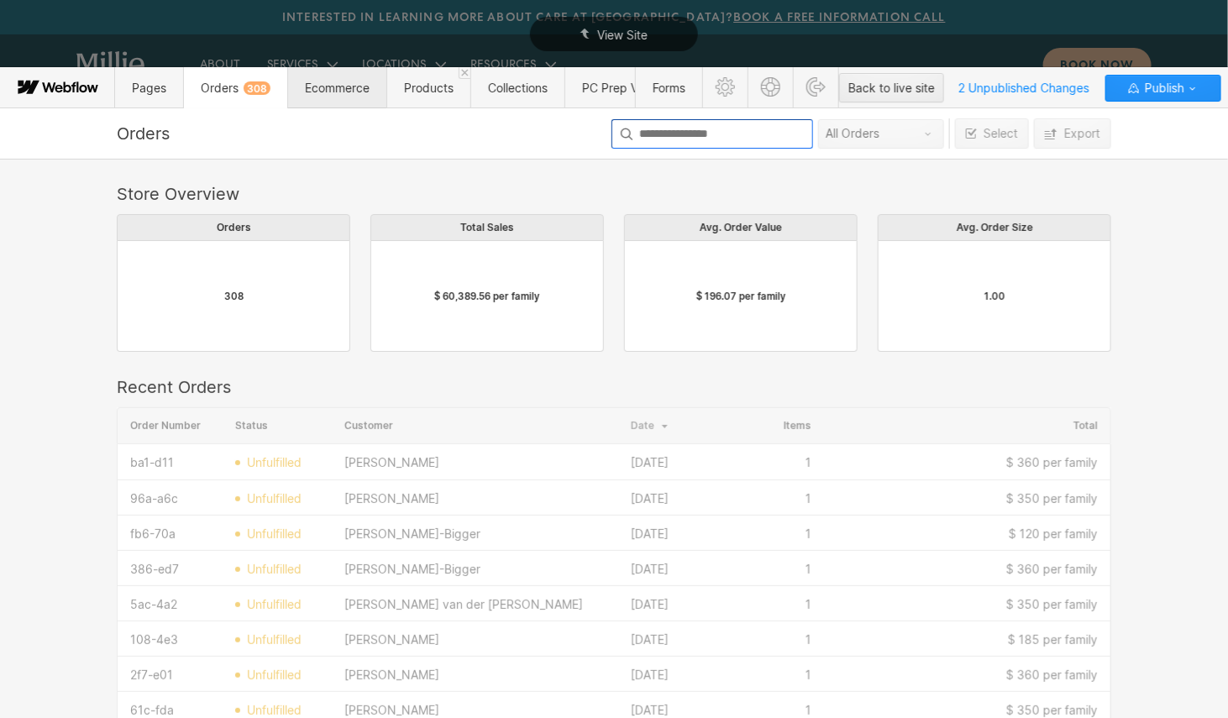
scroll to position [919, 995]
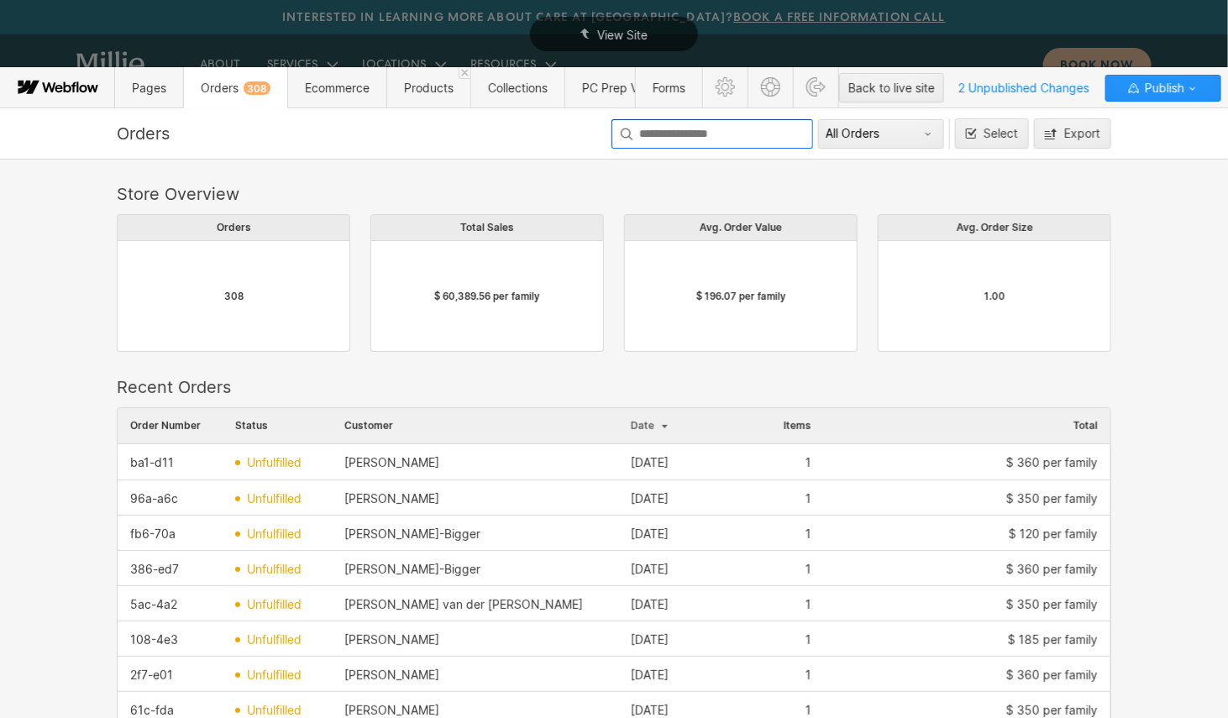
click at [665, 131] on input at bounding box center [713, 133] width 202 height 29
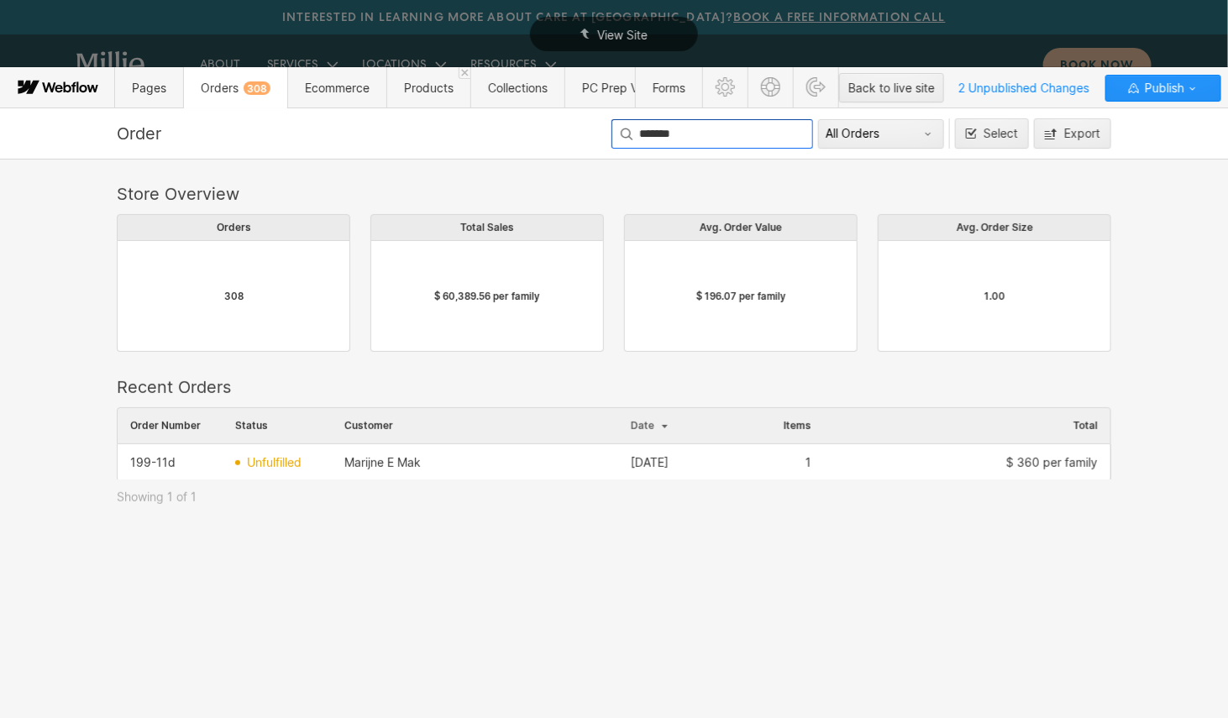
scroll to position [0, 1]
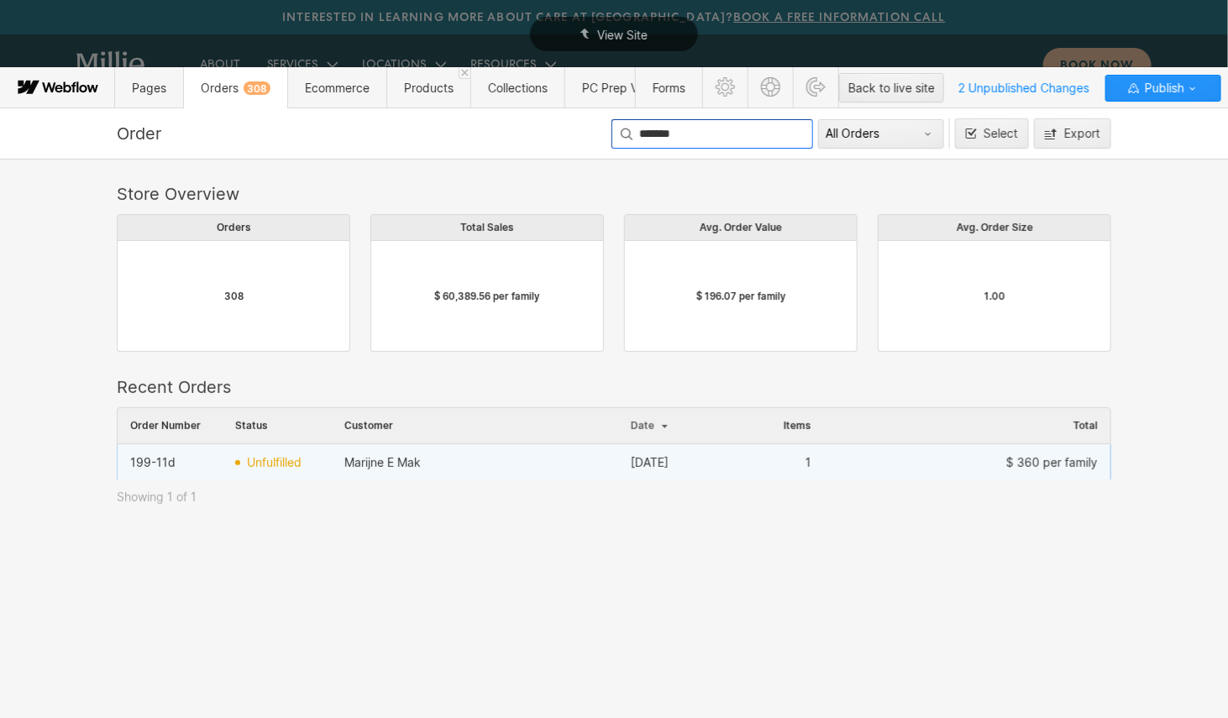
type input "*******"
click at [515, 466] on div "Marijne E Mak" at bounding box center [475, 462] width 287 height 27
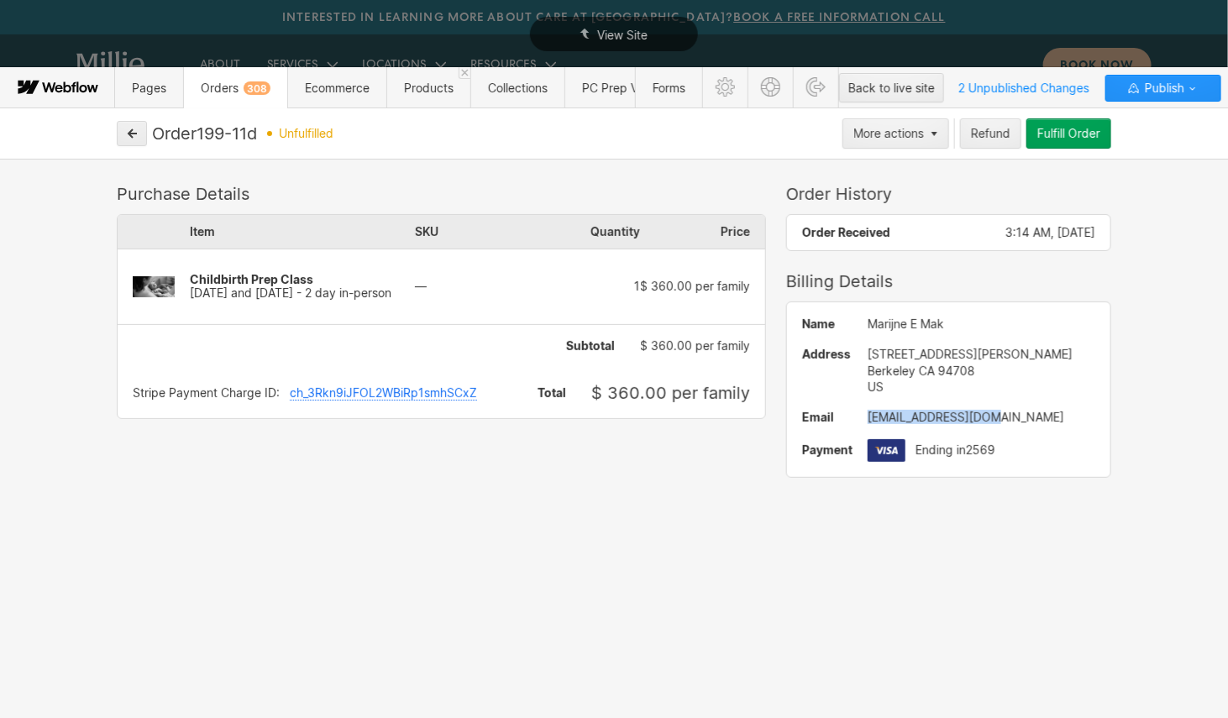
drag, startPoint x: 1001, startPoint y: 418, endPoint x: 870, endPoint y: 418, distance: 131.1
click at [870, 418] on div "m.eva.mak@gmail.com" at bounding box center [982, 417] width 228 height 13
copy div "m.eva.mak@gmail.com"
click at [134, 135] on icon "button" at bounding box center [132, 134] width 12 height 12
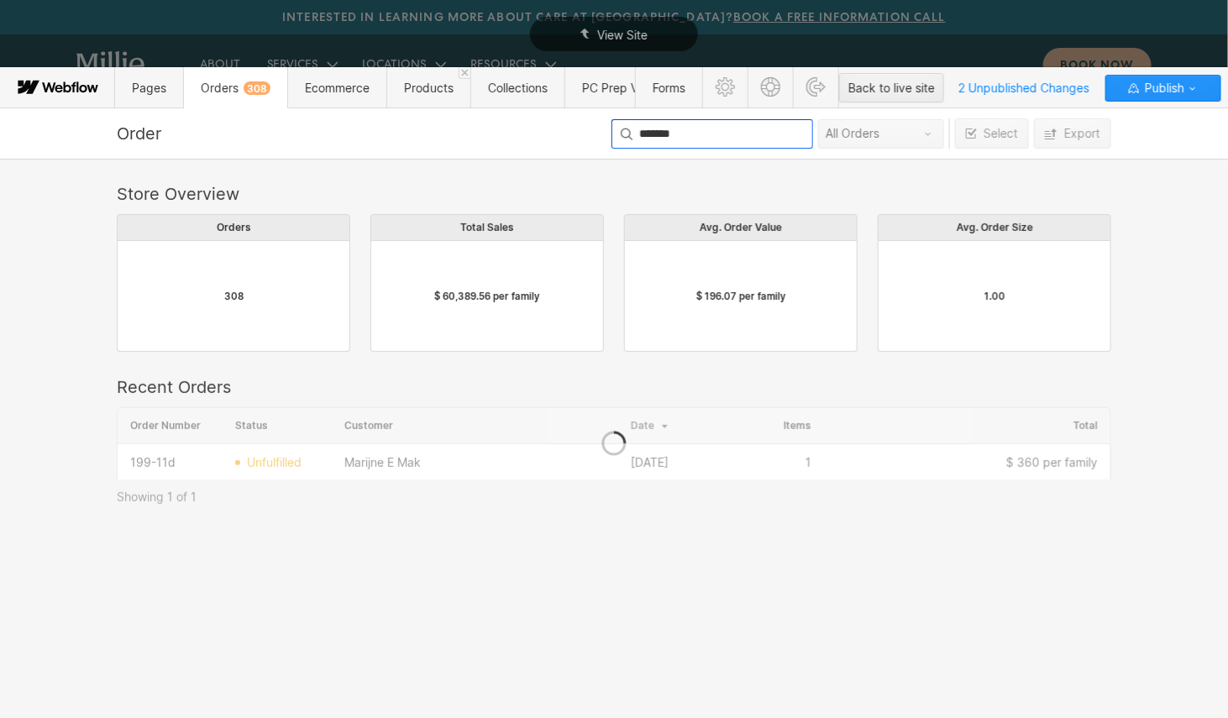
scroll to position [71, 995]
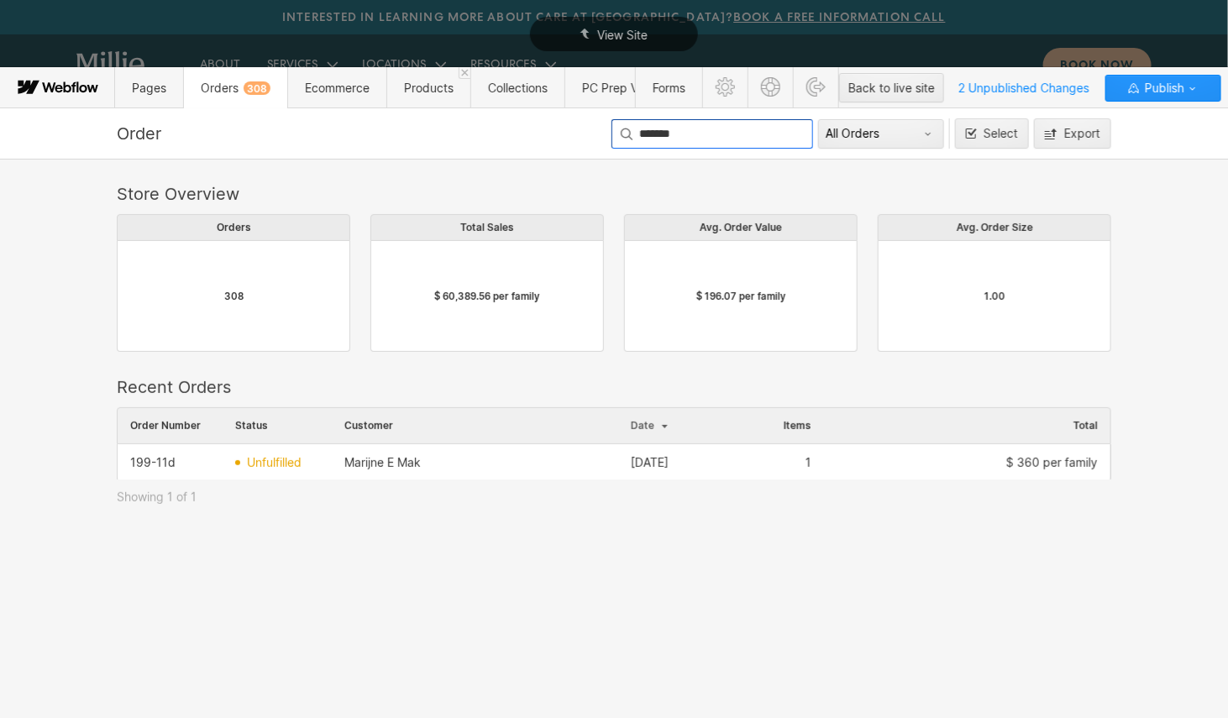
click at [692, 135] on input "*******" at bounding box center [713, 133] width 202 height 29
drag, startPoint x: 710, startPoint y: 135, endPoint x: 504, endPoint y: 89, distance: 211.0
click at [504, 98] on div "Pages Orders 308 Ecommerce Products Collections PC Prep Videos Forms Back to li…" at bounding box center [614, 392] width 1228 height 651
type input "*****"
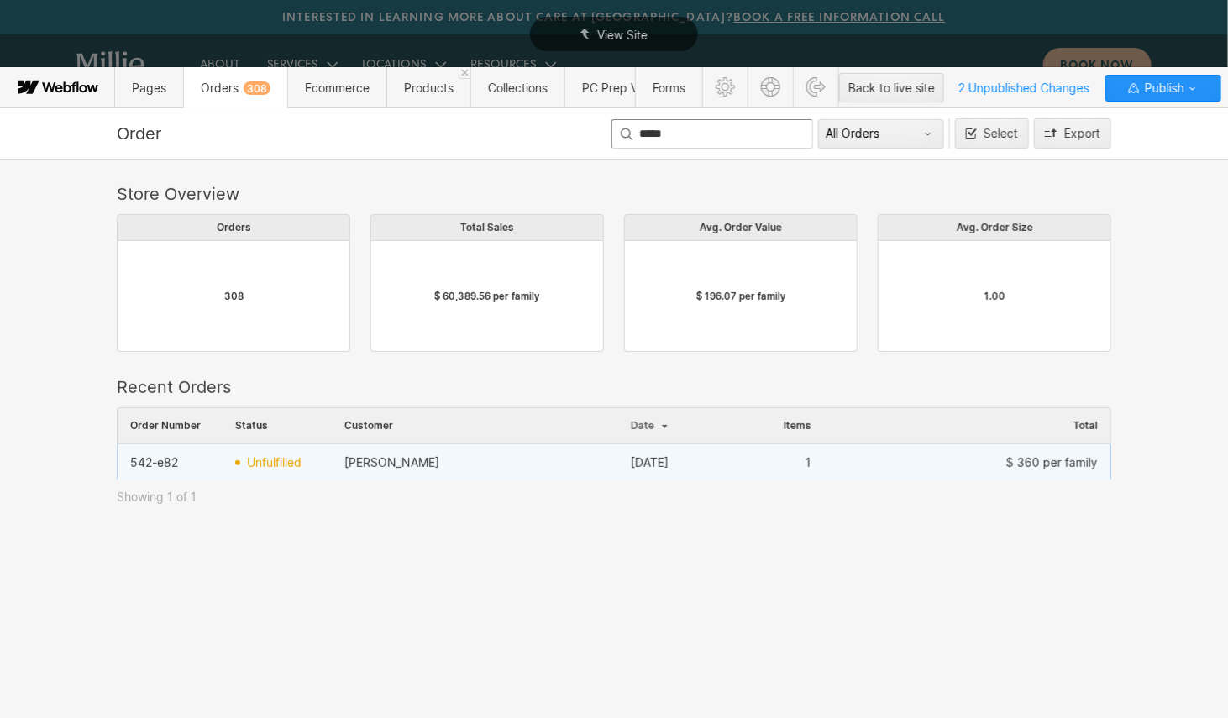
click at [435, 460] on div "Julia Pernick" at bounding box center [475, 462] width 287 height 27
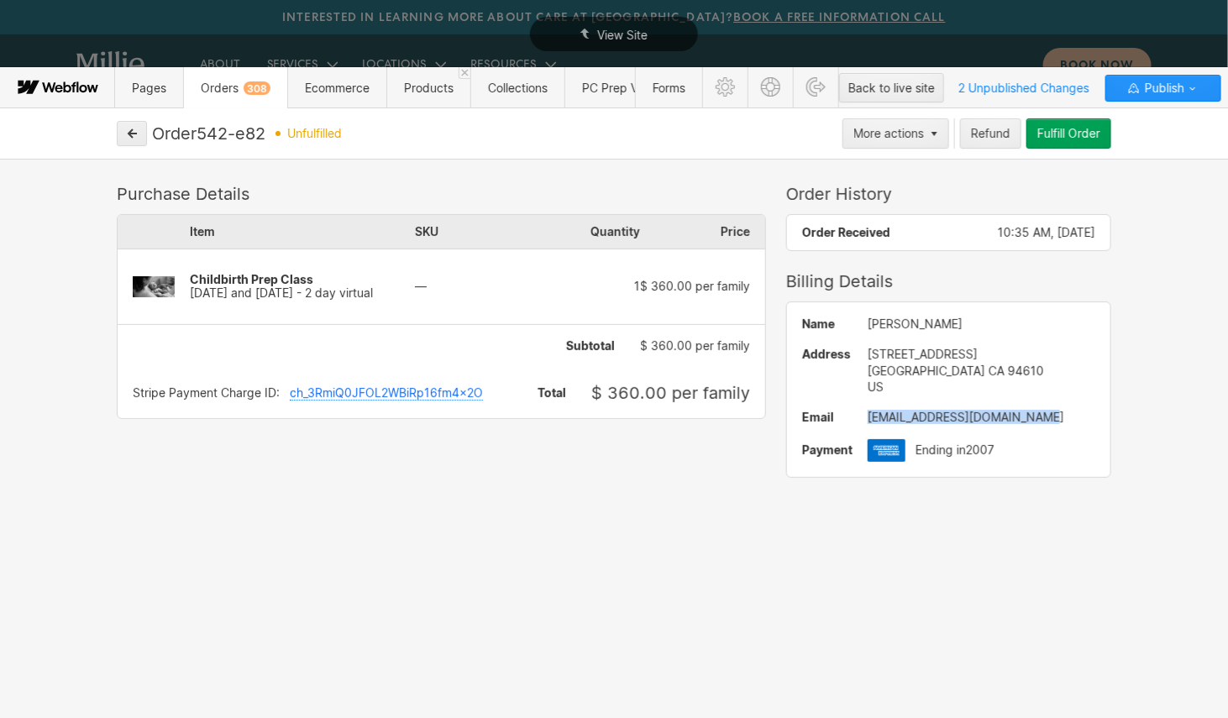
drag, startPoint x: 1050, startPoint y: 416, endPoint x: 858, endPoint y: 416, distance: 192.4
click at [858, 416] on div "Name Julia Pernick Address 431 Lagunitas Avenue, Apt A Oakland CA 94610 US Emai…" at bounding box center [948, 389] width 323 height 175
copy div "julesandnate4ever@gmail.com"
click at [126, 130] on icon "button" at bounding box center [132, 134] width 12 height 12
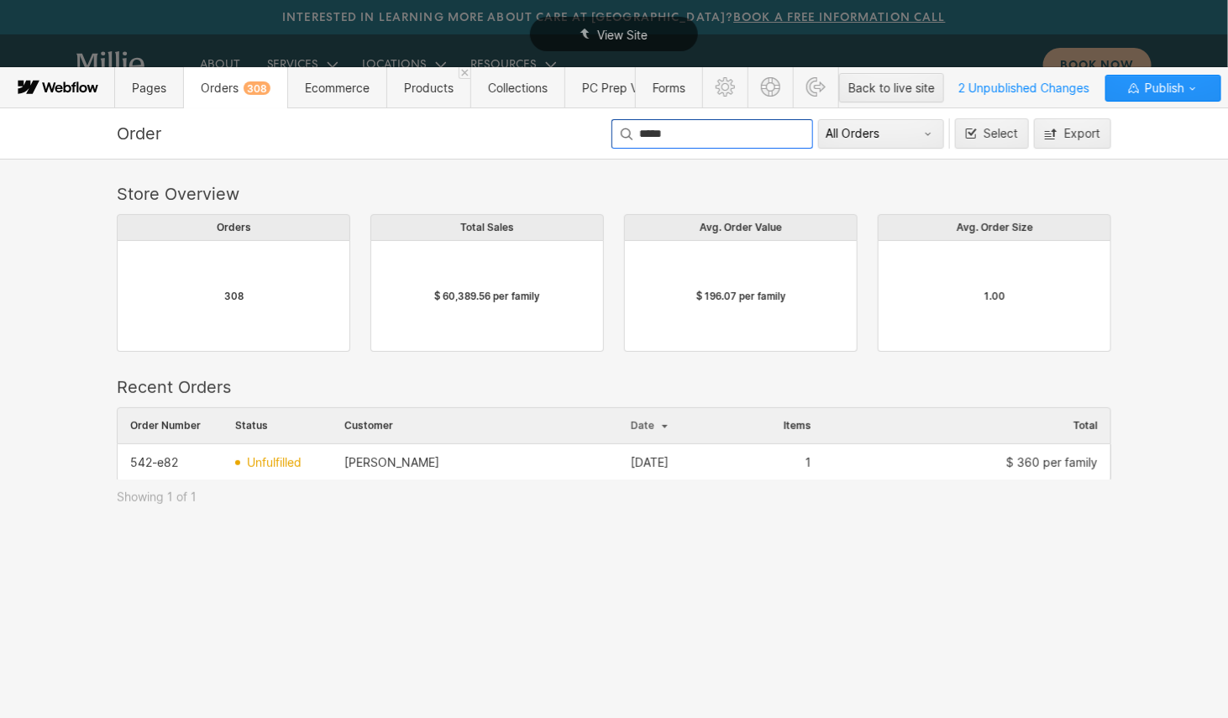
click at [694, 134] on input "*****" at bounding box center [713, 133] width 202 height 29
drag, startPoint x: 704, startPoint y: 134, endPoint x: 474, endPoint y: 129, distance: 230.3
click at [474, 129] on div "Order ***** All Orders Select Export" at bounding box center [614, 133] width 1008 height 30
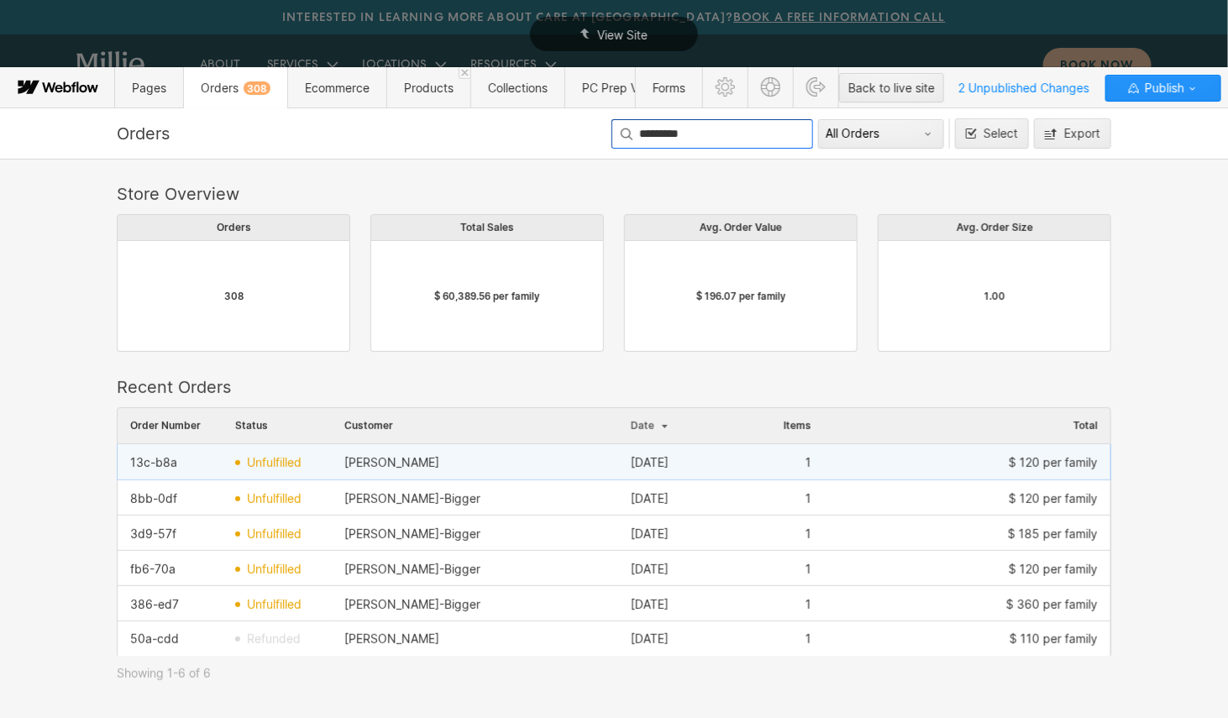
scroll to position [248, 995]
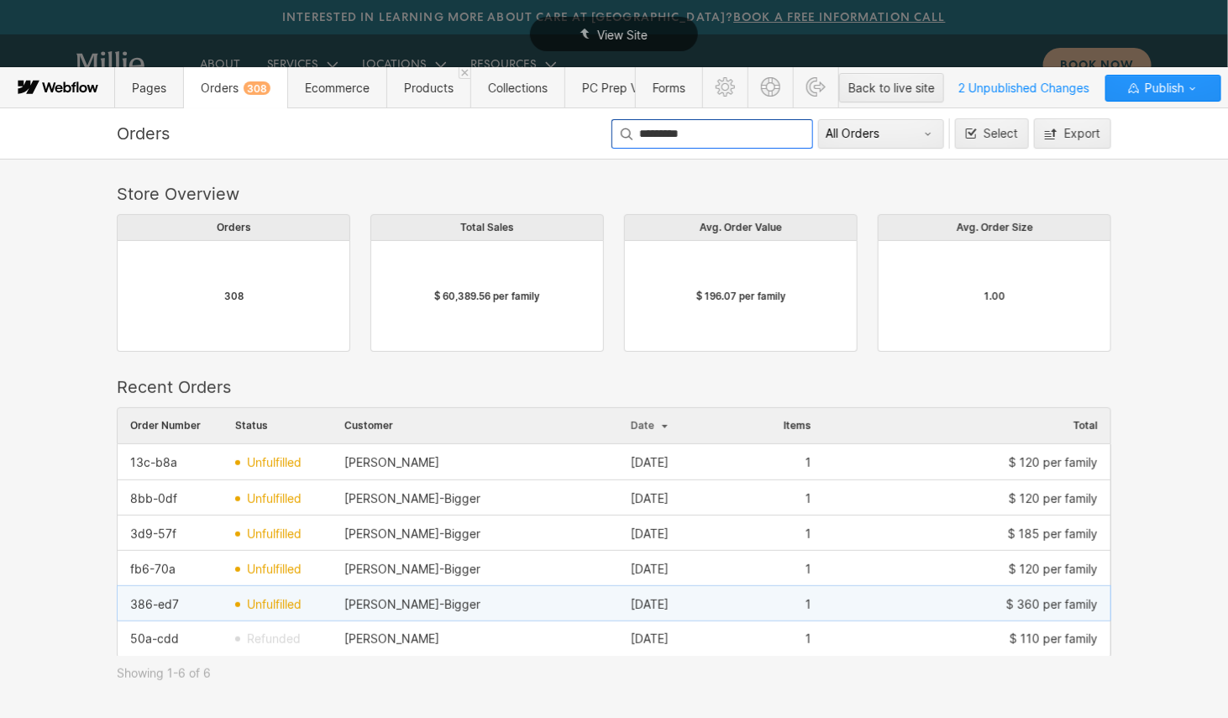
type input "*********"
click at [437, 599] on div "Katherine Sistek-Bigger" at bounding box center [412, 604] width 136 height 13
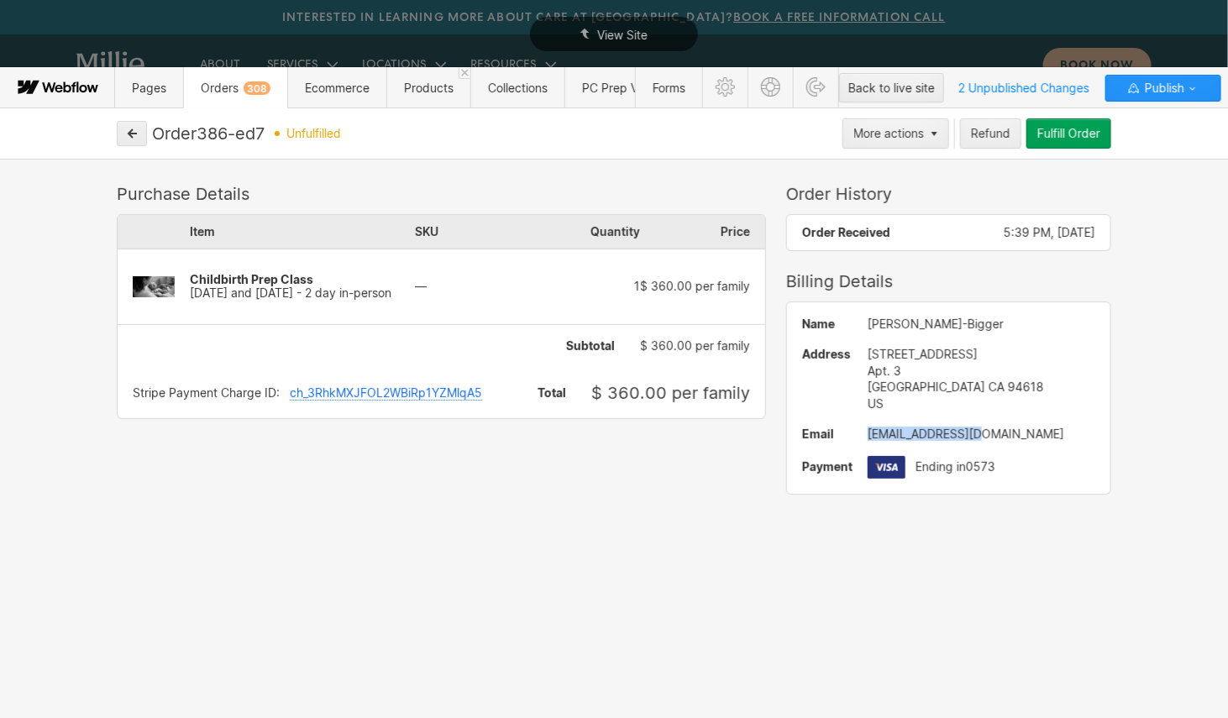
drag, startPoint x: 982, startPoint y: 431, endPoint x: 870, endPoint y: 433, distance: 112.6
click at [870, 433] on div "ksistek@gmail.com" at bounding box center [982, 434] width 228 height 13
copy div "ksistek@gmail.com"
click at [130, 128] on icon "button" at bounding box center [132, 134] width 12 height 12
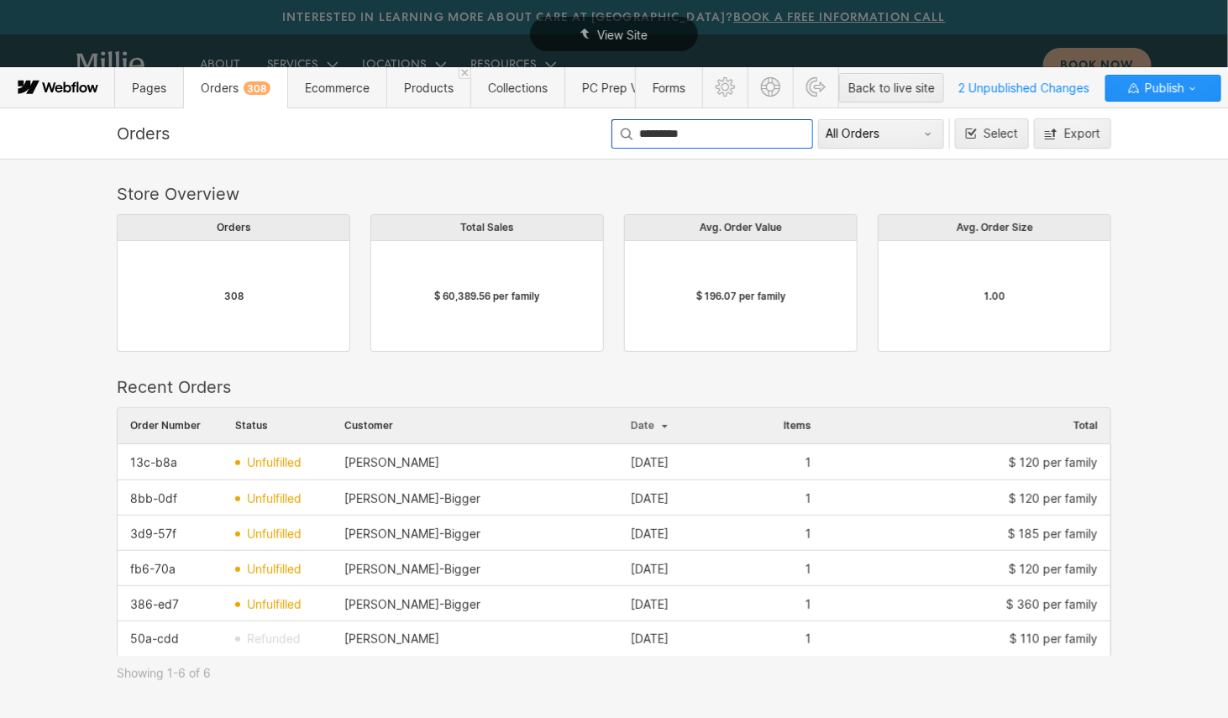
click at [709, 134] on input "*********" at bounding box center [713, 133] width 202 height 29
drag, startPoint x: 739, startPoint y: 129, endPoint x: 554, endPoint y: 117, distance: 186.1
click at [554, 117] on div "Orders ********* All Orders Select Export Store Overview Orders 308 Total Sales…" at bounding box center [614, 413] width 1228 height 611
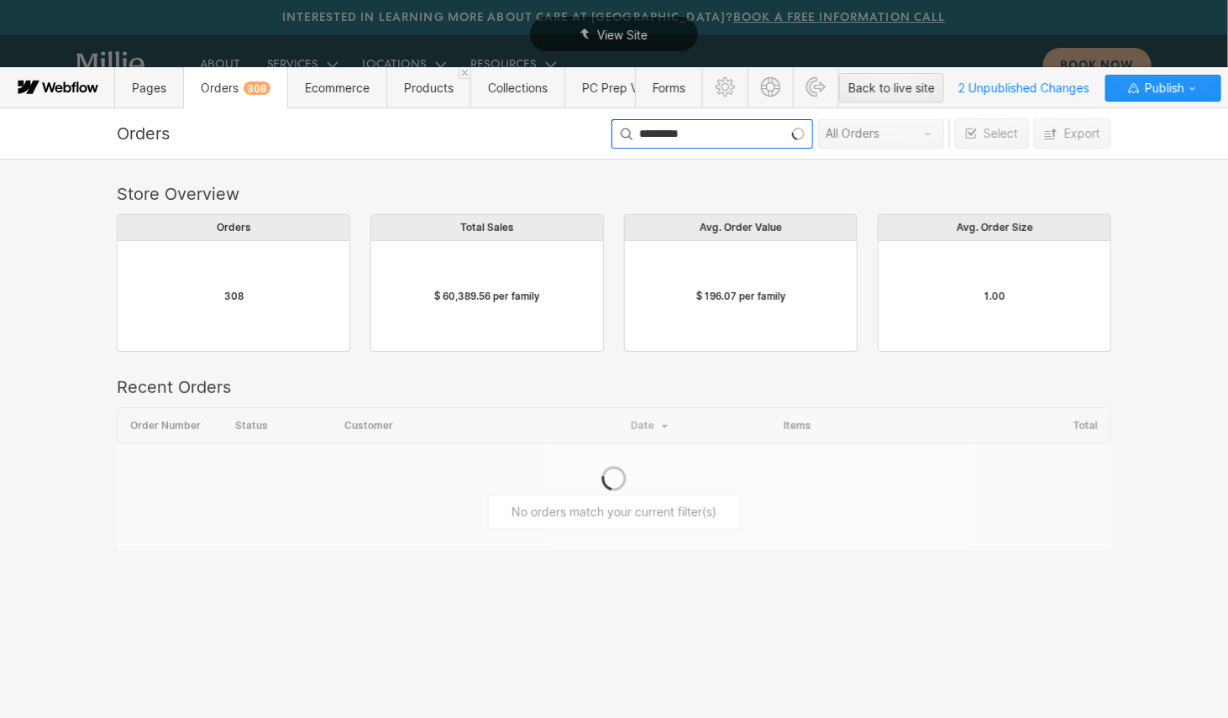
scroll to position [0, 1]
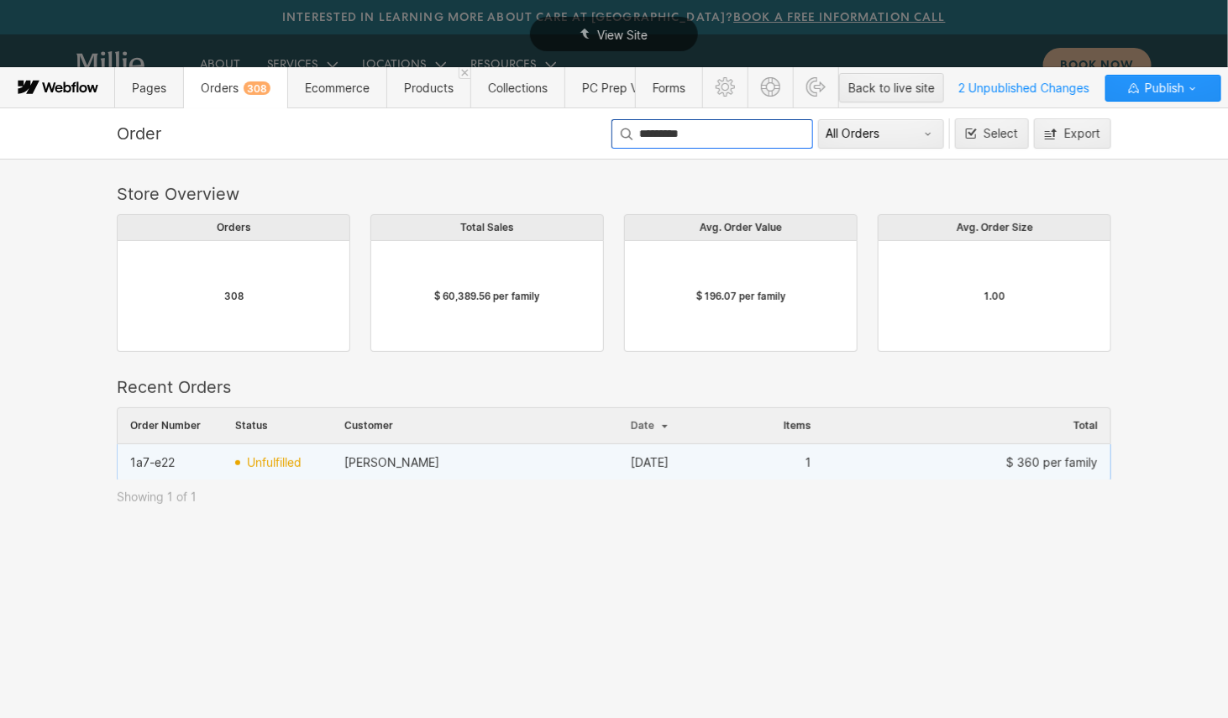
type input "*********"
click at [501, 461] on div "Dylan Rosenberg" at bounding box center [475, 462] width 287 height 27
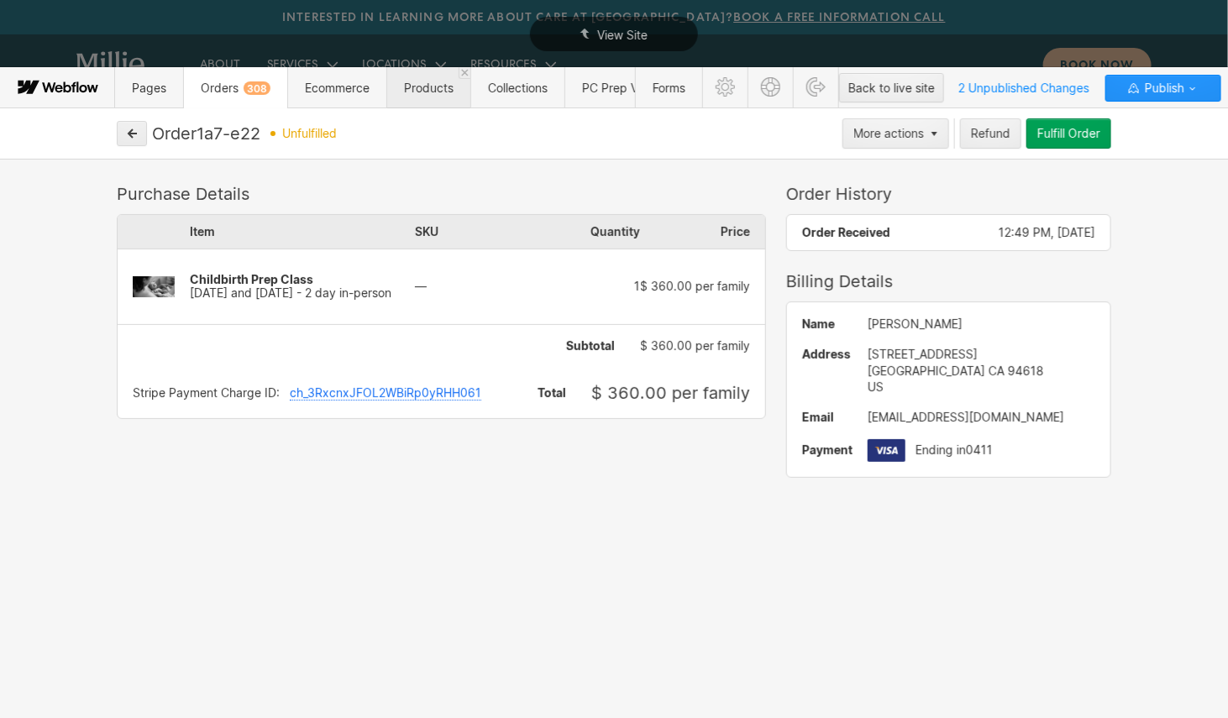
click at [428, 93] on span "Products" at bounding box center [429, 88] width 50 height 14
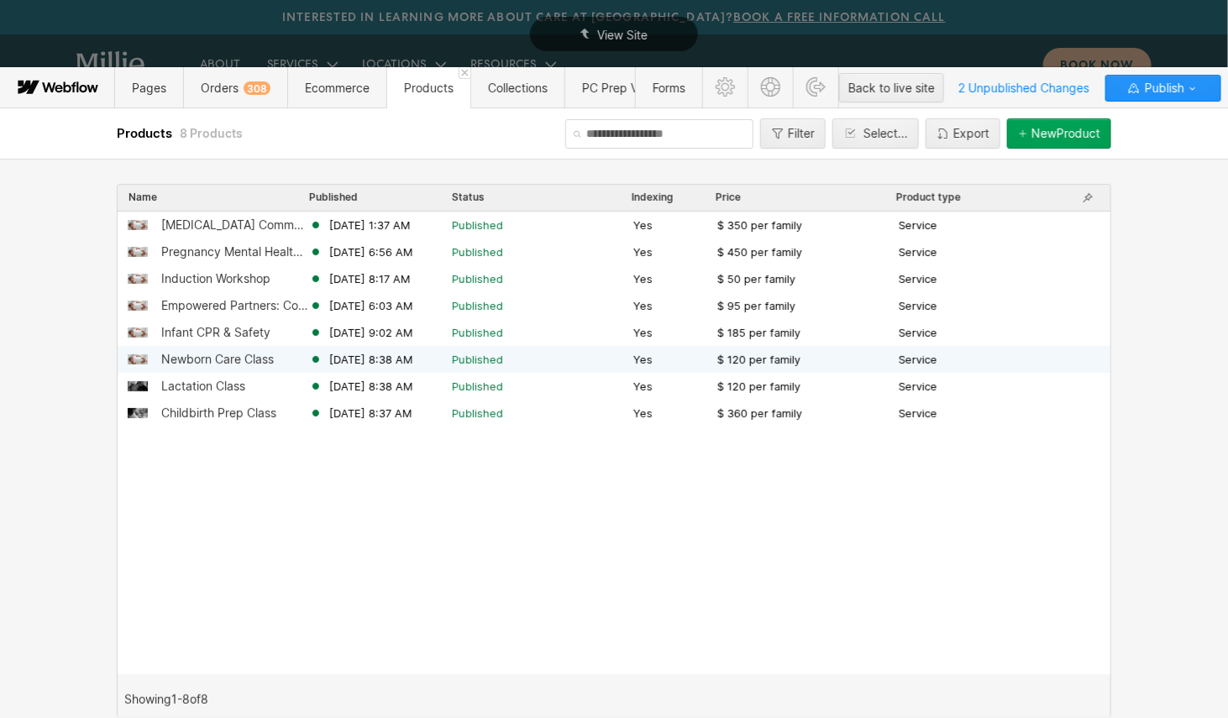
click at [212, 364] on div "Newborn Care Class" at bounding box center [217, 359] width 113 height 13
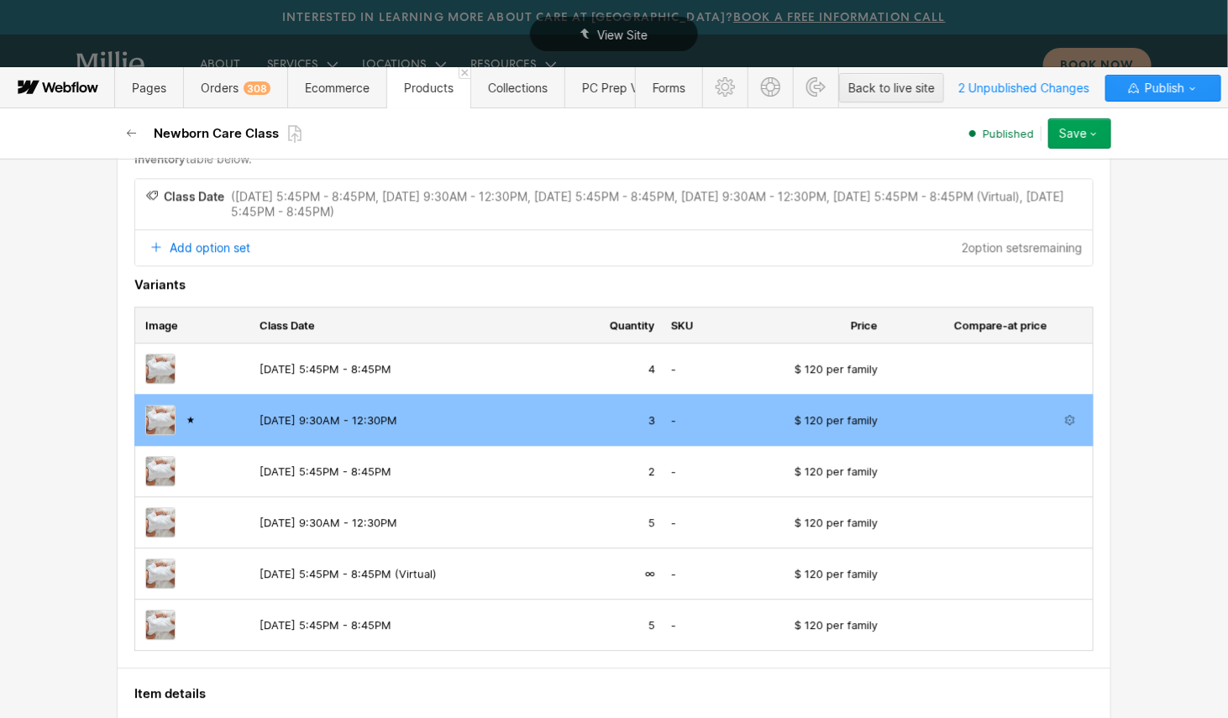
scroll to position [1511, 0]
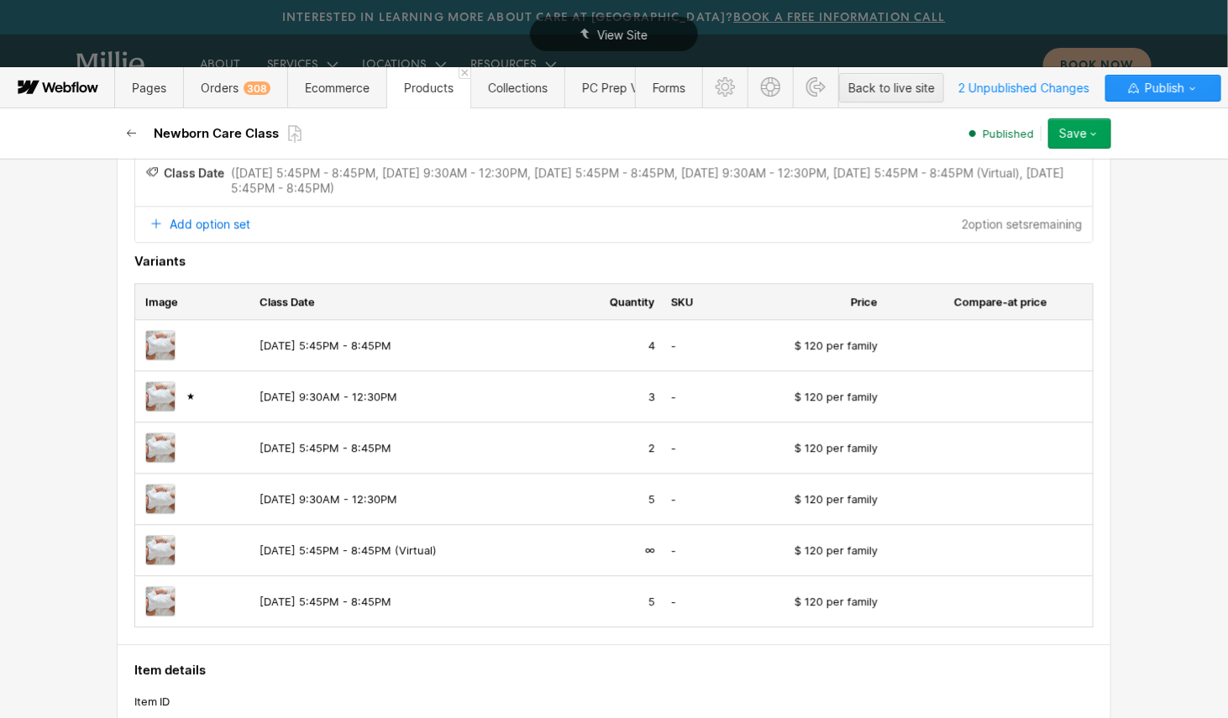
click at [132, 138] on icon "button" at bounding box center [131, 133] width 13 height 13
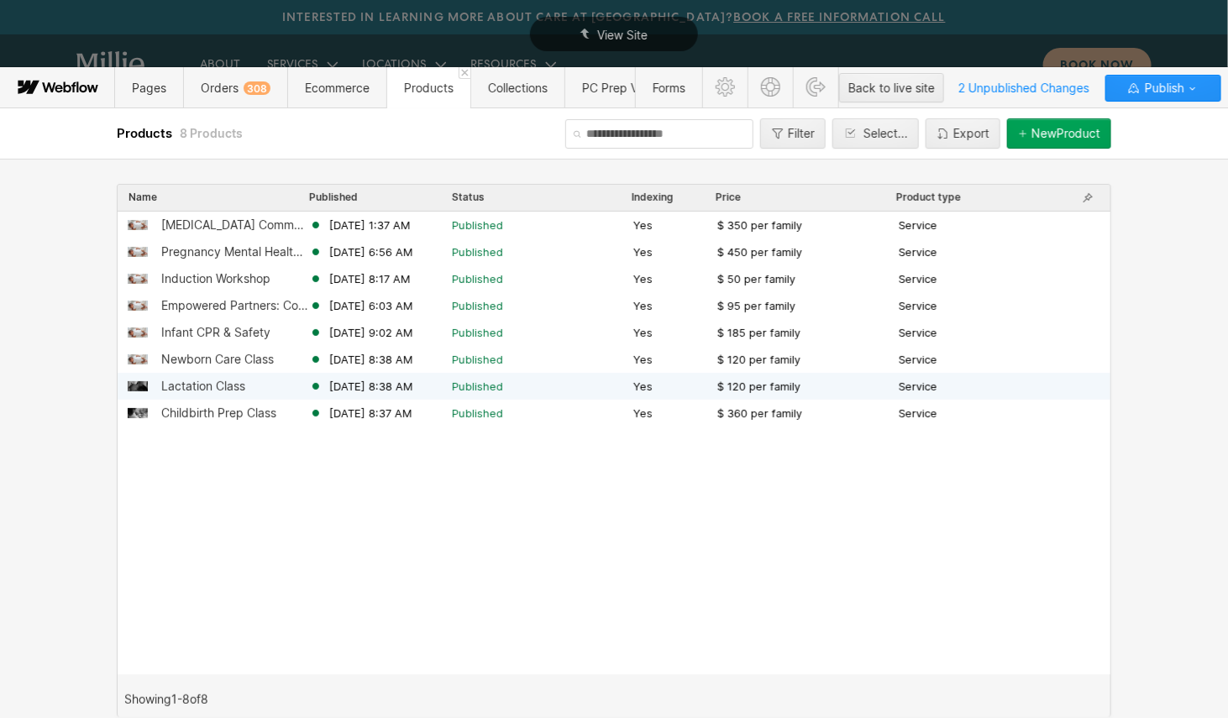
click at [204, 389] on div "Lactation Class" at bounding box center [203, 386] width 84 height 13
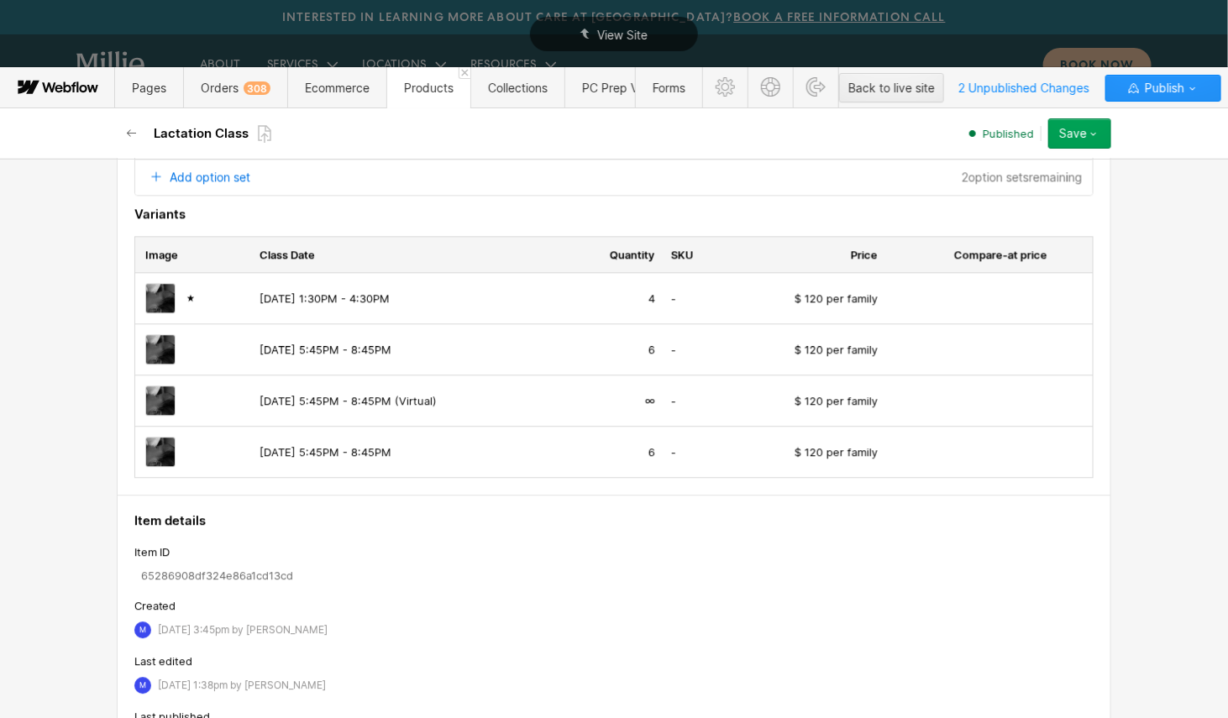
scroll to position [1519, 0]
click at [124, 132] on button "button" at bounding box center [132, 133] width 30 height 30
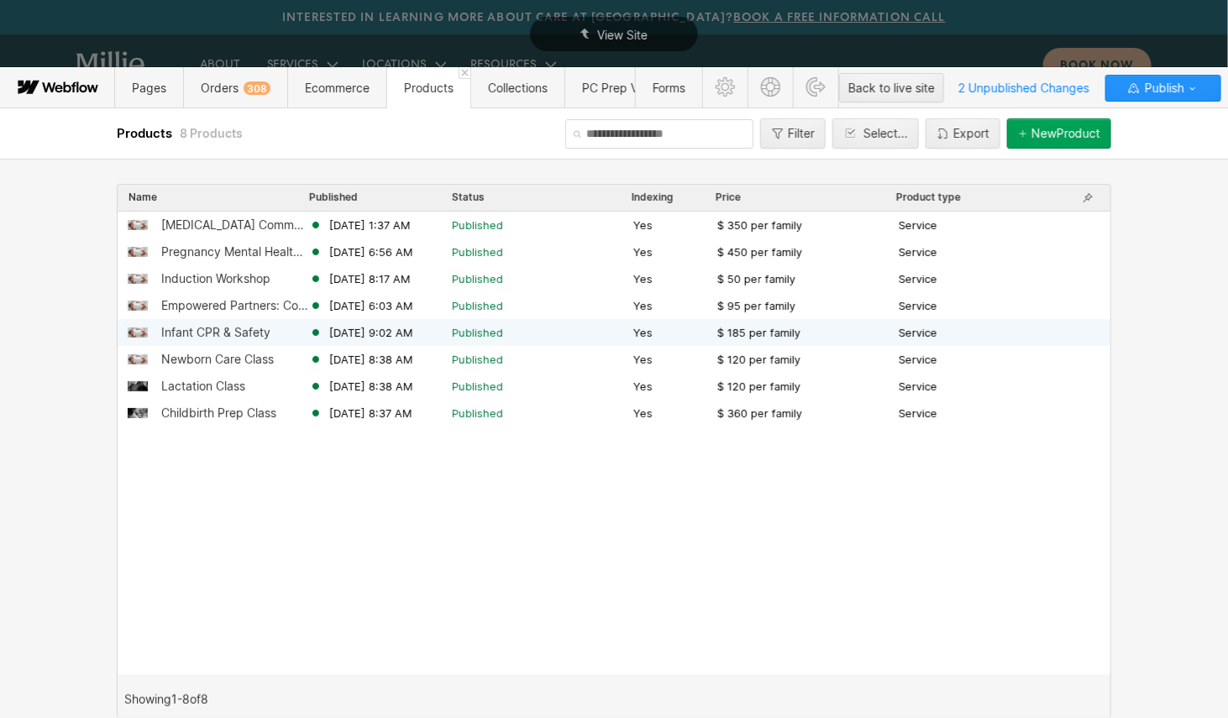
click at [222, 331] on div "Infant CPR & Safety" at bounding box center [215, 332] width 109 height 13
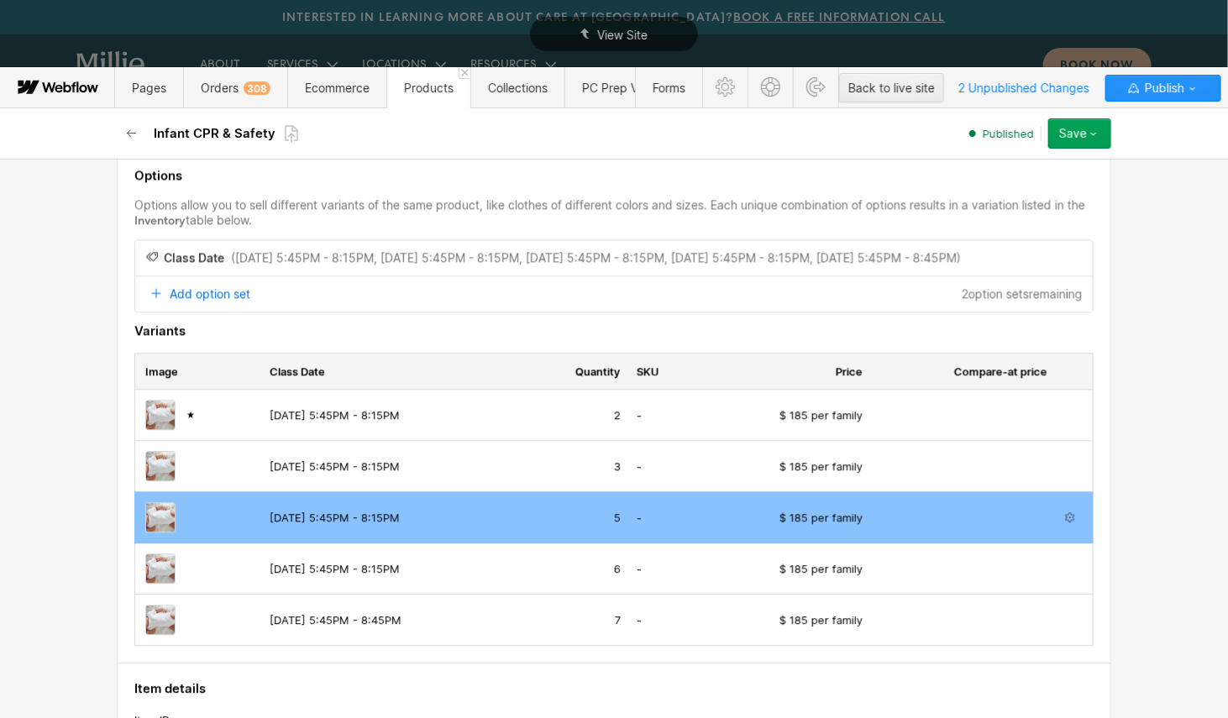
scroll to position [1422, 0]
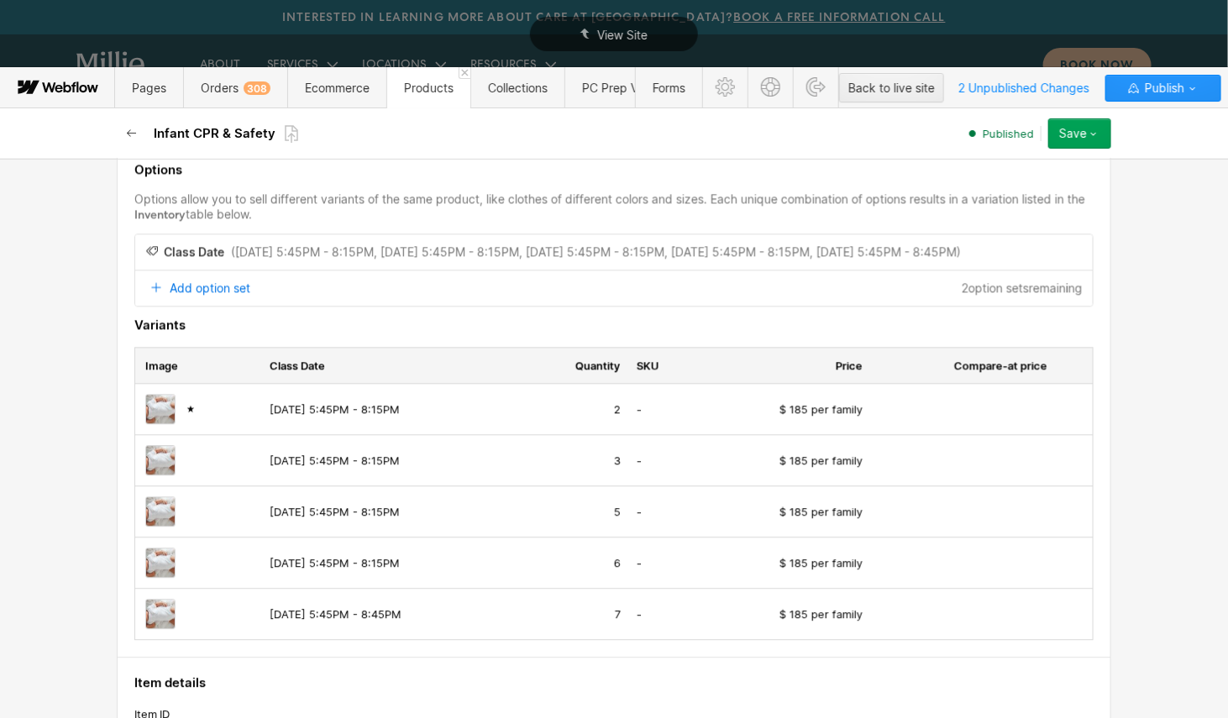
click at [129, 137] on icon "button" at bounding box center [131, 133] width 13 height 13
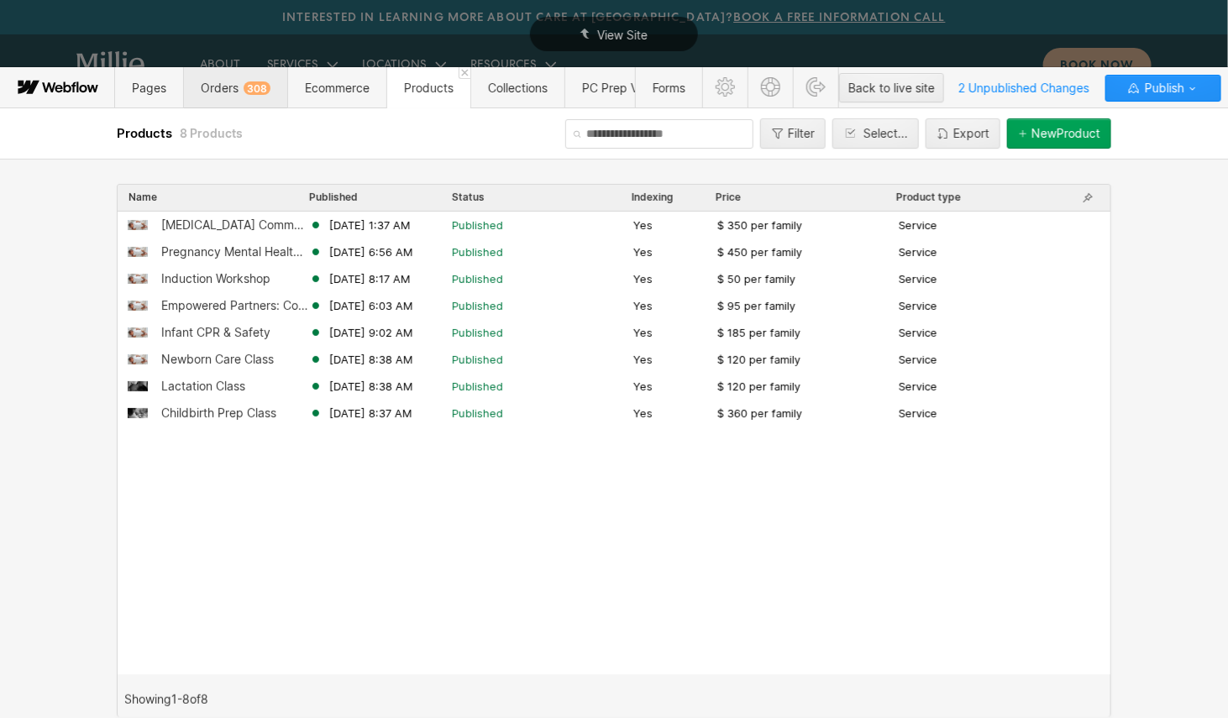
click at [230, 92] on span "Orders 308" at bounding box center [236, 88] width 70 height 14
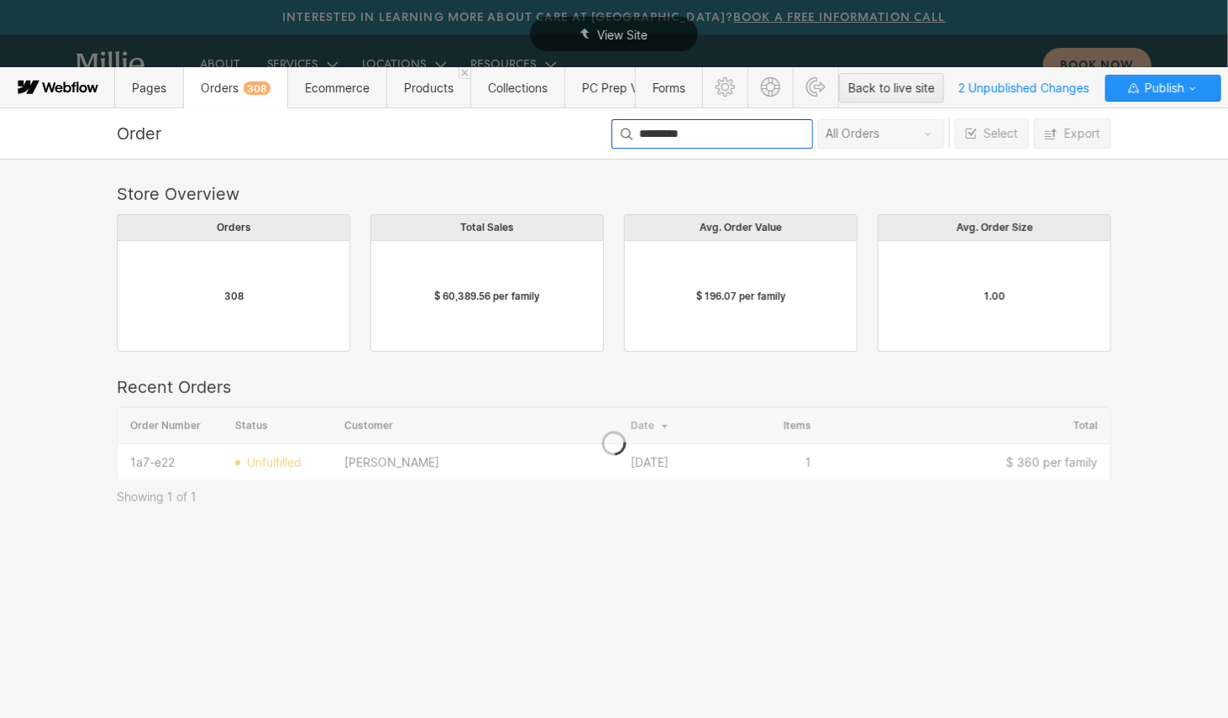
scroll to position [71, 995]
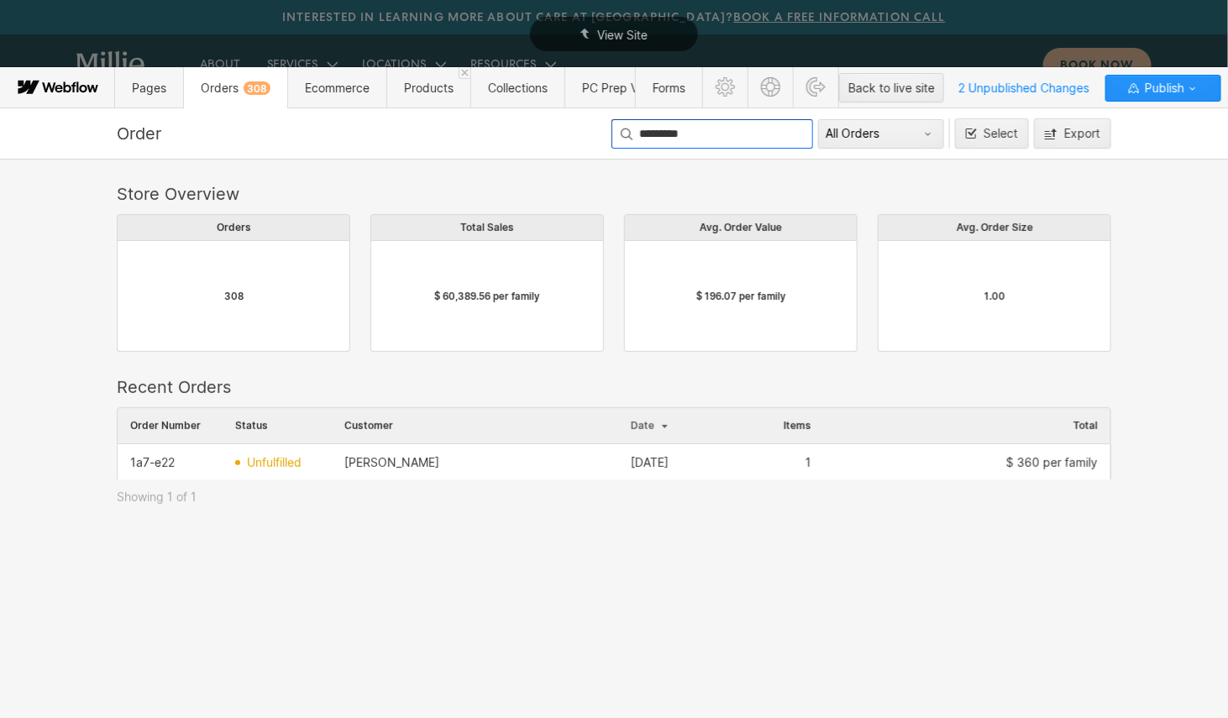
type input "*********"
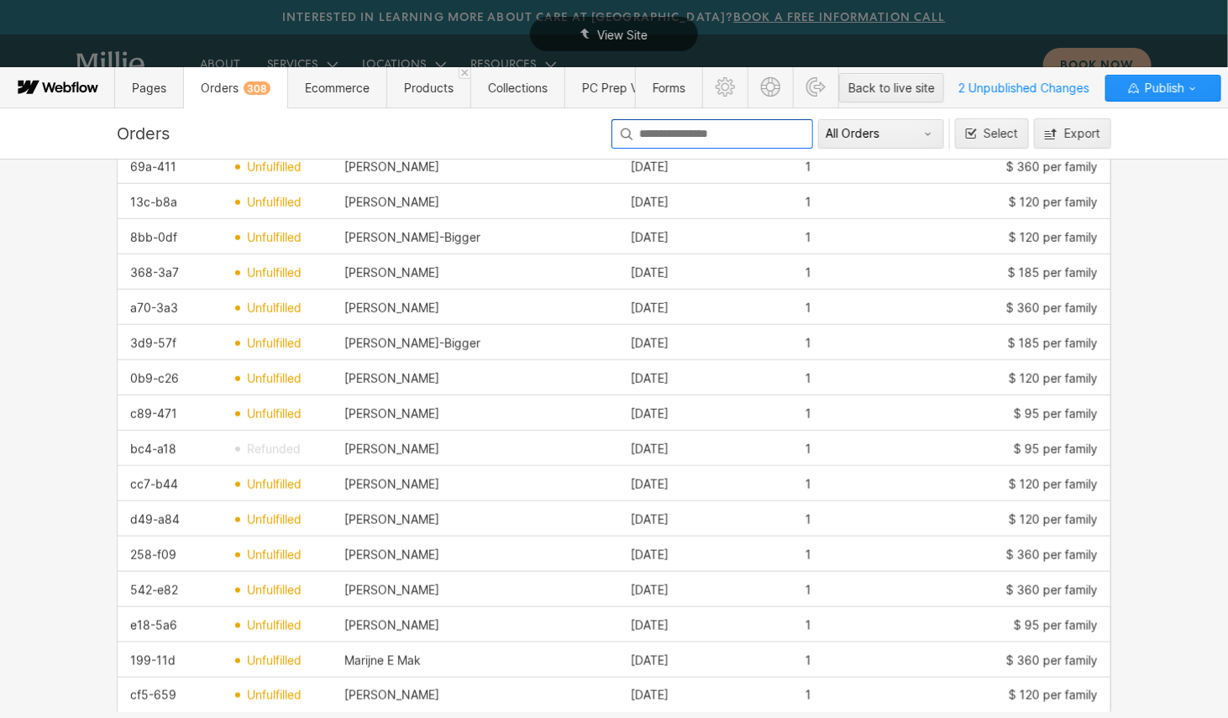
scroll to position [649, 0]
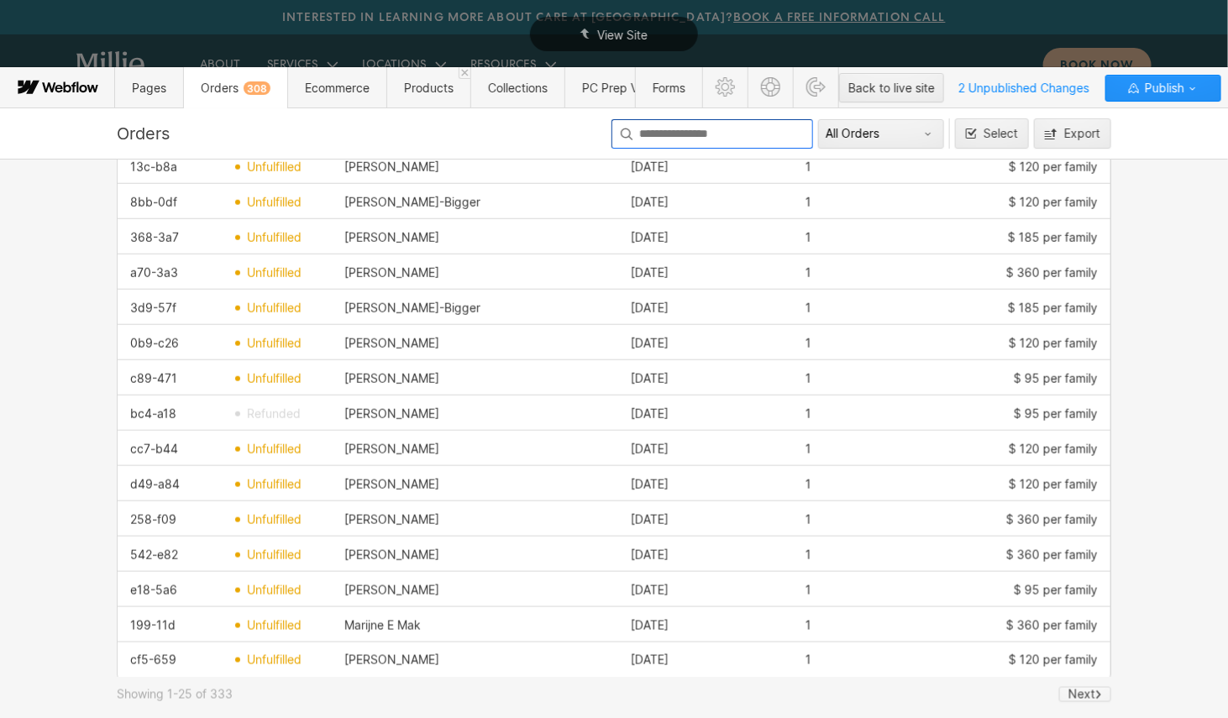
click at [1101, 693] on icon at bounding box center [1098, 695] width 3 height 8
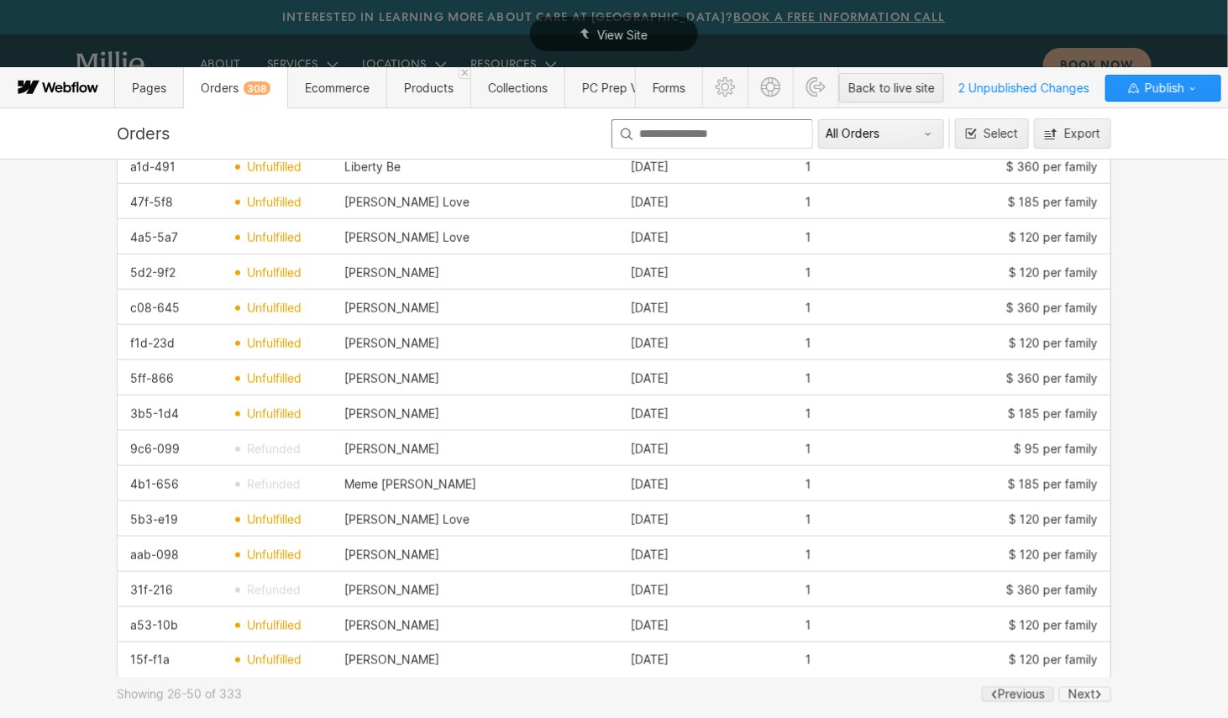
click at [1088, 694] on div "Next" at bounding box center [1082, 694] width 27 height 13
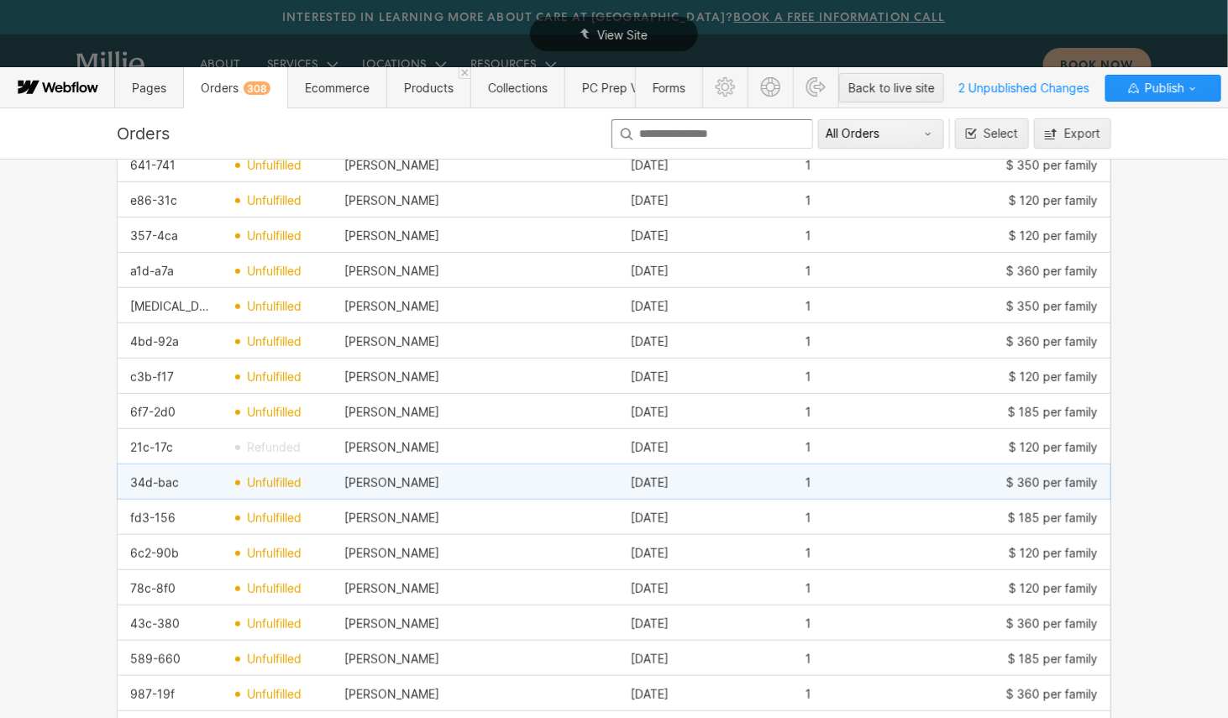
scroll to position [344, 0]
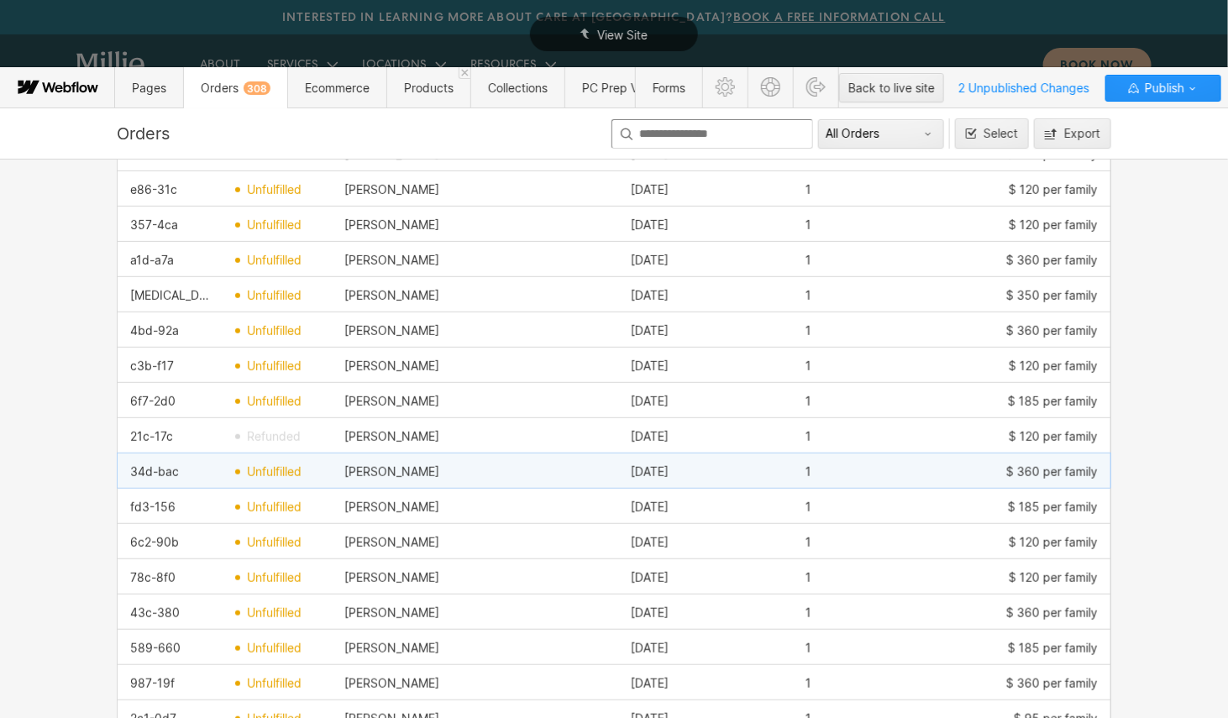
click at [886, 475] on div "$ 360 per family" at bounding box center [967, 472] width 287 height 27
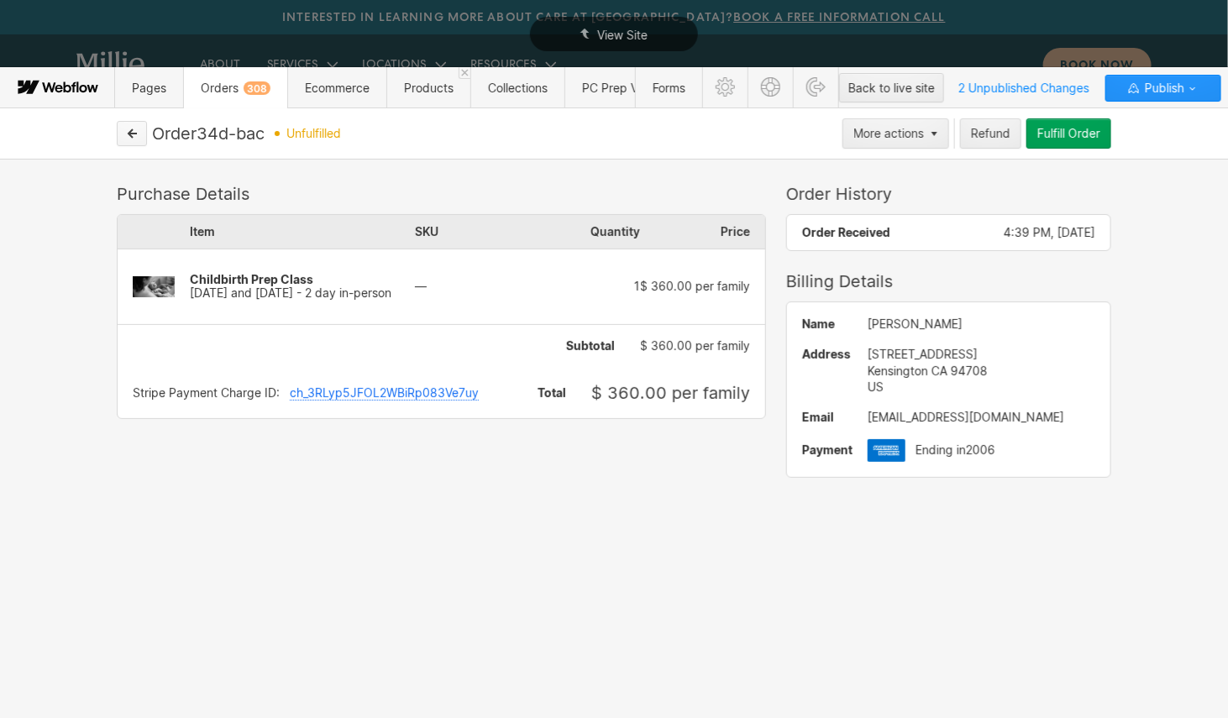
click at [129, 132] on icon "button" at bounding box center [133, 133] width 8 height 8
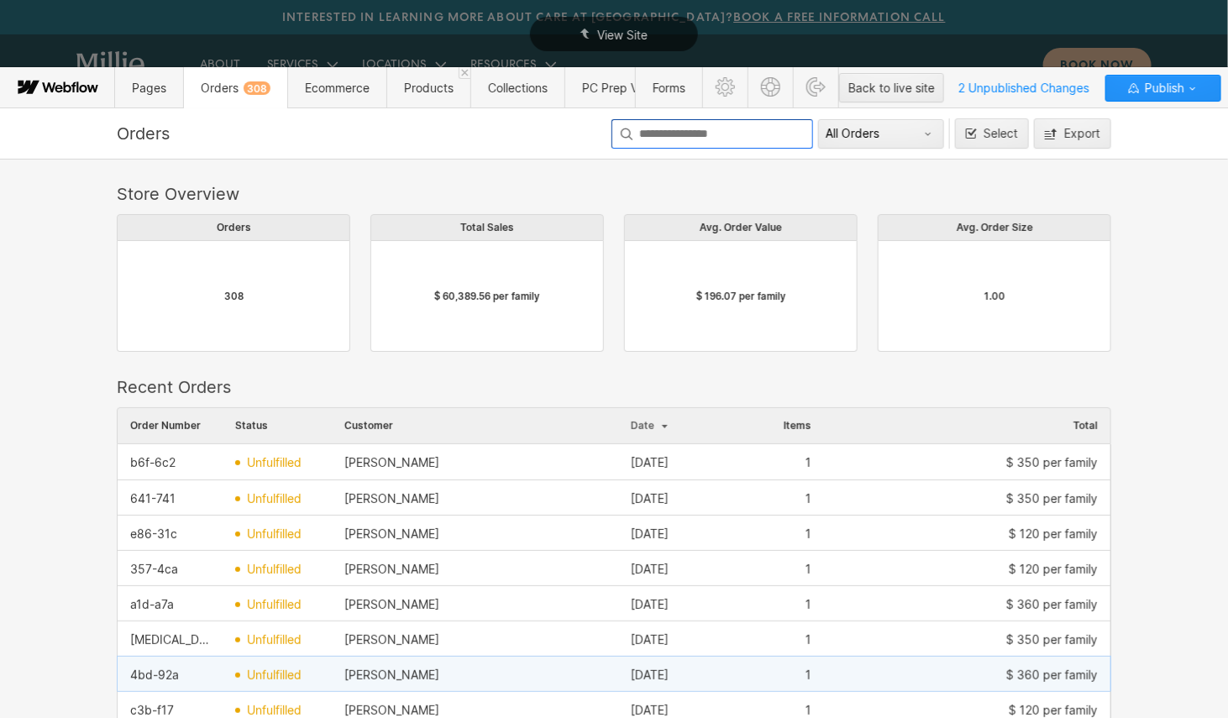
scroll to position [649, 0]
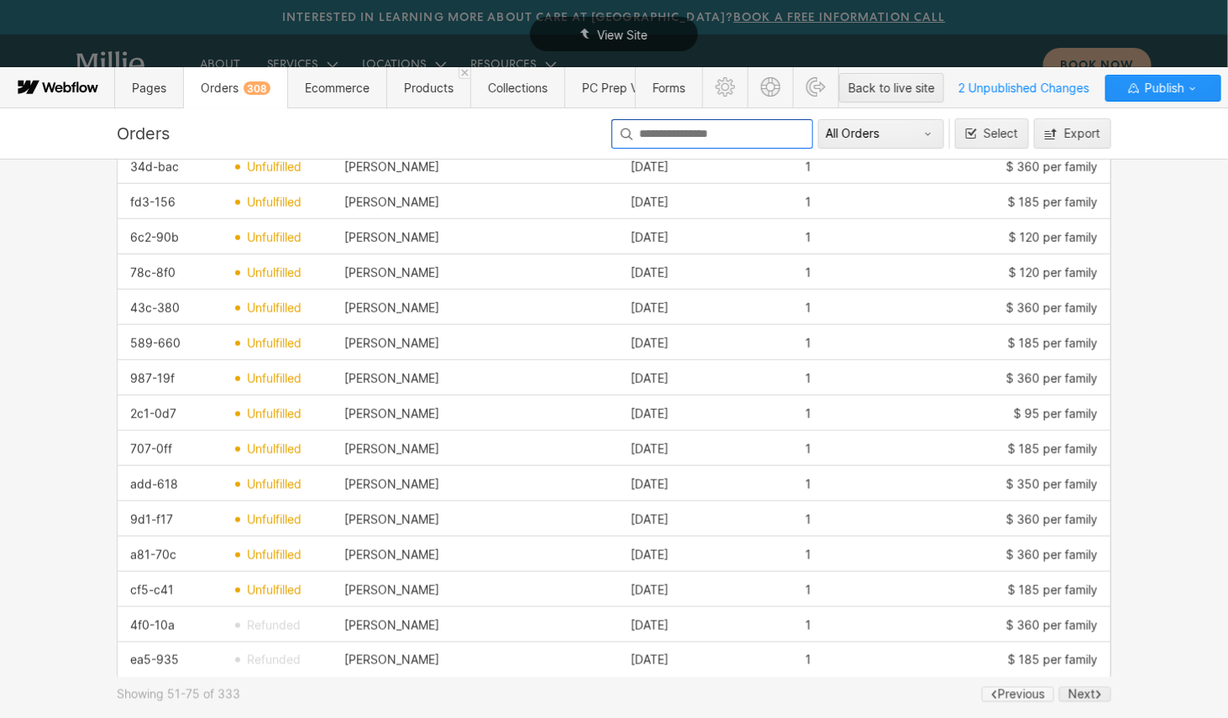
click at [993, 690] on icon at bounding box center [994, 695] width 7 height 11
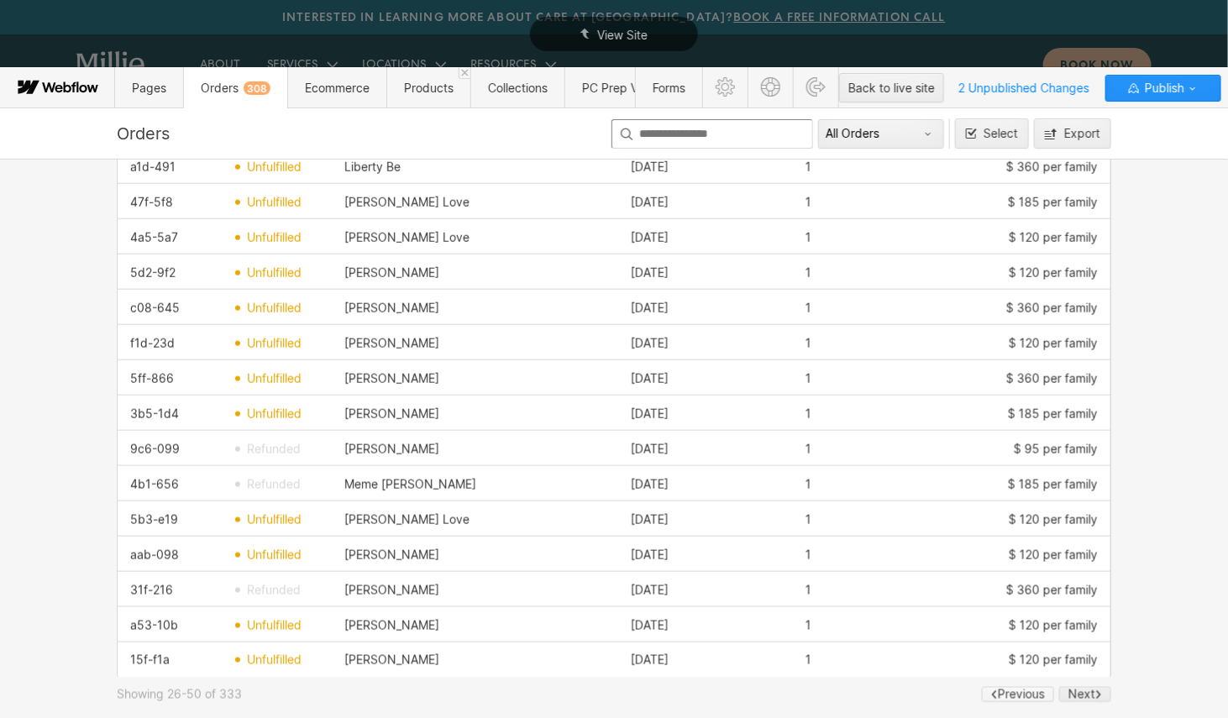
click at [1008, 700] on div "Previous" at bounding box center [1021, 694] width 47 height 13
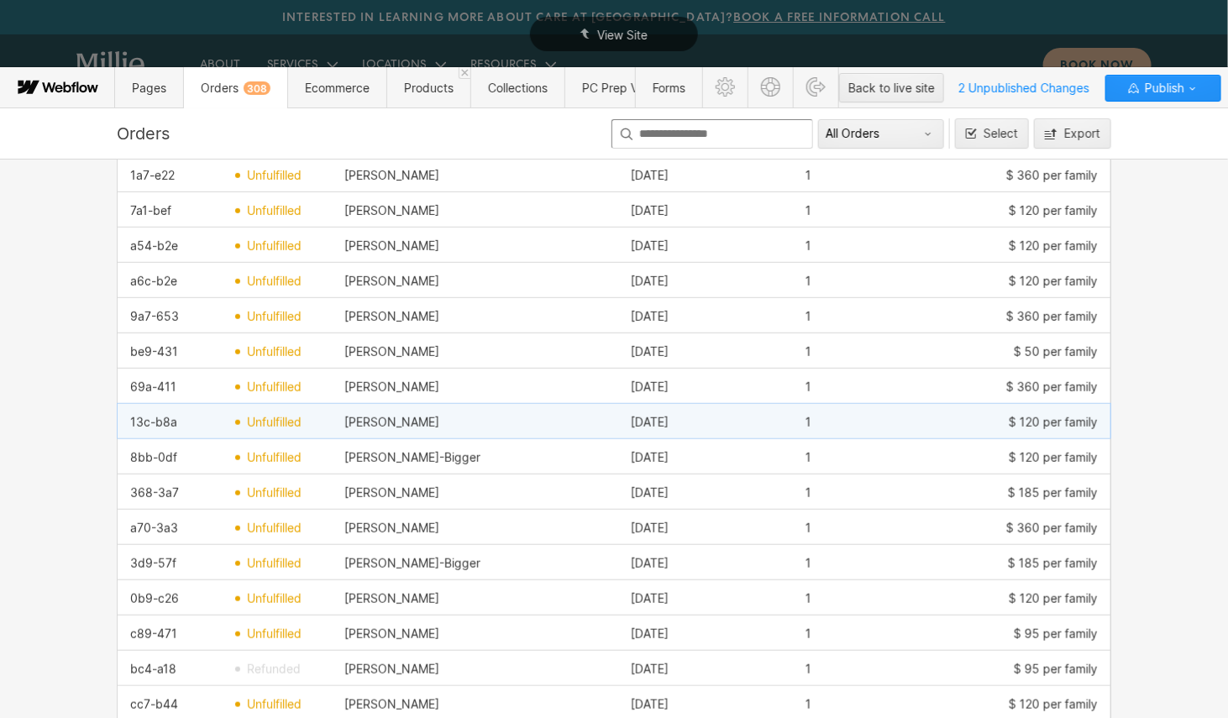
scroll to position [0, 0]
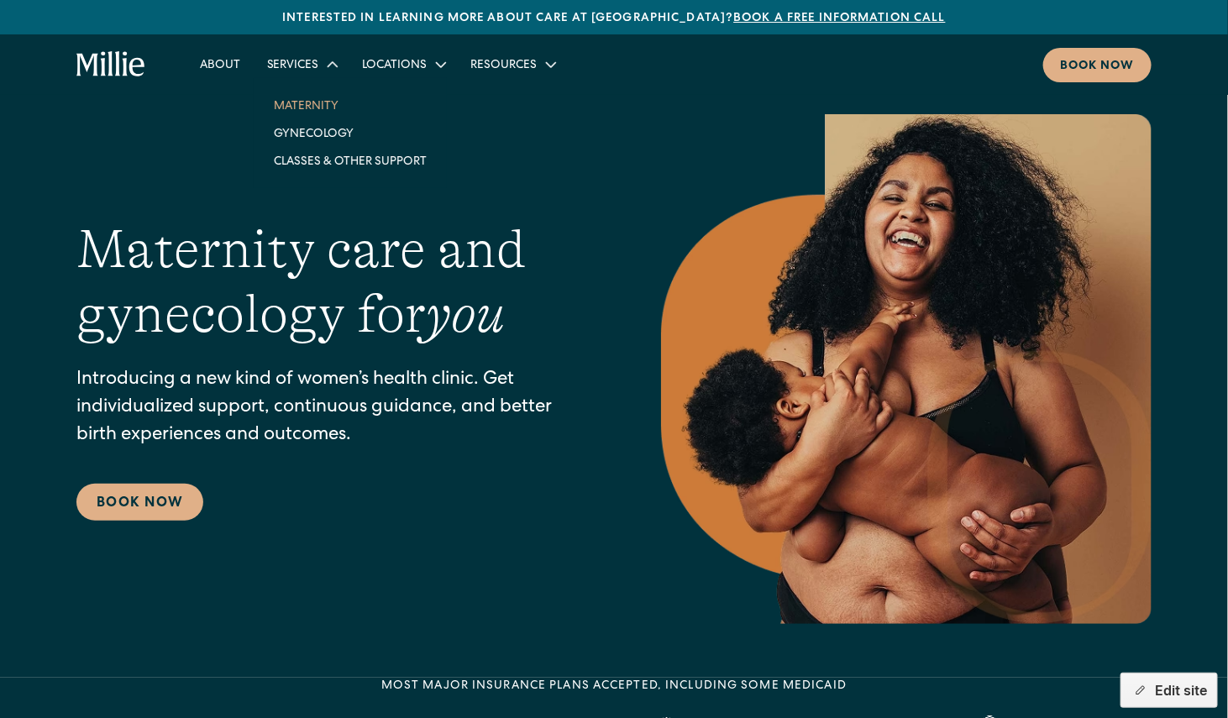
click at [311, 104] on link "Maternity" at bounding box center [350, 106] width 180 height 28
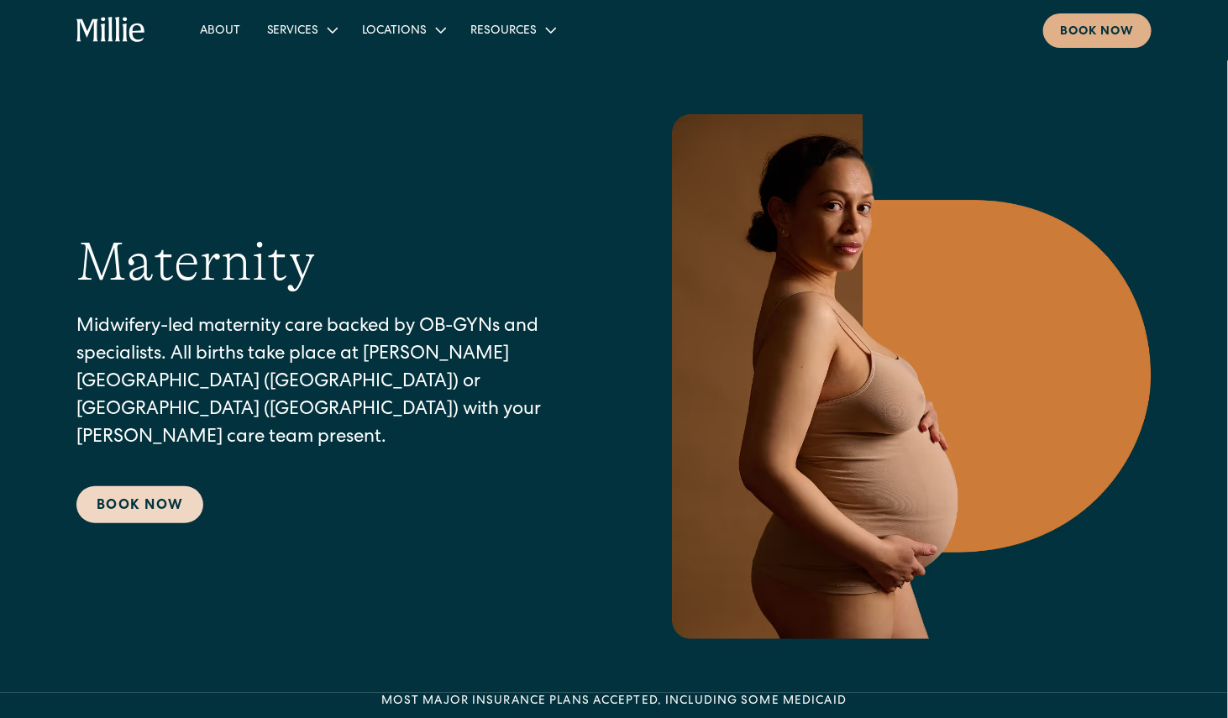
click at [111, 486] on link "Book Now" at bounding box center [139, 504] width 127 height 37
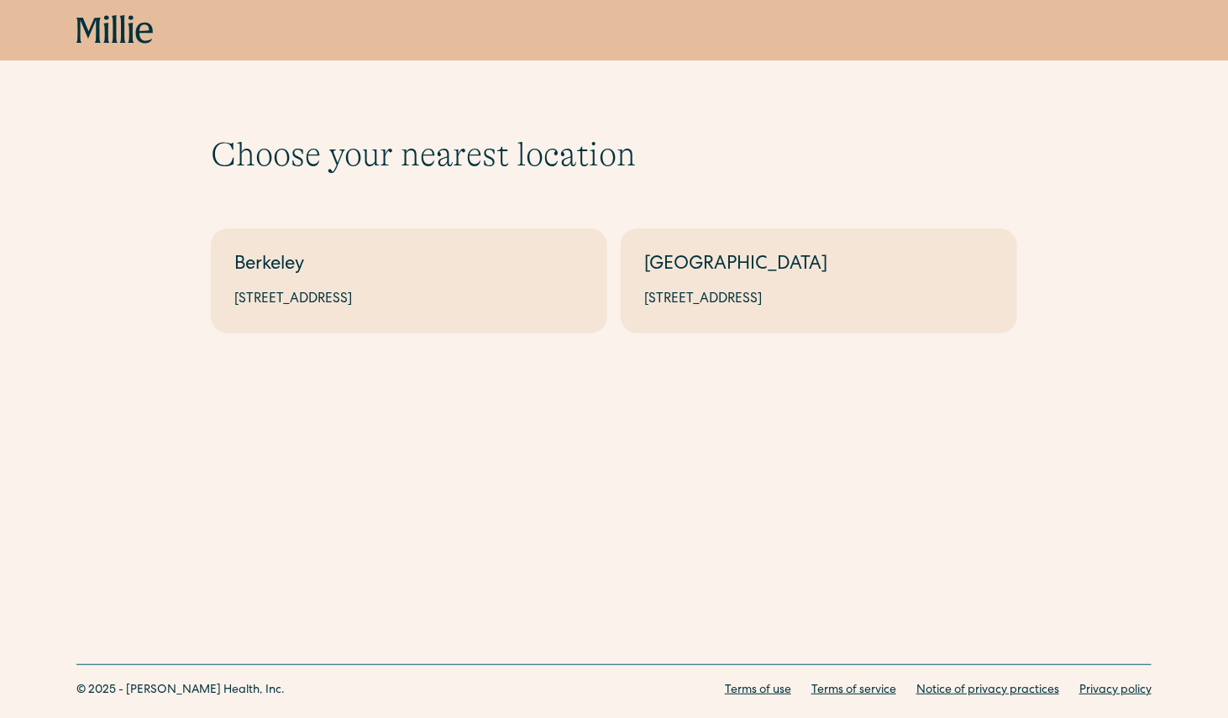
scroll to position [15, 0]
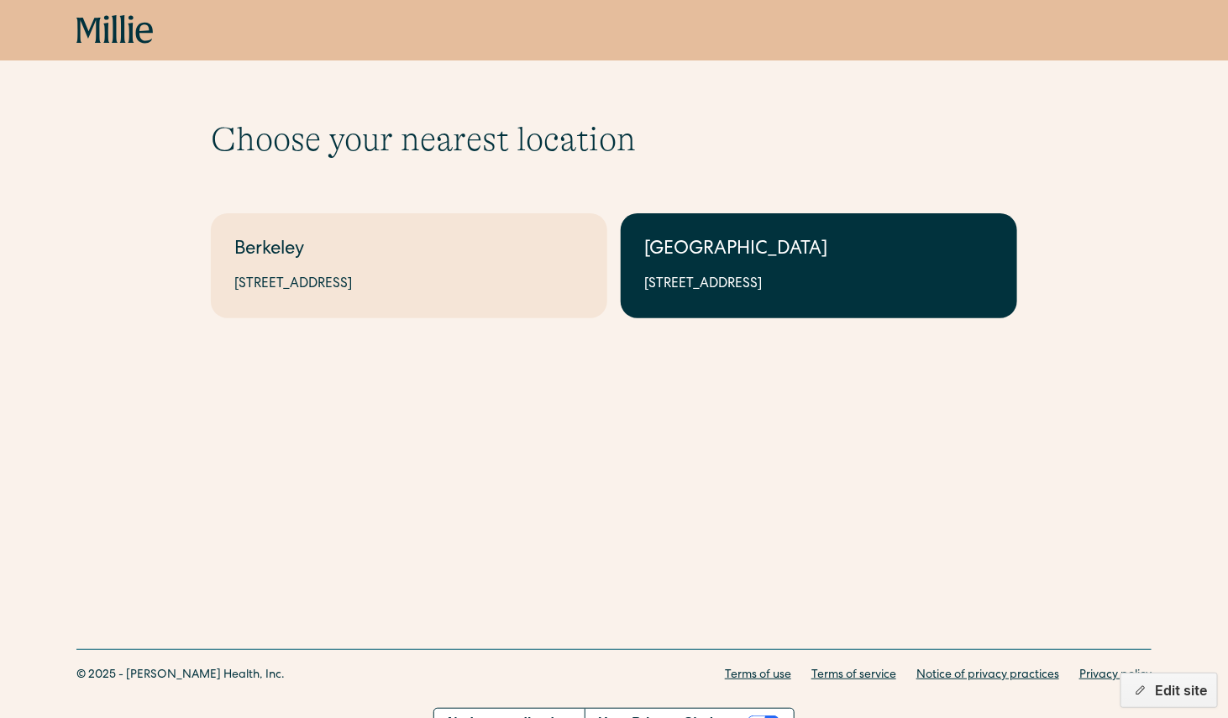
click at [718, 252] on div "[GEOGRAPHIC_DATA]" at bounding box center [819, 251] width 350 height 28
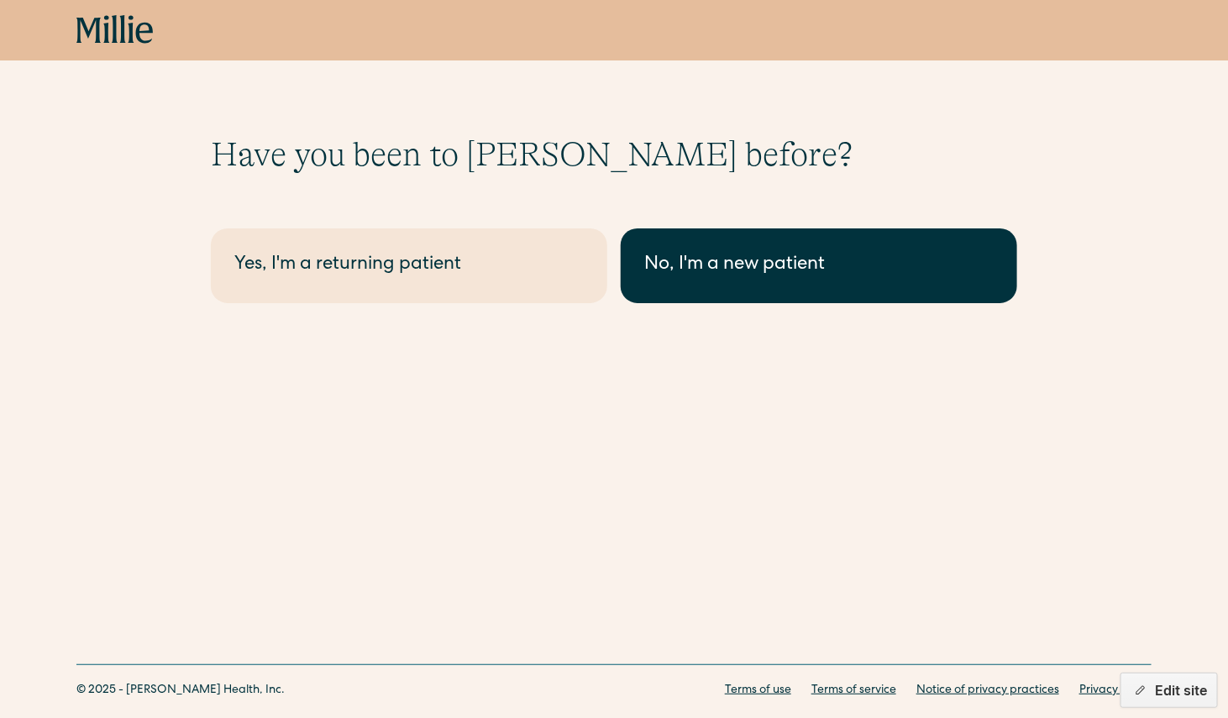
click at [714, 283] on link "No, I'm a new patient" at bounding box center [819, 266] width 397 height 75
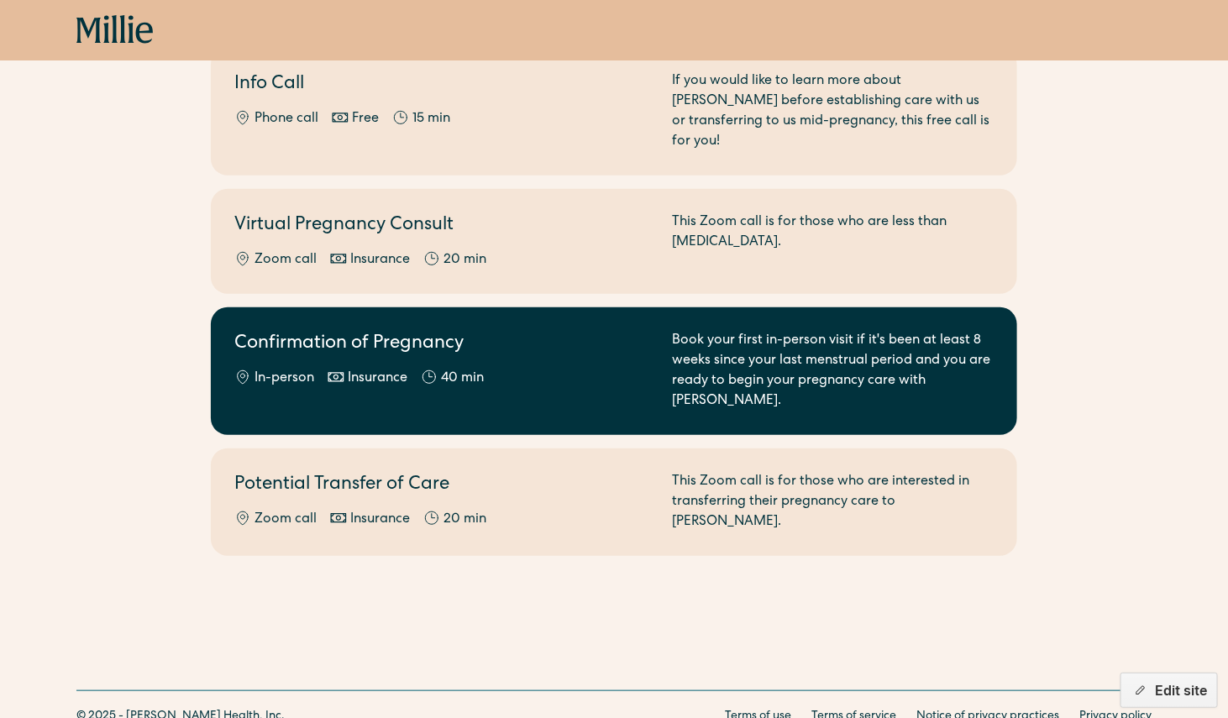
scroll to position [214, 0]
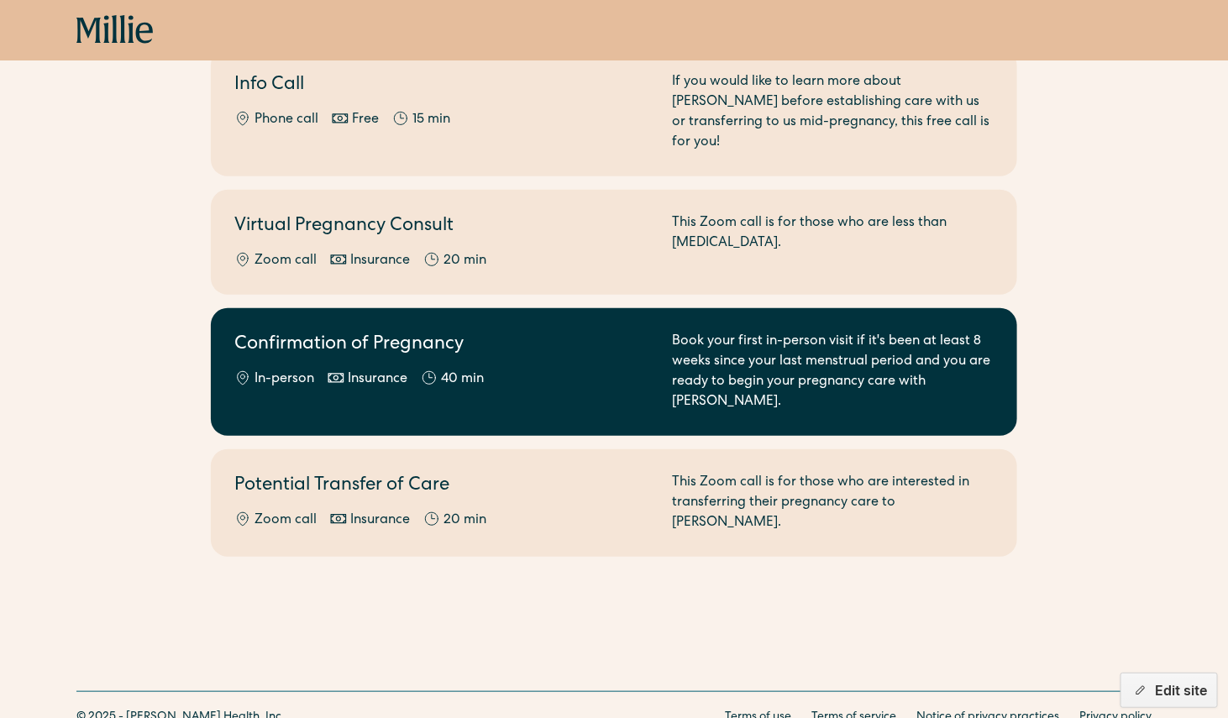
click at [376, 370] on div "Insurance" at bounding box center [378, 380] width 60 height 20
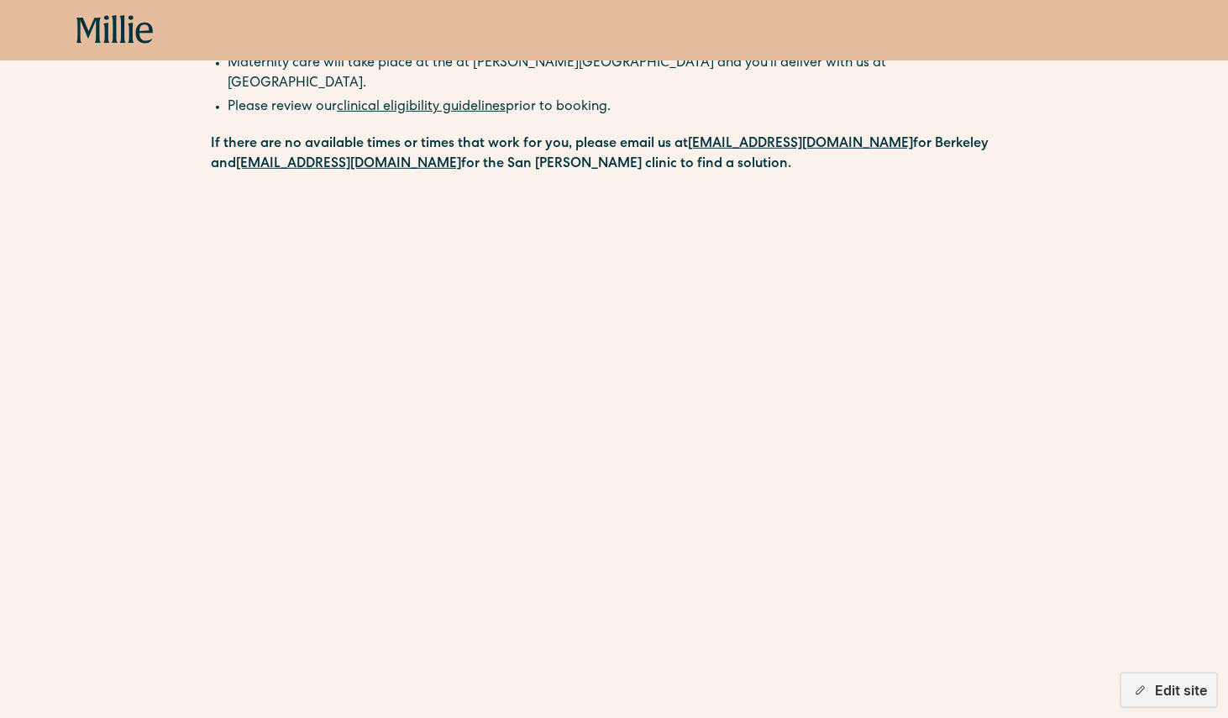
scroll to position [350, 0]
